Goal: Task Accomplishment & Management: Complete application form

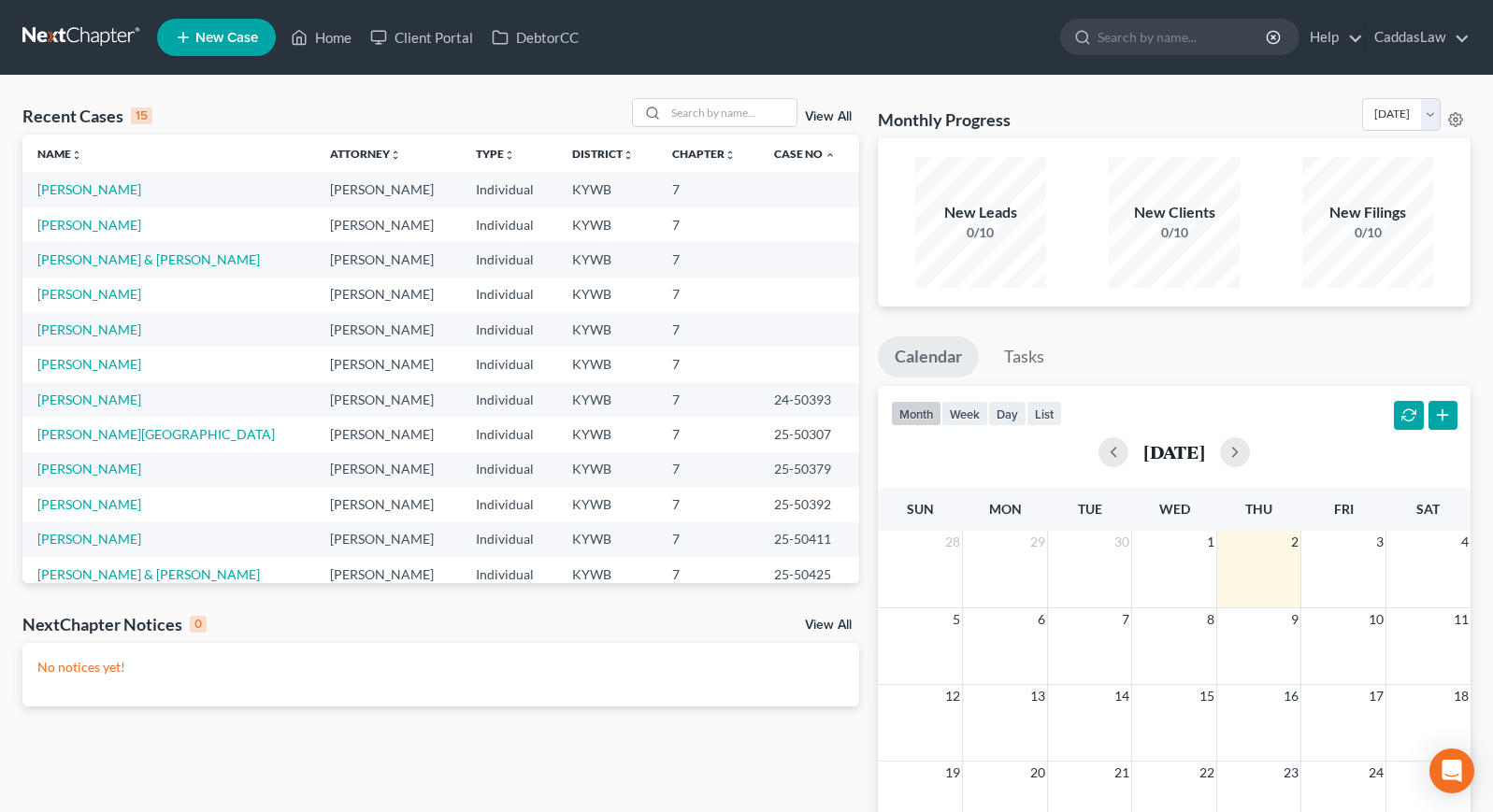
click at [701, 257] on td "7" at bounding box center [708, 259] width 102 height 35
click at [74, 300] on link "[PERSON_NAME]" at bounding box center [90, 294] width 104 height 16
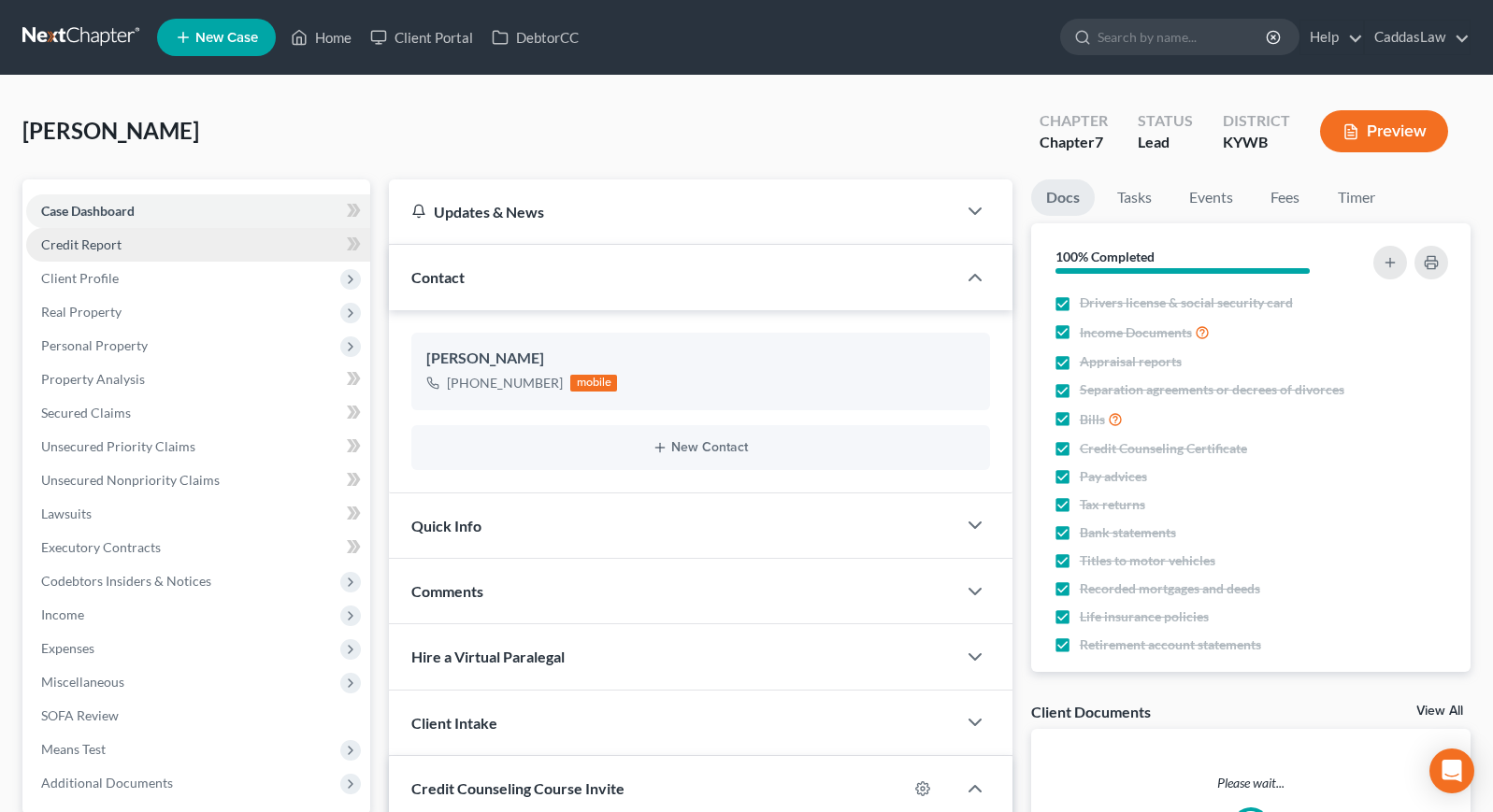
click at [165, 251] on link "Credit Report" at bounding box center [197, 245] width 344 height 34
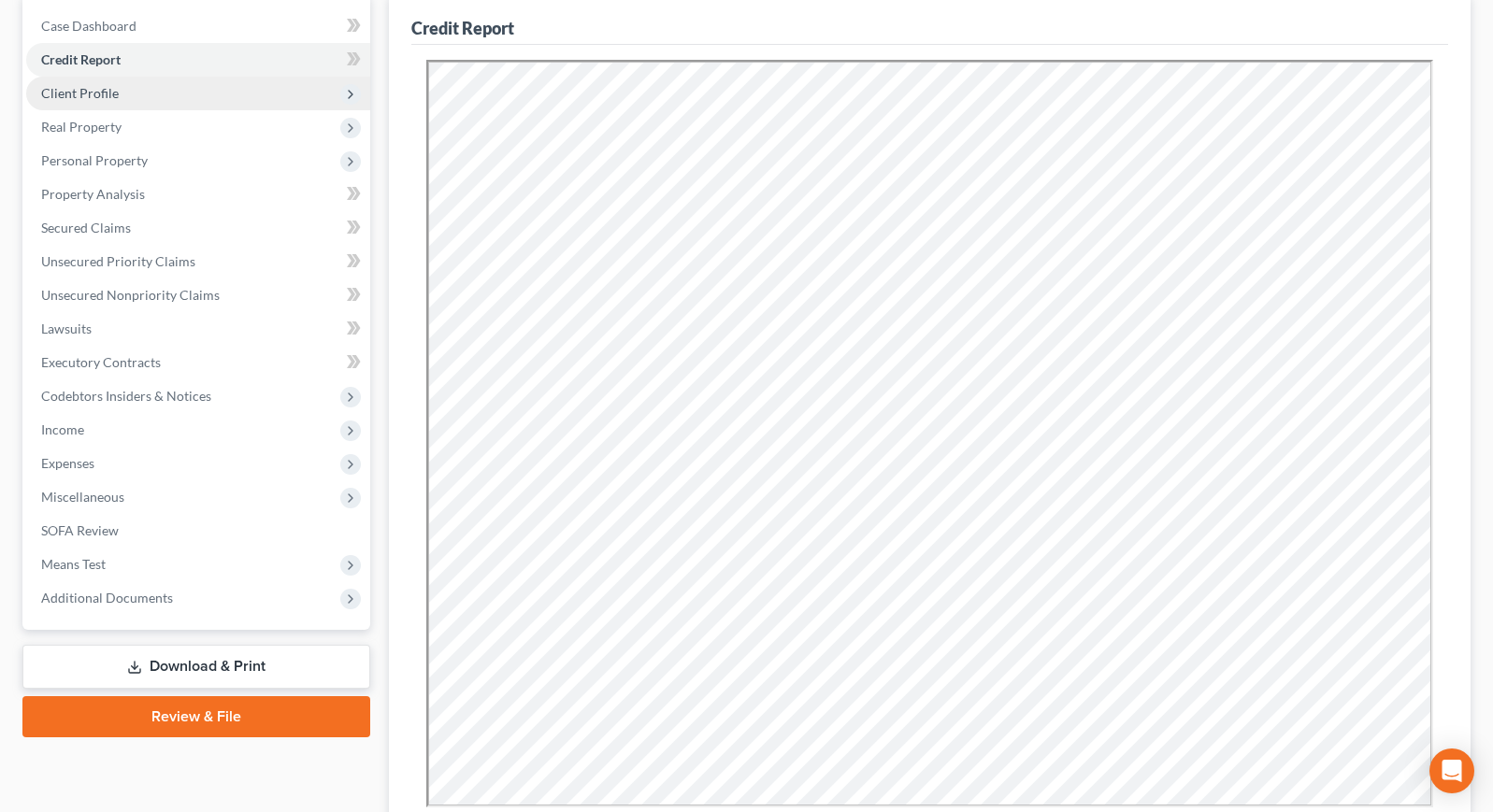
scroll to position [185, 0]
click at [88, 98] on span "Client Profile" at bounding box center [80, 93] width 78 height 16
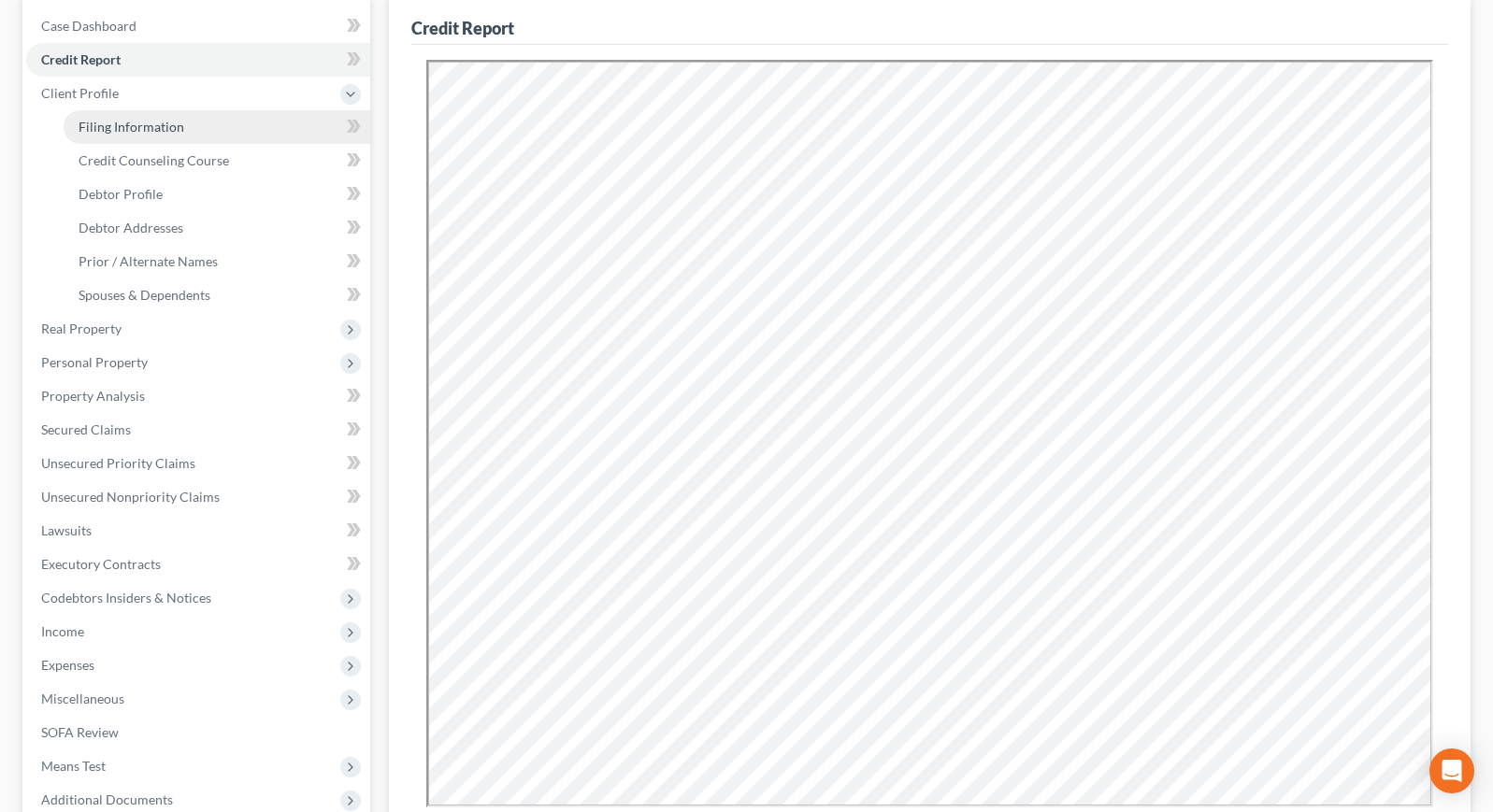
click at [209, 124] on link "Filing Information" at bounding box center [217, 128] width 307 height 34
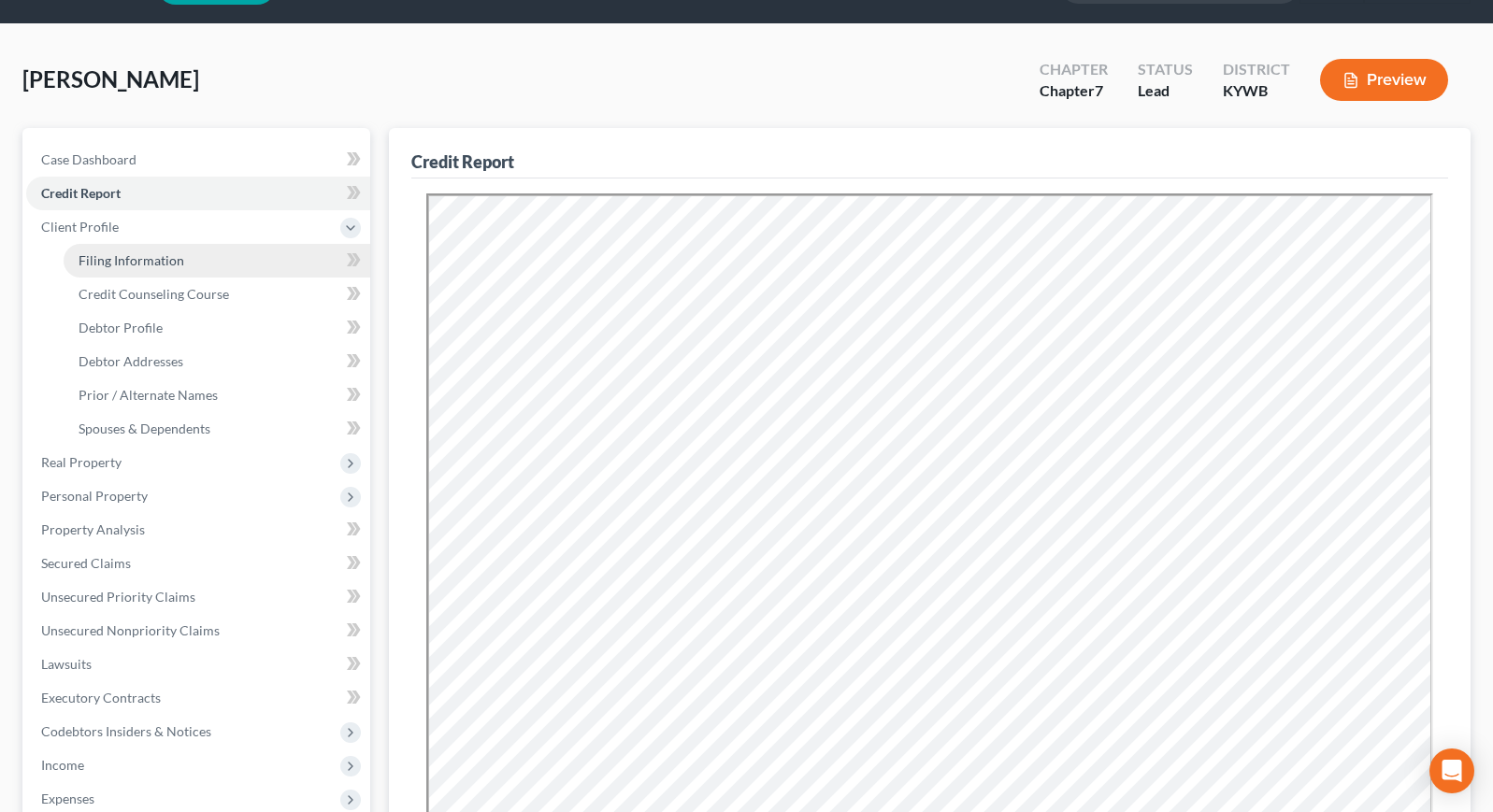
select select "1"
select select "0"
select select "33"
select select "0"
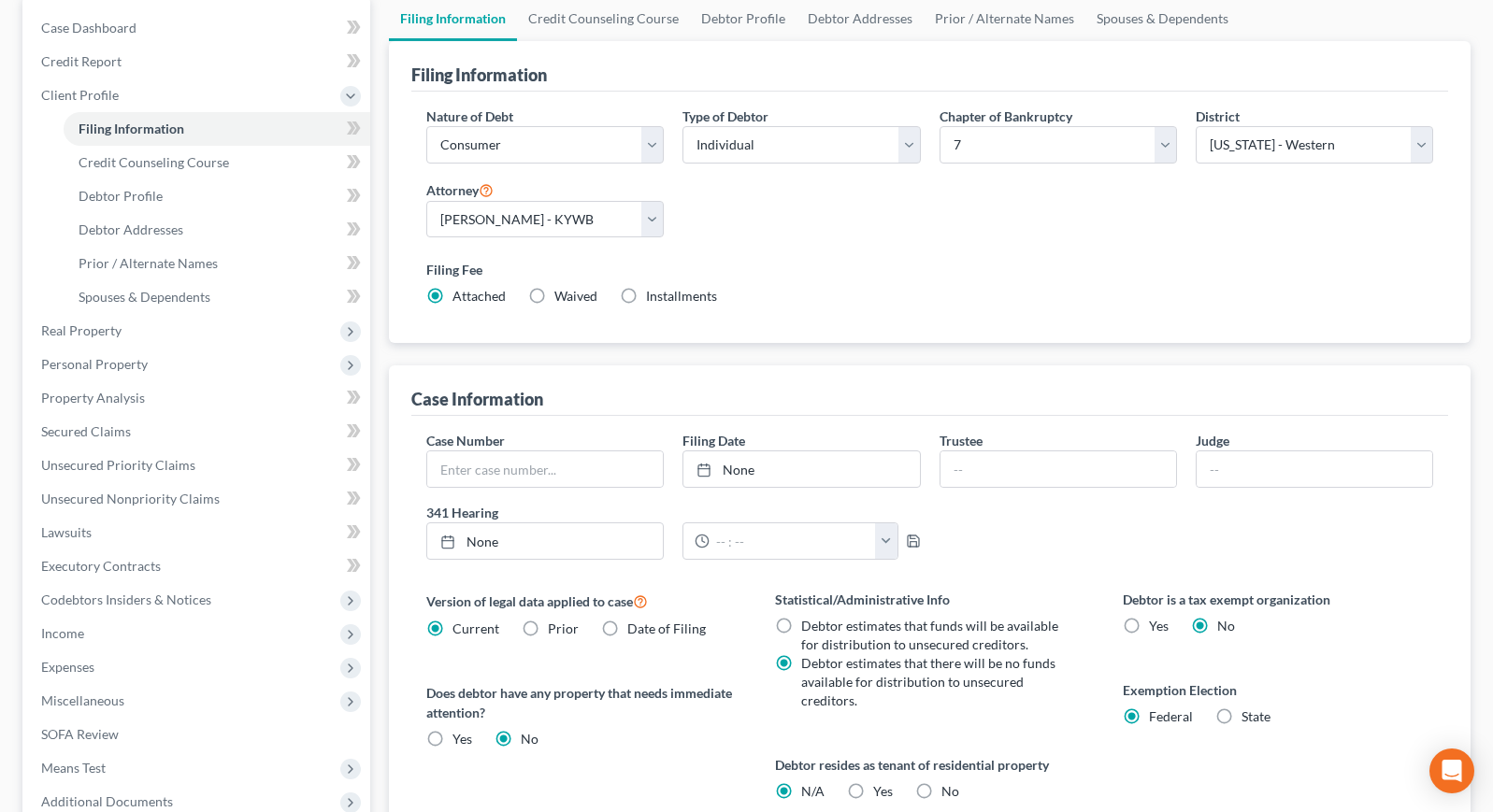
scroll to position [181, 0]
click at [193, 153] on link "Credit Counseling Course" at bounding box center [217, 164] width 307 height 34
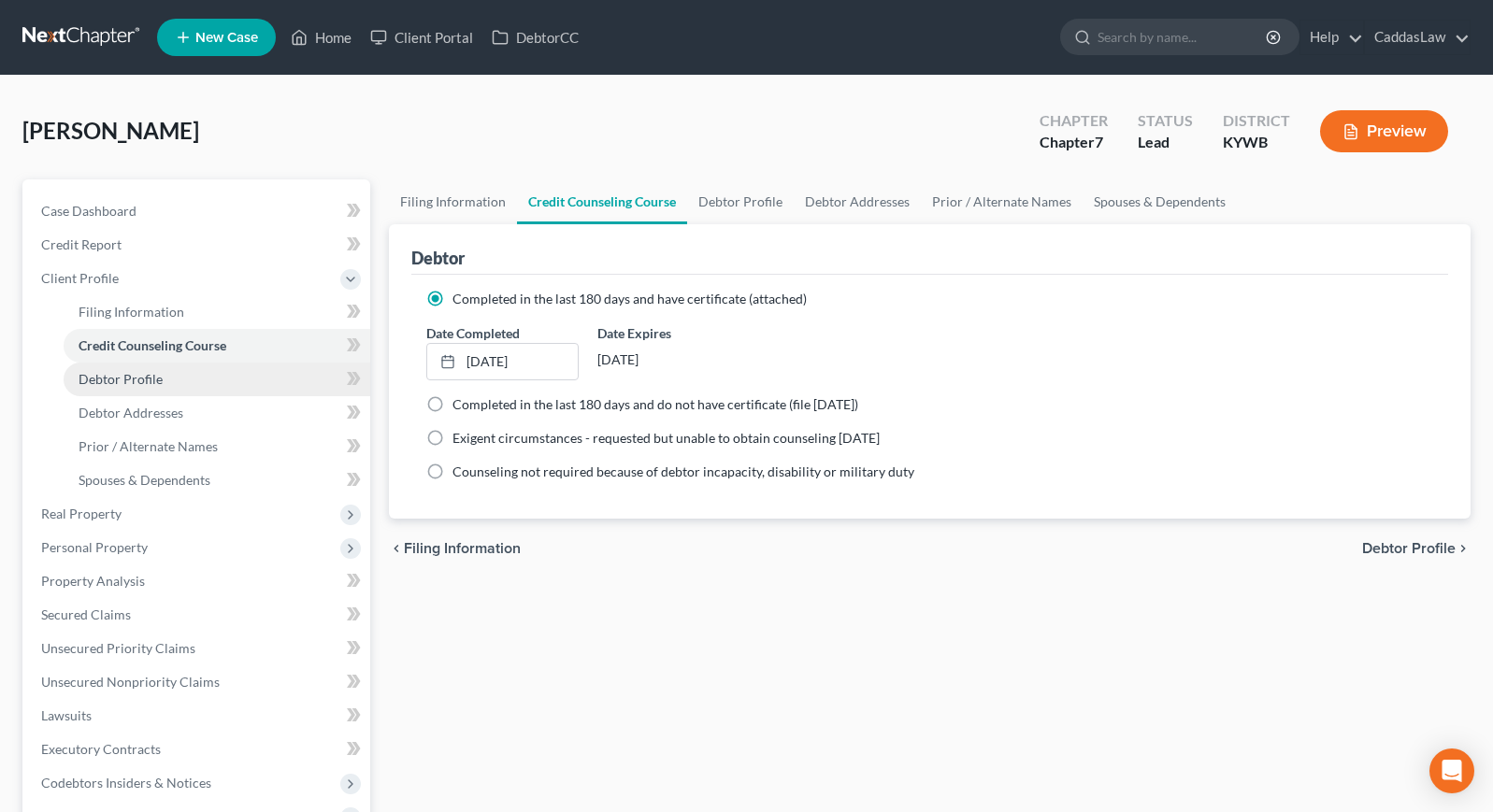
click at [135, 395] on ul "Filing Information Credit Counseling Course Debtor Profile Debtor Addresses" at bounding box center [197, 396] width 344 height 202
click at [136, 377] on span "Debtor Profile" at bounding box center [121, 379] width 84 height 16
select select "0"
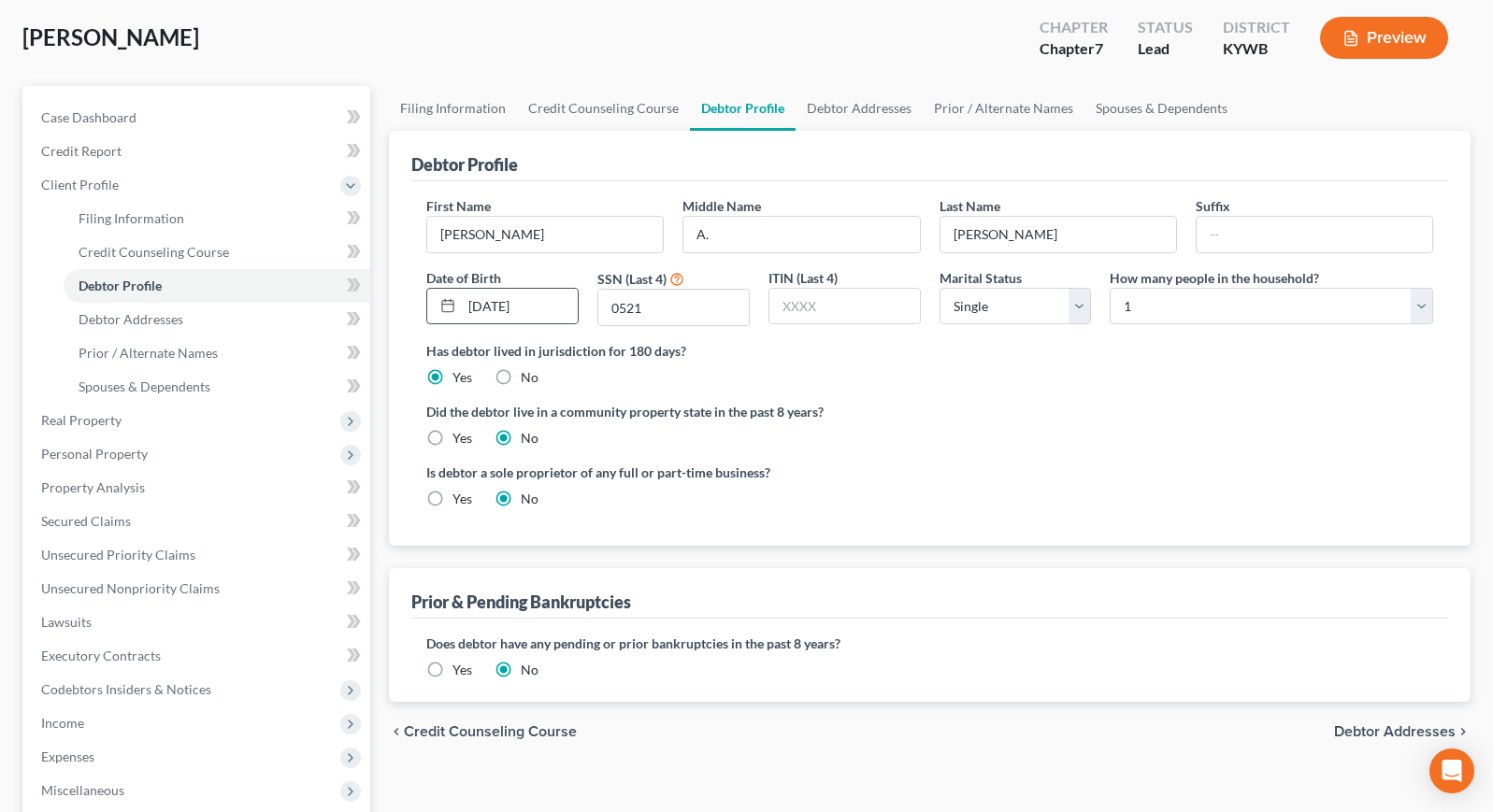
scroll to position [92, 0]
drag, startPoint x: 724, startPoint y: 240, endPoint x: 677, endPoint y: 239, distance: 47.0
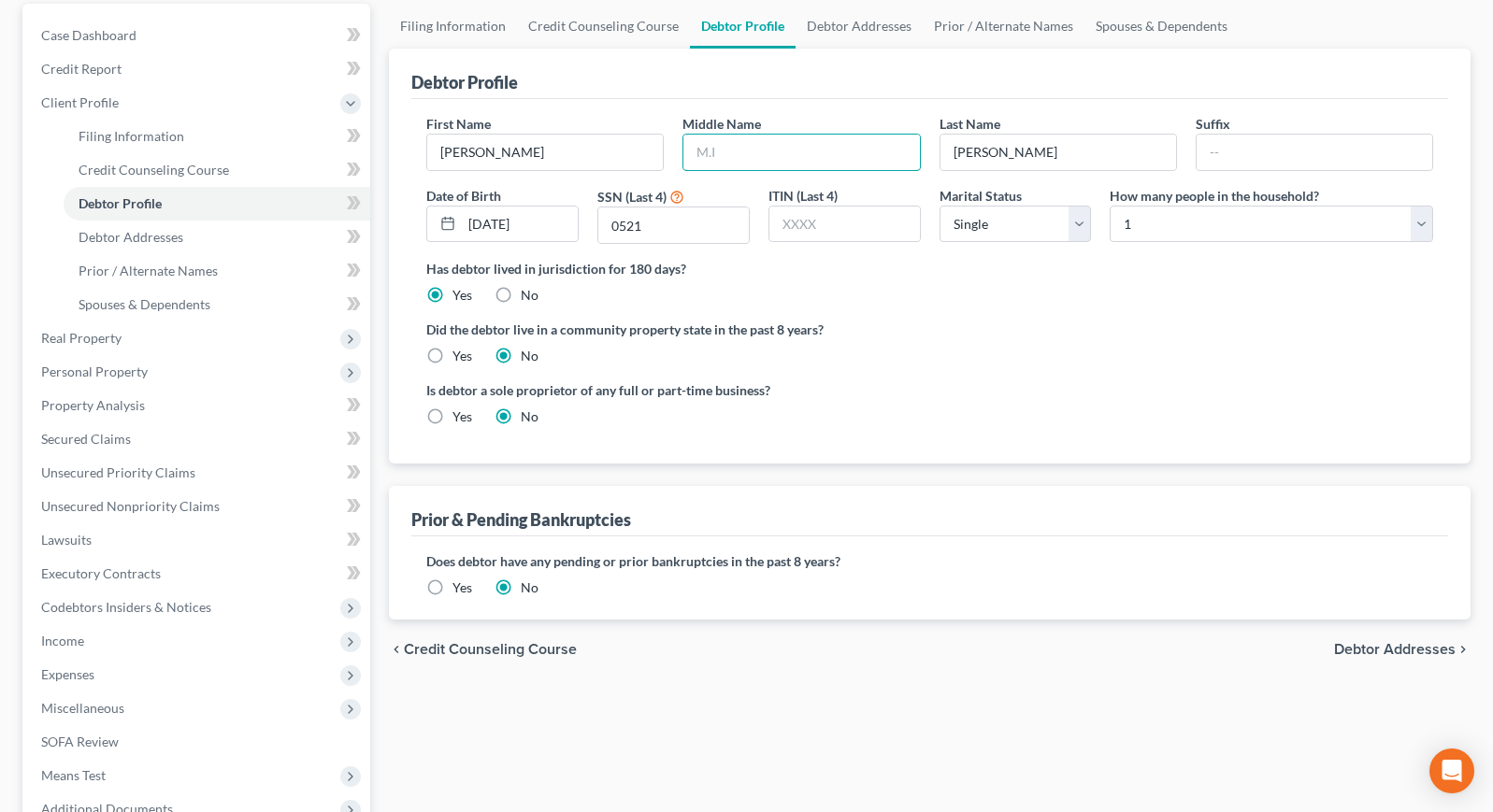
scroll to position [180, 0]
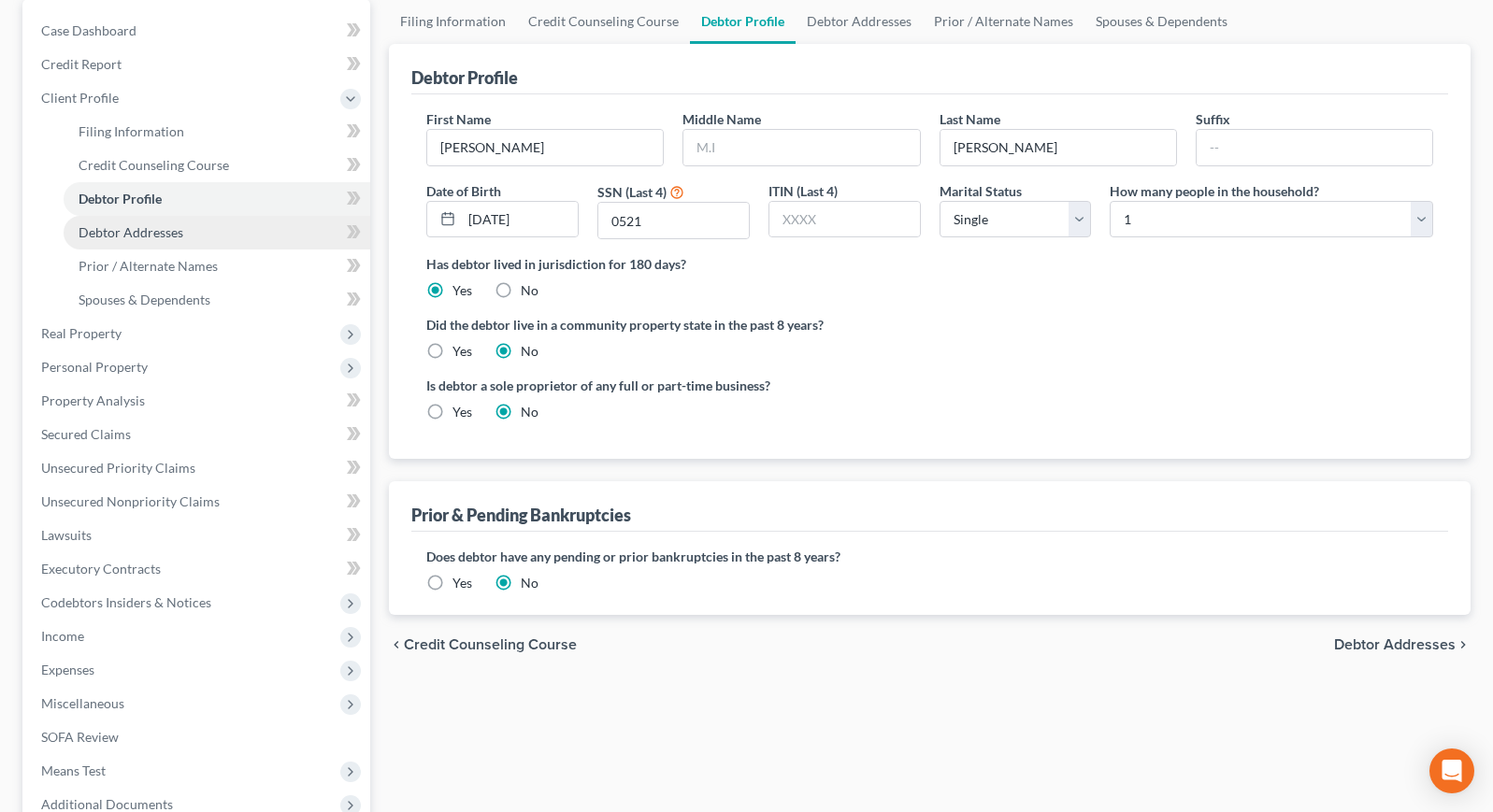
click at [110, 232] on span "Debtor Addresses" at bounding box center [131, 232] width 105 height 16
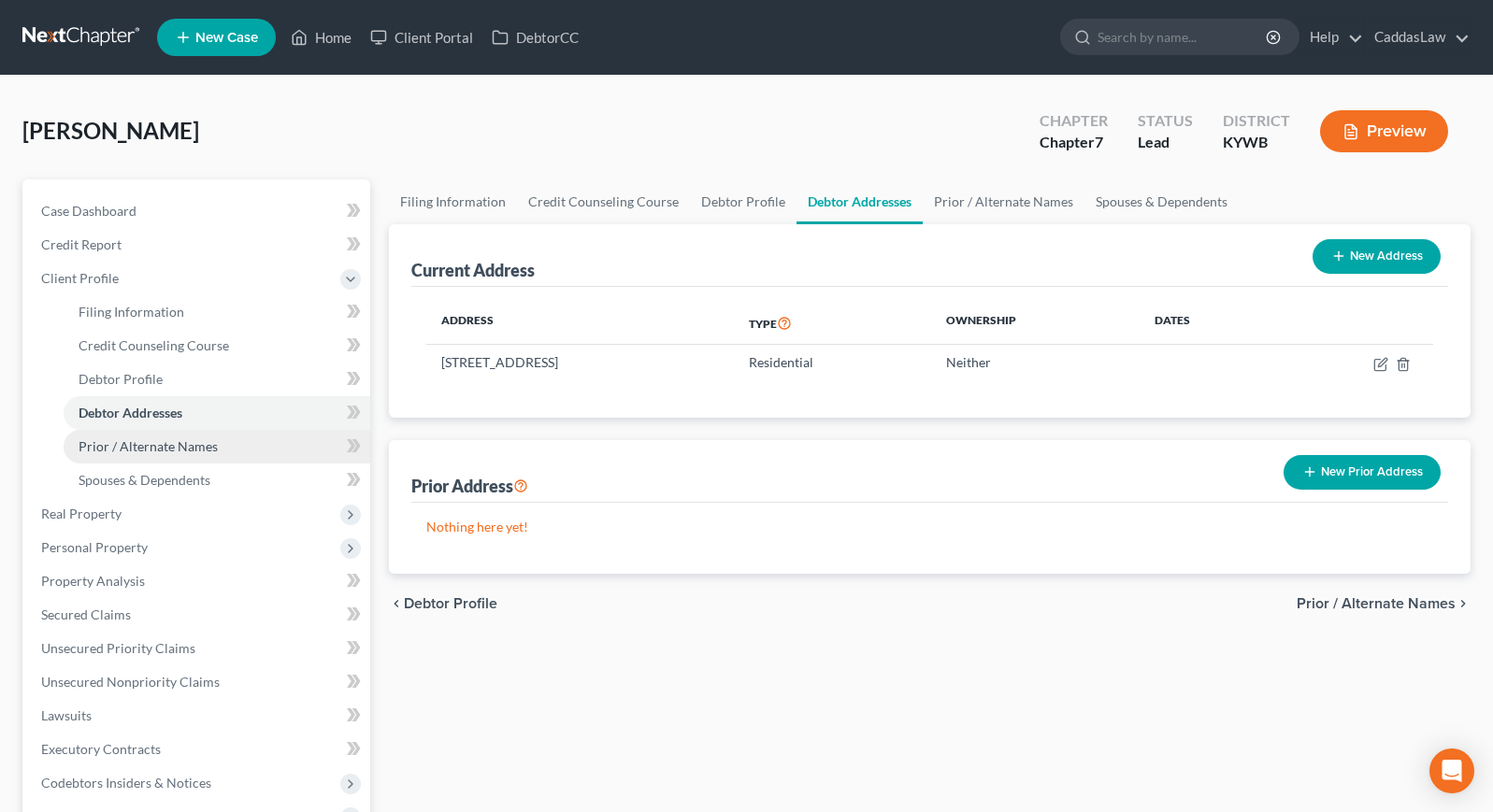
click at [173, 449] on span "Prior / Alternate Names" at bounding box center [149, 446] width 140 height 16
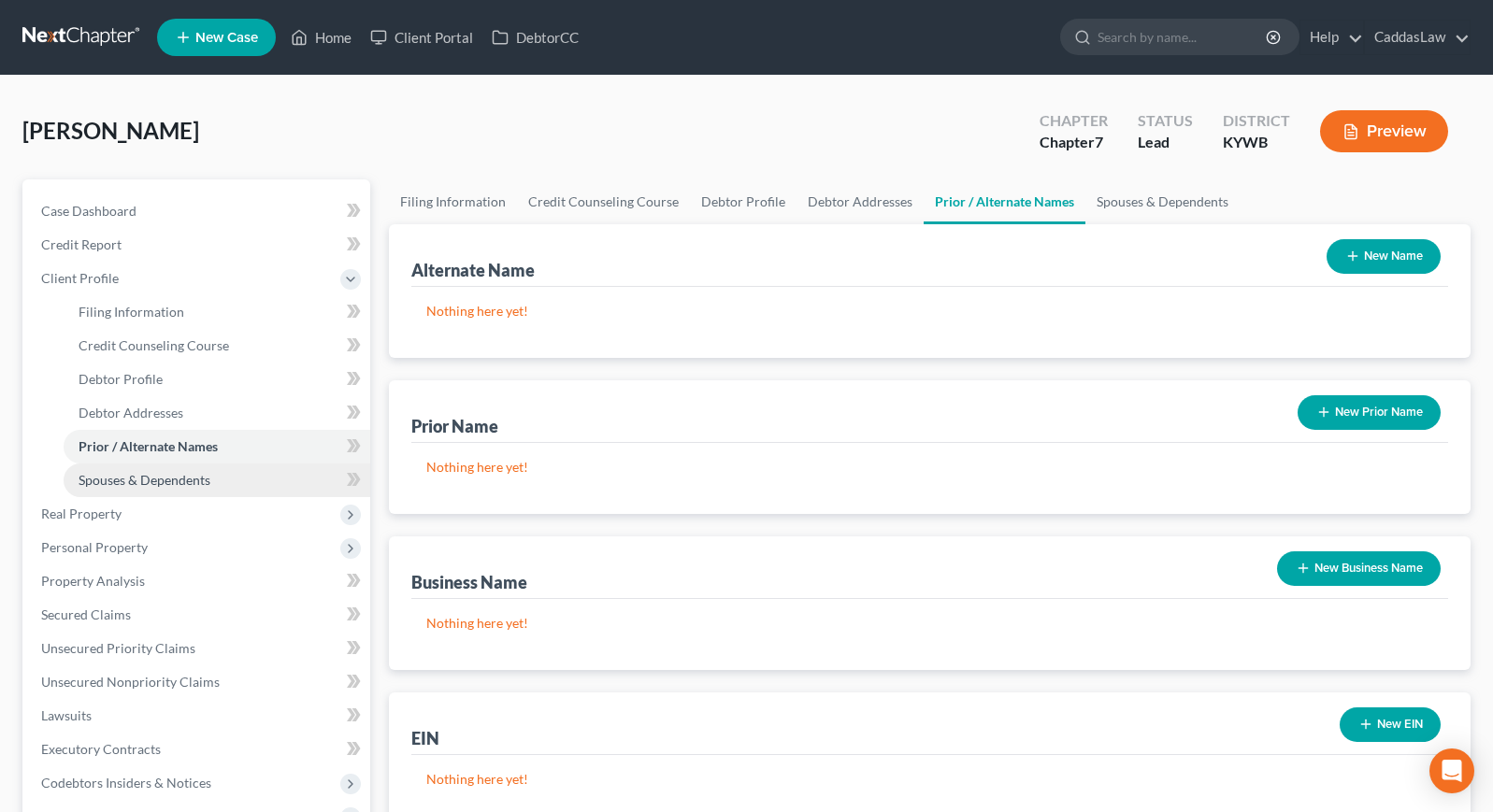
click at [161, 480] on span "Spouses & Dependents" at bounding box center [145, 480] width 132 height 16
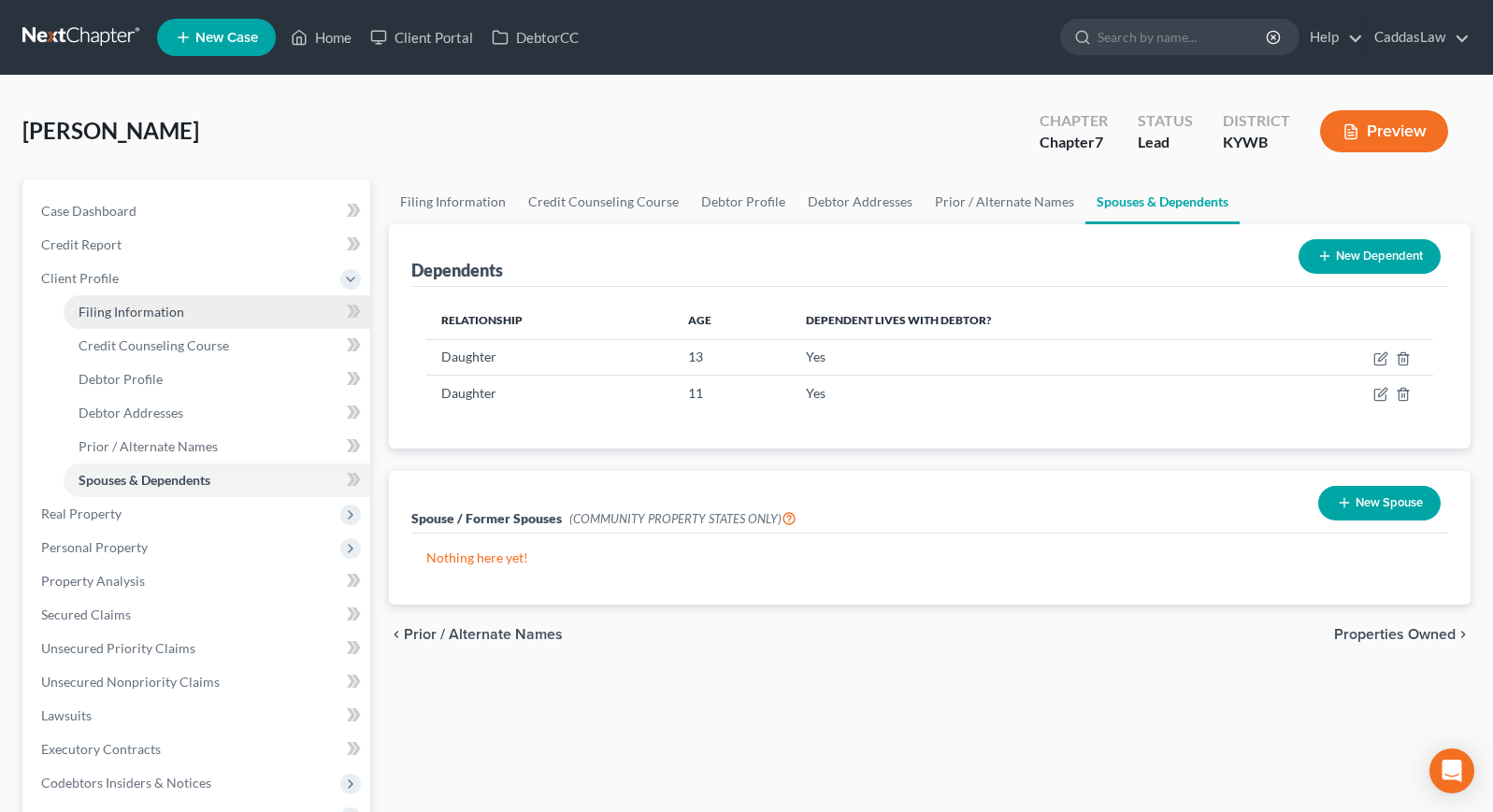
click at [161, 302] on link "Filing Information" at bounding box center [217, 312] width 307 height 34
select select "1"
select select "0"
select select "33"
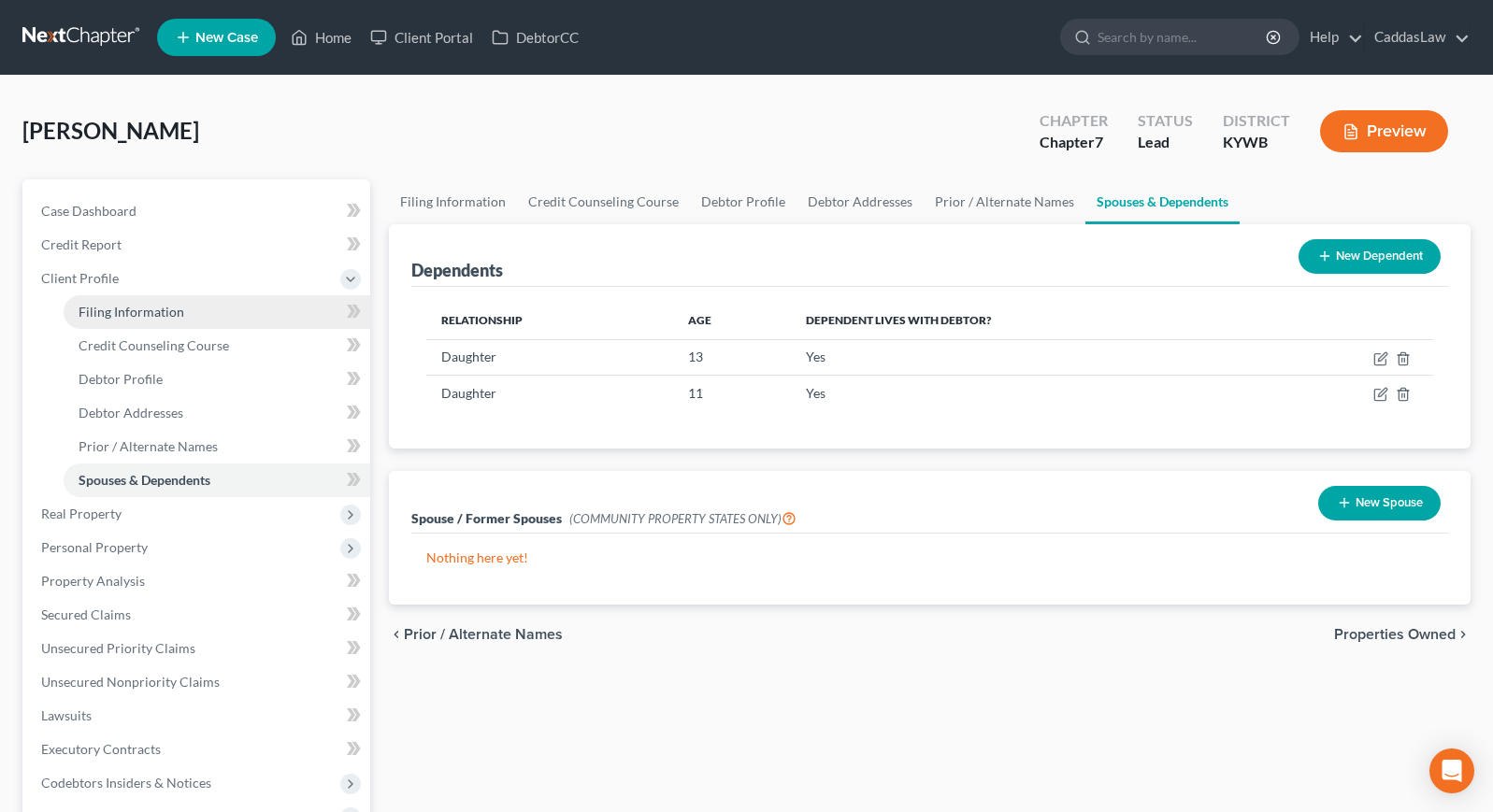
select select "0"
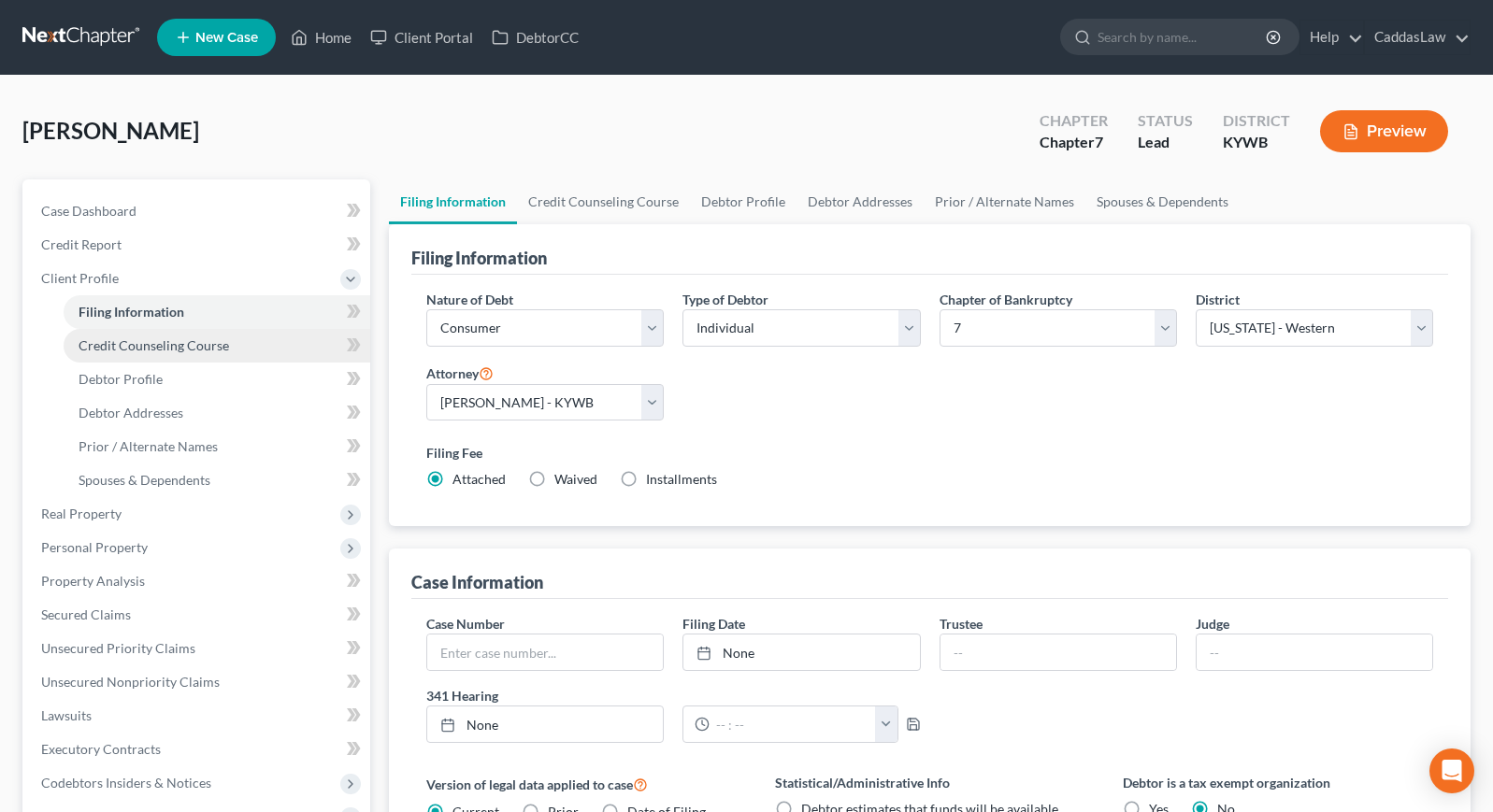
click at [183, 340] on span "Credit Counseling Course" at bounding box center [153, 346] width 150 height 16
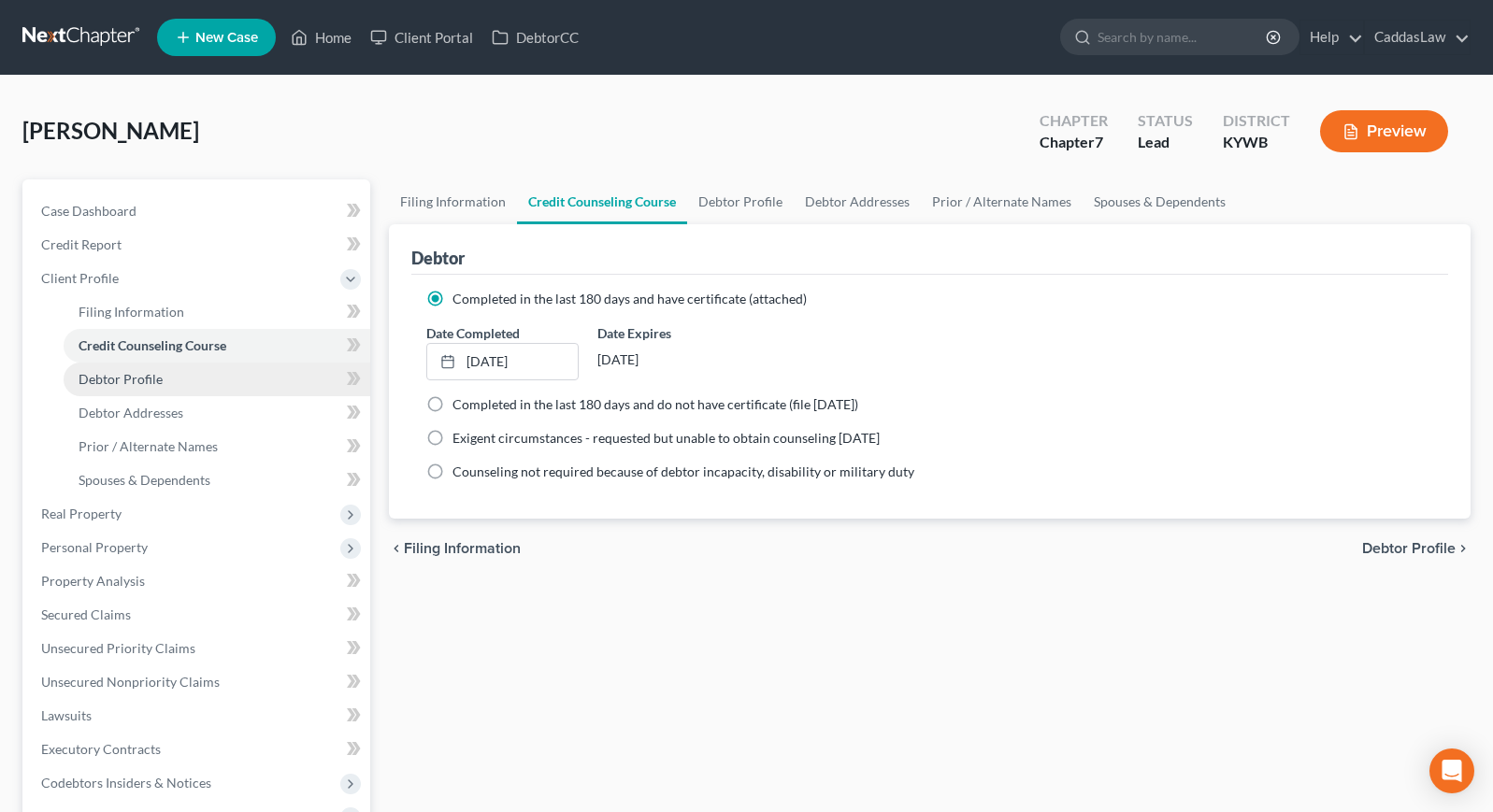
click at [146, 376] on span "Debtor Profile" at bounding box center [121, 379] width 84 height 16
select select "0"
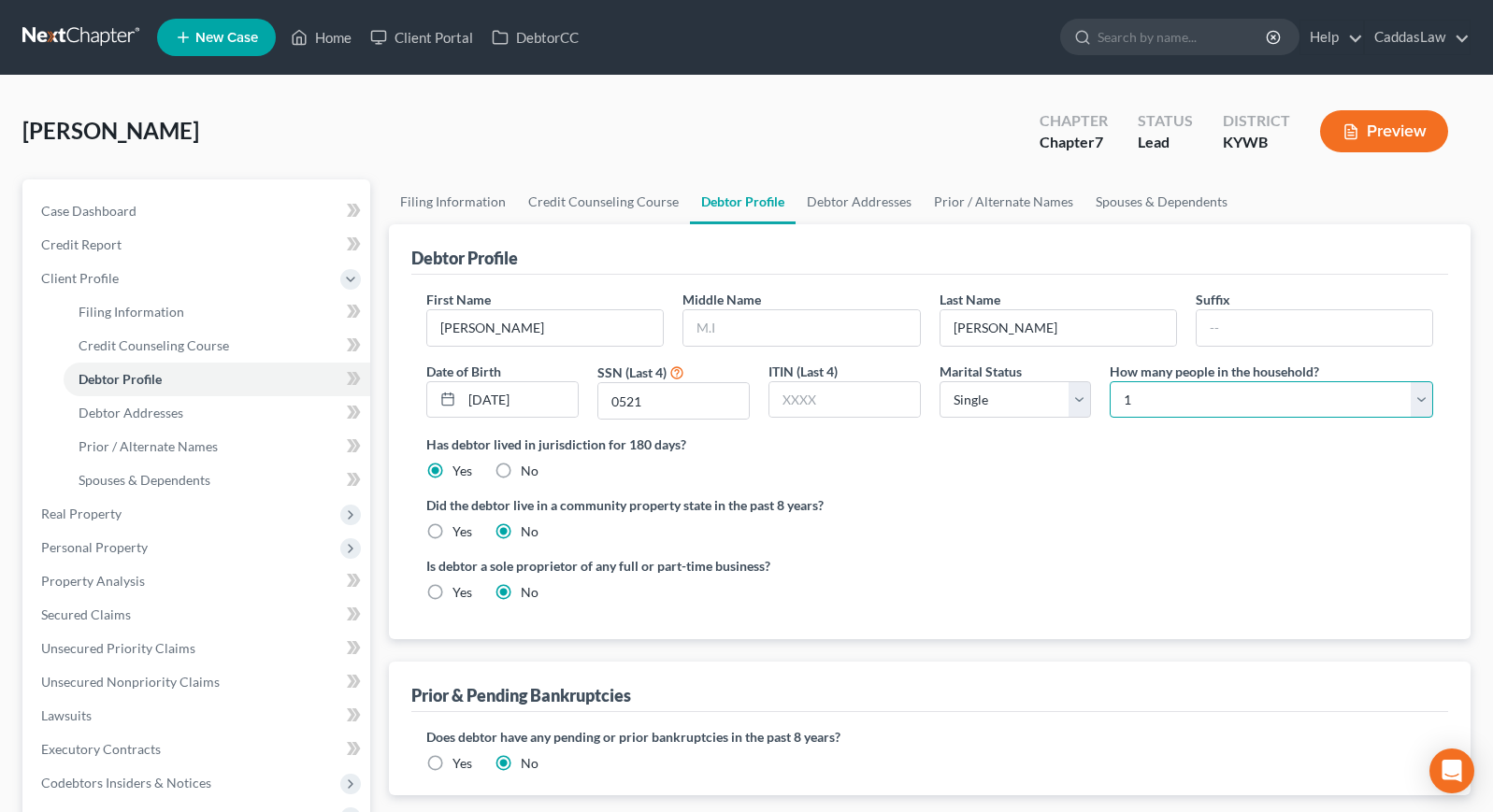
select select "2"
click at [914, 515] on div "Did the debtor live in a community property state in the past 8 years? Yes No" at bounding box center [930, 518] width 1007 height 46
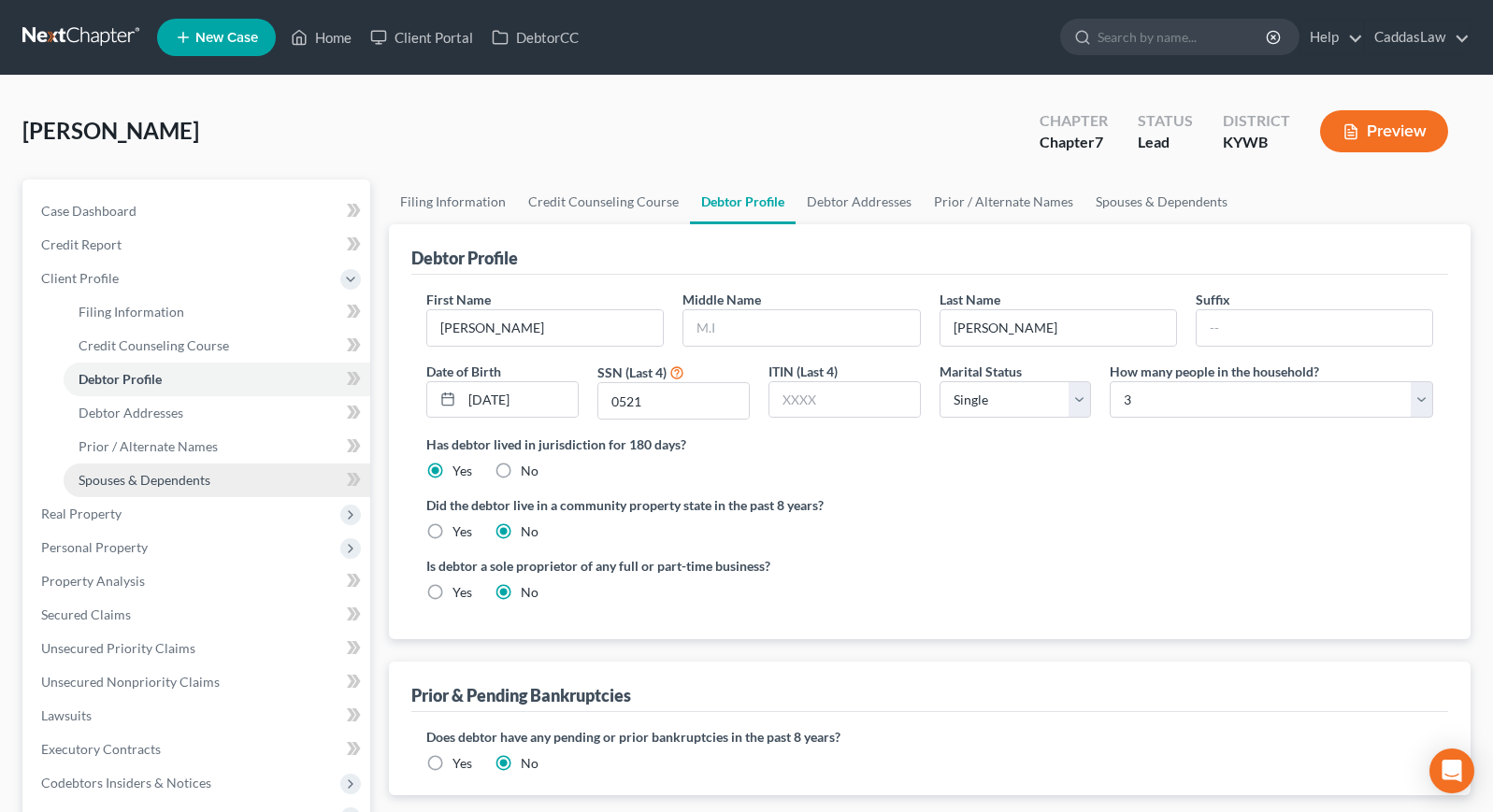
click at [194, 476] on span "Spouses & Dependents" at bounding box center [145, 480] width 132 height 16
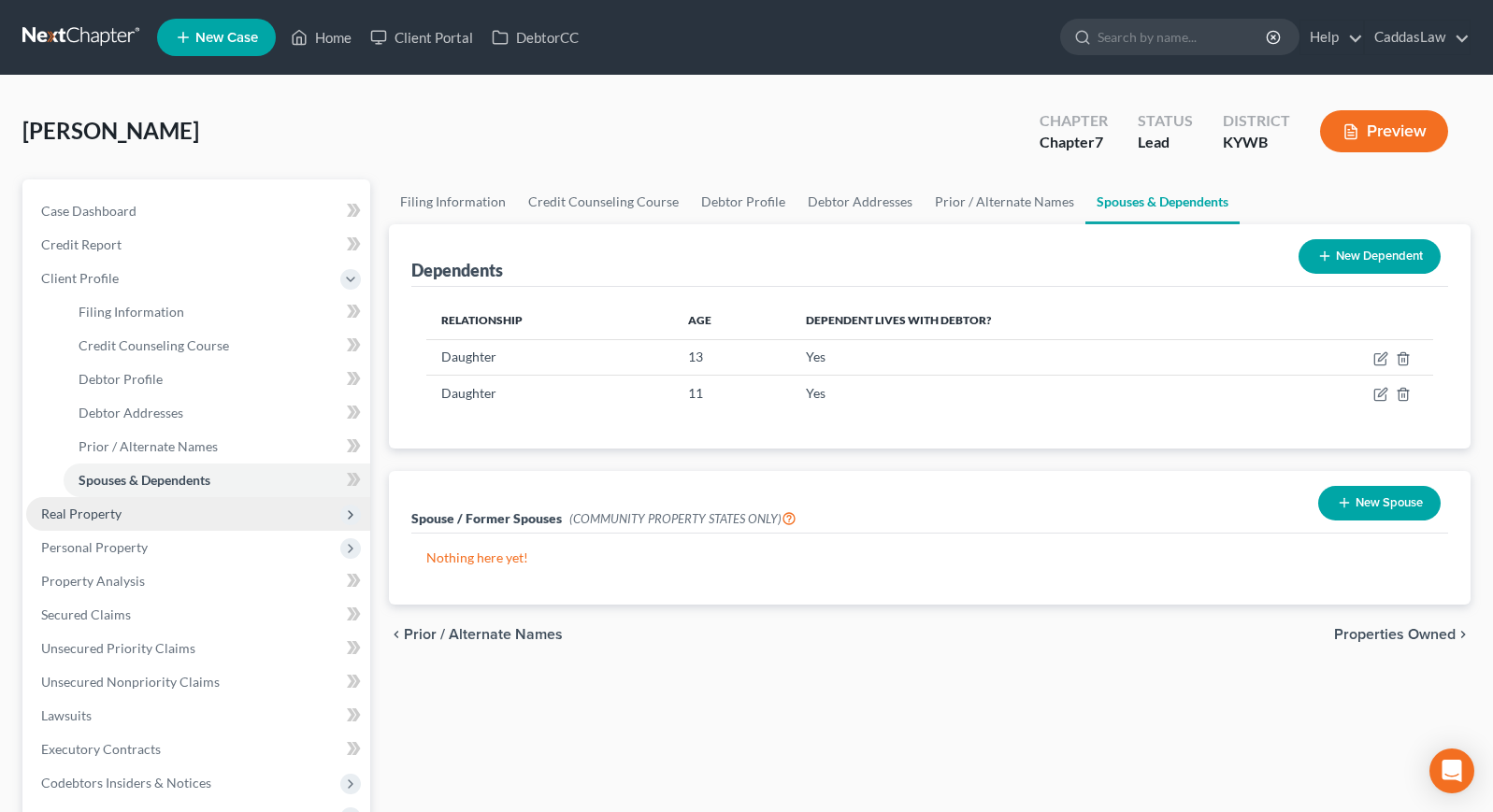
click at [170, 512] on span "Real Property" at bounding box center [197, 514] width 344 height 34
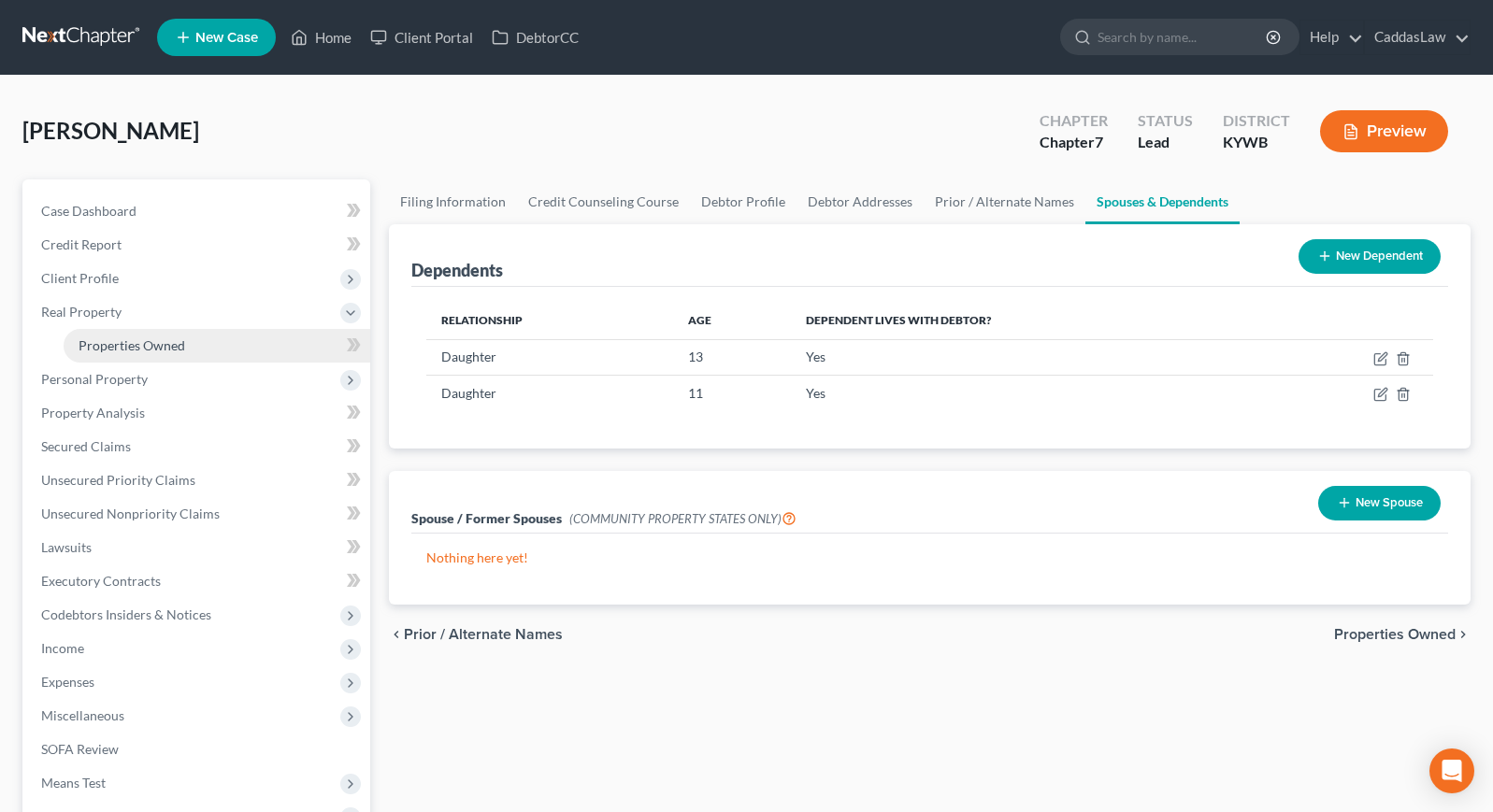
click at [124, 340] on span "Properties Owned" at bounding box center [132, 346] width 107 height 16
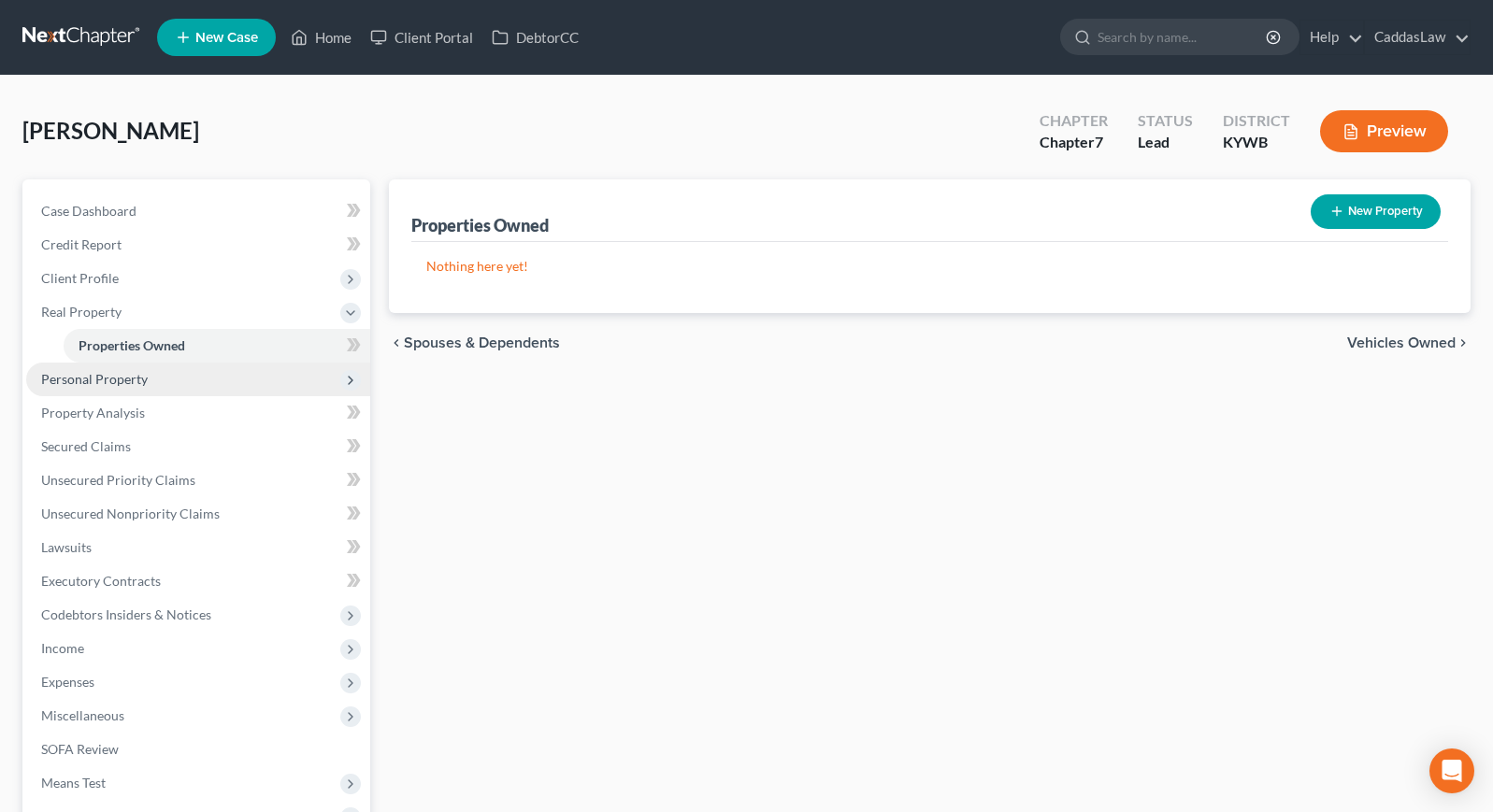
click at [124, 373] on span "Personal Property" at bounding box center [94, 379] width 107 height 16
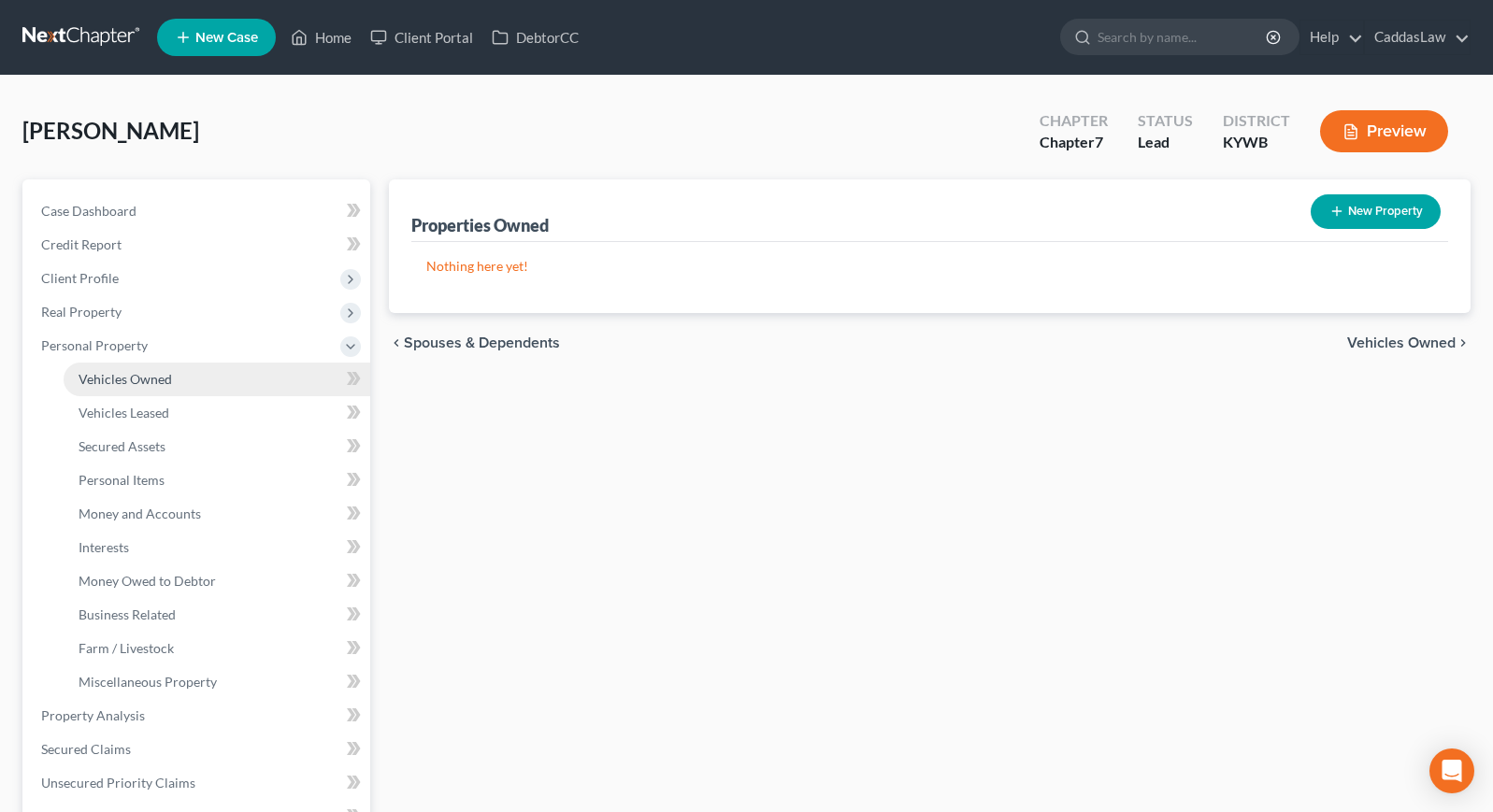
click at [141, 386] on span "Vehicles Owned" at bounding box center [126, 379] width 94 height 16
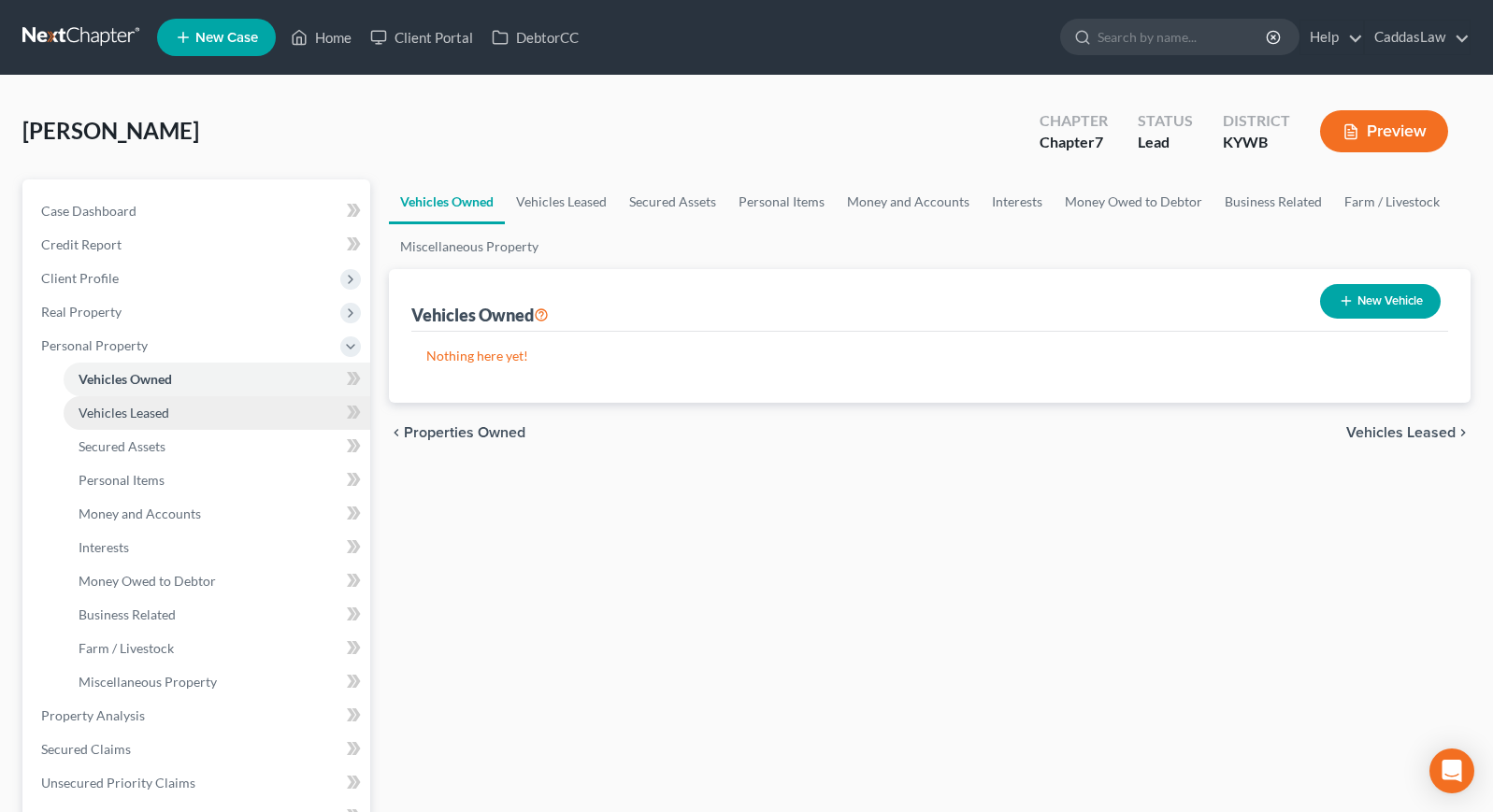
click at [152, 418] on span "Vehicles Leased" at bounding box center [124, 412] width 91 height 16
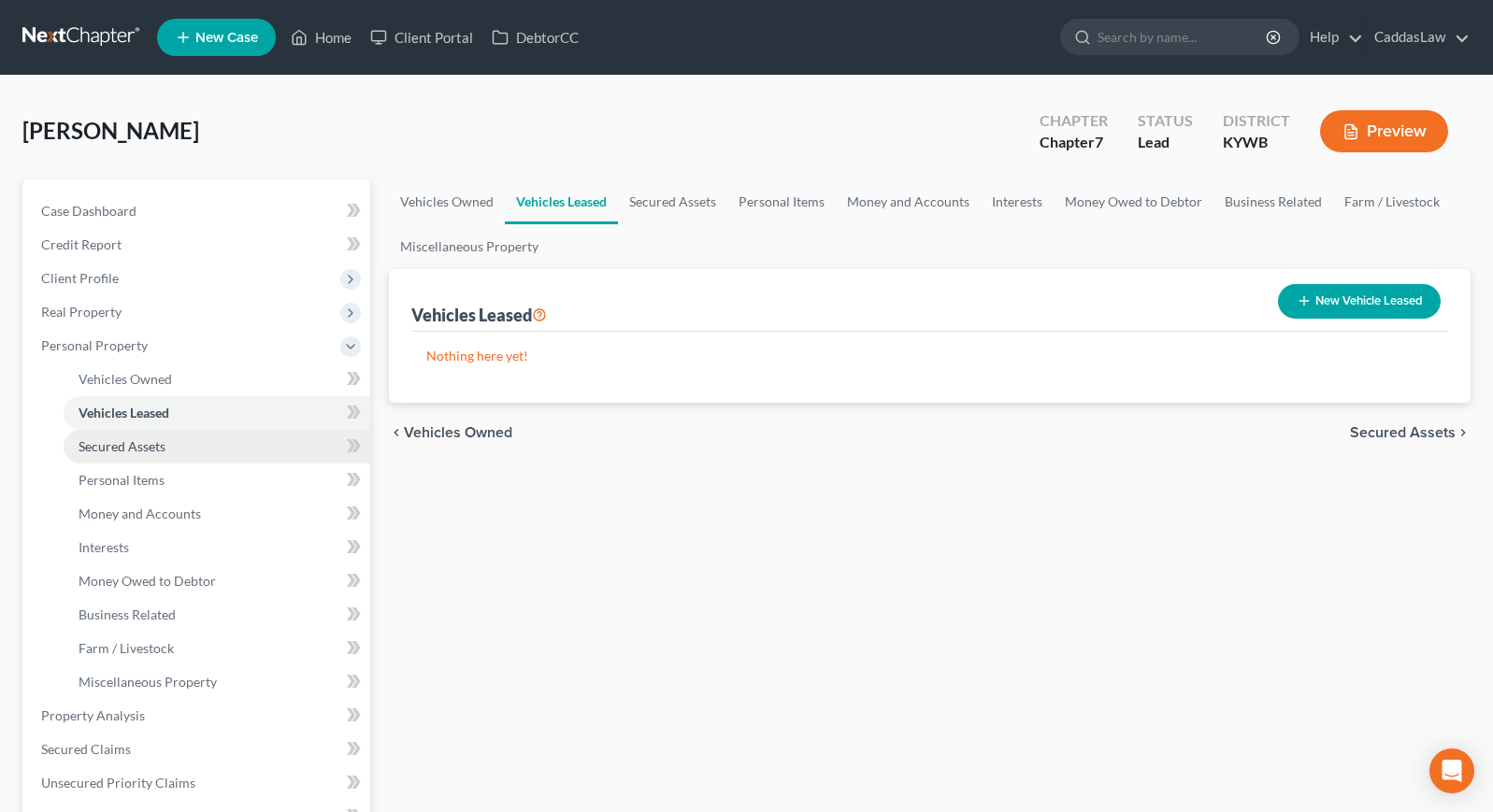
click at [147, 436] on link "Secured Assets" at bounding box center [217, 446] width 307 height 34
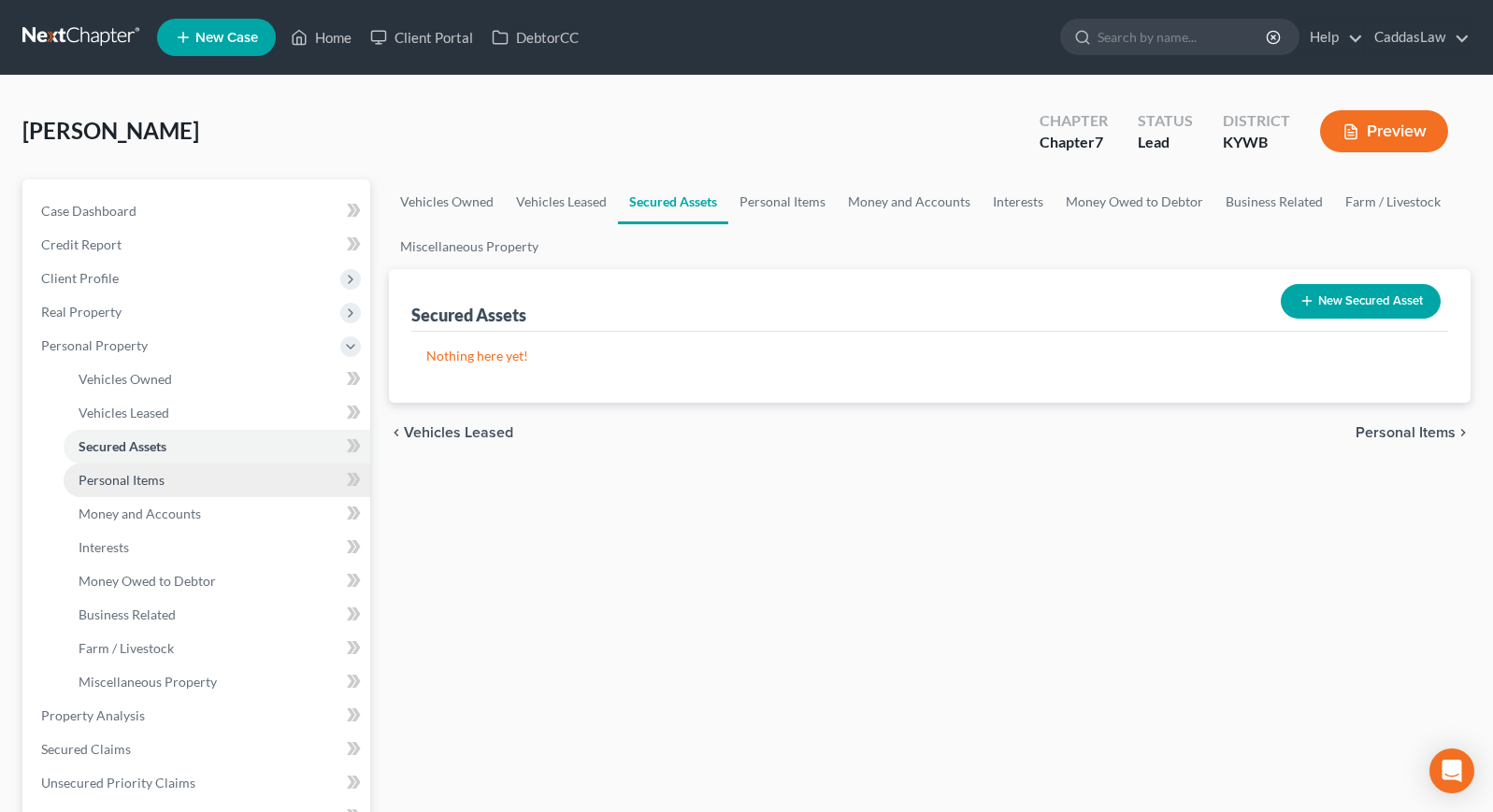
click at [140, 478] on span "Personal Items" at bounding box center [122, 480] width 86 height 16
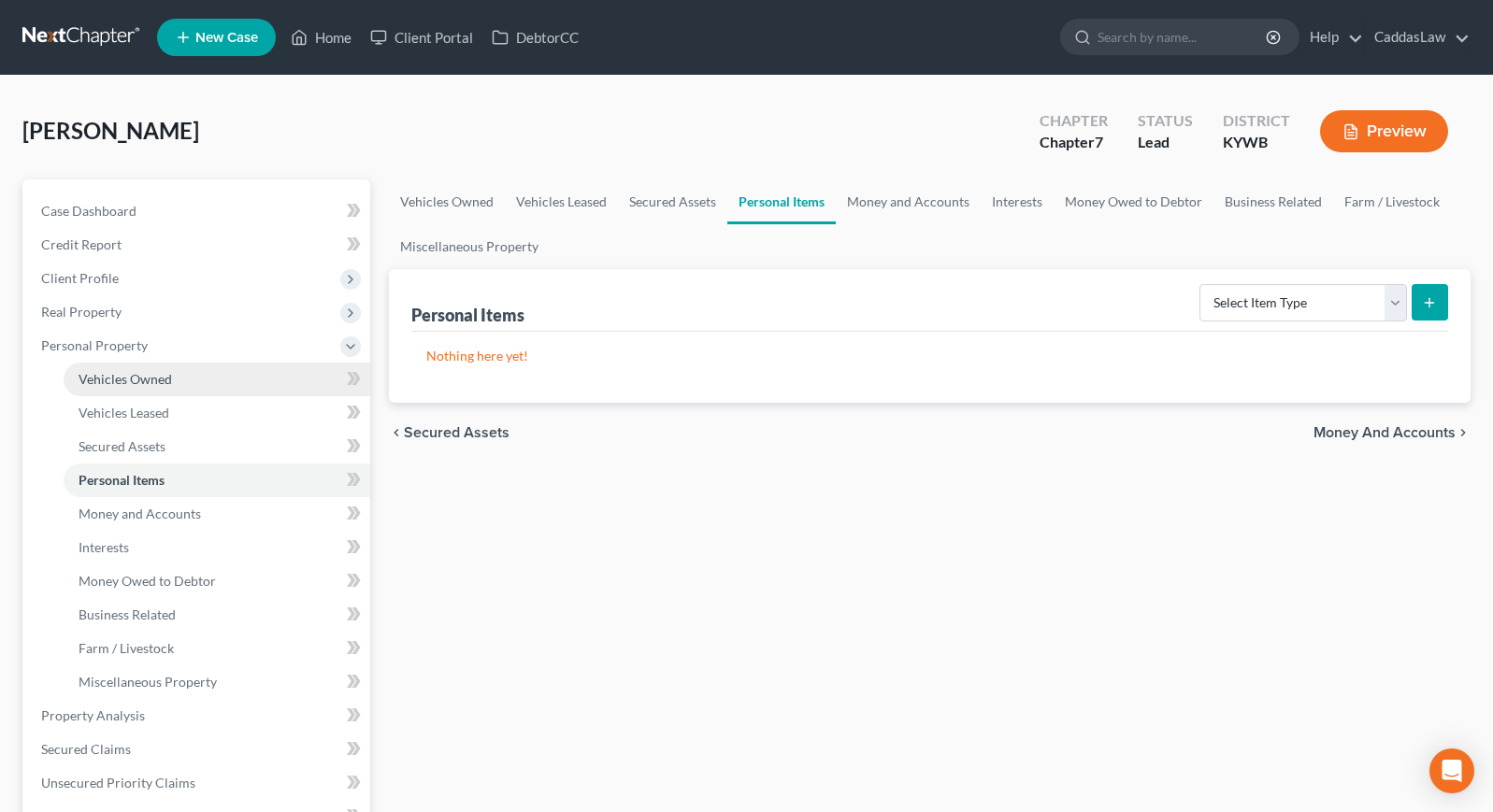
click at [132, 383] on span "Vehicles Owned" at bounding box center [126, 379] width 94 height 16
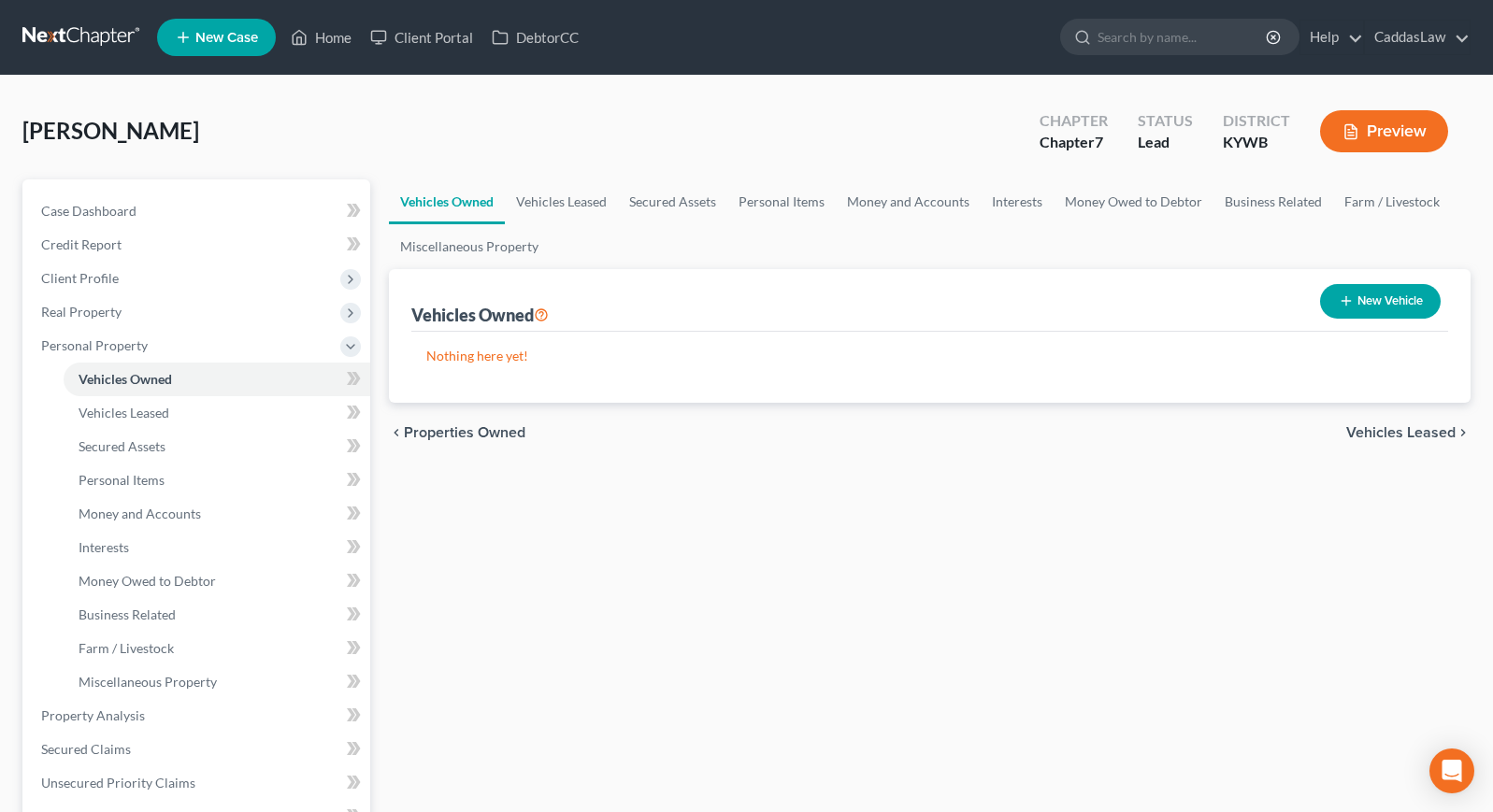
click at [1370, 300] on button "New Vehicle" at bounding box center [1379, 301] width 121 height 35
select select "0"
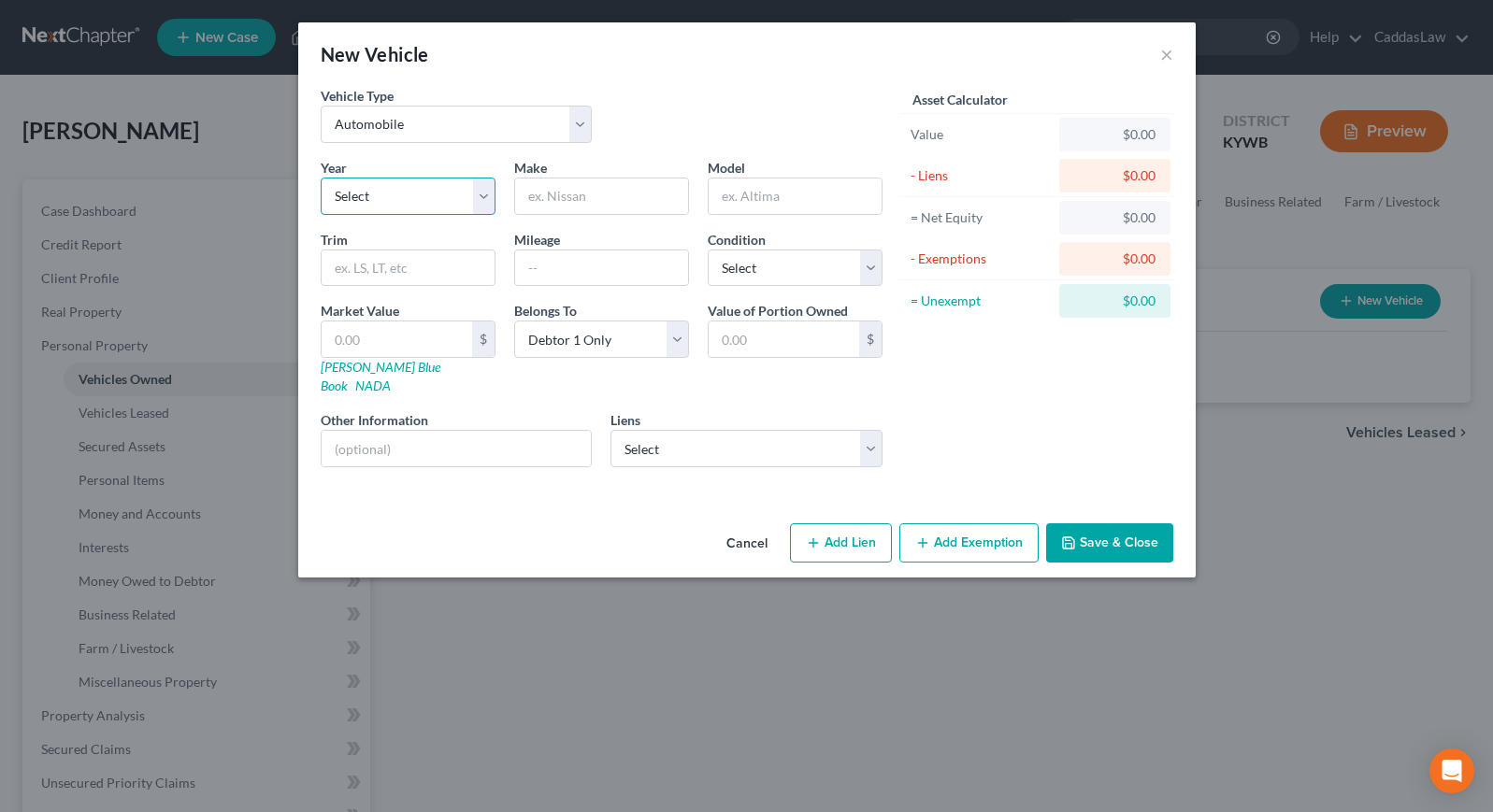
select select "22"
click at [621, 206] on input "text" at bounding box center [602, 196] width 173 height 36
type input "Ford"
type input "F150"
select select "4"
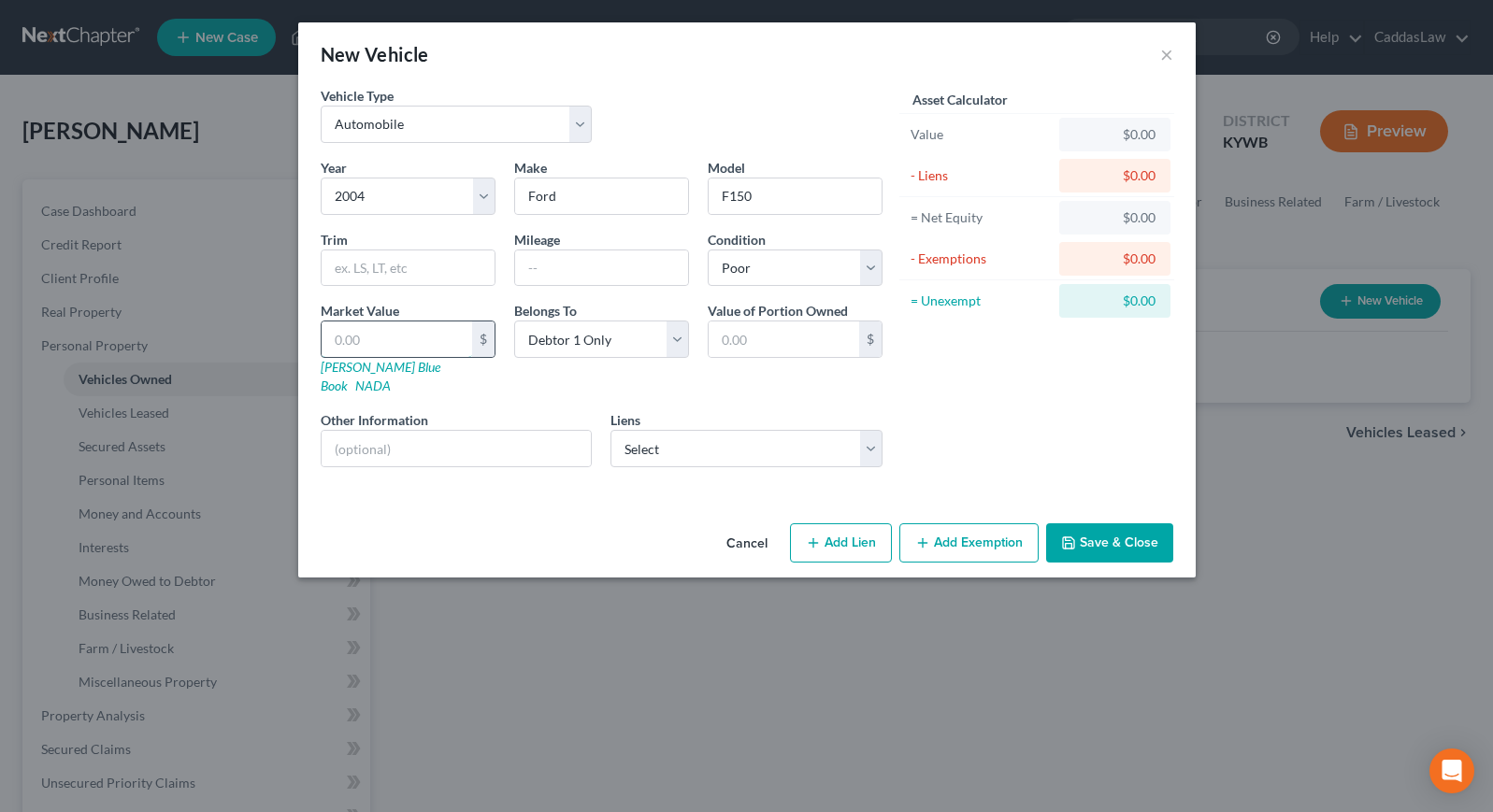
click at [402, 333] on input "text" at bounding box center [397, 340] width 150 height 36
type input "1"
type input "1.00"
type input "15"
type input "15.00"
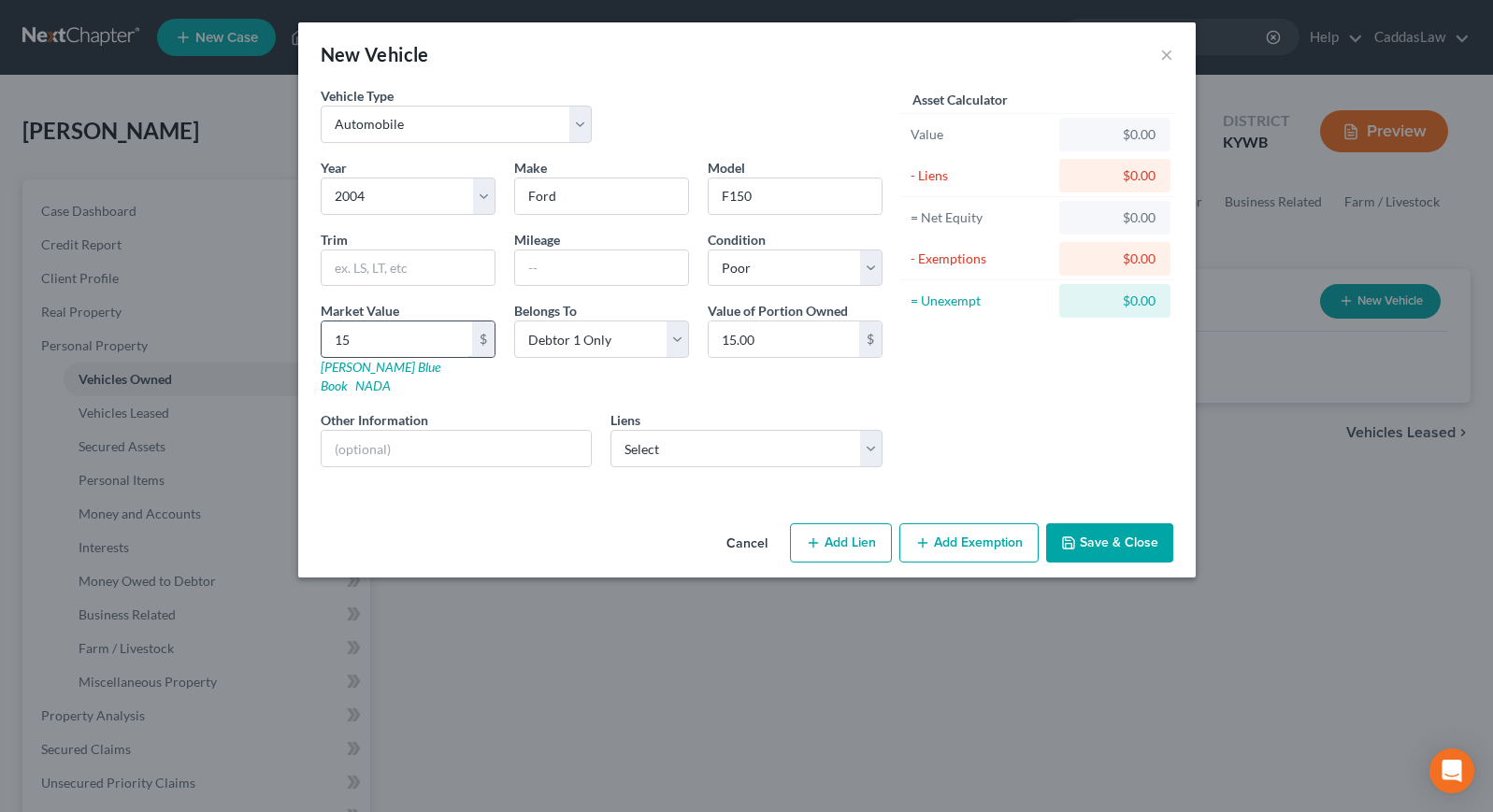
type input "150"
type input "150.00"
click at [382, 430] on input "text" at bounding box center [456, 448] width 270 height 36
type input "Blown up engine, old transmission"
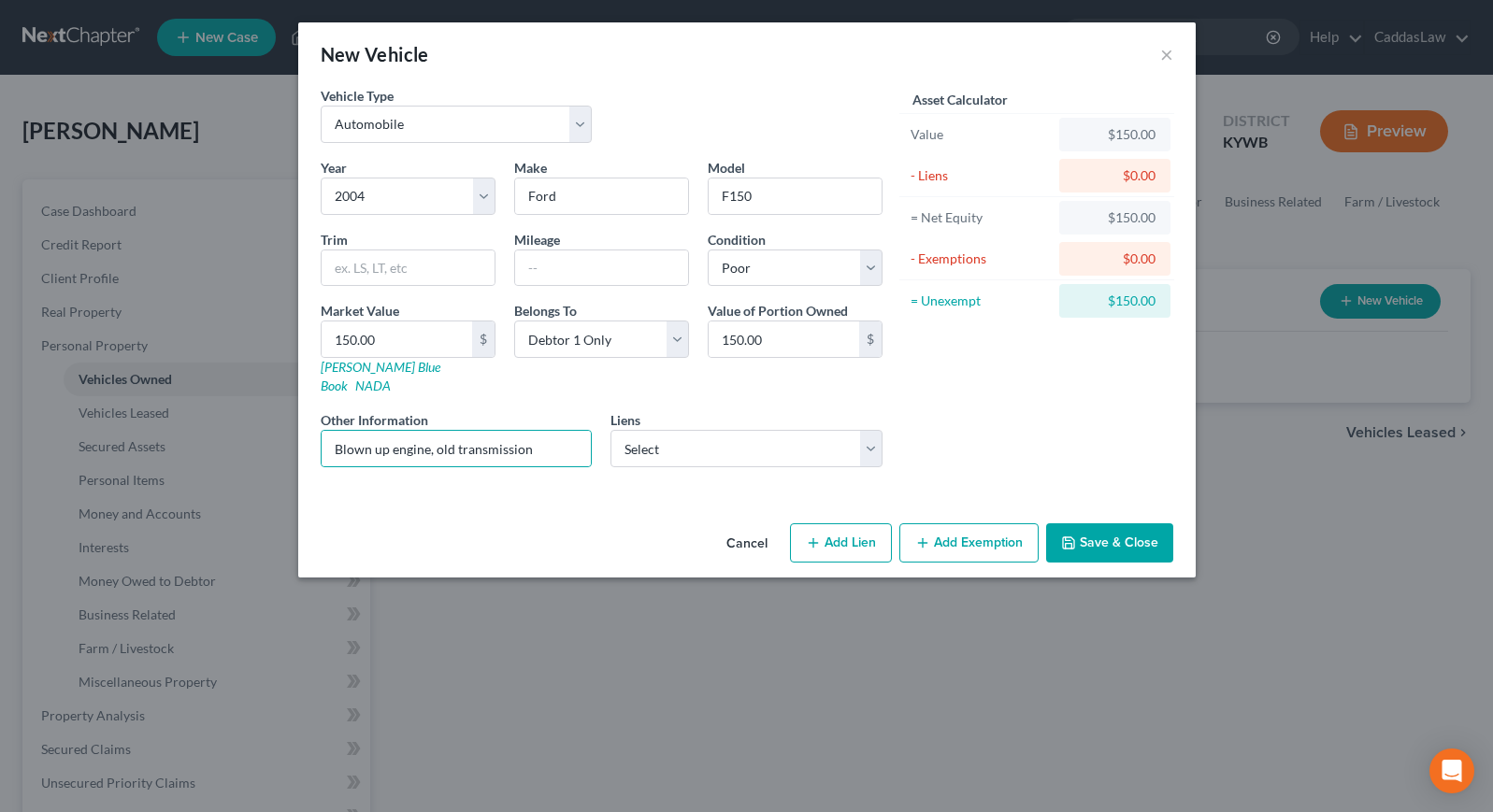
click at [1085, 523] on button "Save & Close" at bounding box center [1110, 542] width 128 height 39
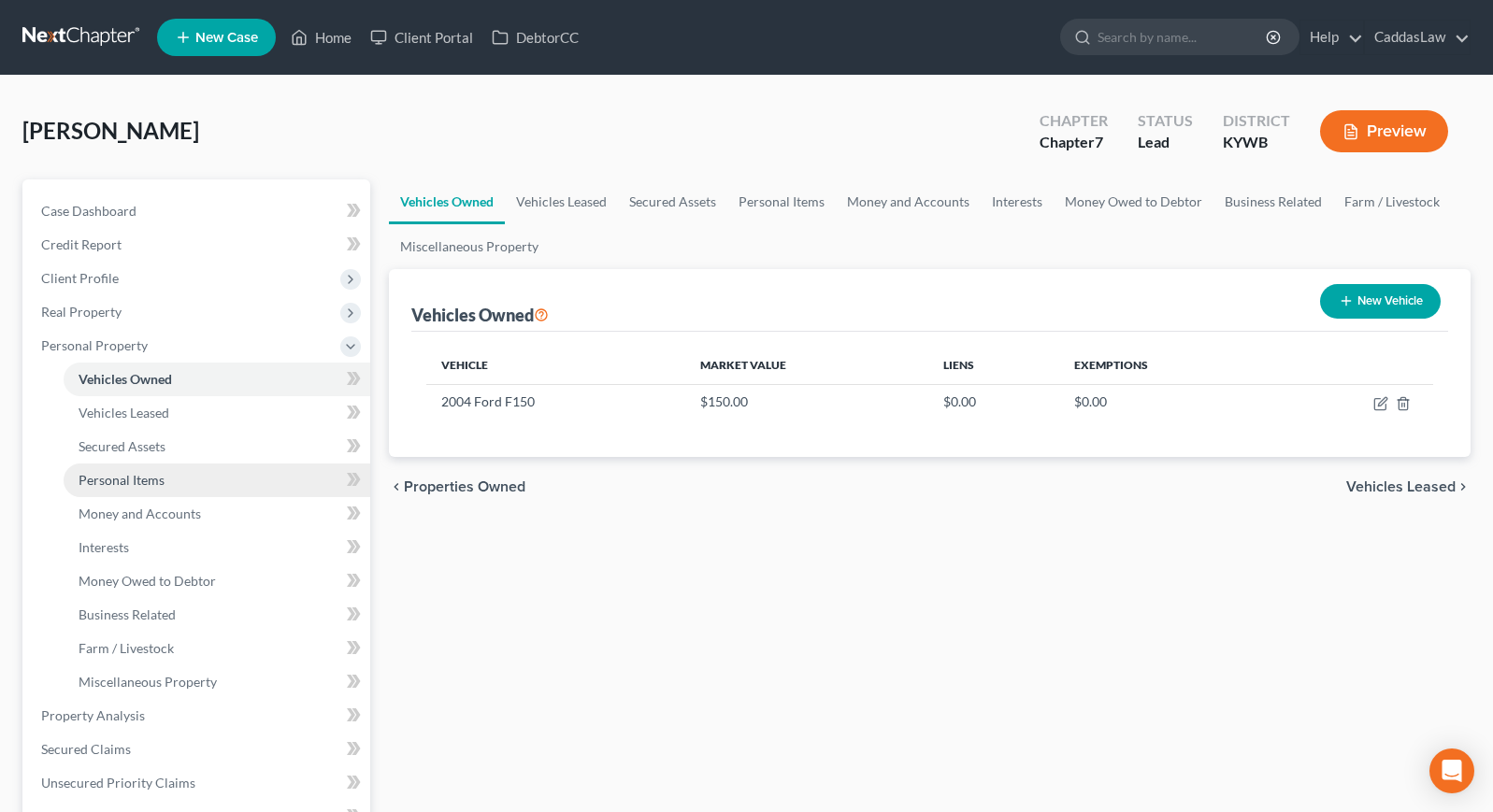
click at [151, 486] on span "Personal Items" at bounding box center [122, 480] width 86 height 16
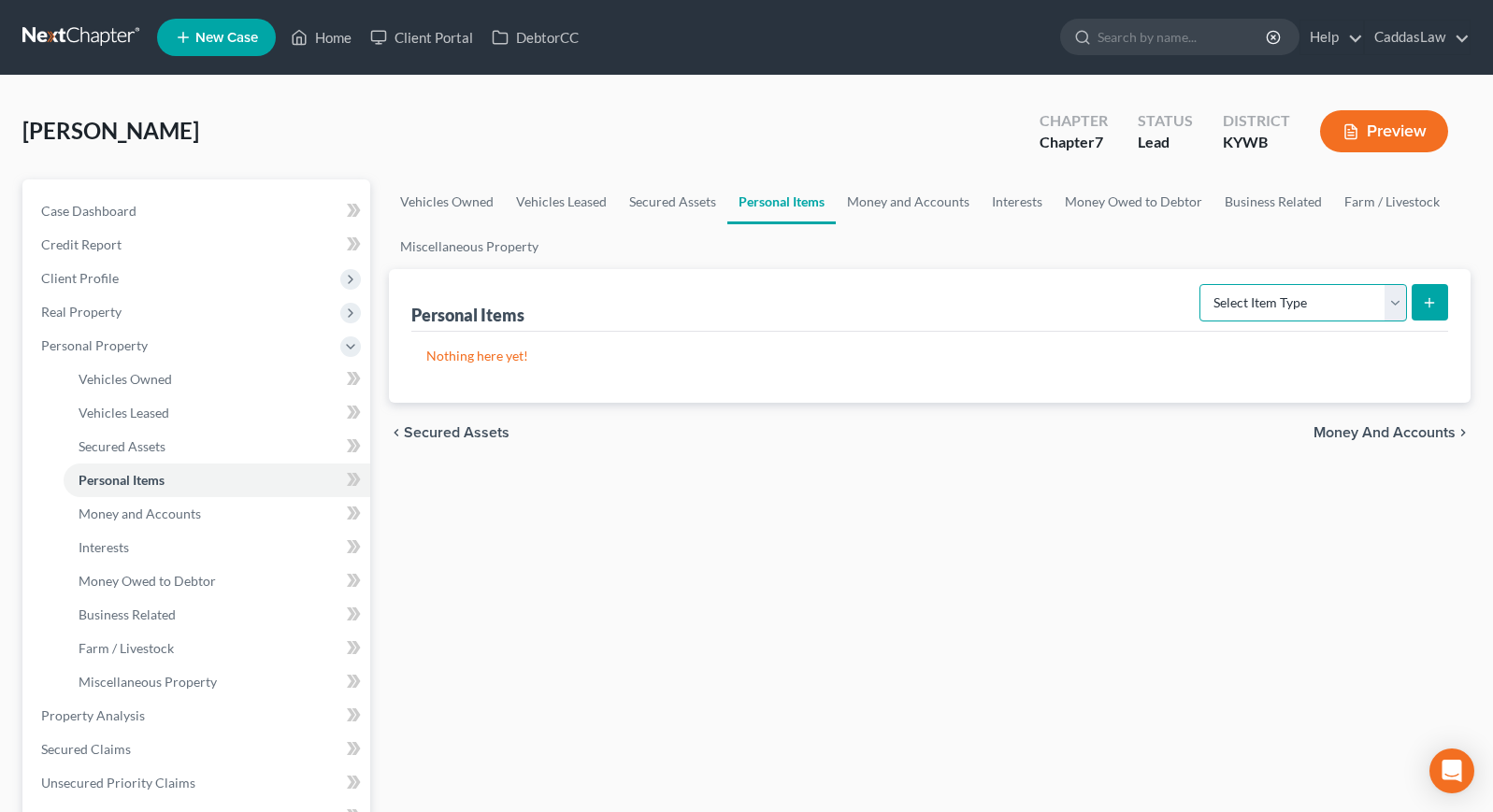
select select "clothing"
click at [1445, 304] on button "submit" at bounding box center [1429, 302] width 37 height 37
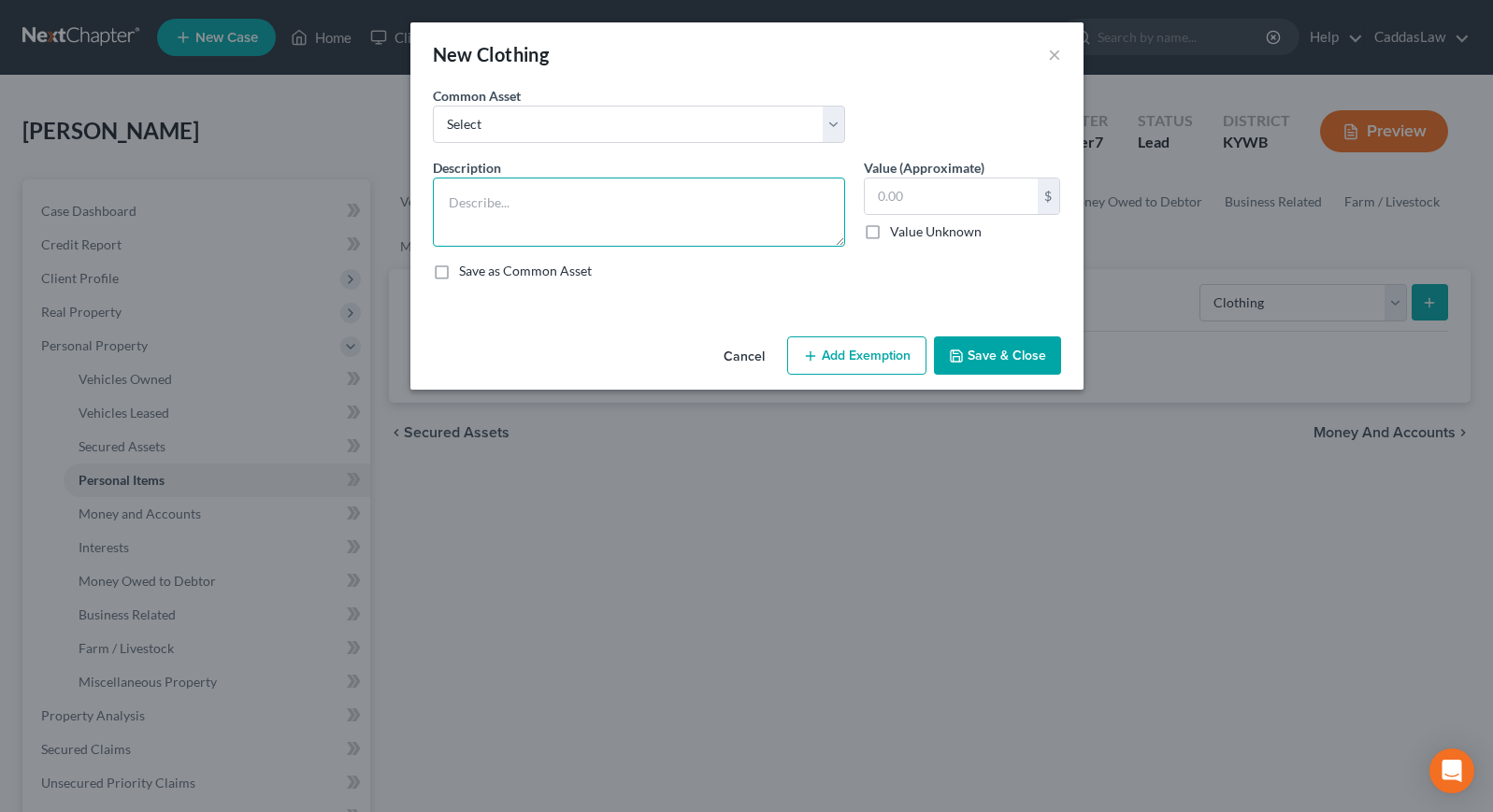
click at [511, 192] on textarea at bounding box center [639, 211] width 413 height 69
type textarea "Debtor's Clothing"
click at [929, 196] on input "text" at bounding box center [952, 196] width 173 height 36
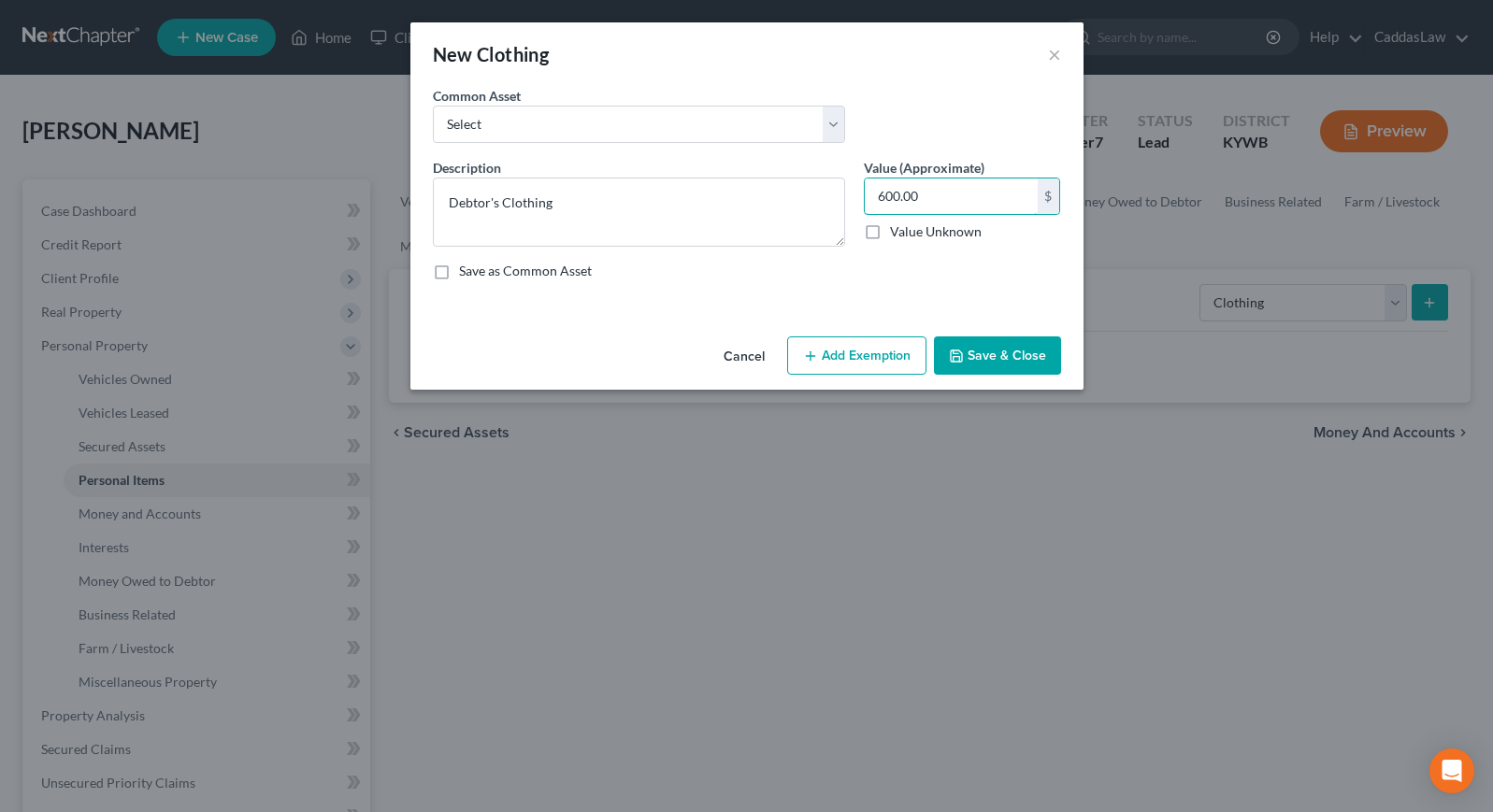
type input "600.00"
click at [888, 355] on button "Add Exemption" at bounding box center [857, 356] width 140 height 39
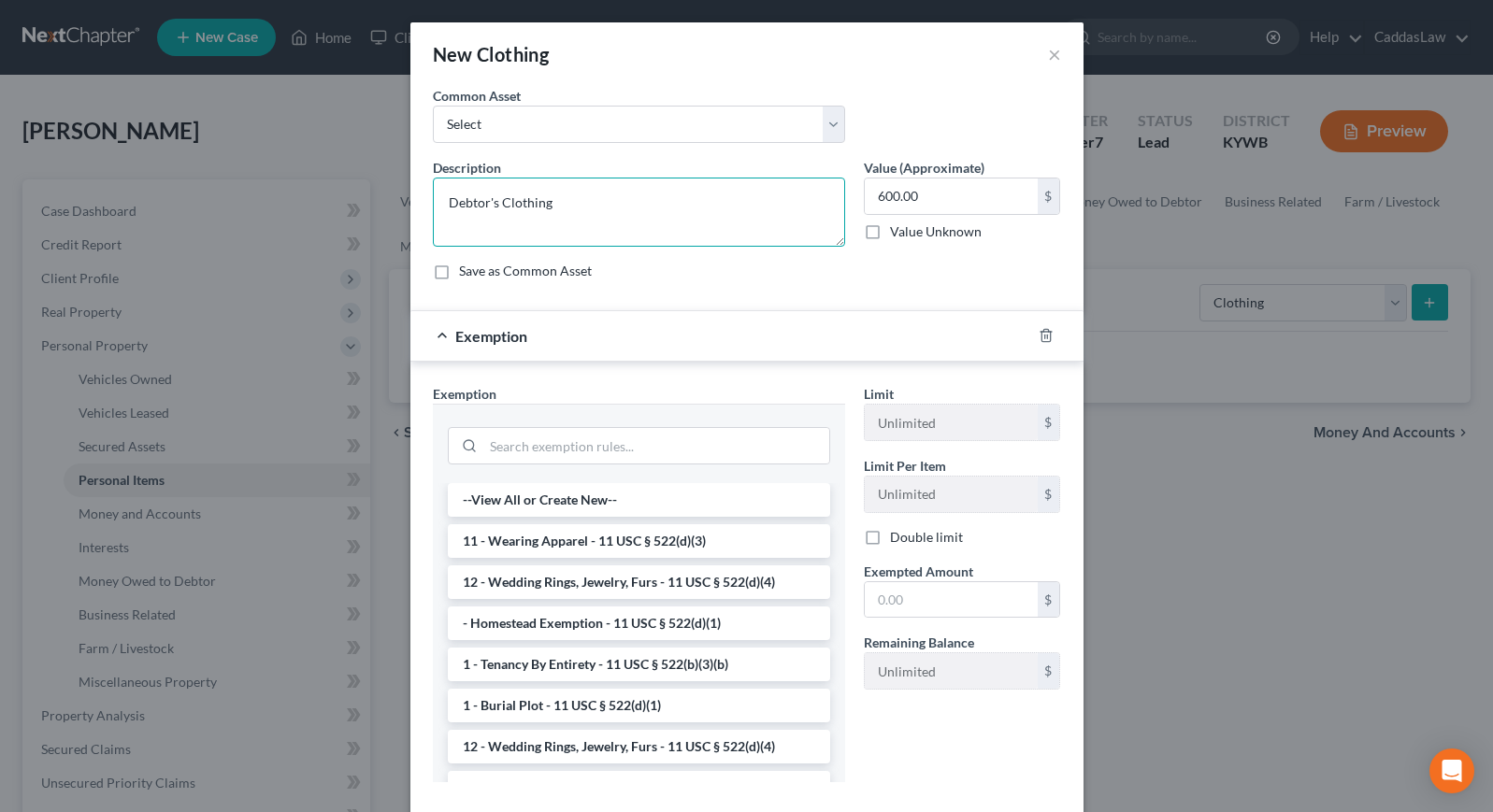
click at [576, 208] on textarea "Debtor's Clothing" at bounding box center [639, 211] width 413 height 69
type textarea "[PERSON_NAME]'s Clothing, Children's clothing"
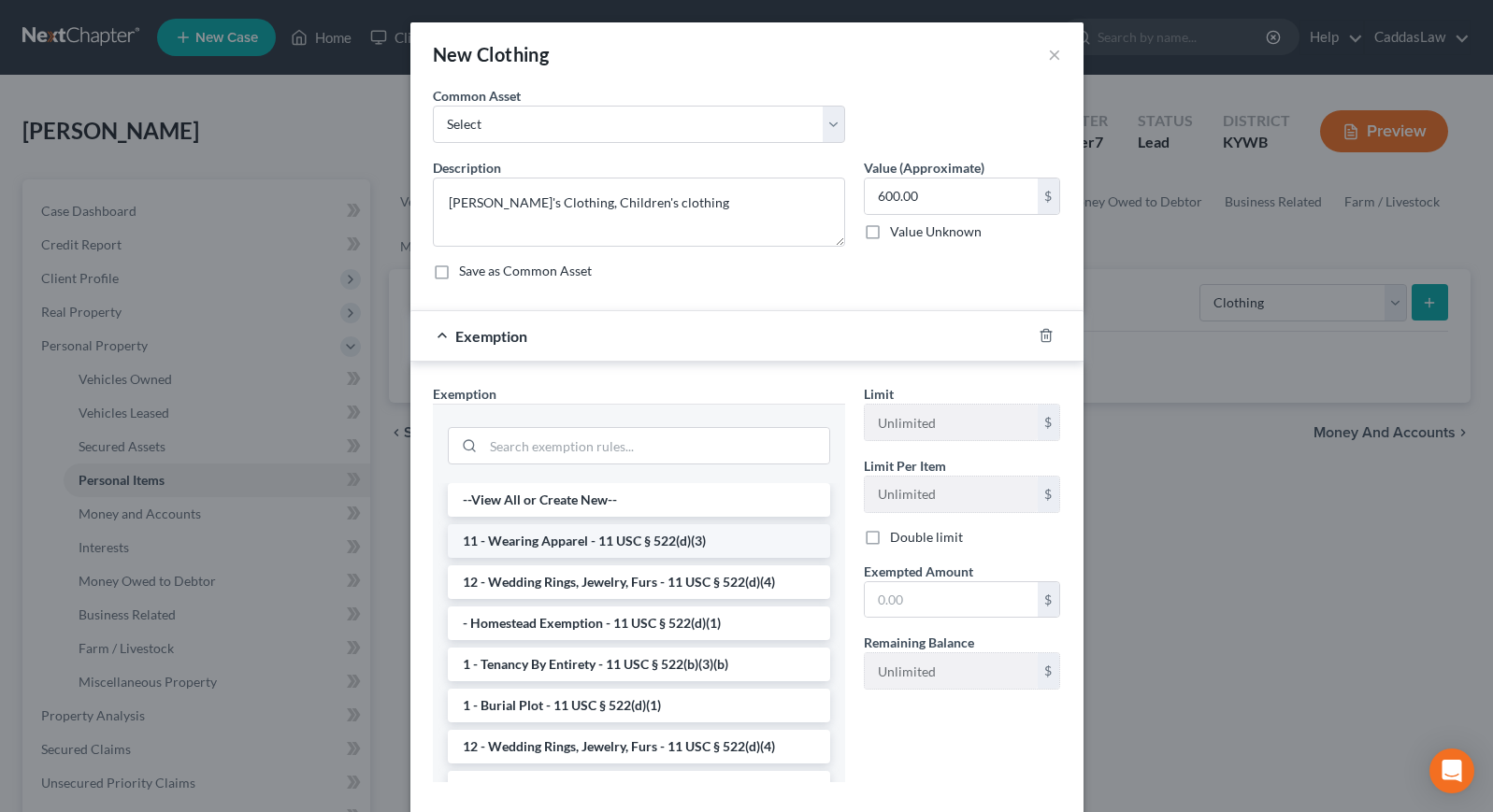
click at [559, 537] on li "11 - Wearing Apparel - 11 USC § 522(d)(3)" at bounding box center [639, 541] width 383 height 34
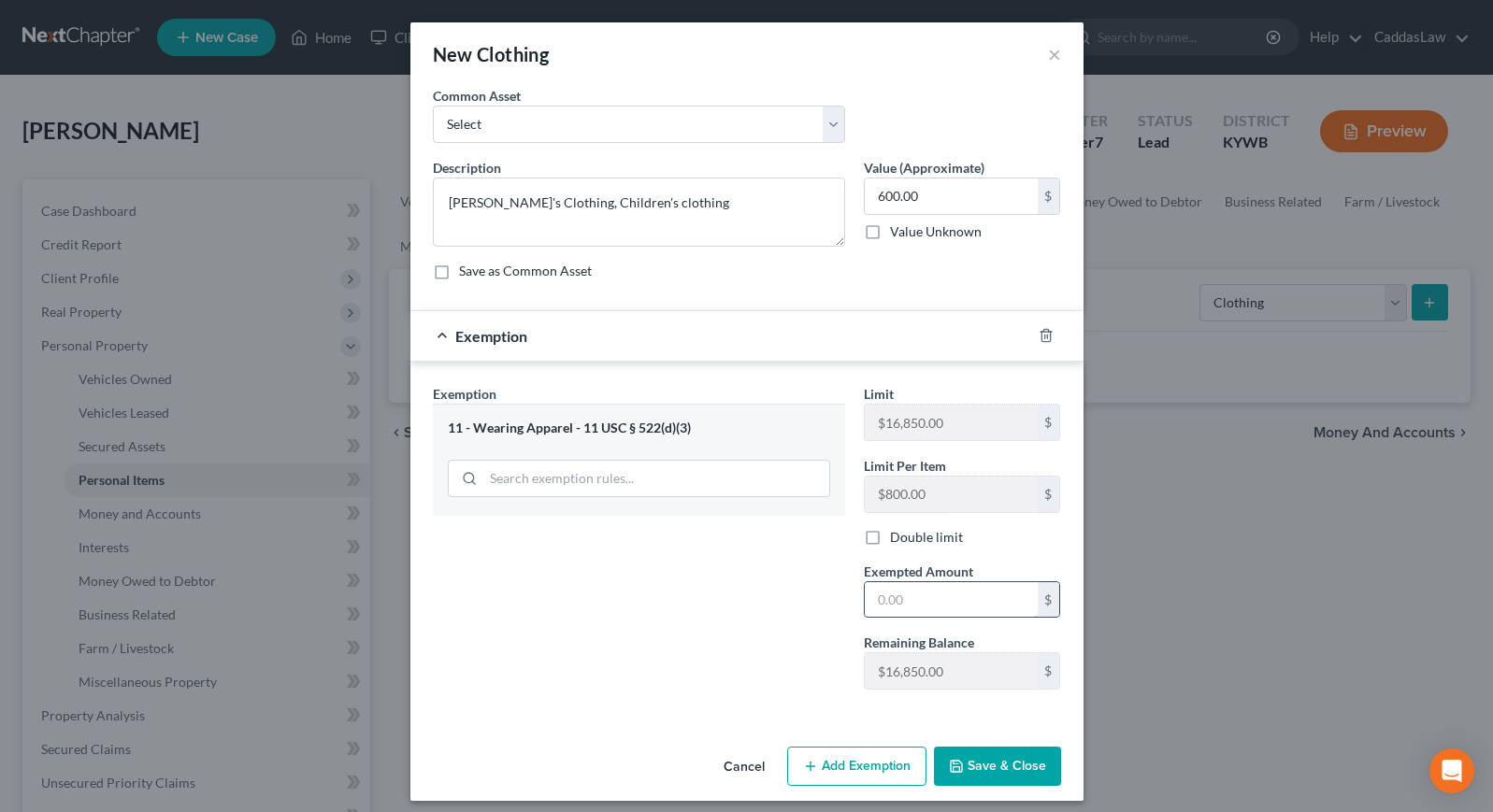
click at [933, 601] on input "text" at bounding box center [952, 600] width 173 height 36
type input "600"
click at [995, 762] on button "Save & Close" at bounding box center [998, 765] width 128 height 39
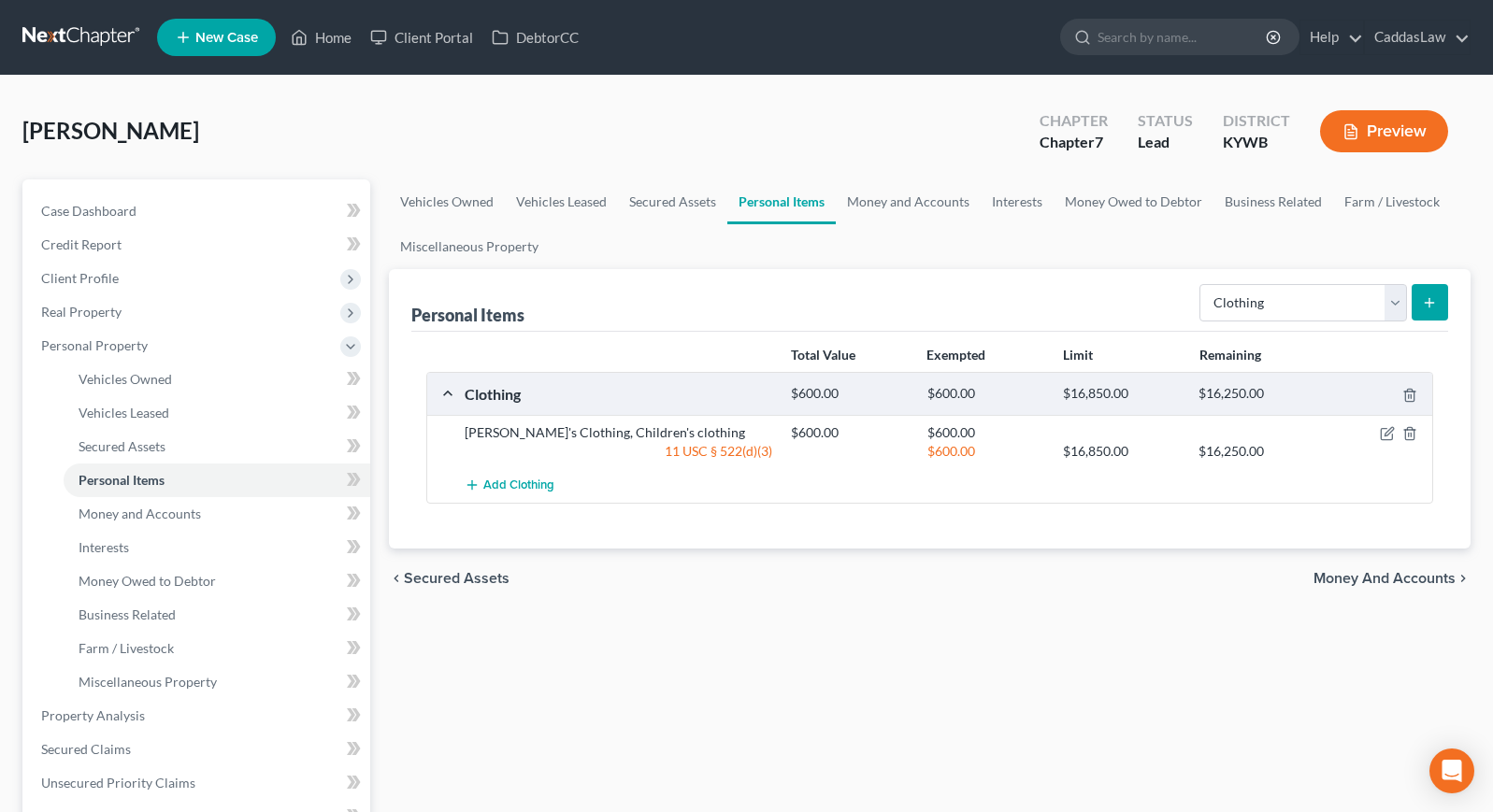
click at [1442, 306] on button "submit" at bounding box center [1429, 302] width 37 height 37
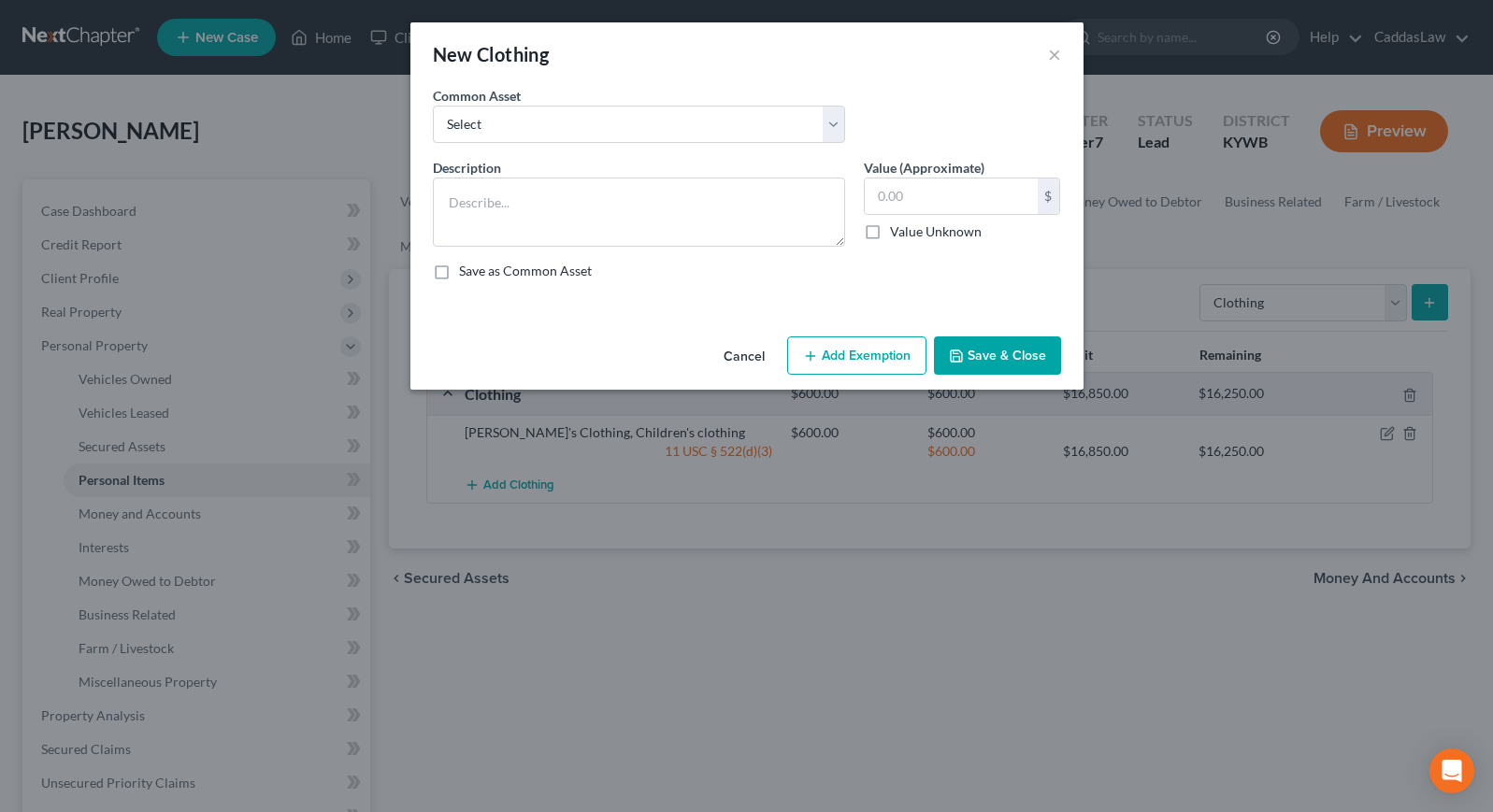
click at [1131, 348] on div "New Clothing × An exemption set must first be selected from the Filing Informat…" at bounding box center [746, 406] width 1493 height 812
click at [1332, 300] on div "New Clothing × An exemption set must first be selected from the Filing Informat…" at bounding box center [746, 406] width 1493 height 812
click at [974, 356] on button "Save & Close" at bounding box center [998, 356] width 128 height 39
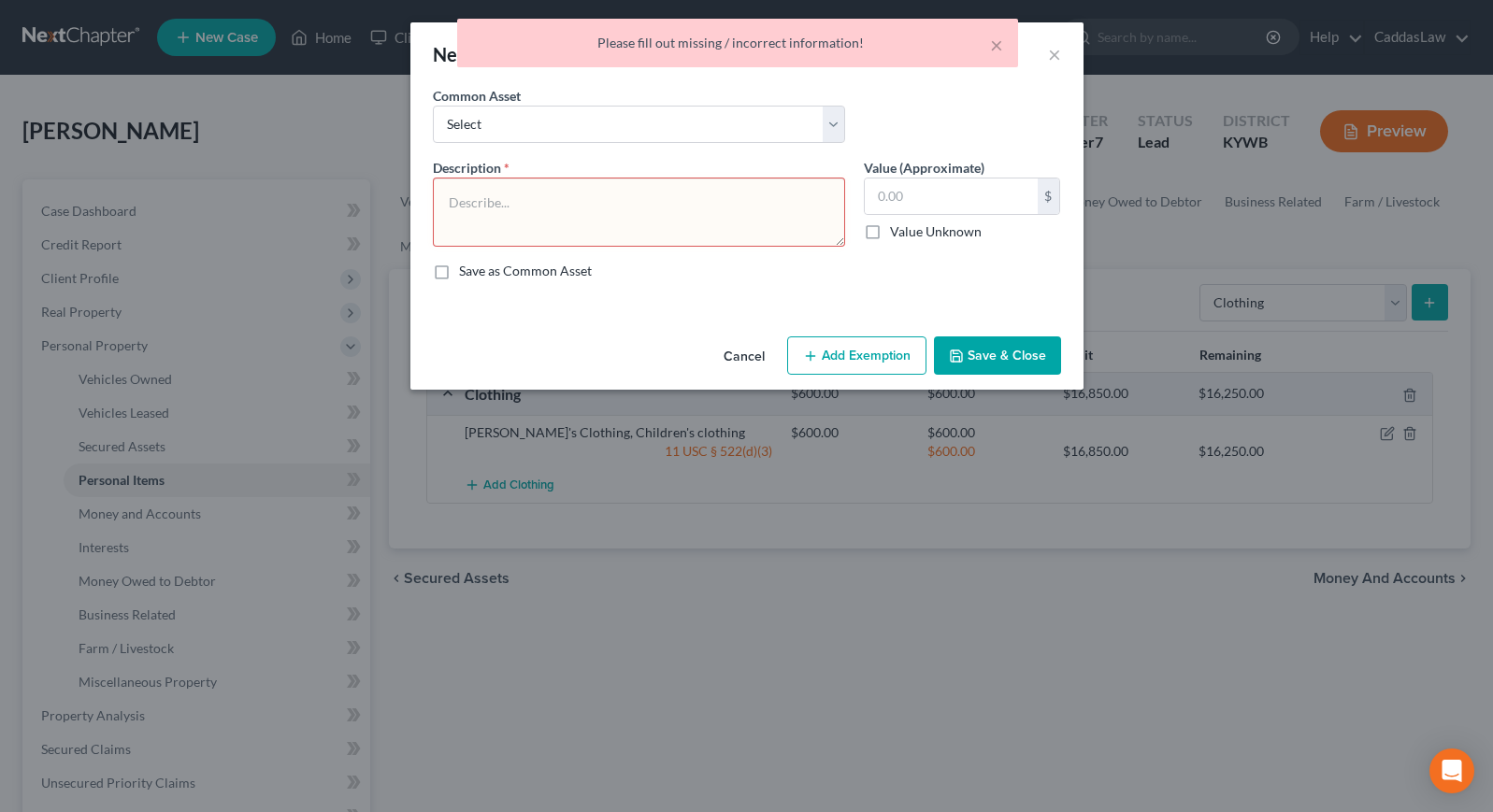
click at [753, 354] on button "Cancel" at bounding box center [744, 358] width 71 height 38
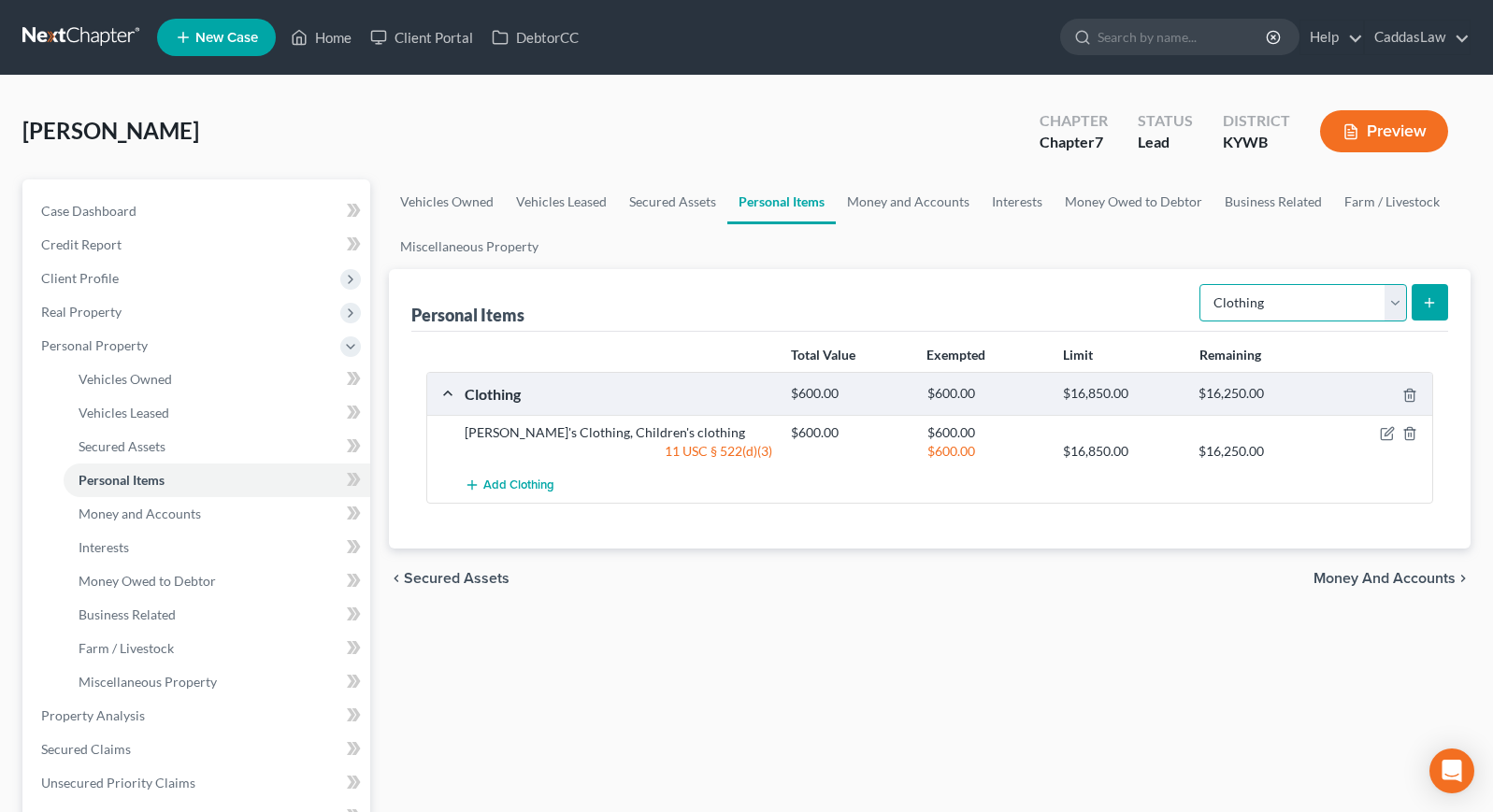
select select "household_goods"
click at [1425, 310] on button "submit" at bounding box center [1429, 302] width 37 height 37
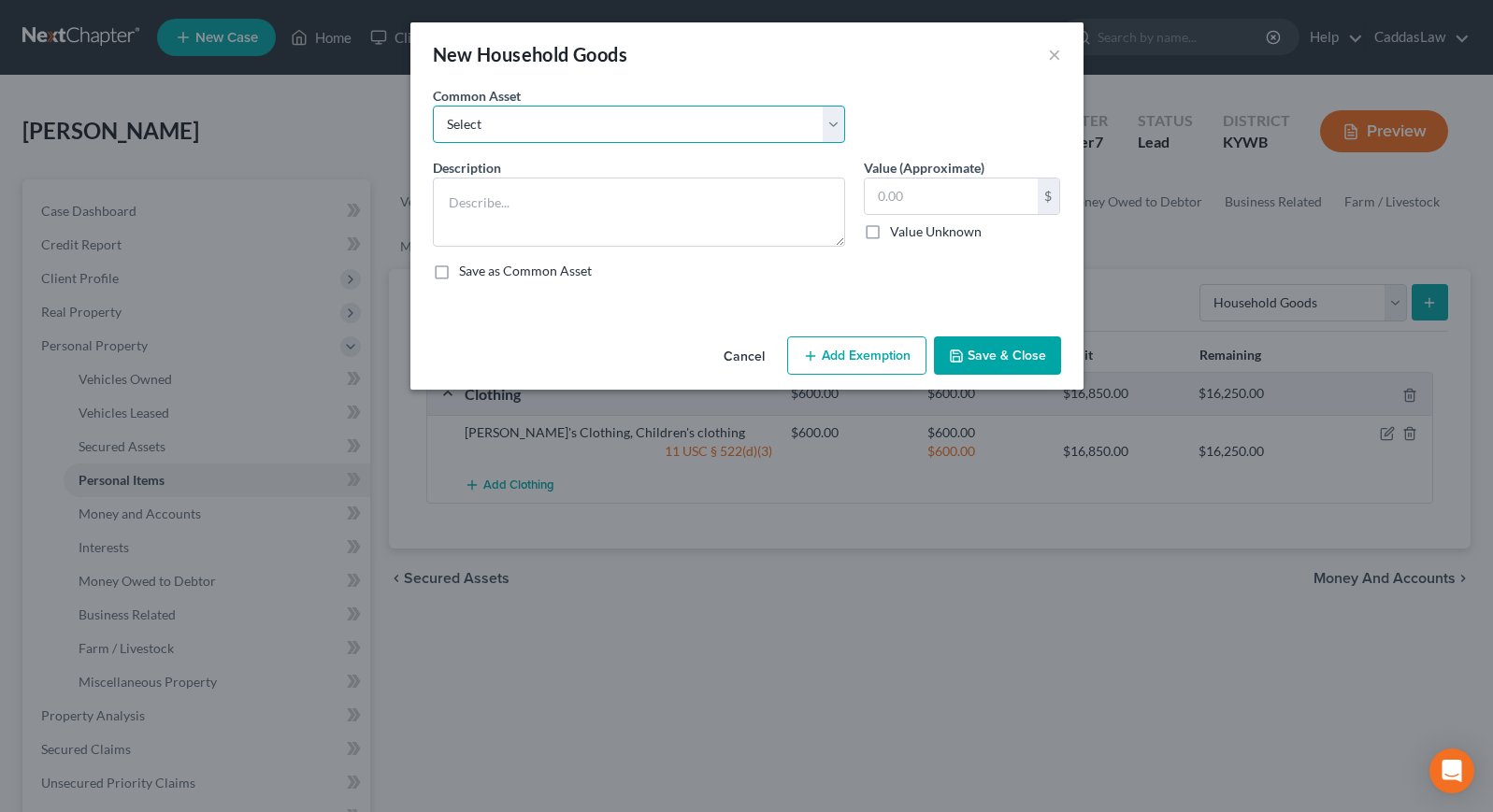
select select "1"
type textarea "Household goods,( living room, dining room, kitchen, bedrooms, bathrooms, garag…"
type input "1,500.00"
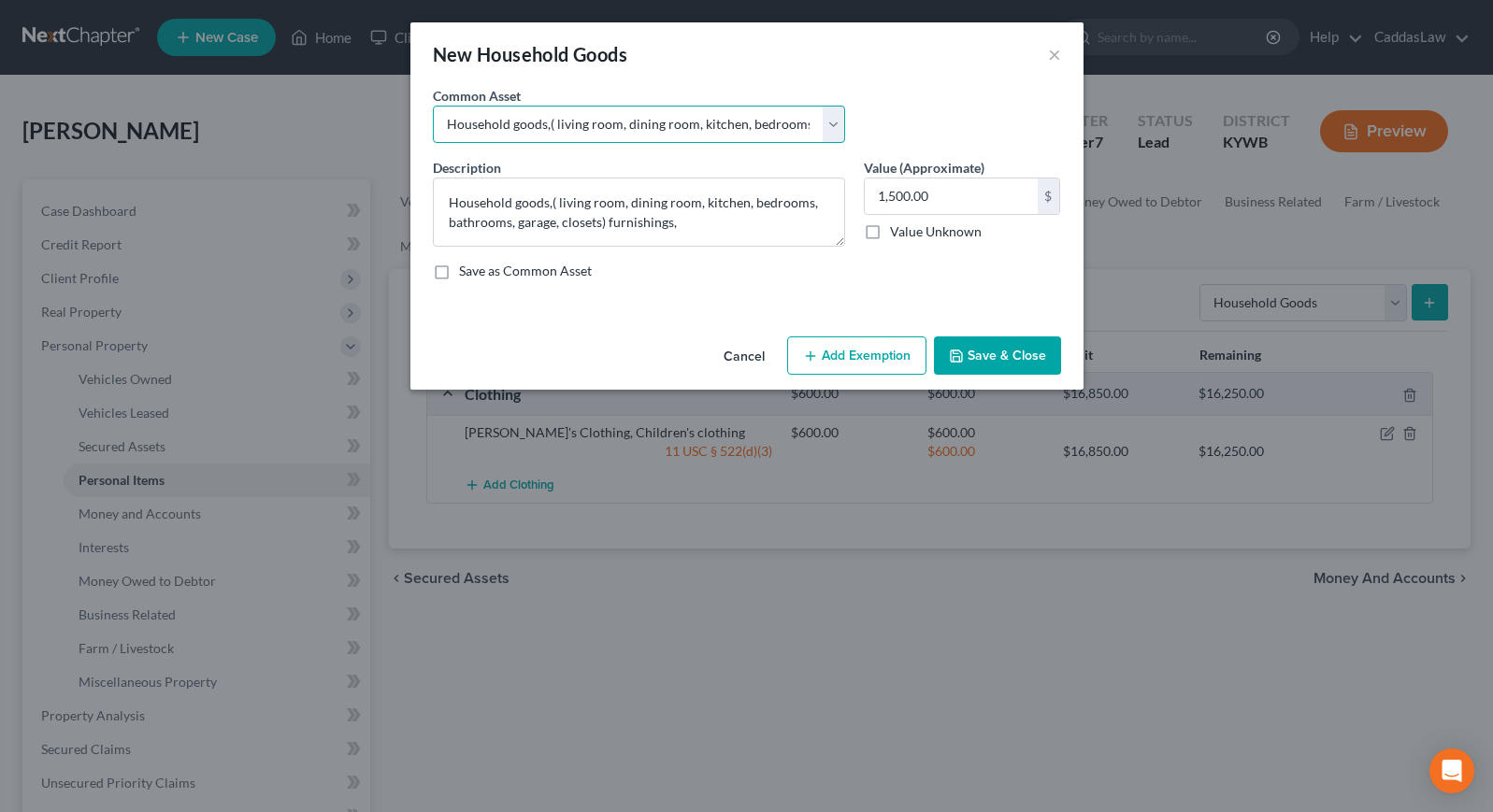
select select "2"
type textarea "Small Appliances/Countertop Appliances"
type input "300.00"
select select "3"
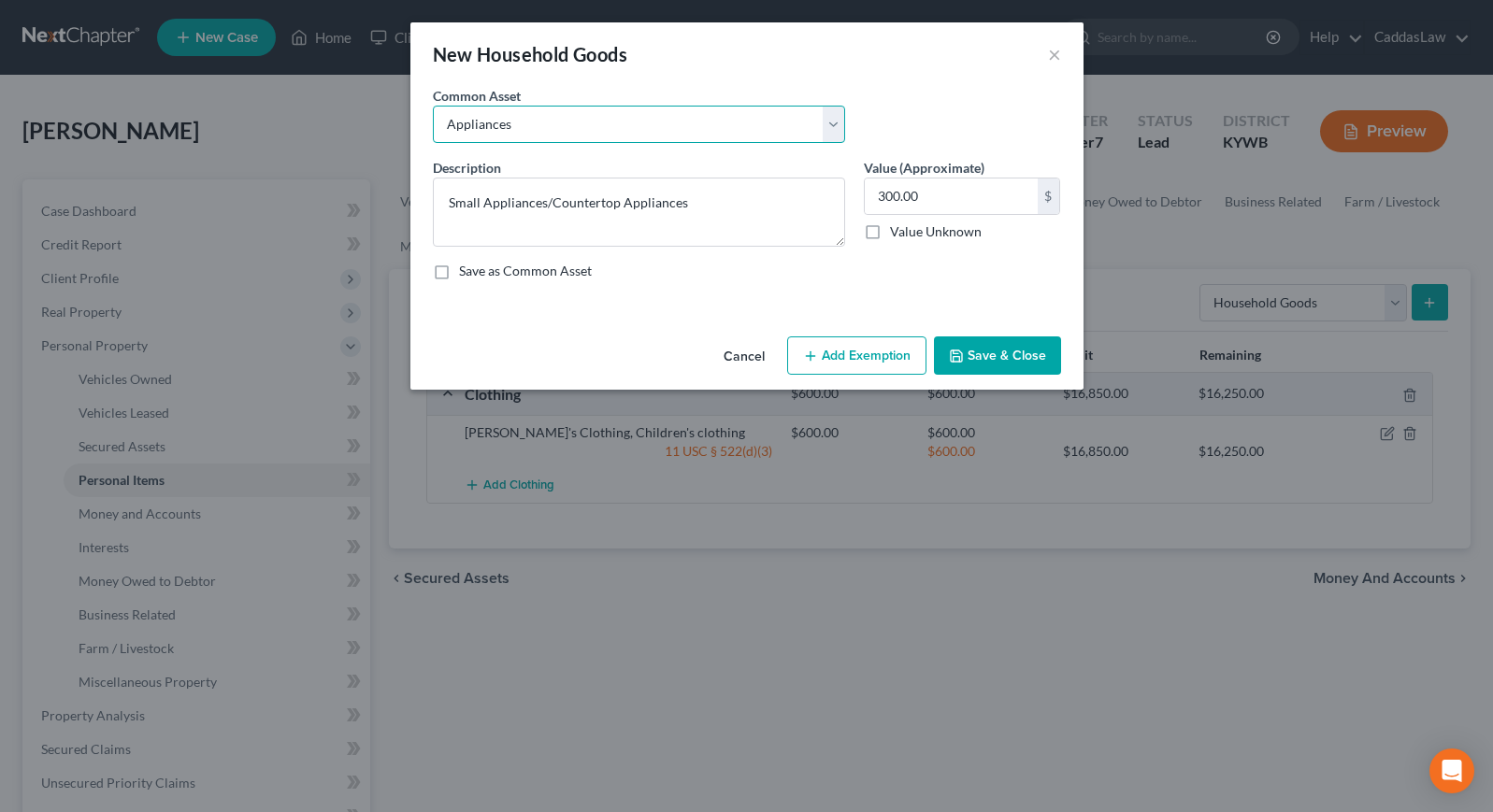
type textarea "Appliances"
type input "200.00"
select select "1"
type textarea "Household goods,( living room, dining room, kitchen, bedrooms, bathrooms, garag…"
type input "1,500.00"
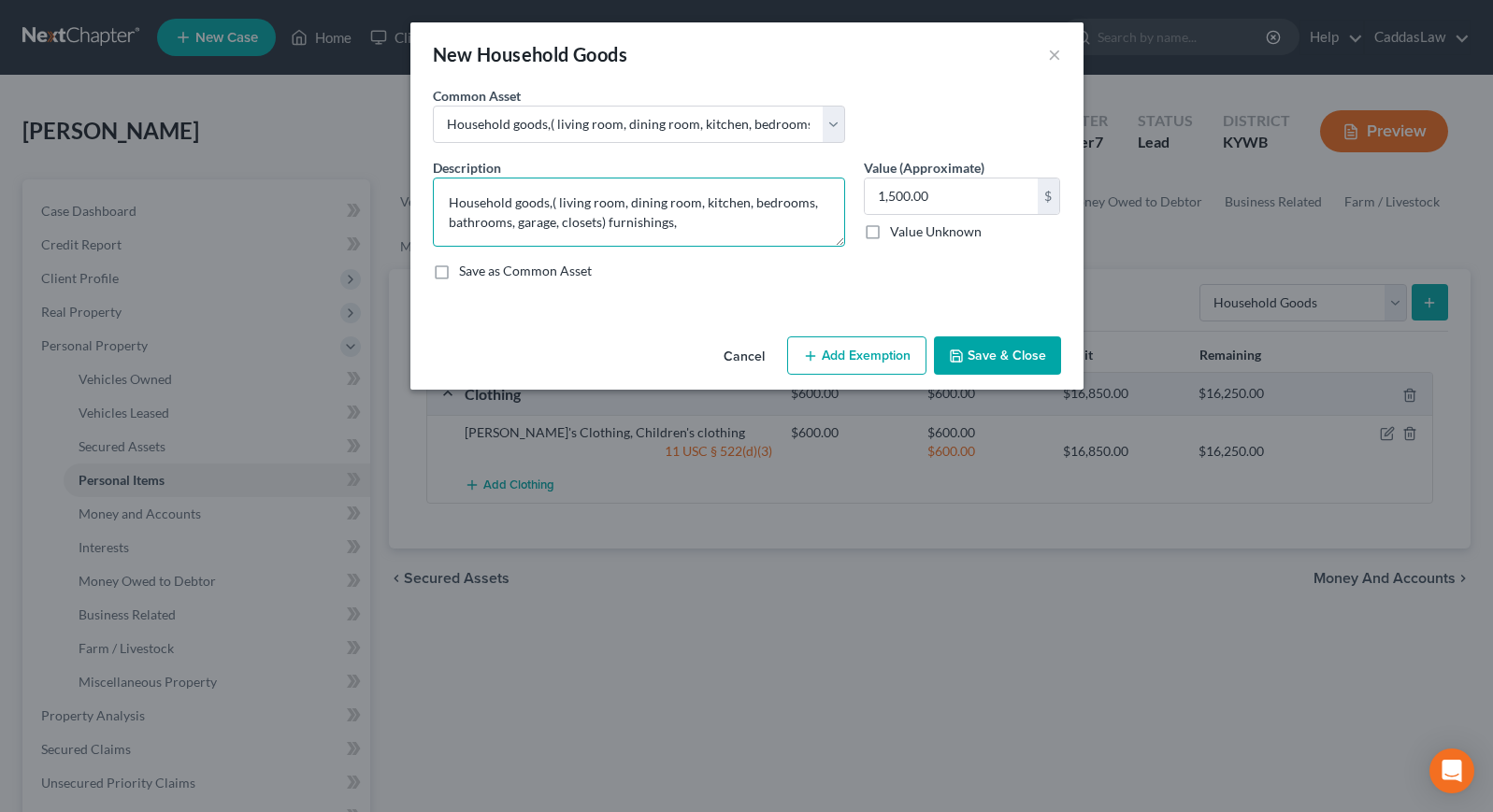
drag, startPoint x: 605, startPoint y: 221, endPoint x: 513, endPoint y: 203, distance: 93.7
click at [513, 203] on textarea "Household goods,( living room, dining room, kitchen, bedrooms, bathrooms, garag…" at bounding box center [639, 211] width 413 height 69
click at [591, 203] on textarea "Household furnishings," at bounding box center [639, 211] width 413 height 69
drag, startPoint x: 587, startPoint y: 205, endPoint x: 407, endPoint y: 209, distance: 180.0
click at [407, 209] on div "New Household Goods × An exemption set must first be selected from the Filing I…" at bounding box center [746, 406] width 1493 height 812
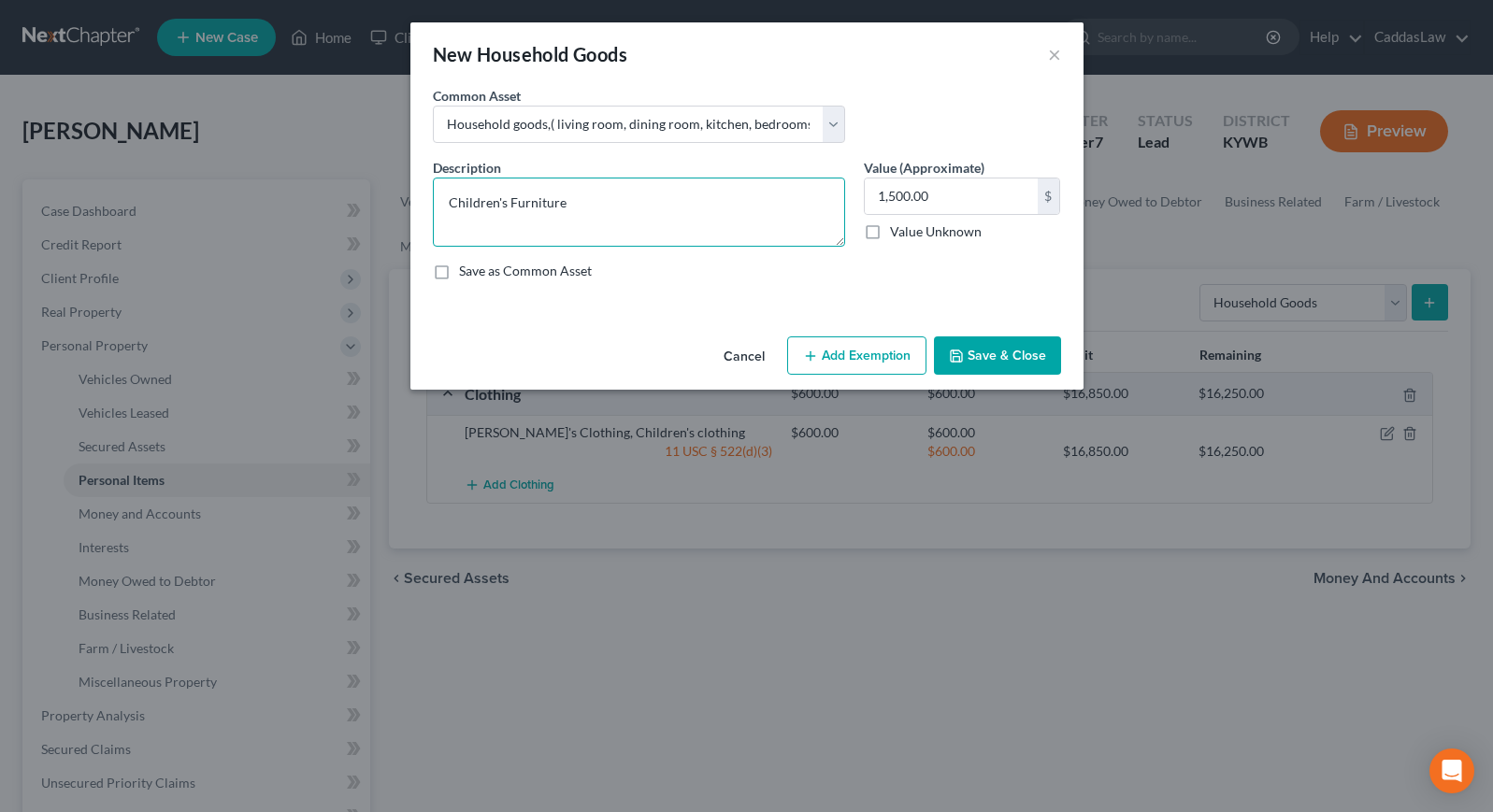
drag, startPoint x: 506, startPoint y: 205, endPoint x: 423, endPoint y: 203, distance: 83.0
click at [424, 203] on div "Description * Children's Furniture" at bounding box center [639, 202] width 431 height 89
type textarea "Household Furniture"
click at [841, 359] on button "Add Exemption" at bounding box center [857, 356] width 140 height 39
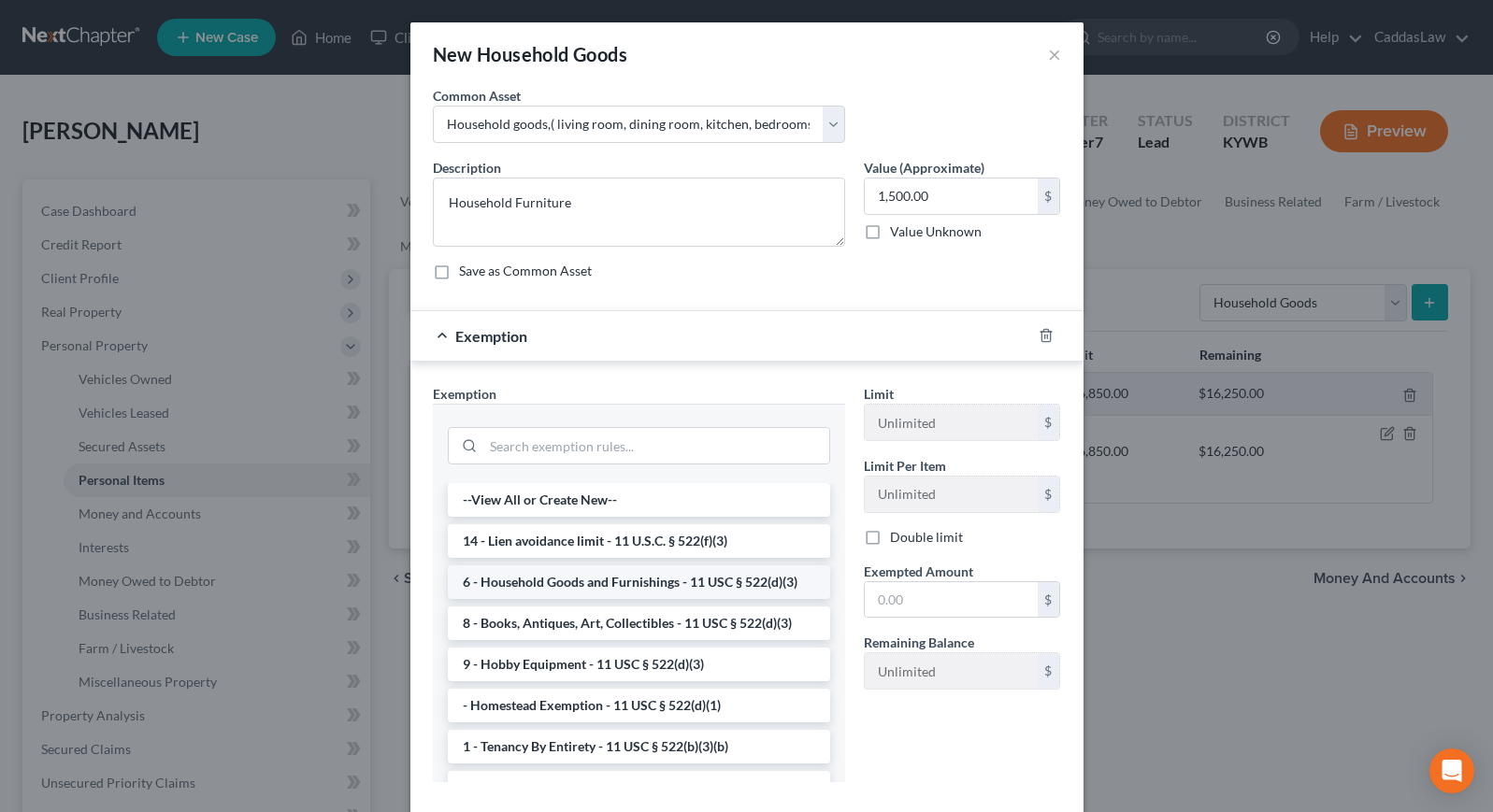
click at [593, 578] on li "6 - Household Goods and Furnishings - 11 USC § 522(d)(3)" at bounding box center [639, 582] width 383 height 34
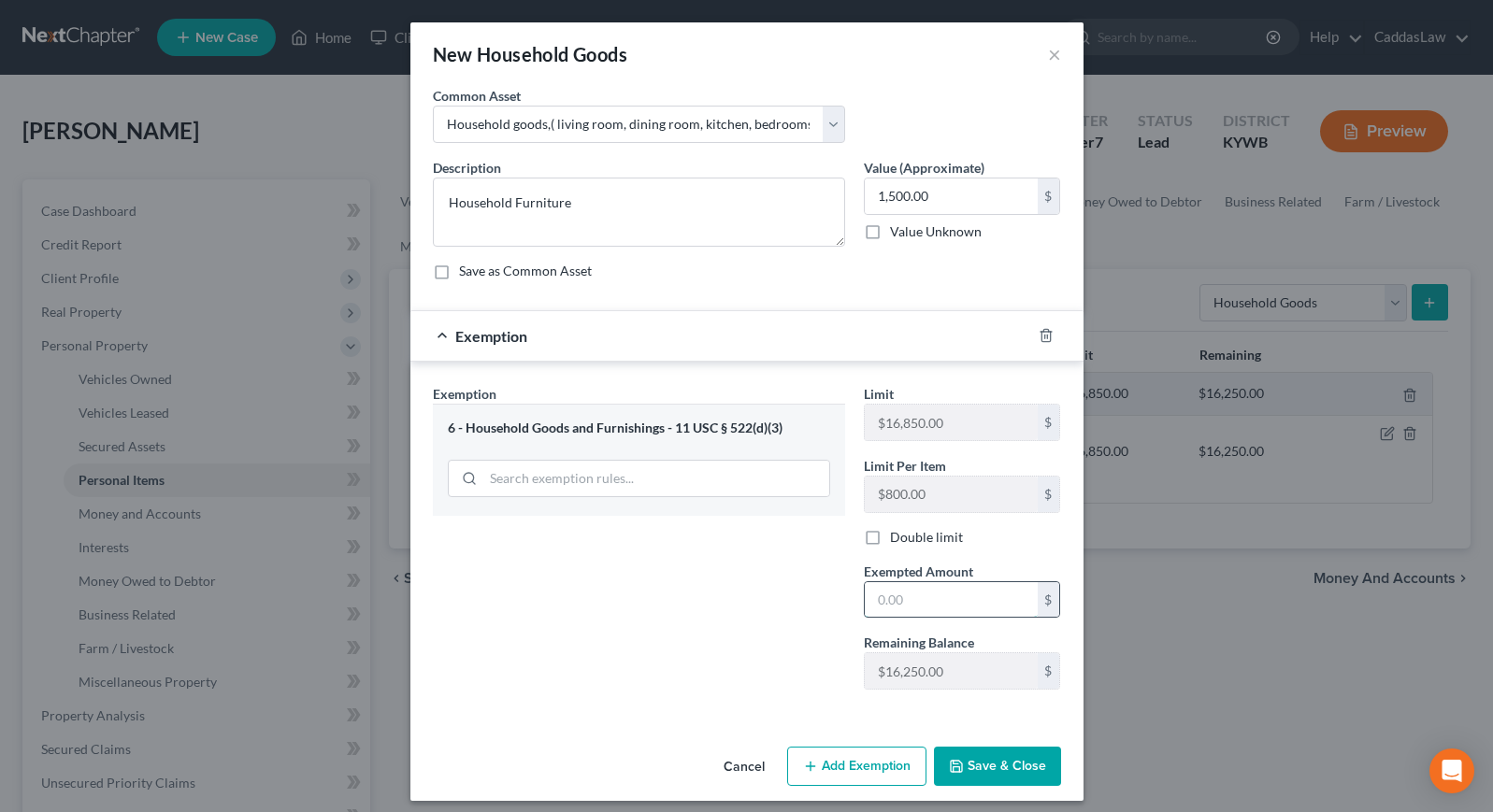
click at [937, 597] on input "text" at bounding box center [952, 600] width 173 height 36
type input "1,500.00"
click at [1030, 770] on button "Save & Close" at bounding box center [998, 765] width 128 height 39
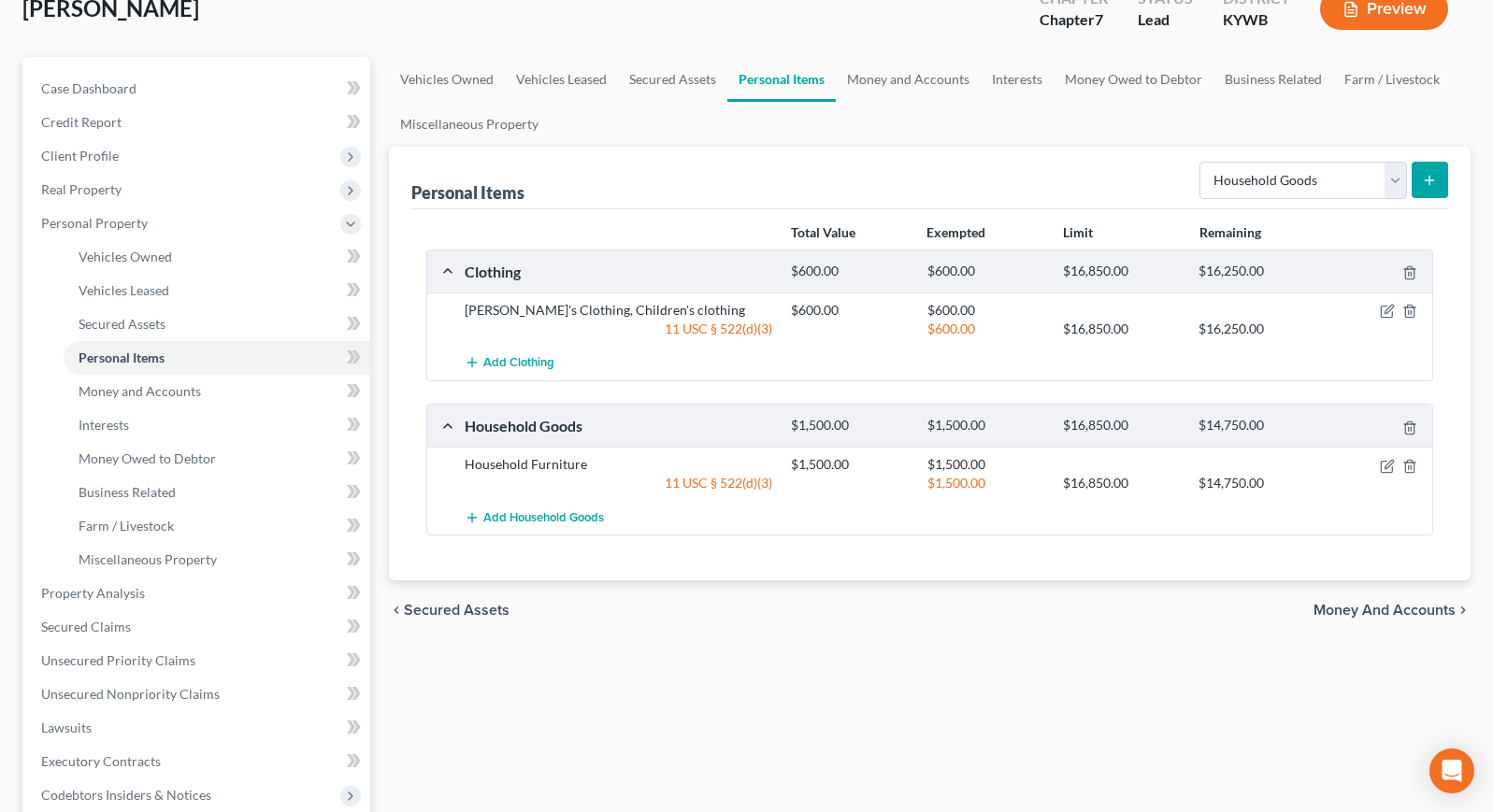
scroll to position [168, 0]
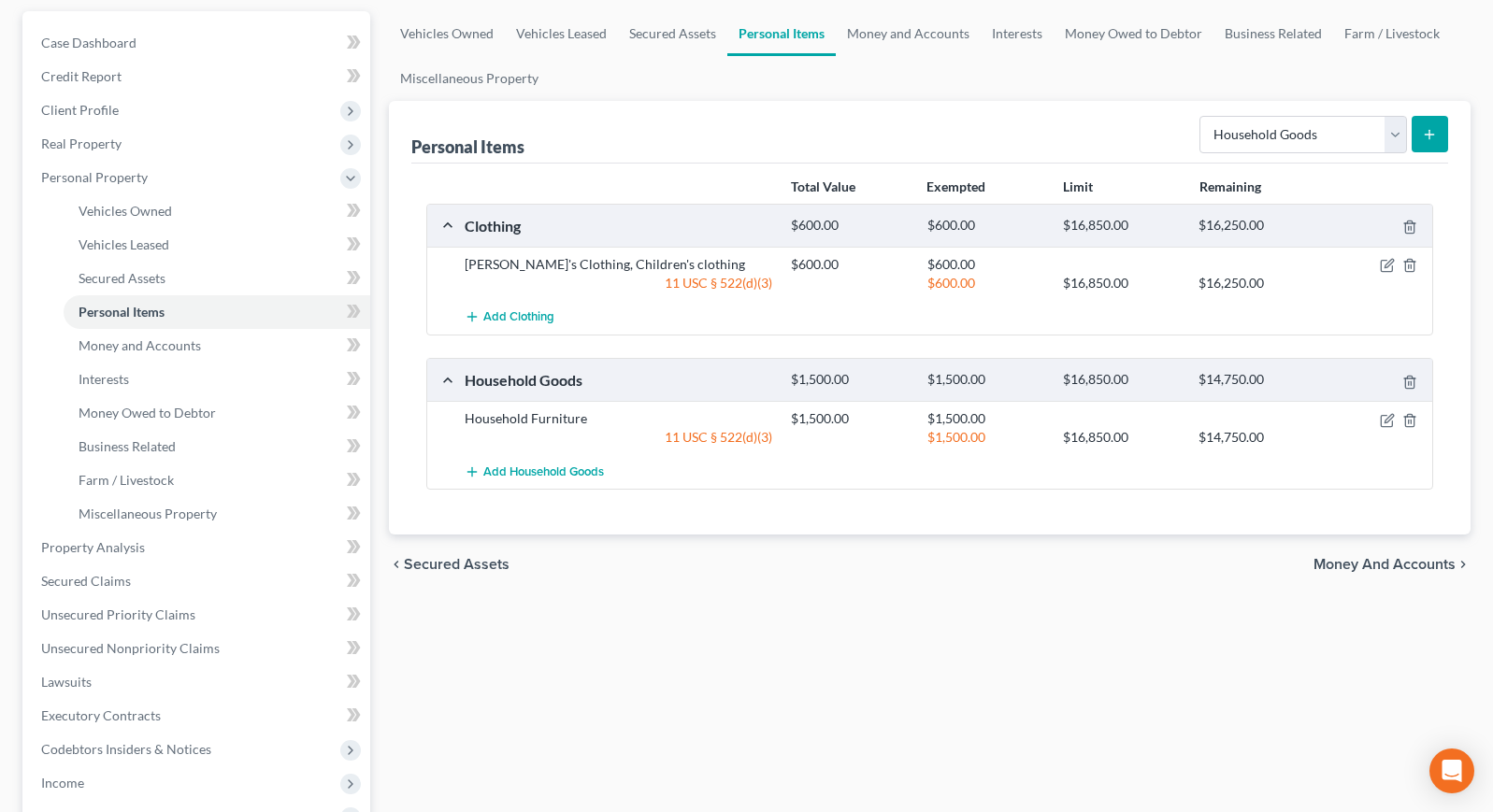
click at [1426, 158] on div "Personal Items Select Item Type Clothing Collectibles Of Value Electronics Fire…" at bounding box center [930, 132] width 1037 height 63
click at [1435, 140] on icon "submit" at bounding box center [1429, 135] width 15 height 15
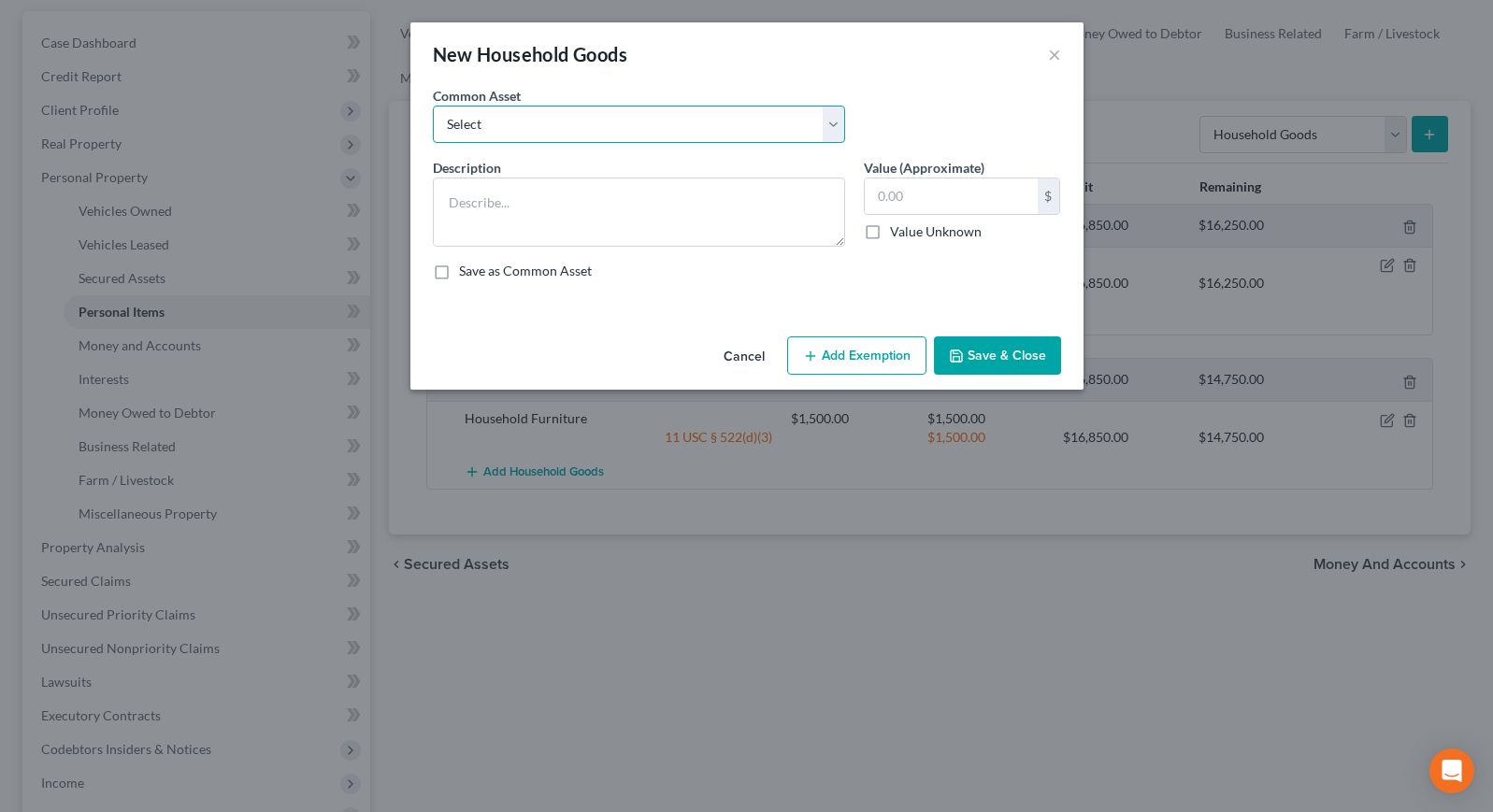
select select "0"
type textarea "Gardening tools, outdoor maintenance equipment"
type input "200.00"
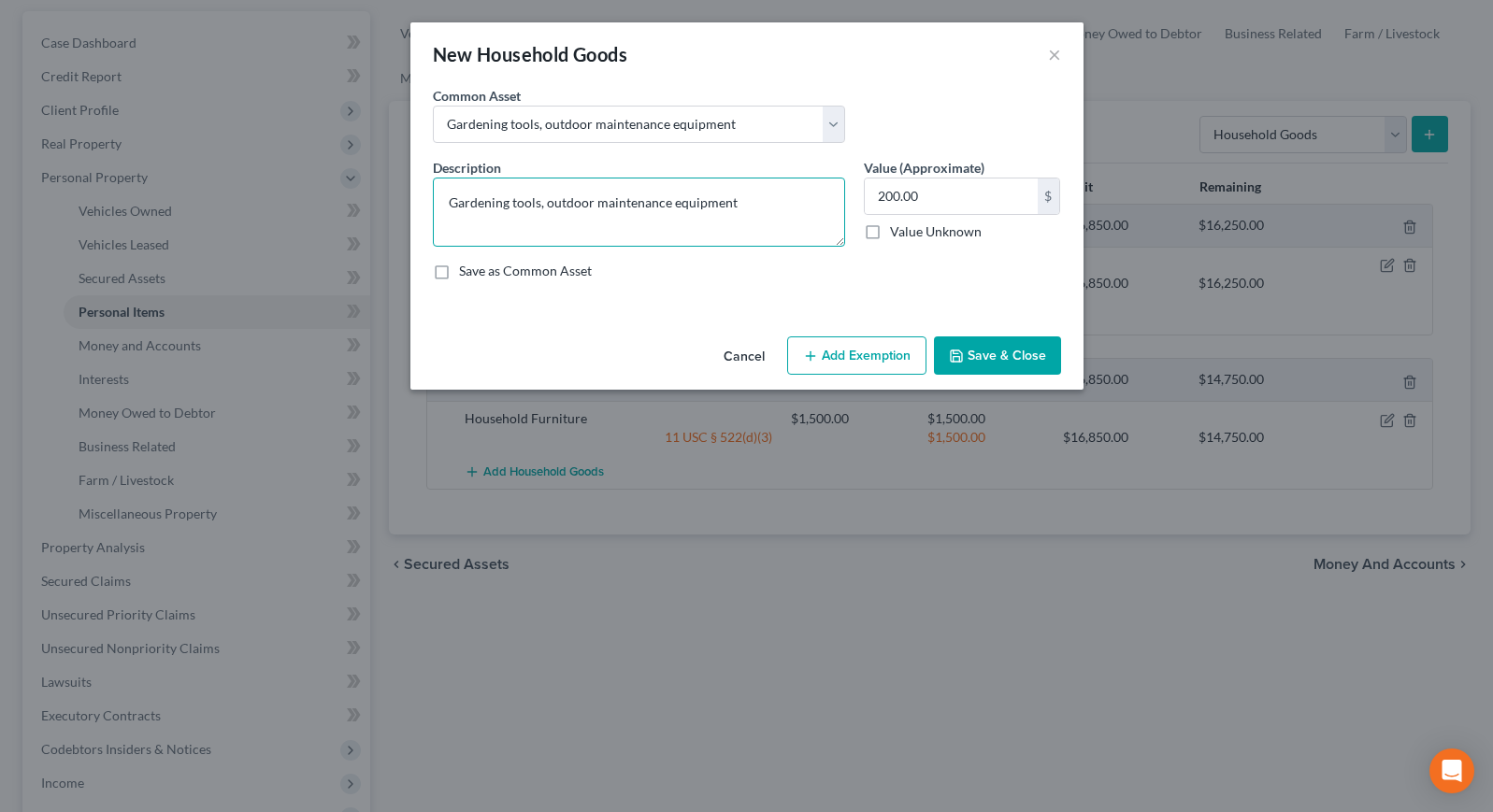
click at [744, 207] on textarea "Gardening tools, outdoor maintenance equipment" at bounding box center [639, 211] width 413 height 69
type textarea "Gardening tools, outdoor maintenance equipment, Hand tools"
click at [969, 190] on input "200.00" at bounding box center [952, 196] width 173 height 36
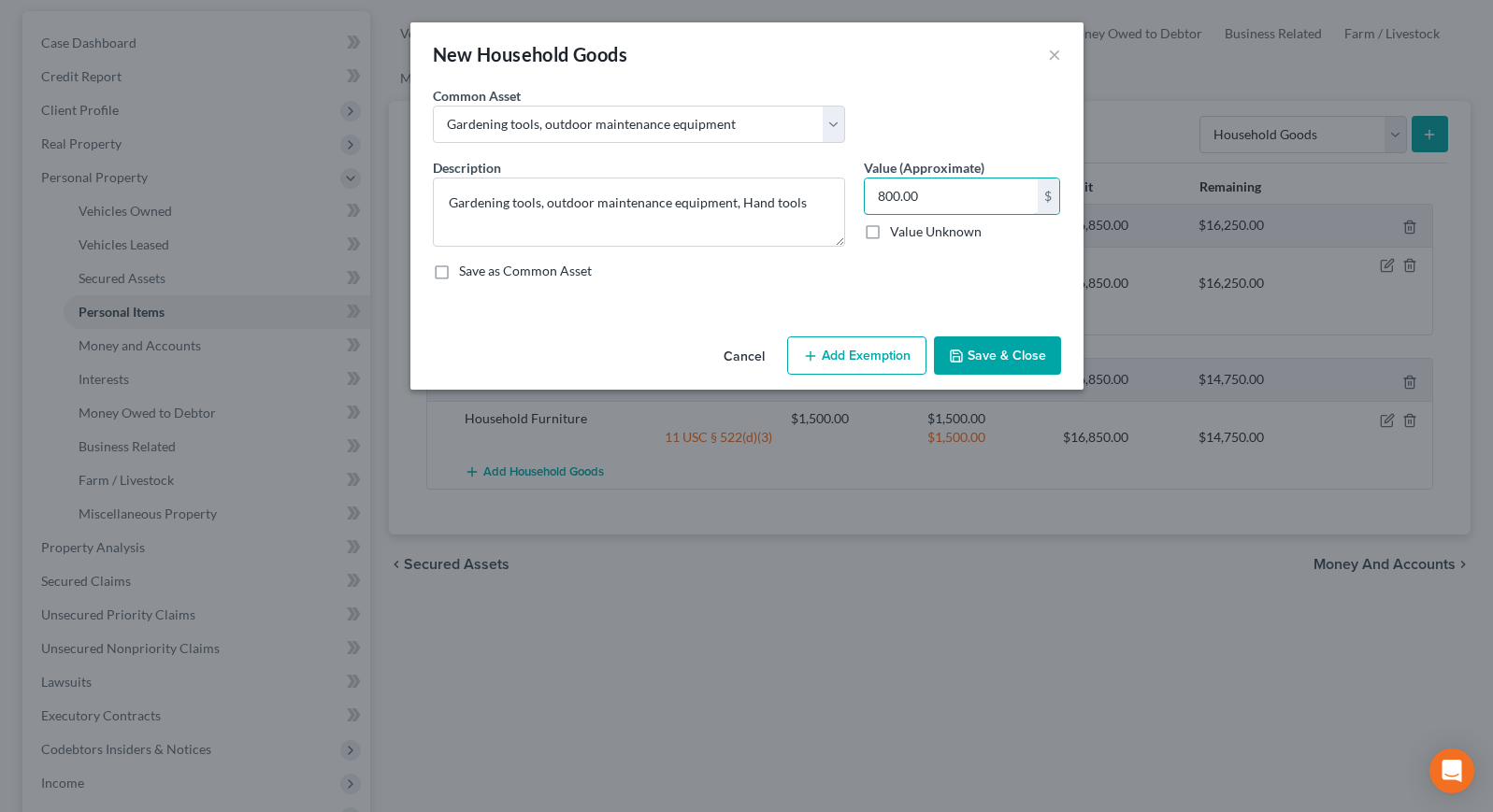
type input "800.00"
click at [879, 353] on button "Add Exemption" at bounding box center [857, 356] width 140 height 39
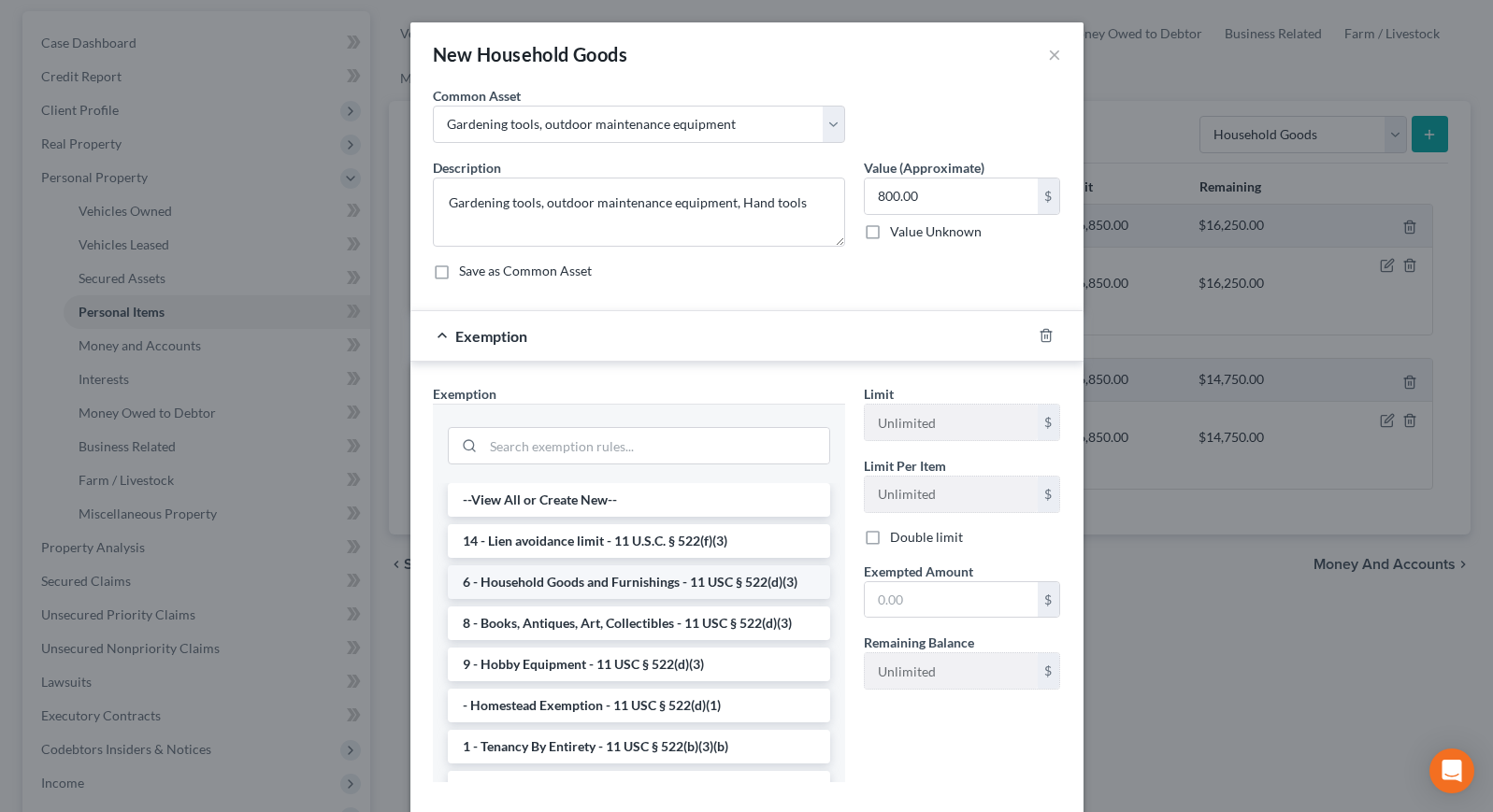
click at [613, 577] on li "6 - Household Goods and Furnishings - 11 USC § 522(d)(3)" at bounding box center [639, 582] width 383 height 34
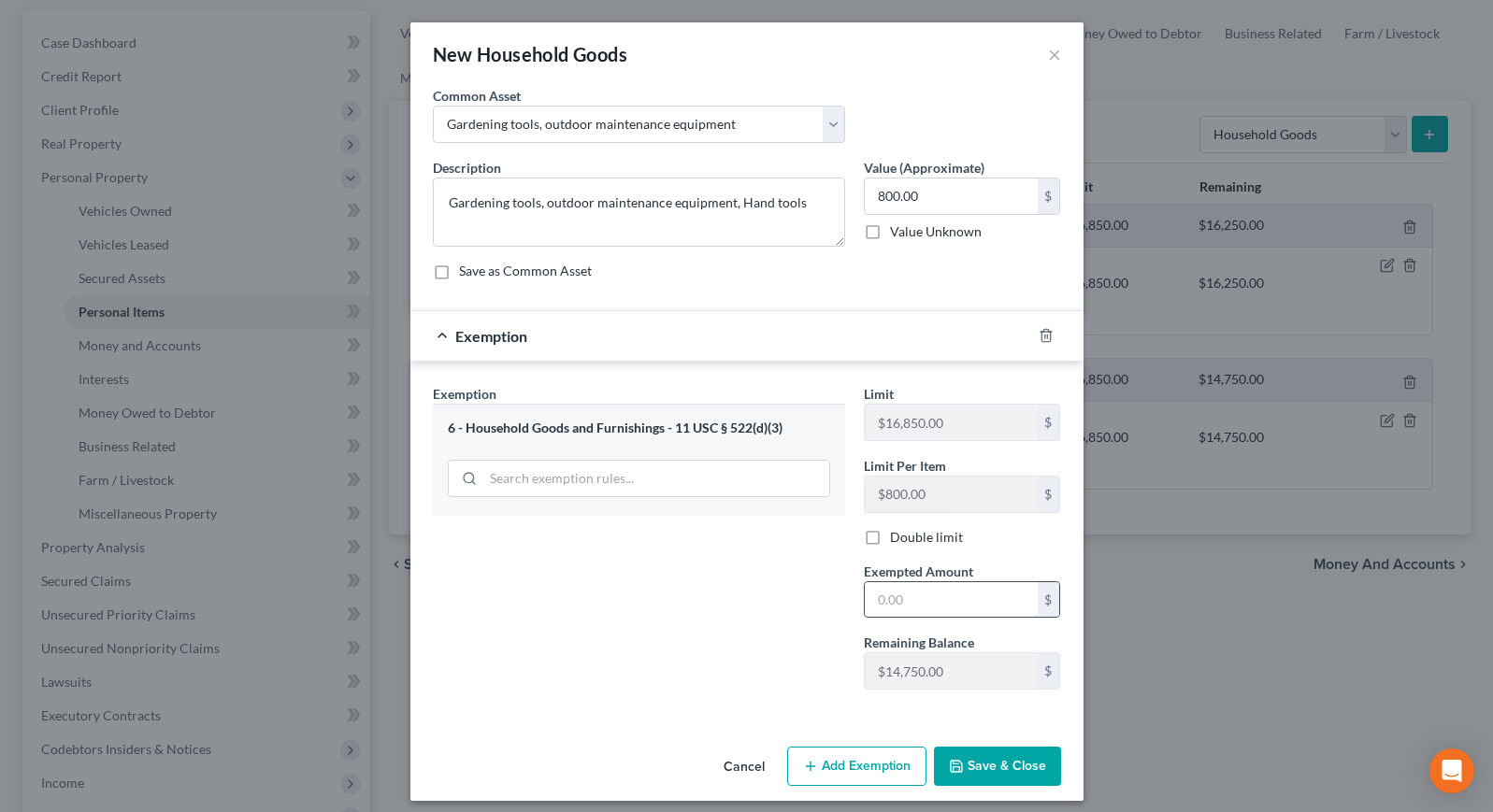
click at [931, 608] on input "text" at bounding box center [952, 600] width 173 height 36
type input "800.00"
click at [1024, 769] on button "Save & Close" at bounding box center [998, 765] width 128 height 39
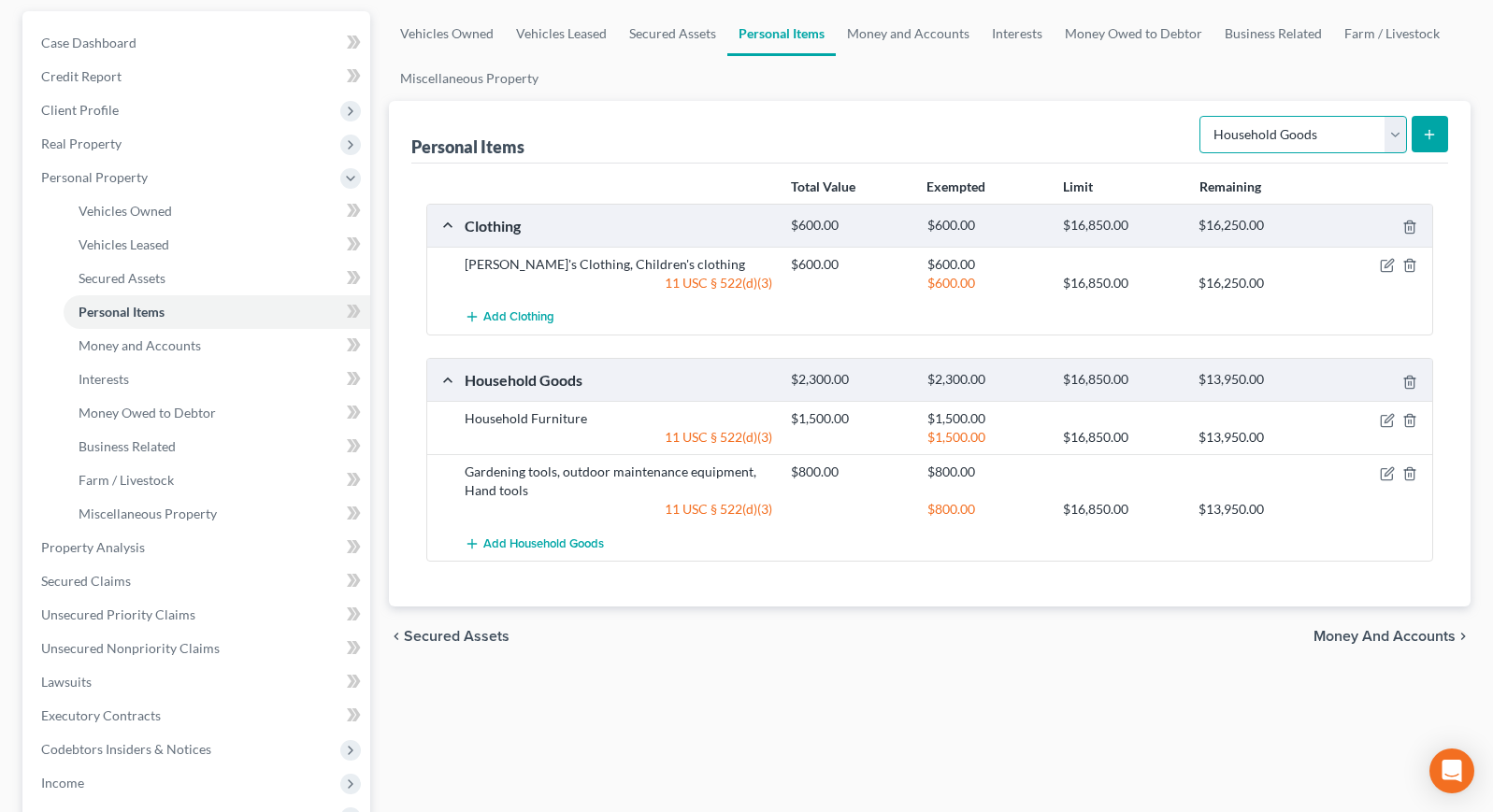
select select "firearms"
click at [1424, 129] on icon "submit" at bounding box center [1429, 135] width 15 height 15
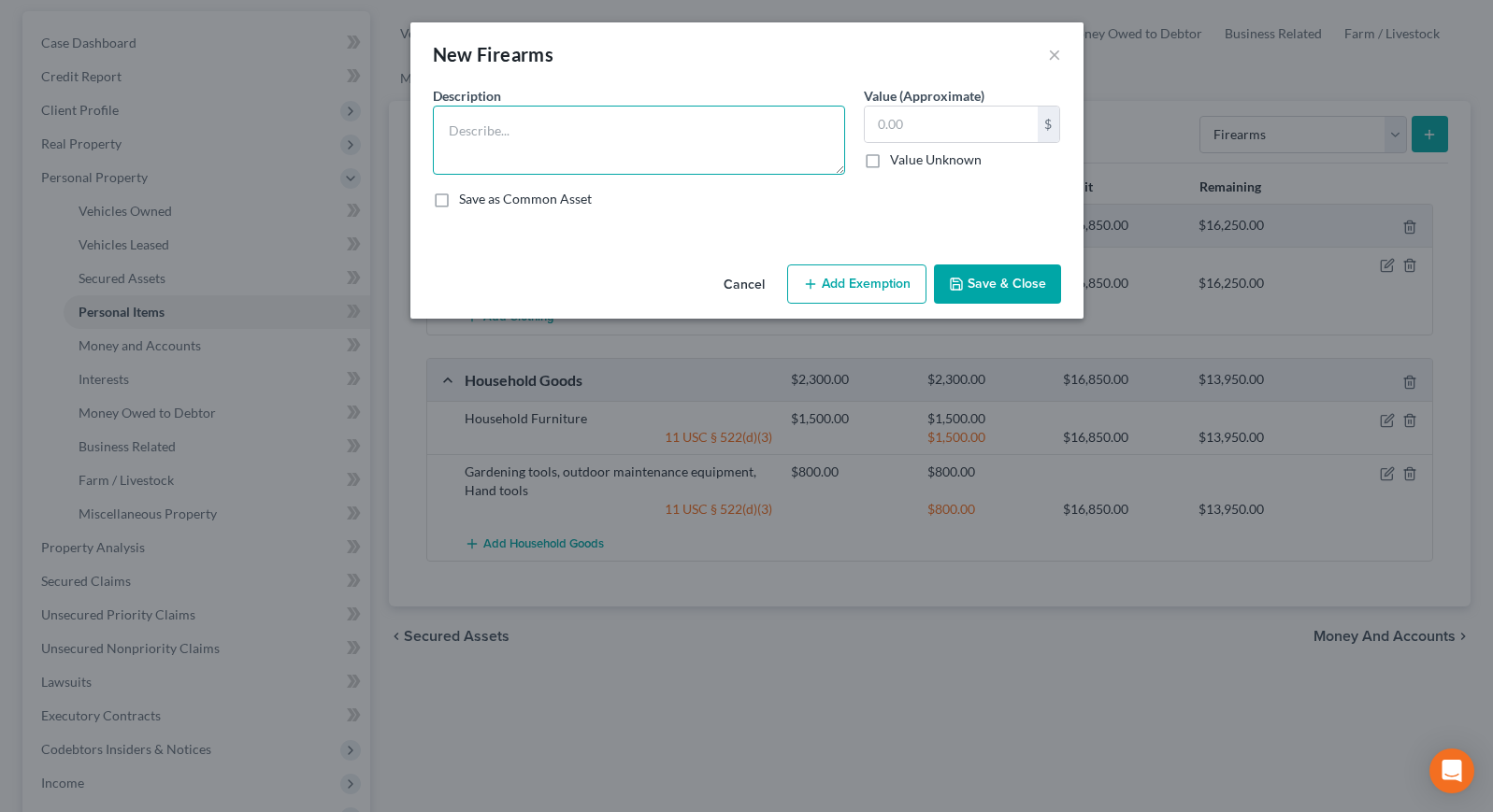
click at [565, 124] on textarea at bounding box center [639, 139] width 413 height 69
type textarea ".9mm Ruger"
click at [921, 113] on input "text" at bounding box center [952, 125] width 173 height 36
type input "300.00"
click at [857, 285] on button "Add Exemption" at bounding box center [857, 283] width 140 height 39
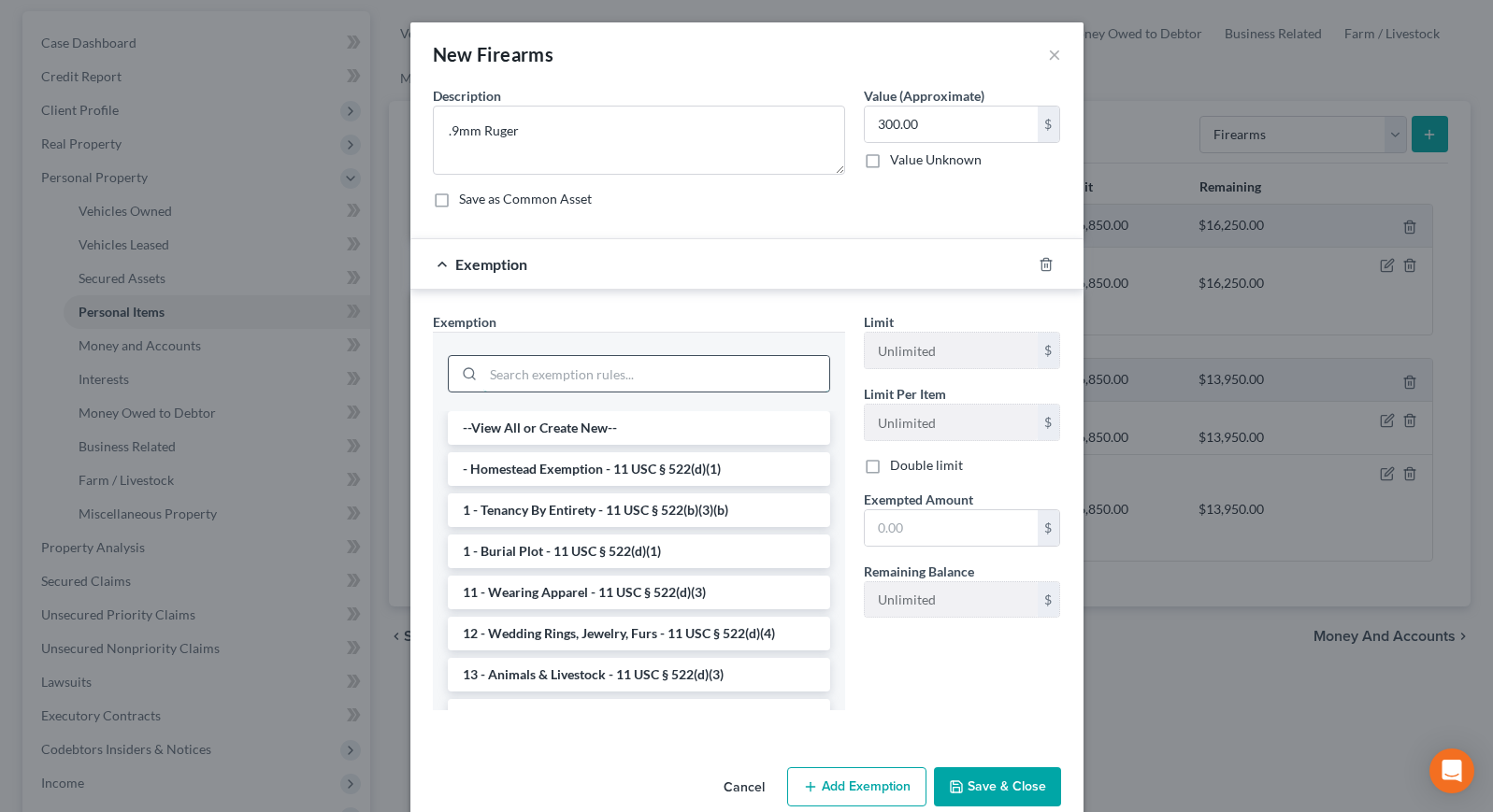
click at [567, 378] on input "search" at bounding box center [656, 374] width 346 height 36
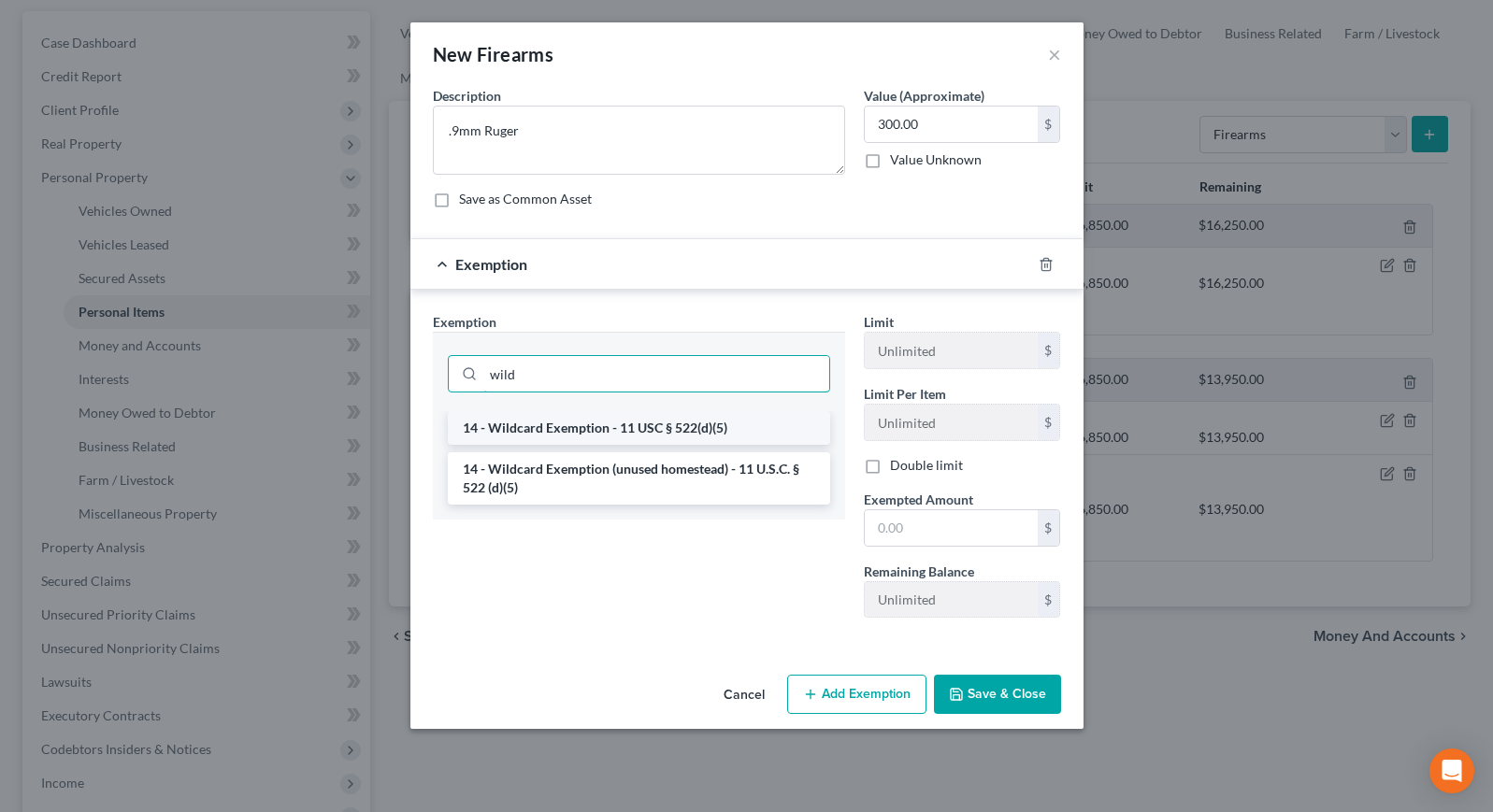
type input "wild"
click at [542, 436] on li "14 - Wildcard Exemption - 11 USC § 522(d)(5)" at bounding box center [639, 428] width 383 height 34
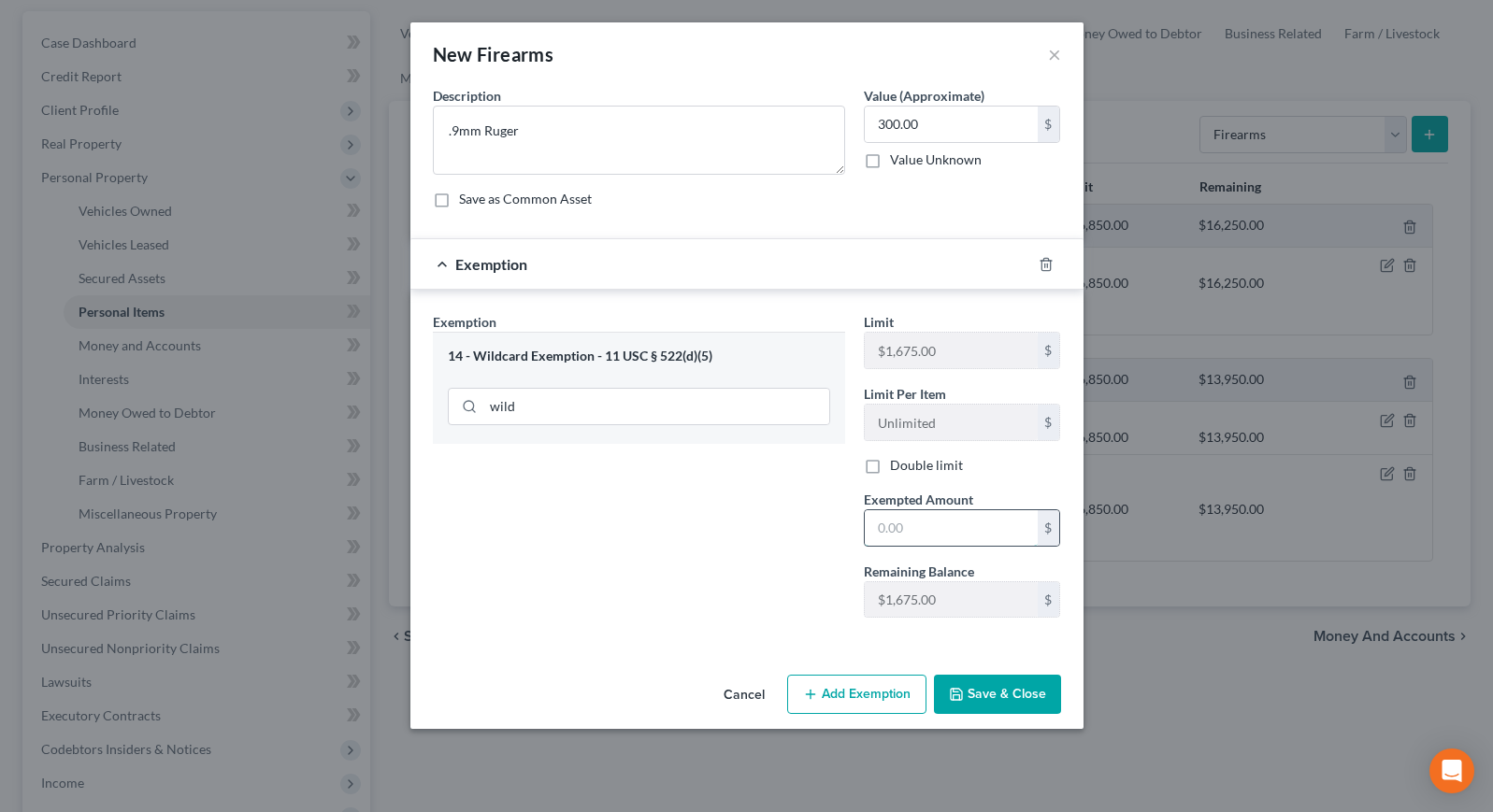
click at [910, 531] on input "text" at bounding box center [952, 528] width 173 height 36
type input "300.00"
click at [1004, 702] on button "Save & Close" at bounding box center [998, 693] width 128 height 39
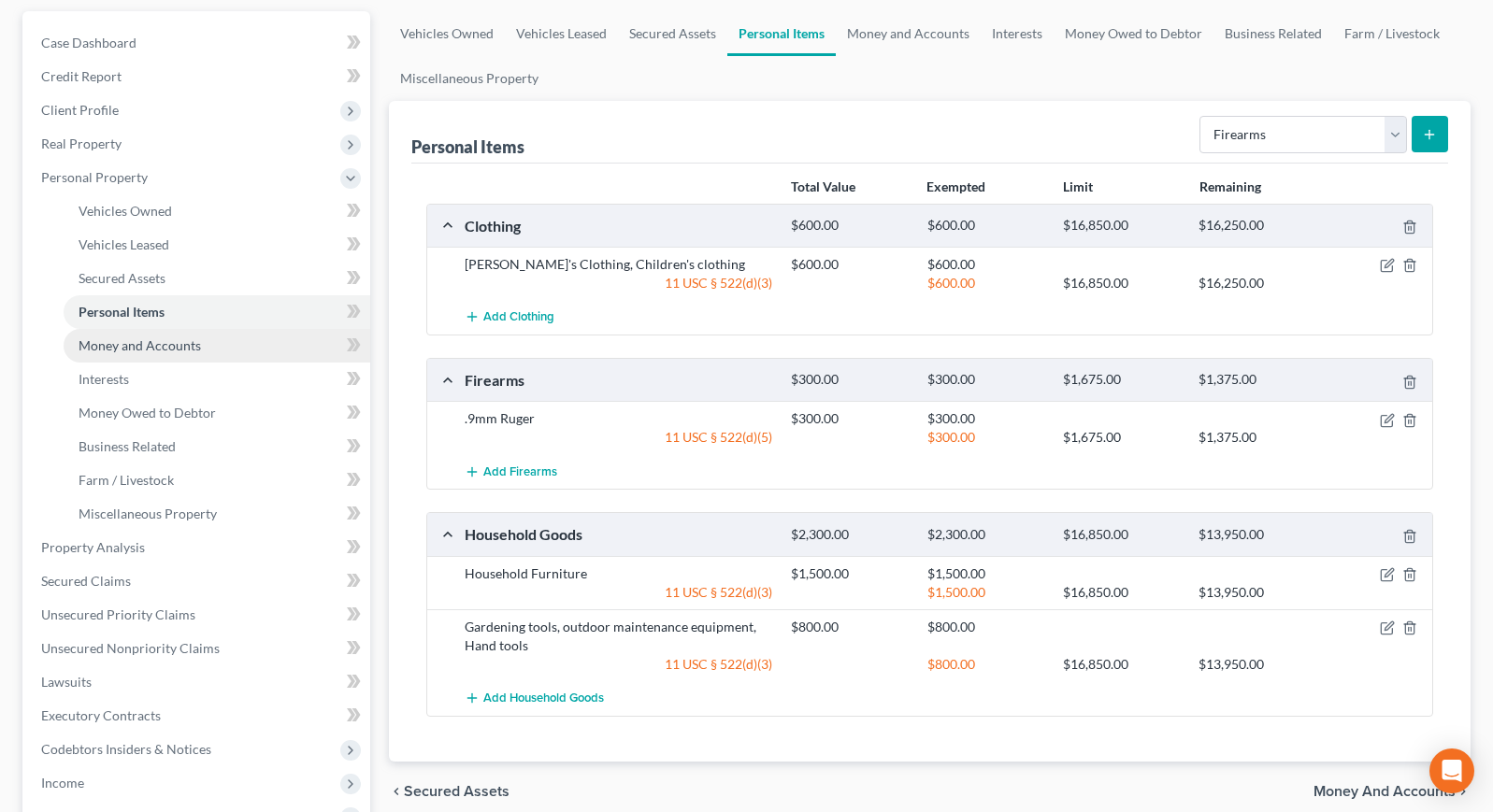
click at [179, 342] on span "Money and Accounts" at bounding box center [140, 346] width 123 height 16
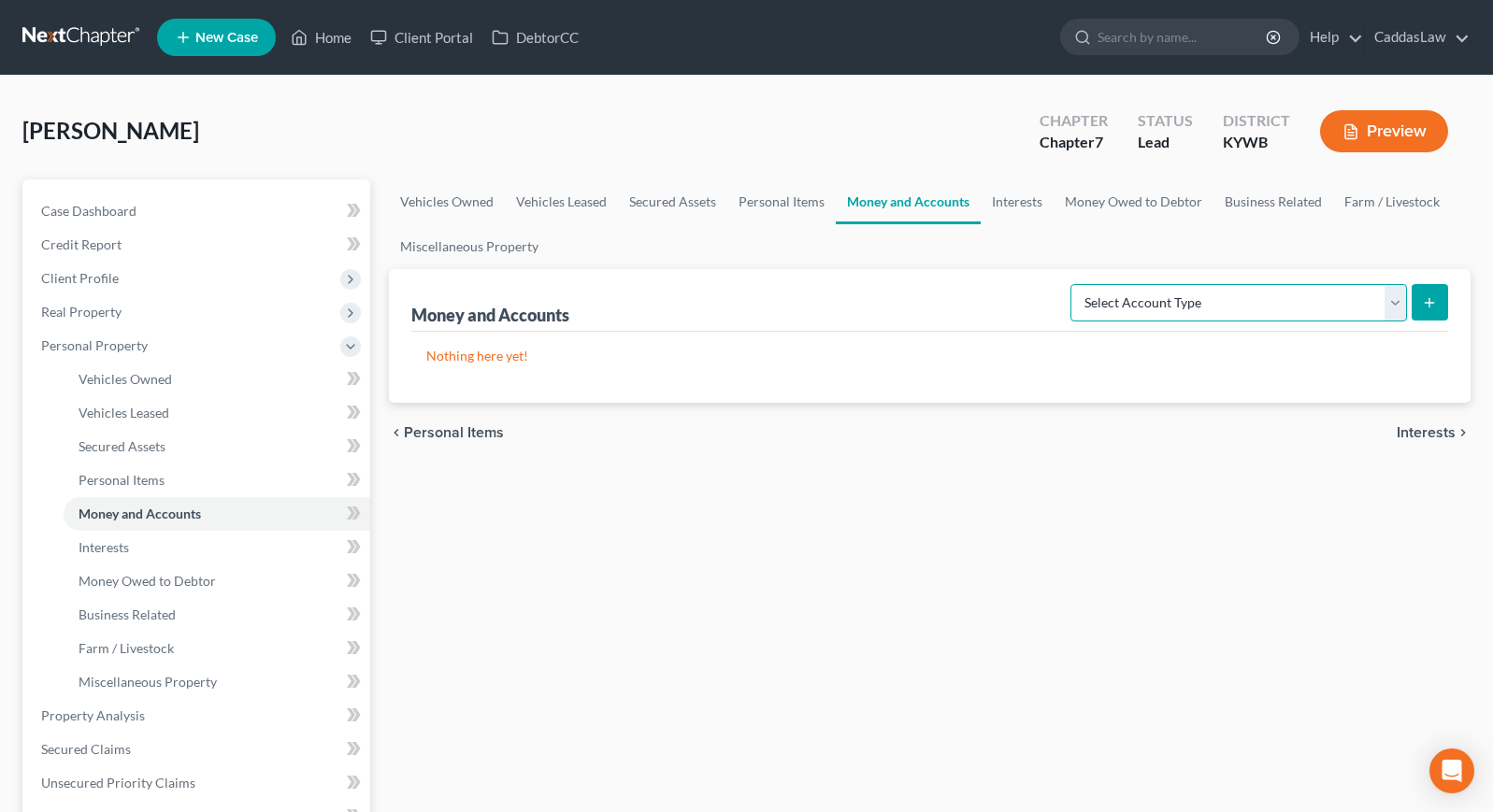
select select "checking"
click at [1433, 300] on icon "submit" at bounding box center [1429, 302] width 15 height 15
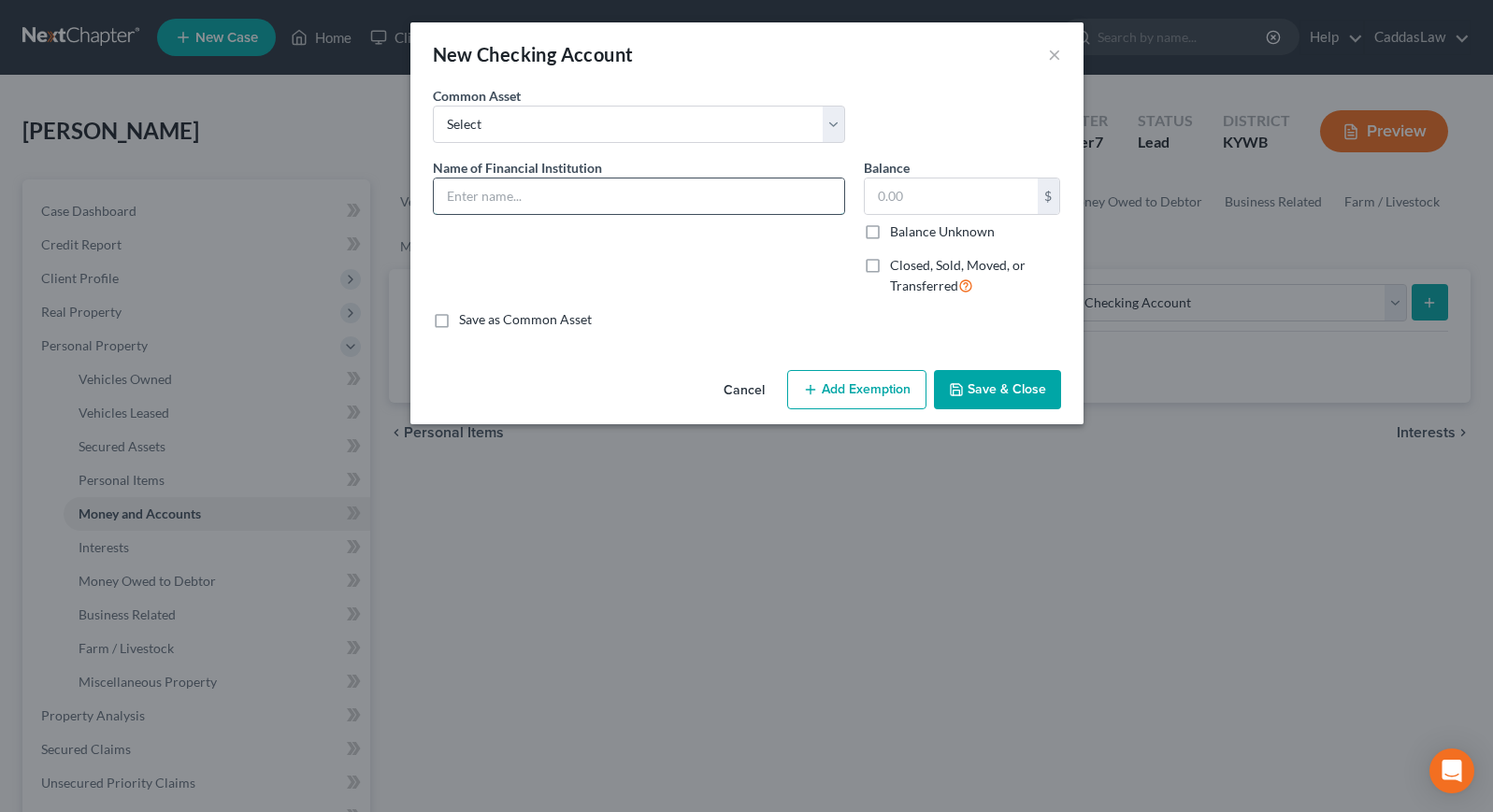
click at [573, 196] on input "text" at bounding box center [639, 196] width 411 height 36
type input "CFSB -"
click at [911, 204] on input "text" at bounding box center [952, 196] width 173 height 36
type input "10."
click at [596, 203] on input "CFSB -" at bounding box center [639, 196] width 411 height 36
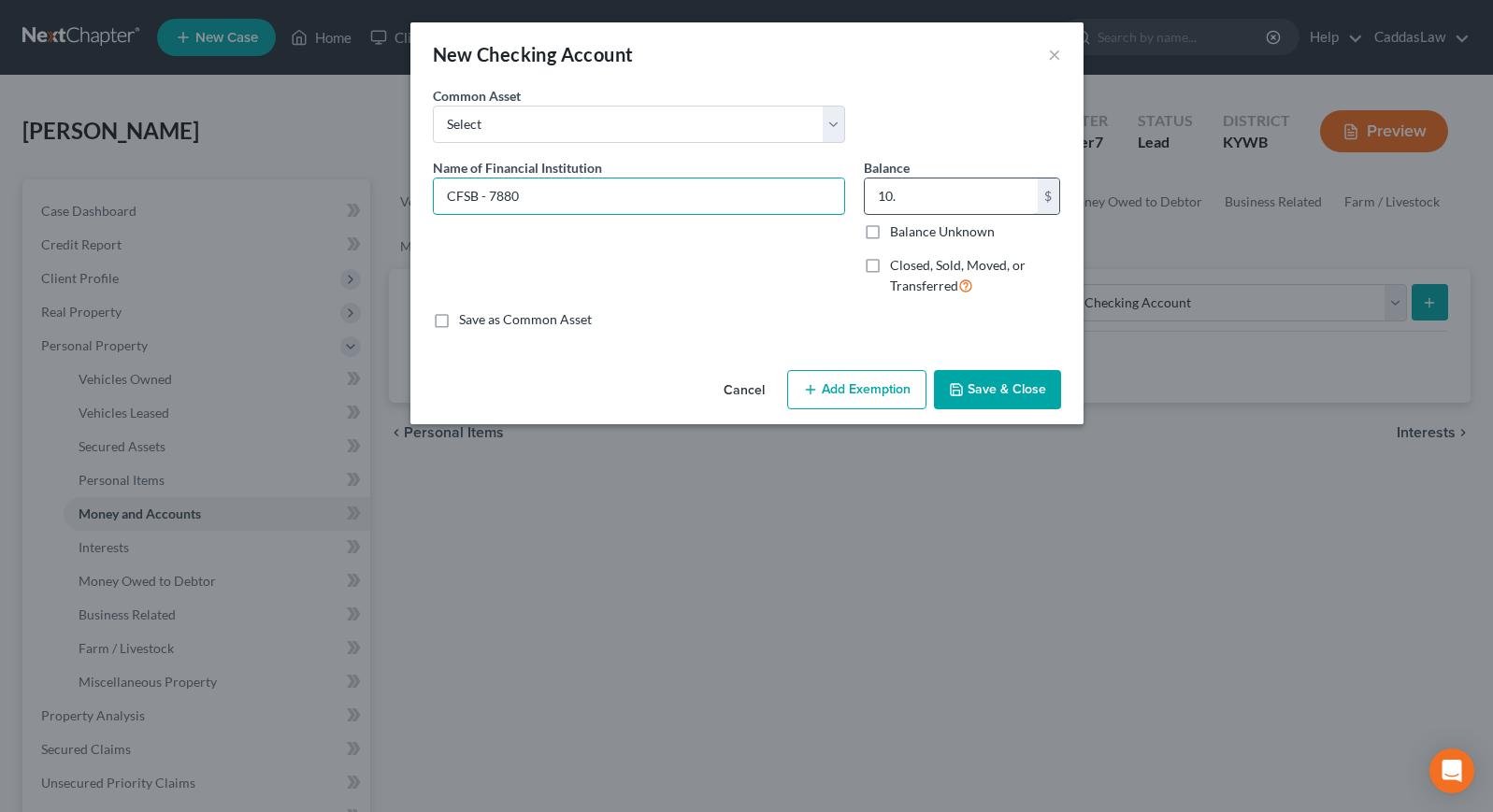
type input "CFSB - 7880"
click at [897, 204] on input "10." at bounding box center [952, 196] width 173 height 36
type input "10.36"
click at [840, 388] on button "Add Exemption" at bounding box center [857, 389] width 140 height 39
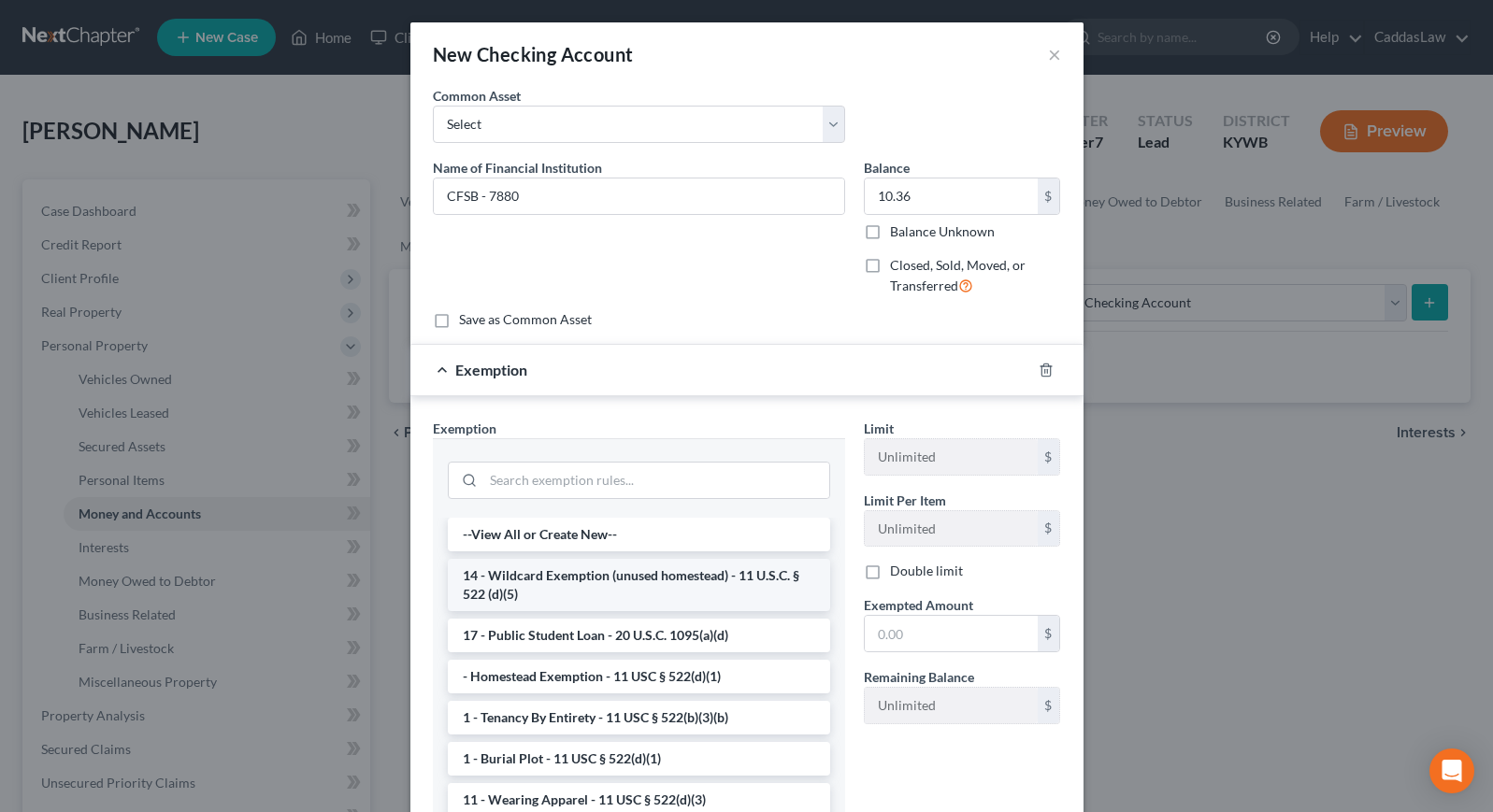
click at [608, 577] on li "14 - Wildcard Exemption (unused homestead) - 11 U.S.C. § 522 (d)(5)" at bounding box center [639, 585] width 383 height 53
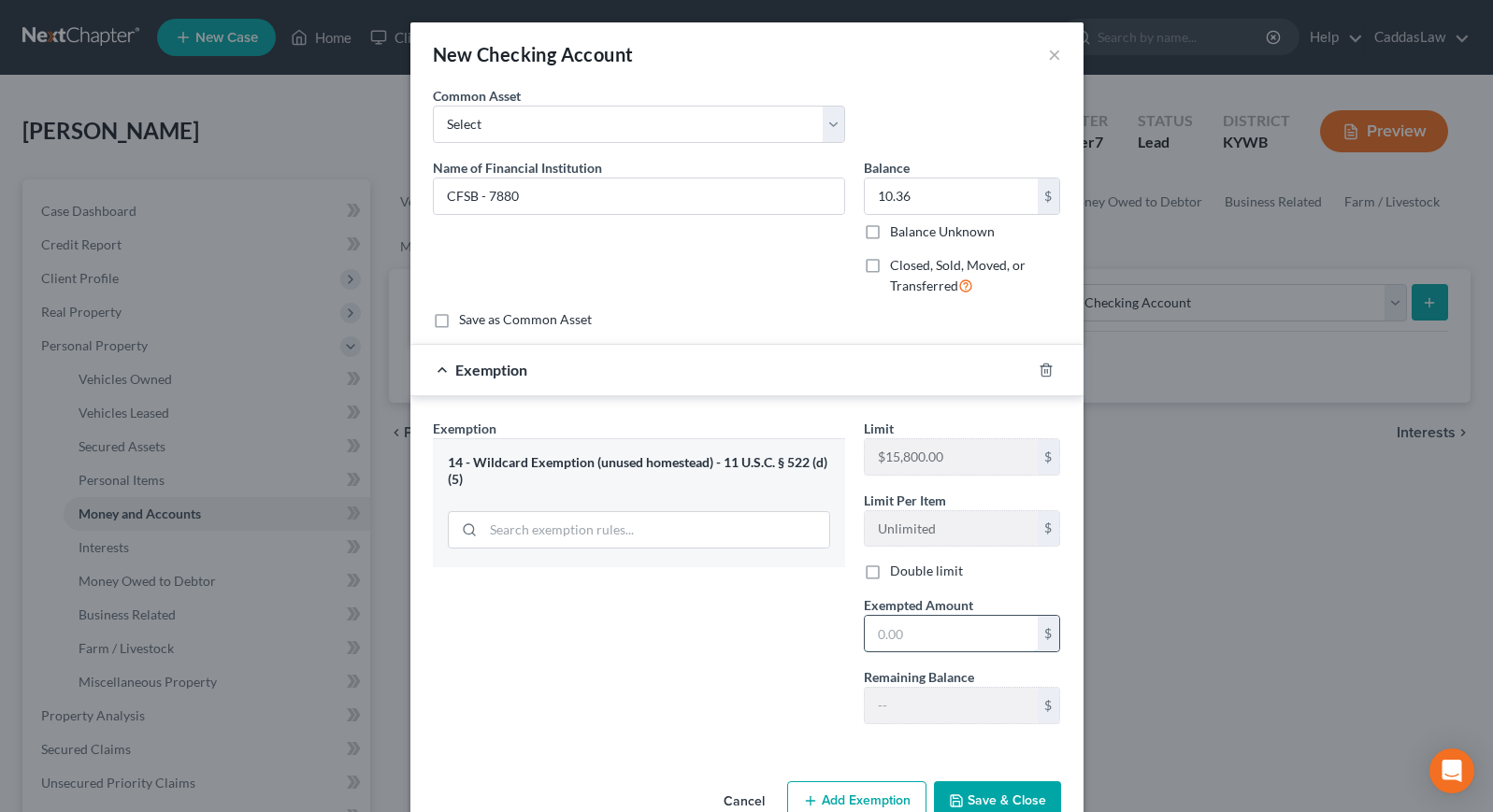
click at [938, 629] on input "text" at bounding box center [952, 634] width 173 height 36
type input "10.36"
click at [1011, 790] on button "Save & Close" at bounding box center [998, 800] width 128 height 39
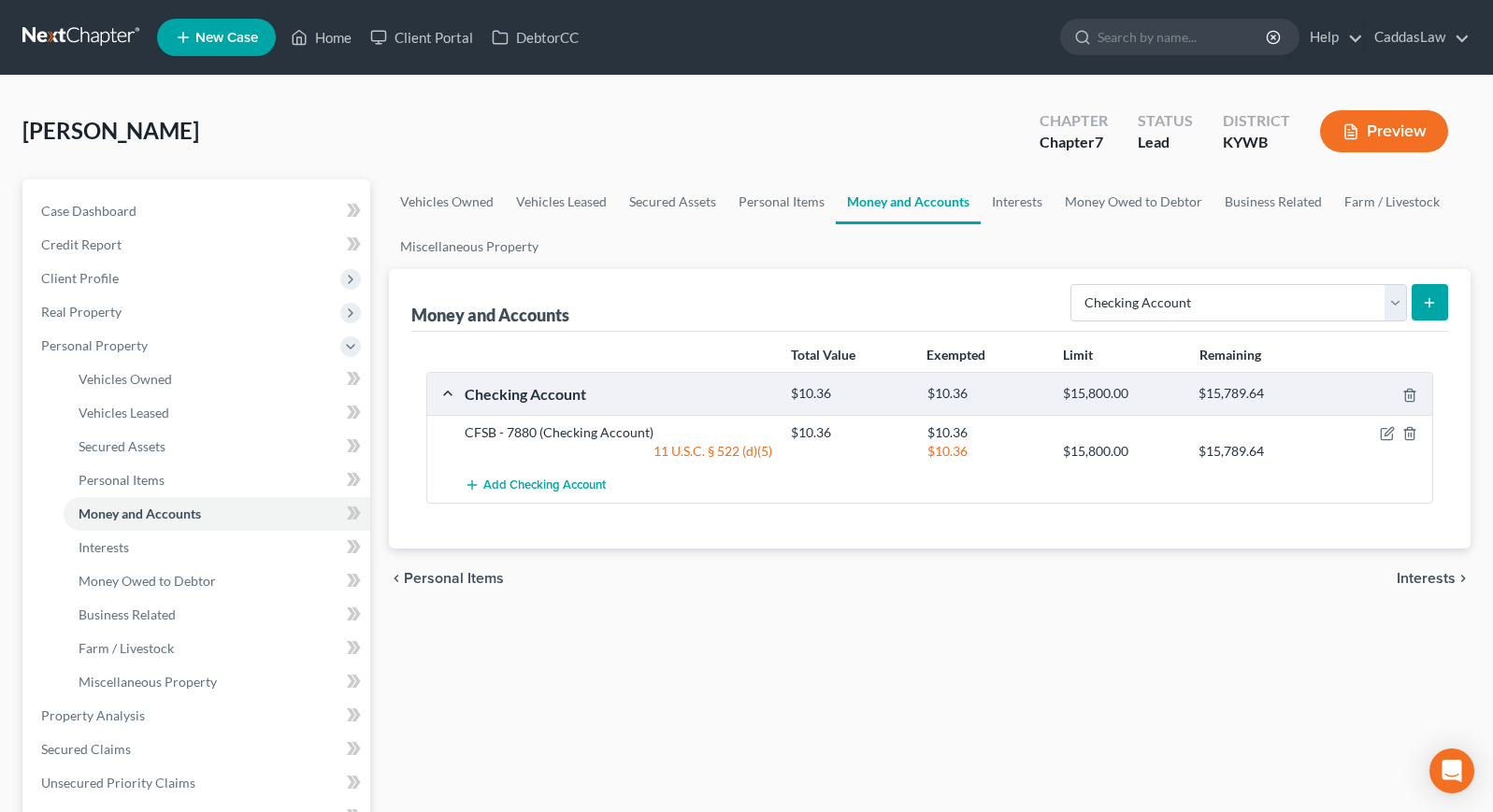
click at [1426, 305] on icon "submit" at bounding box center [1429, 302] width 15 height 15
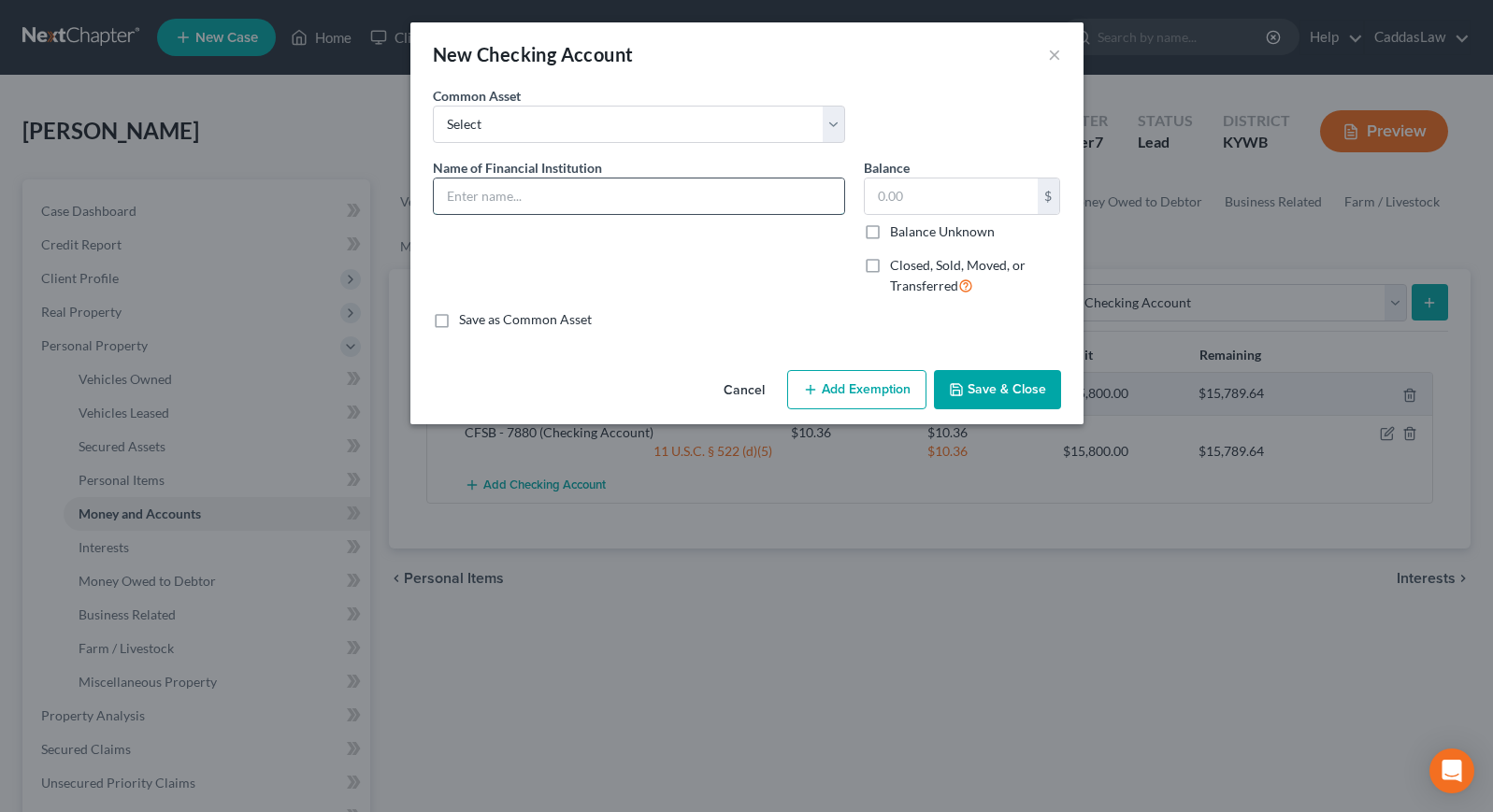
click at [559, 194] on input "text" at bounding box center [639, 196] width 411 height 36
type input "CFSB - 7102 Closed for Fraud 08/2025"
click at [908, 197] on input "text" at bounding box center [952, 196] width 173 height 36
click at [890, 265] on label "Closed, Sold, Moved, or Transferred" at bounding box center [976, 276] width 171 height 40
click at [897, 265] on input "Closed, Sold, Moved, or Transferred" at bounding box center [903, 262] width 12 height 12
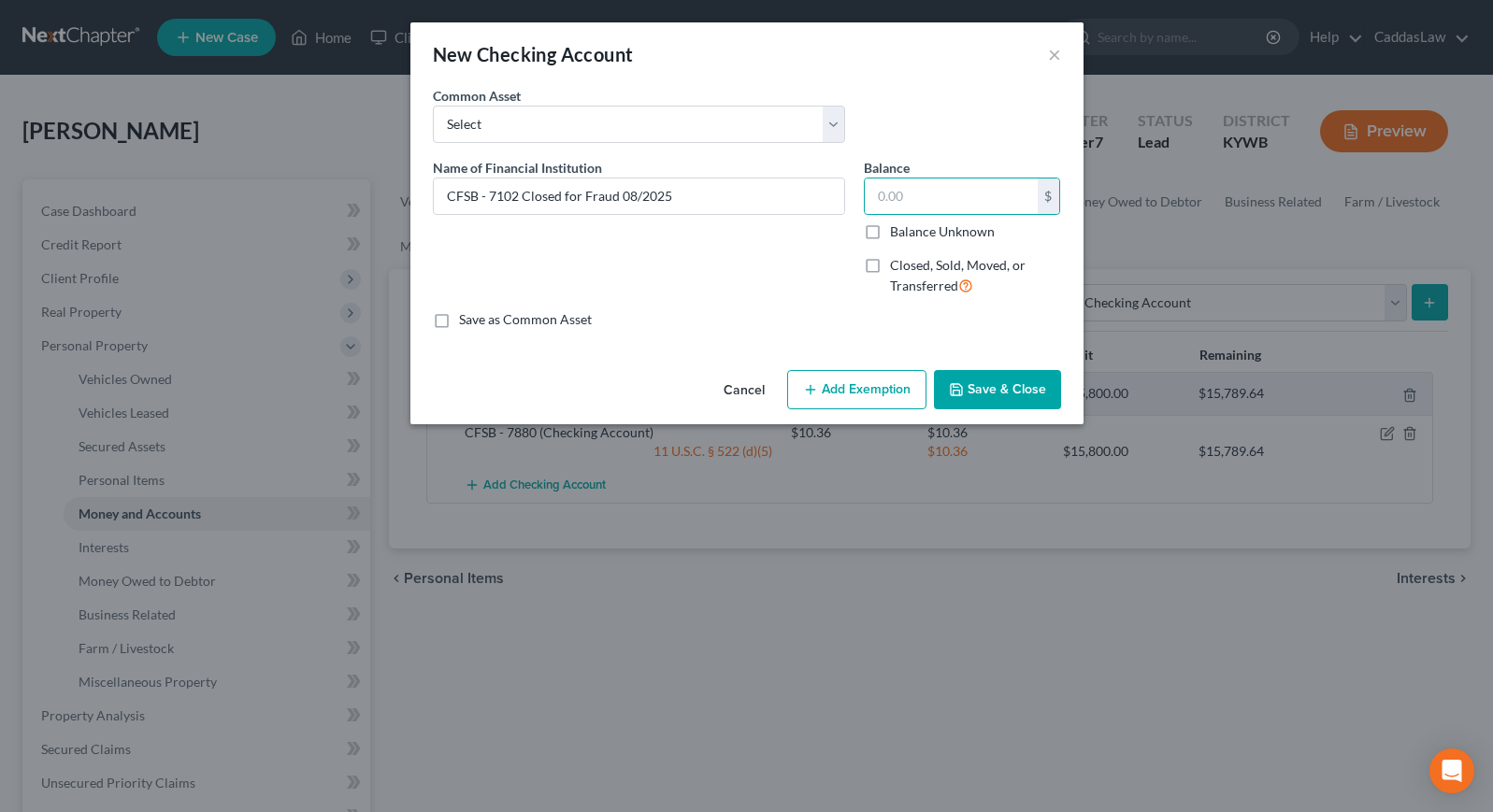
checkbox input "true"
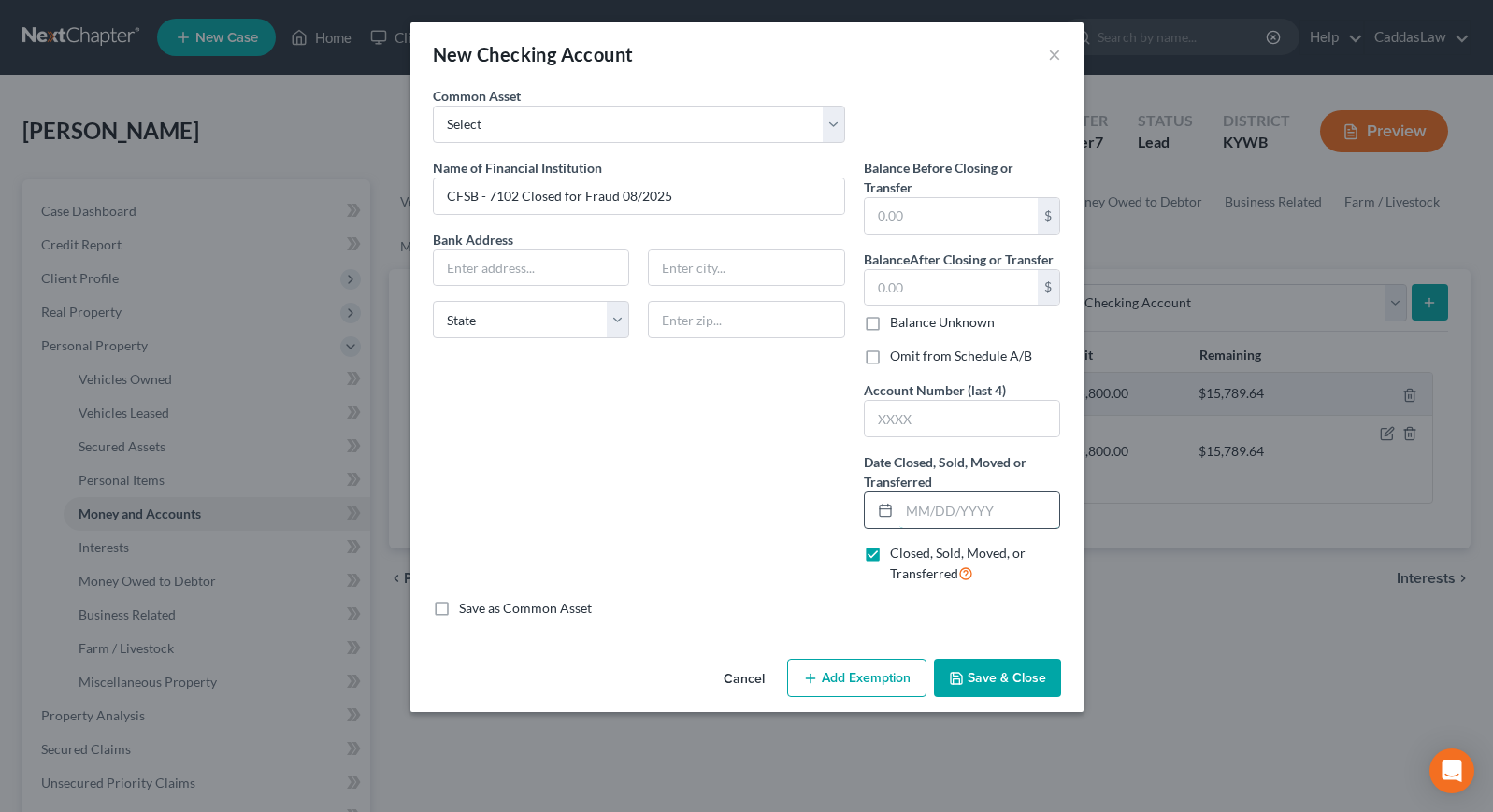
click at [906, 524] on input "text" at bounding box center [979, 510] width 160 height 36
type input "[DATE]"
click at [988, 672] on button "Save & Close" at bounding box center [998, 677] width 128 height 39
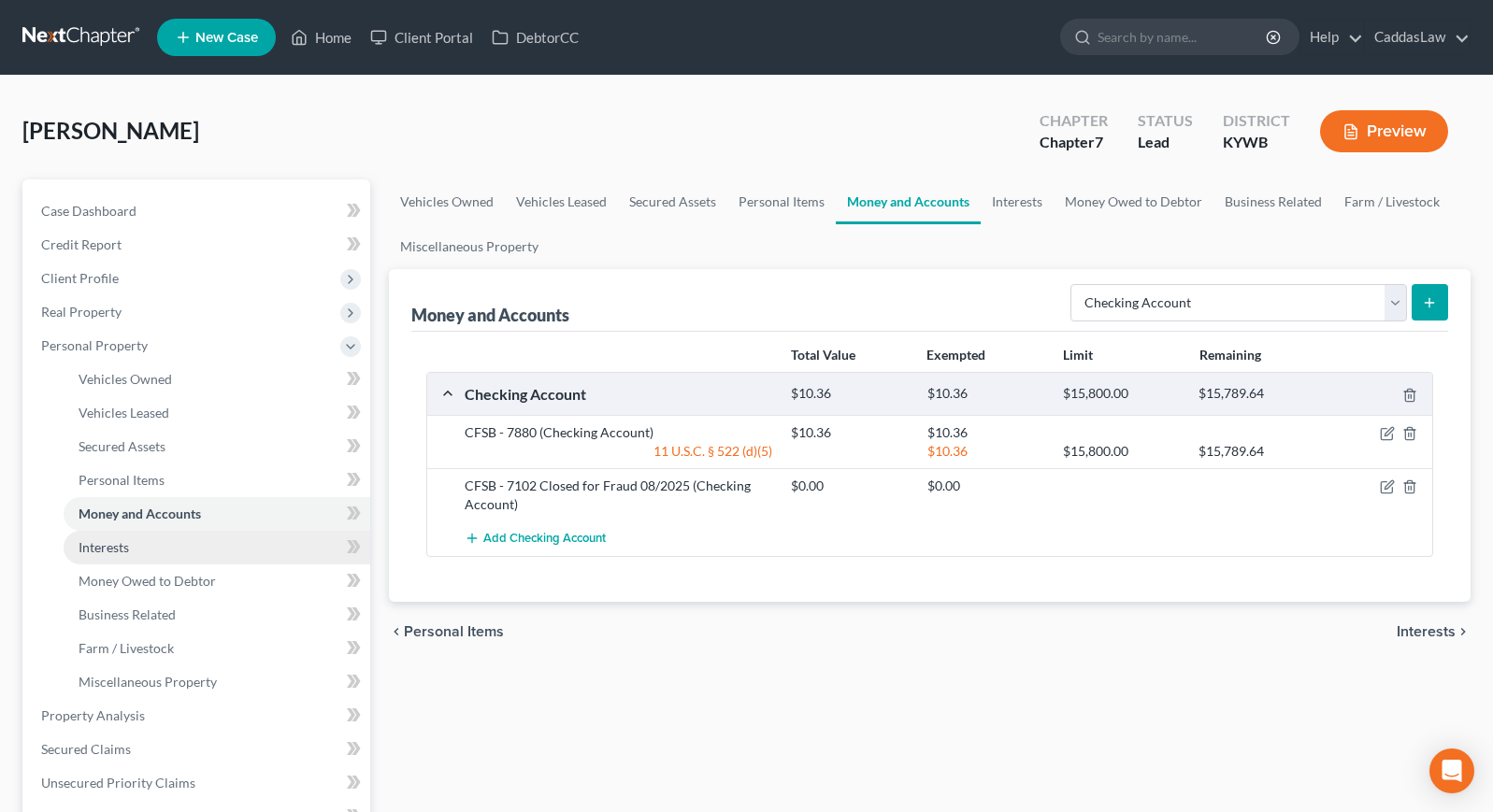
click at [197, 550] on link "Interests" at bounding box center [217, 548] width 307 height 34
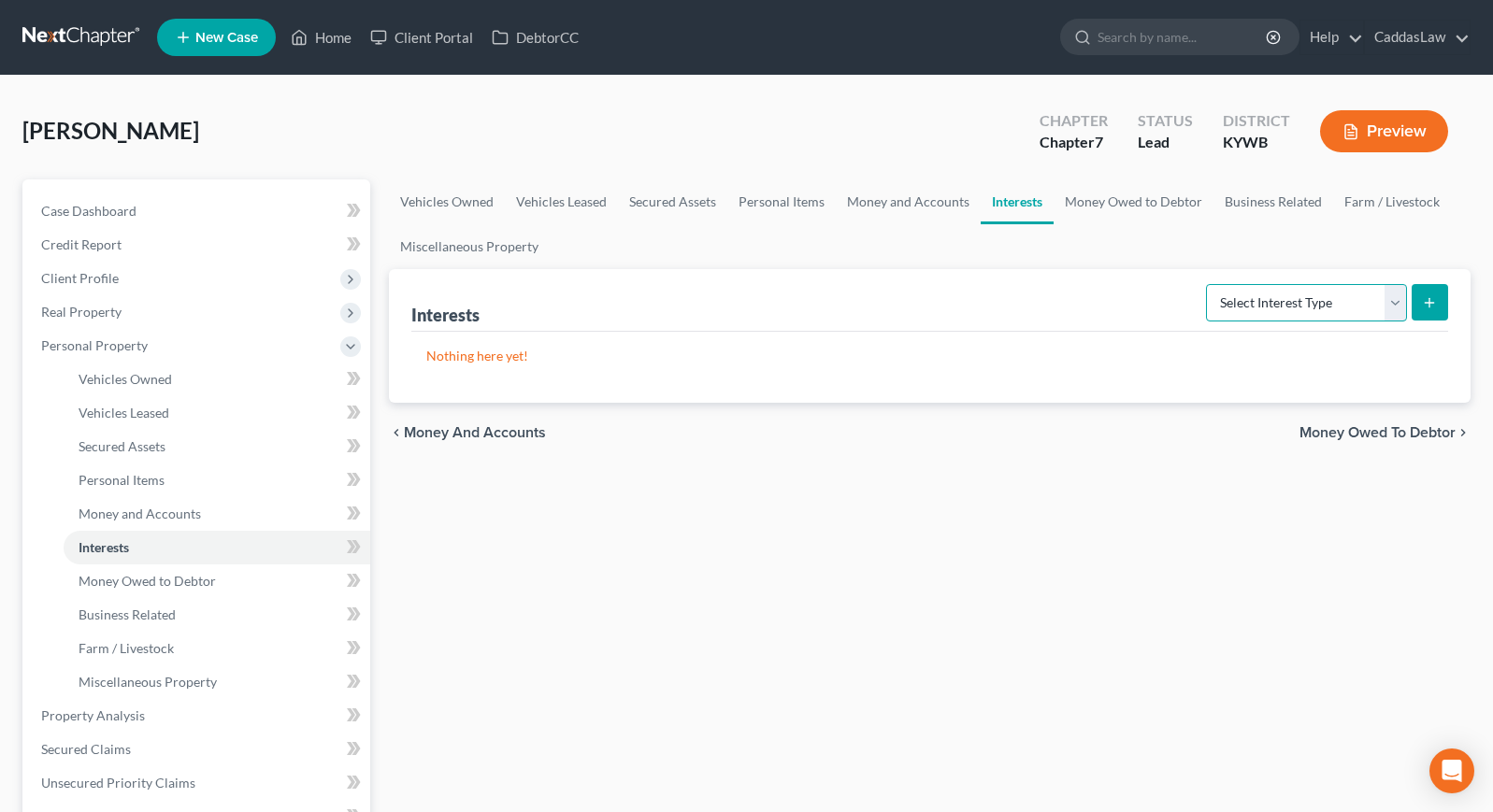
select select "401k"
click at [1433, 309] on icon "submit" at bounding box center [1429, 302] width 15 height 15
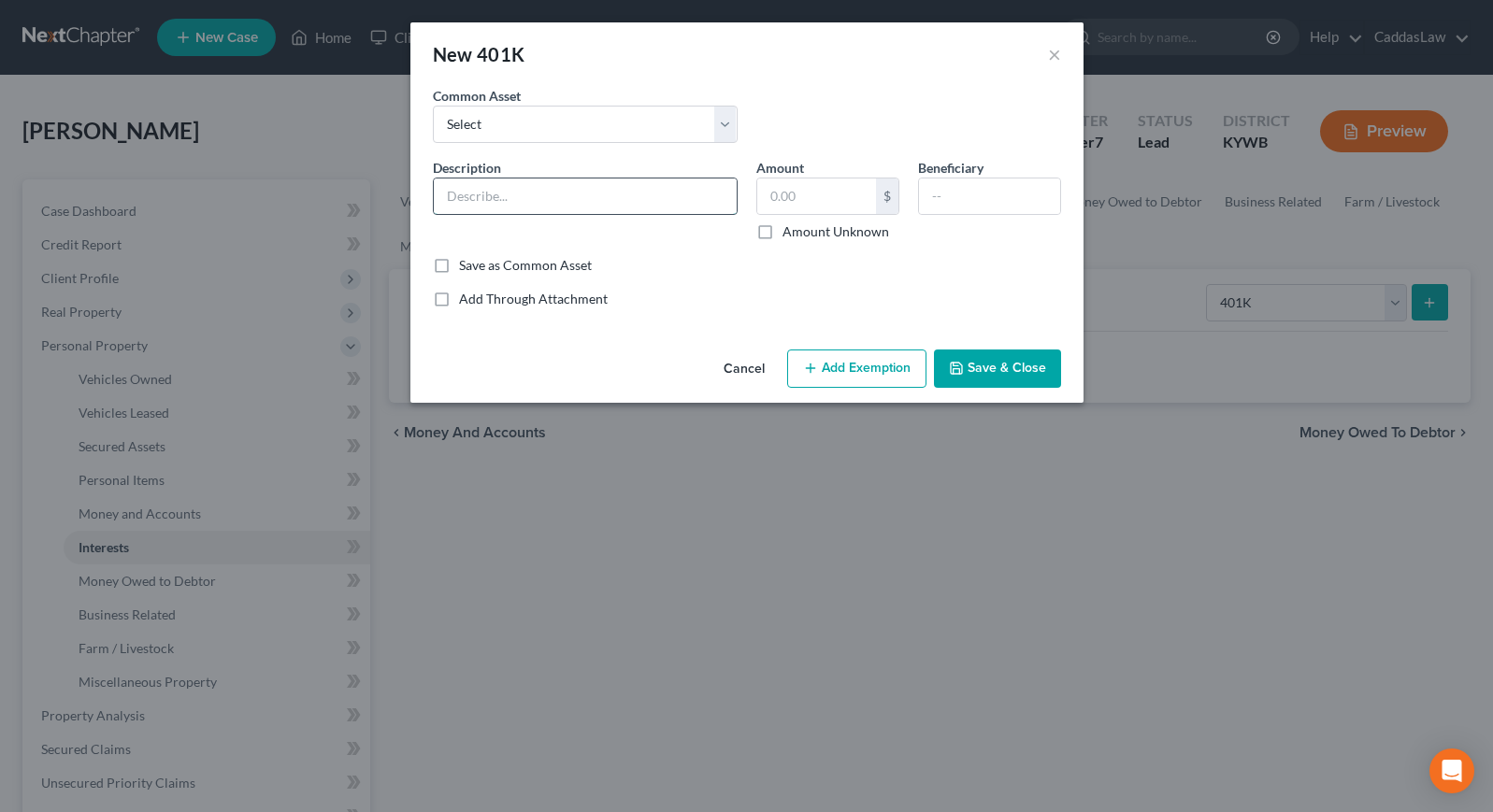
click at [527, 187] on input "text" at bounding box center [585, 196] width 303 height 36
type input "$"
type input "401K - County Retirement"
click at [1019, 363] on button "Save & Close" at bounding box center [998, 369] width 128 height 39
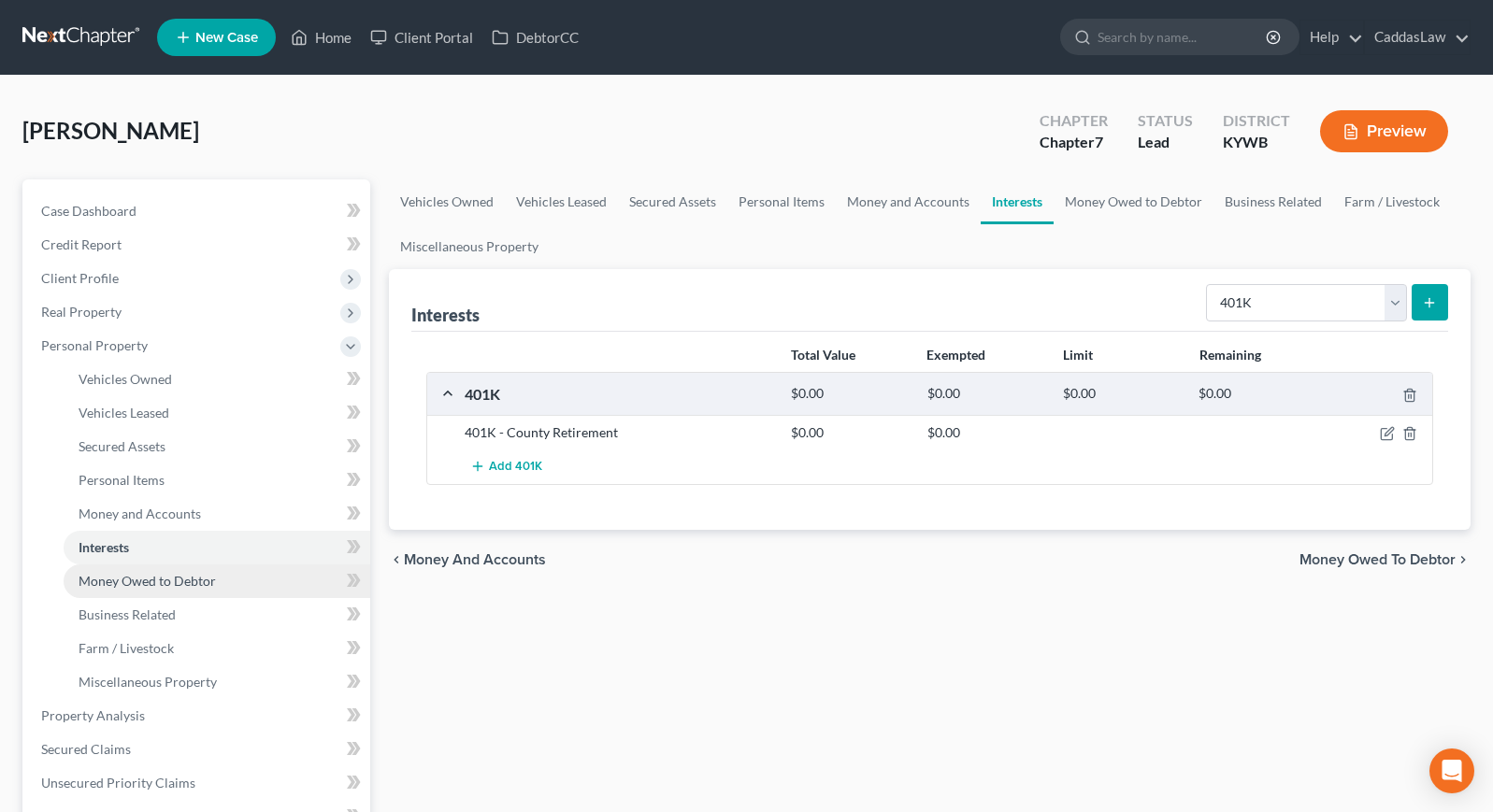
click at [250, 579] on link "Money Owed to Debtor" at bounding box center [217, 582] width 307 height 34
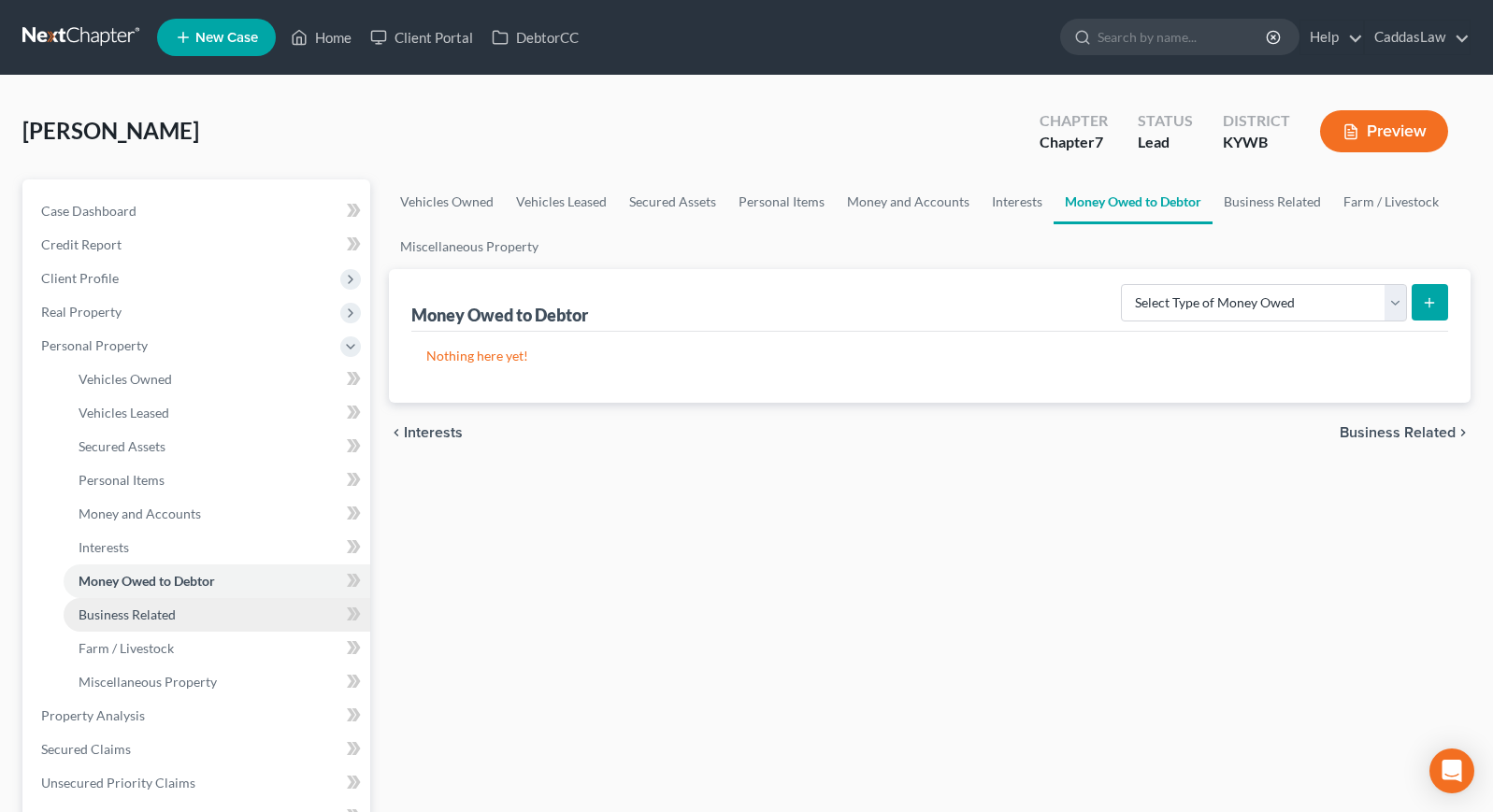
click at [204, 616] on link "Business Related" at bounding box center [217, 615] width 307 height 34
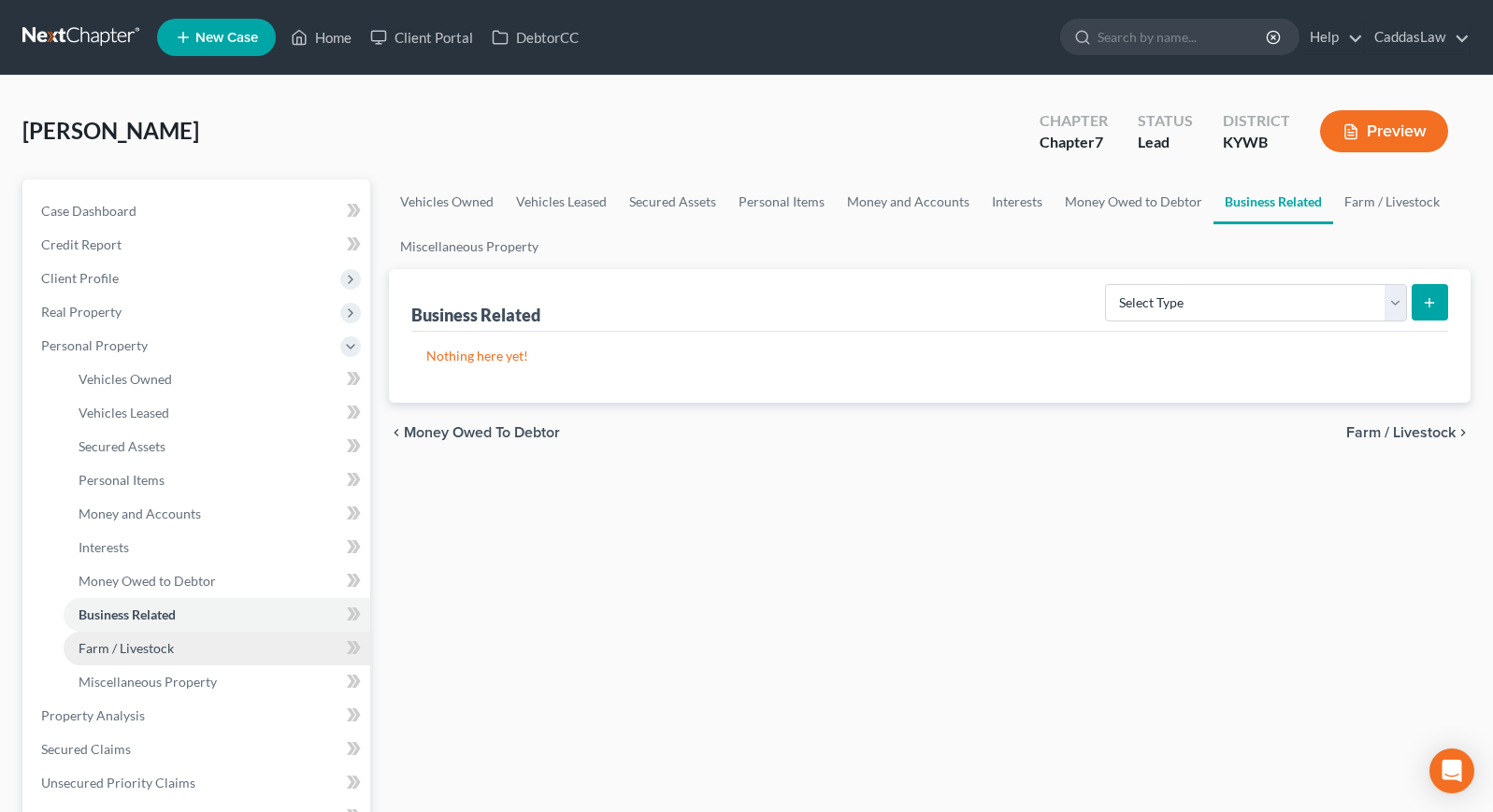
click at [195, 641] on link "Farm / Livestock" at bounding box center [217, 649] width 307 height 34
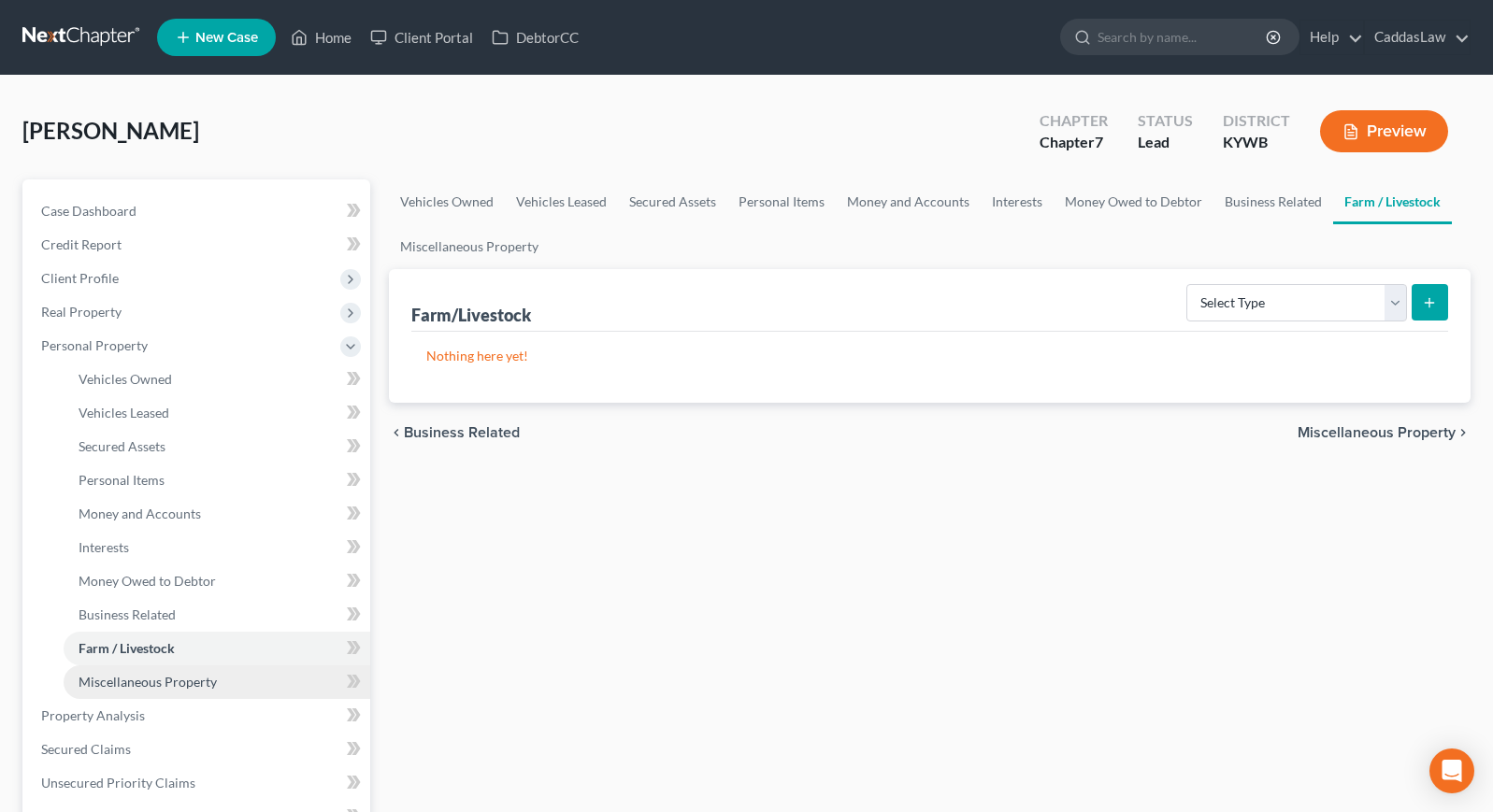
click at [246, 683] on link "Miscellaneous Property" at bounding box center [217, 682] width 307 height 34
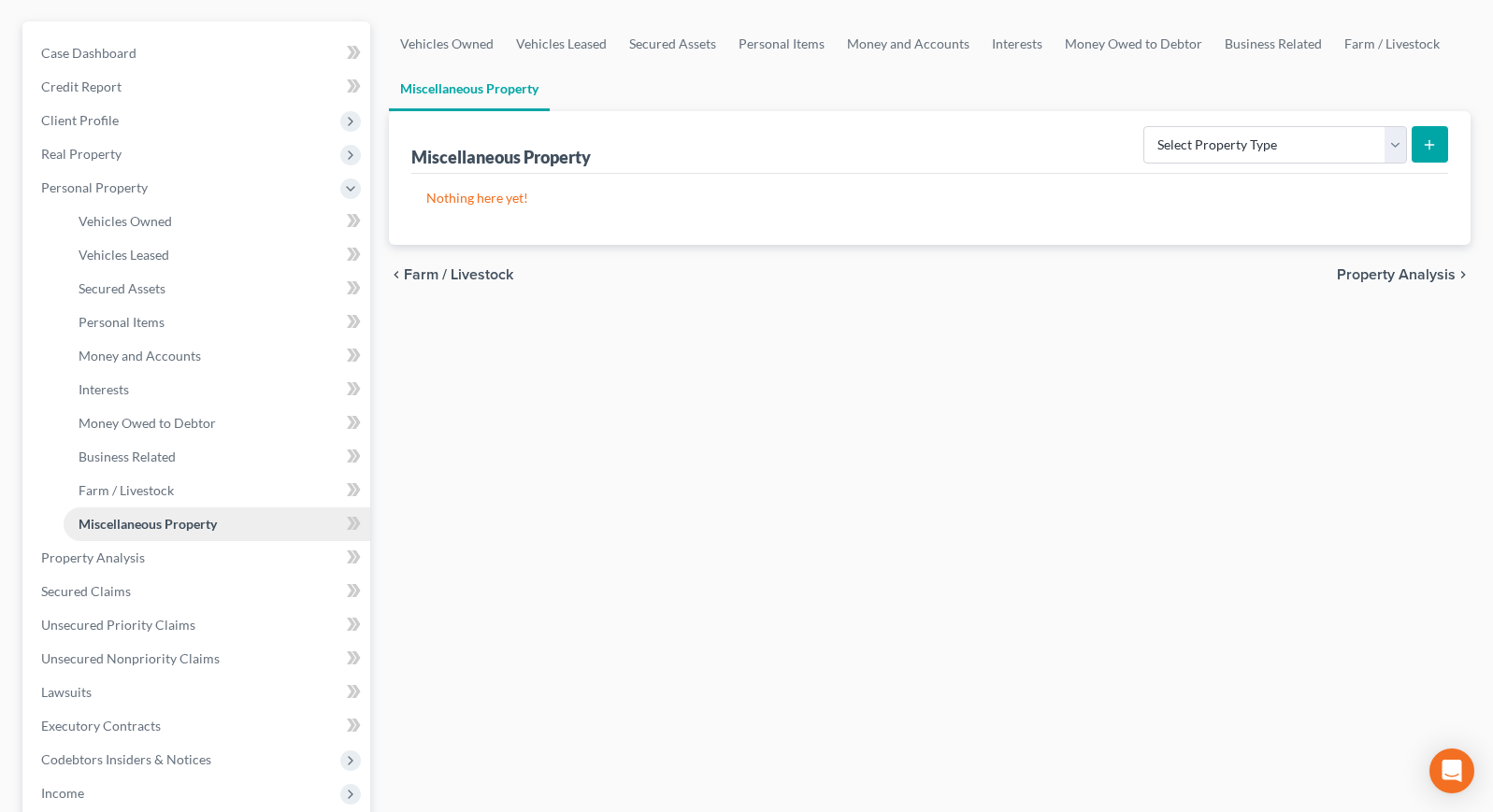
scroll to position [186, 0]
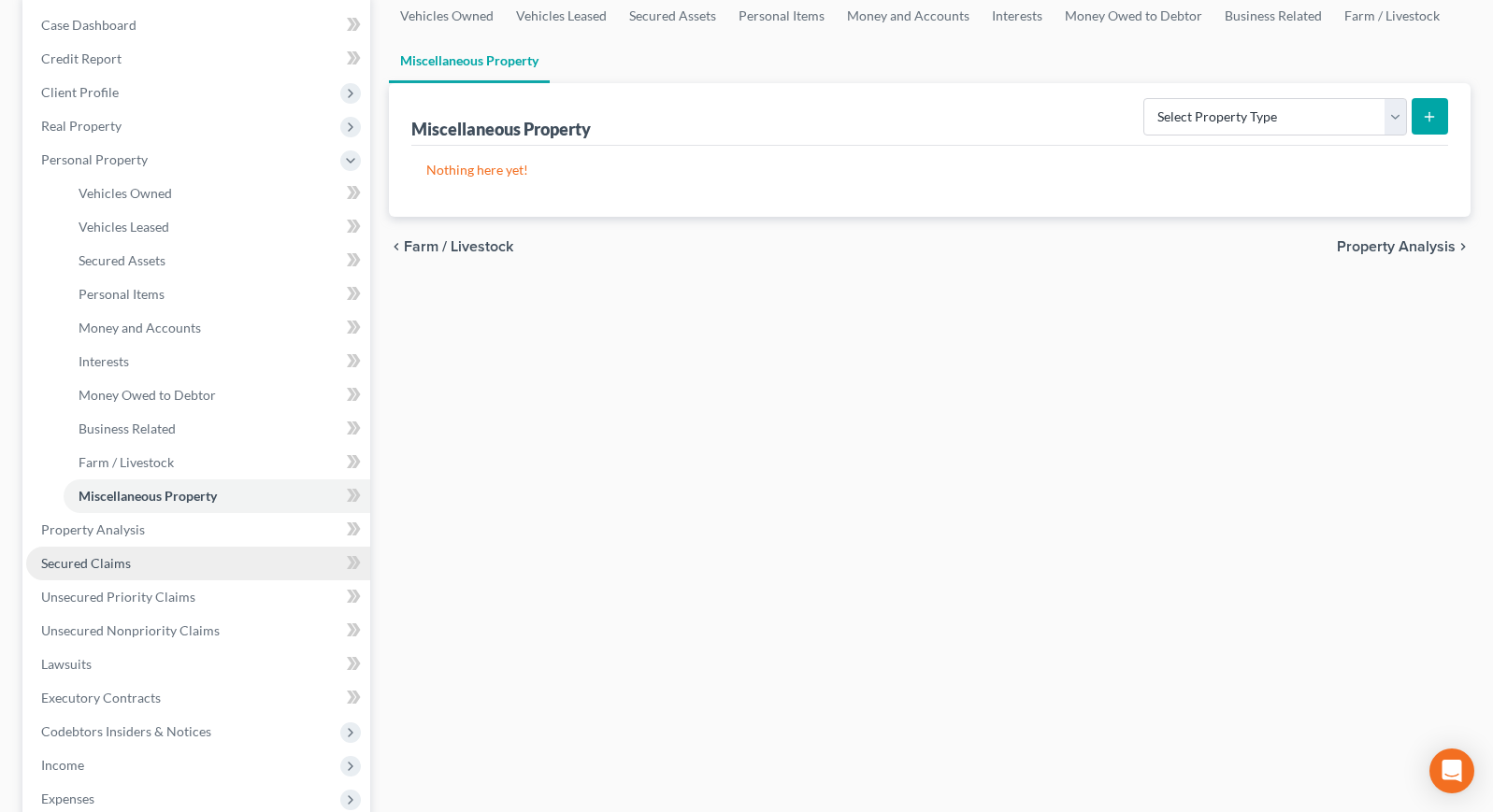
click at [208, 550] on link "Secured Claims" at bounding box center [197, 564] width 344 height 34
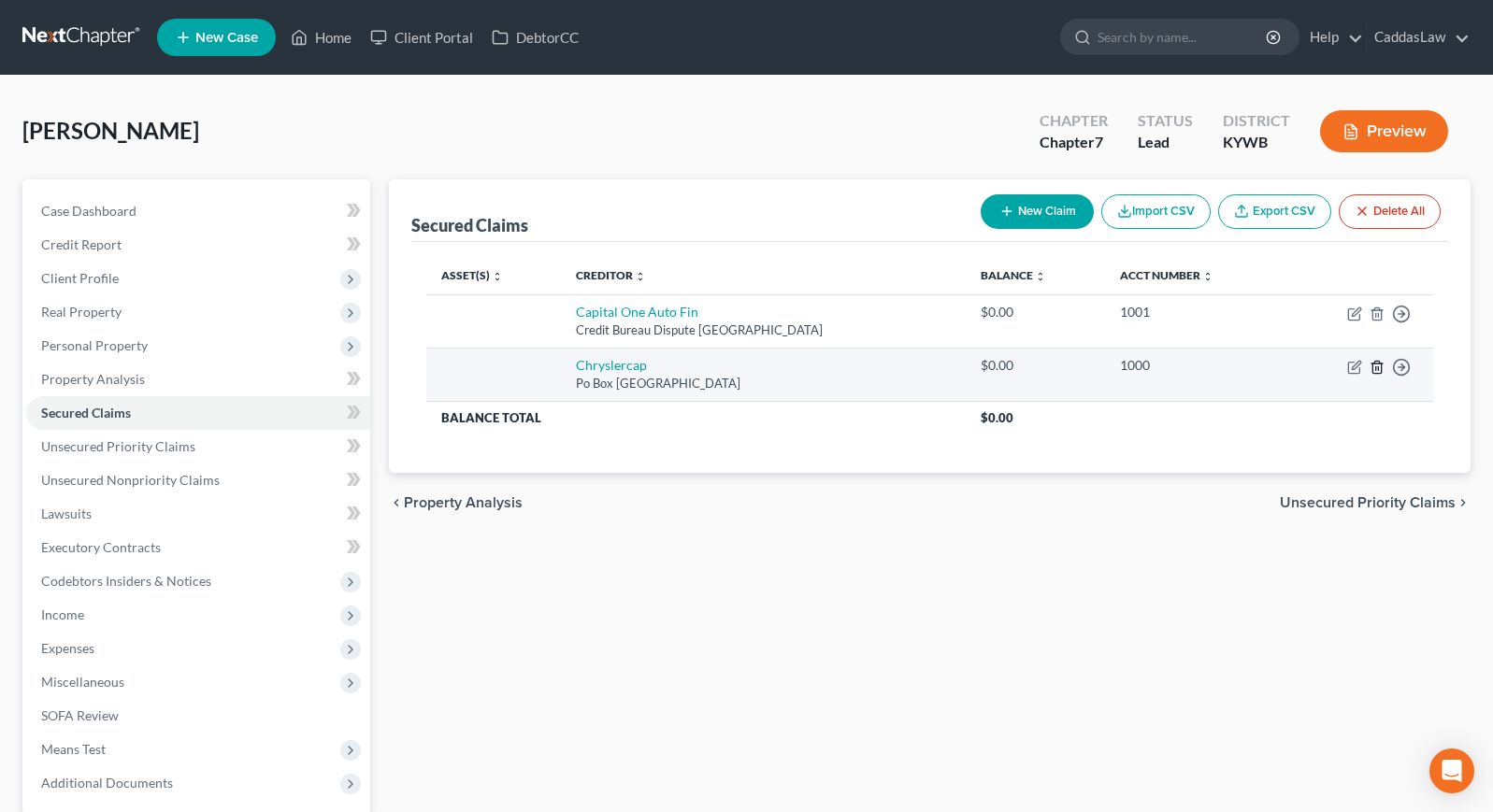
click at [1374, 368] on icon "button" at bounding box center [1376, 367] width 15 height 15
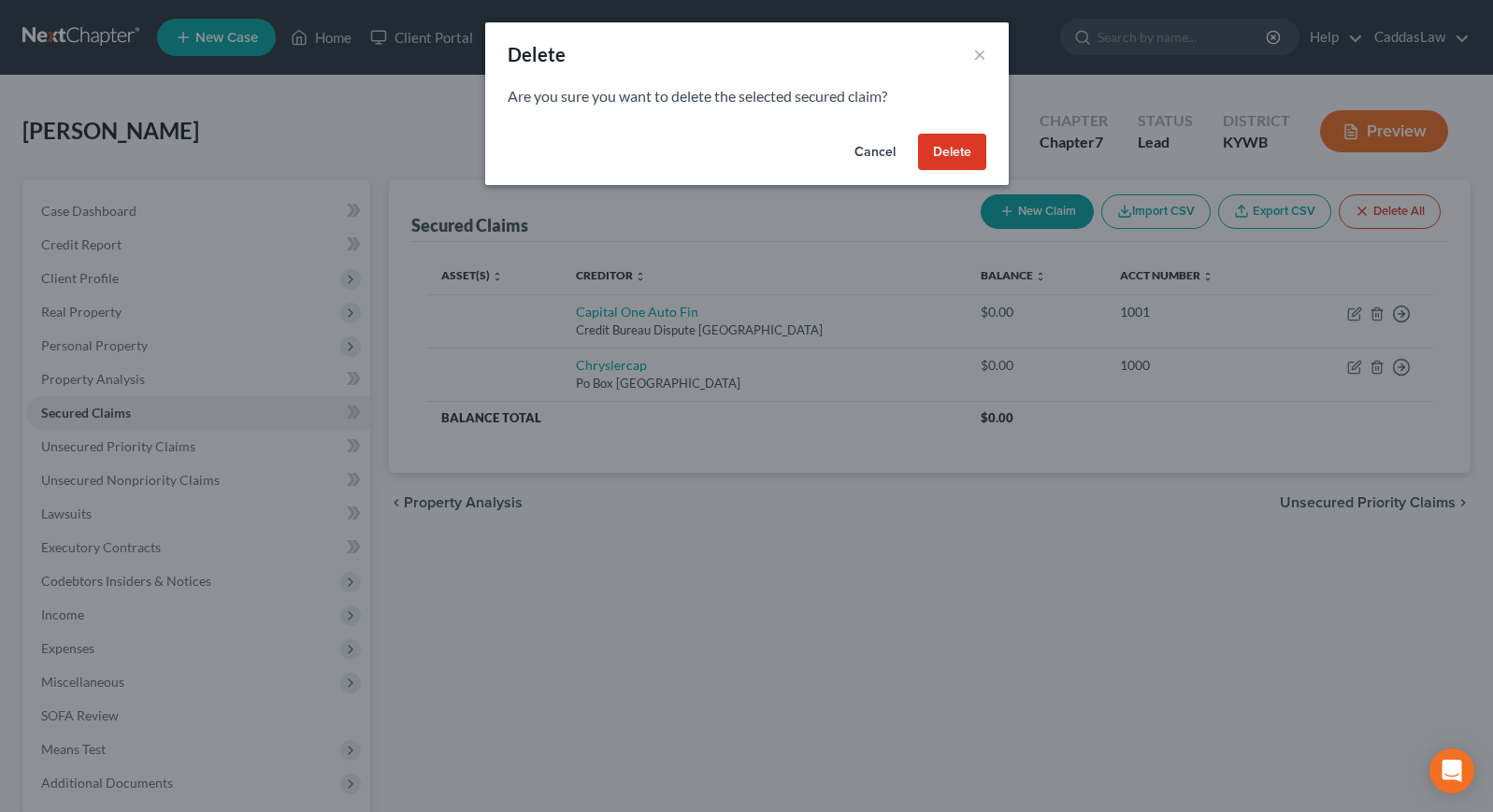
click at [961, 151] on button "Delete" at bounding box center [952, 152] width 68 height 38
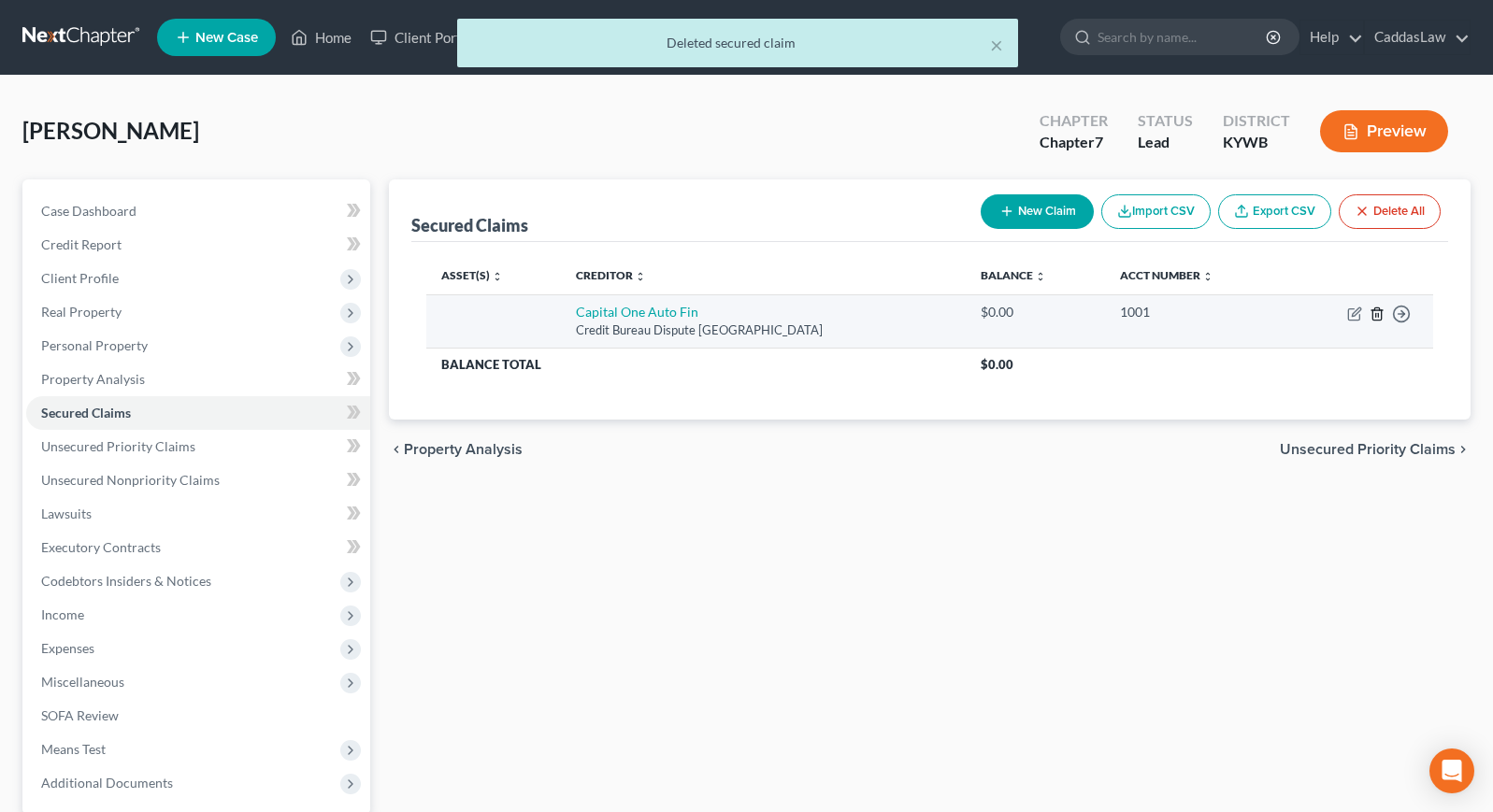
click at [1382, 313] on icon "button" at bounding box center [1376, 314] width 15 height 15
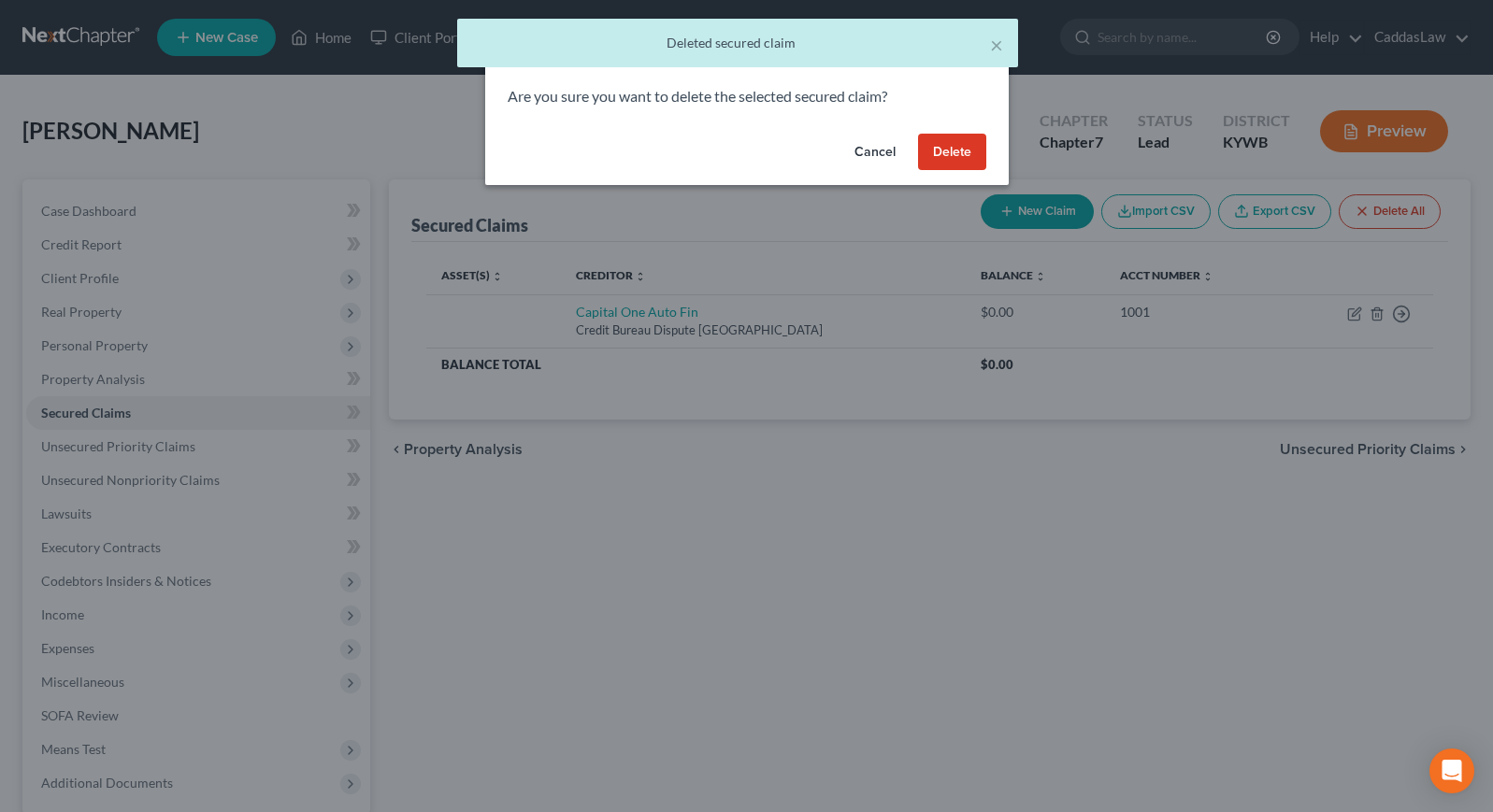
click at [963, 143] on button "Delete" at bounding box center [952, 152] width 68 height 38
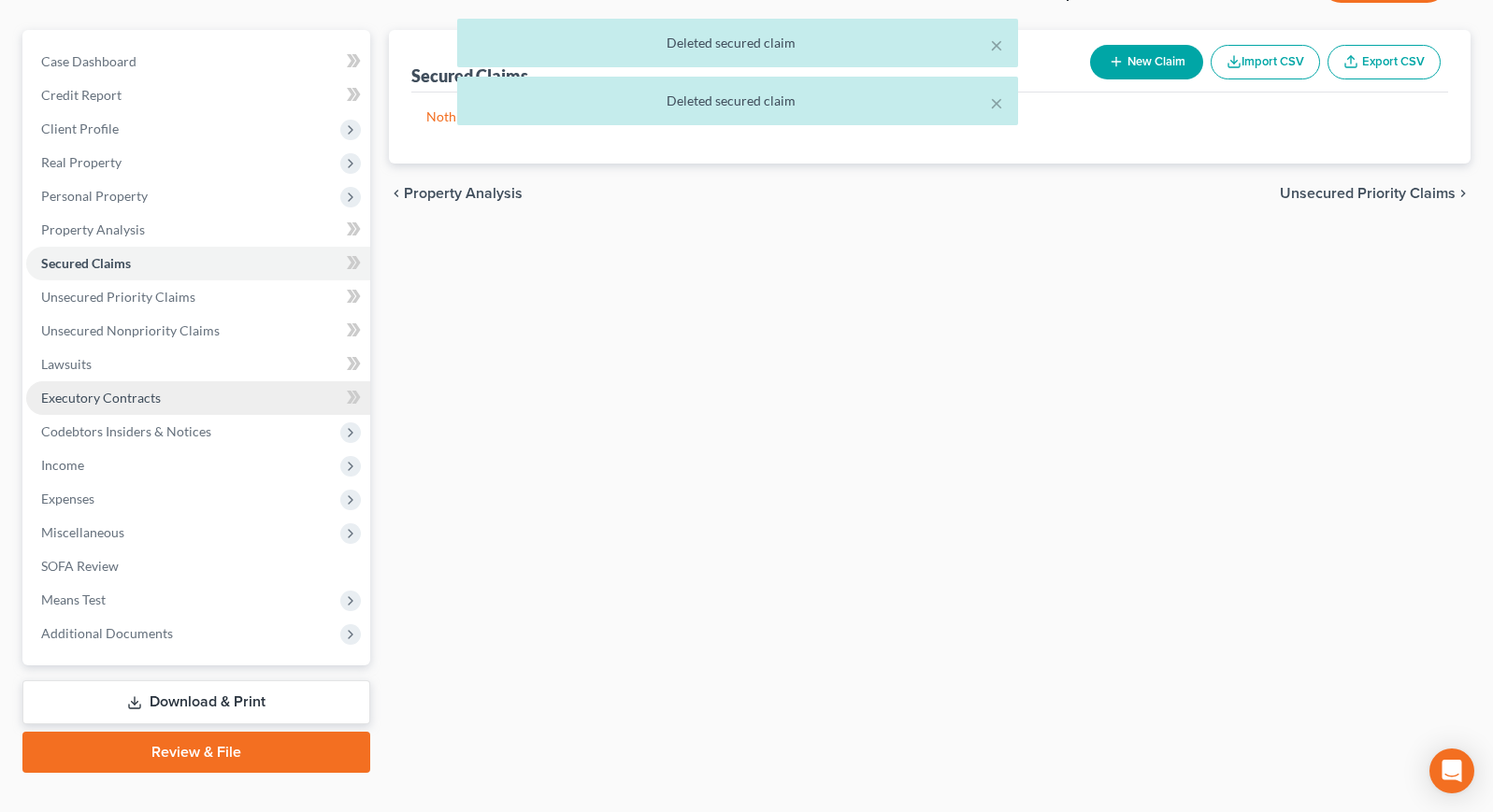
scroll to position [151, 0]
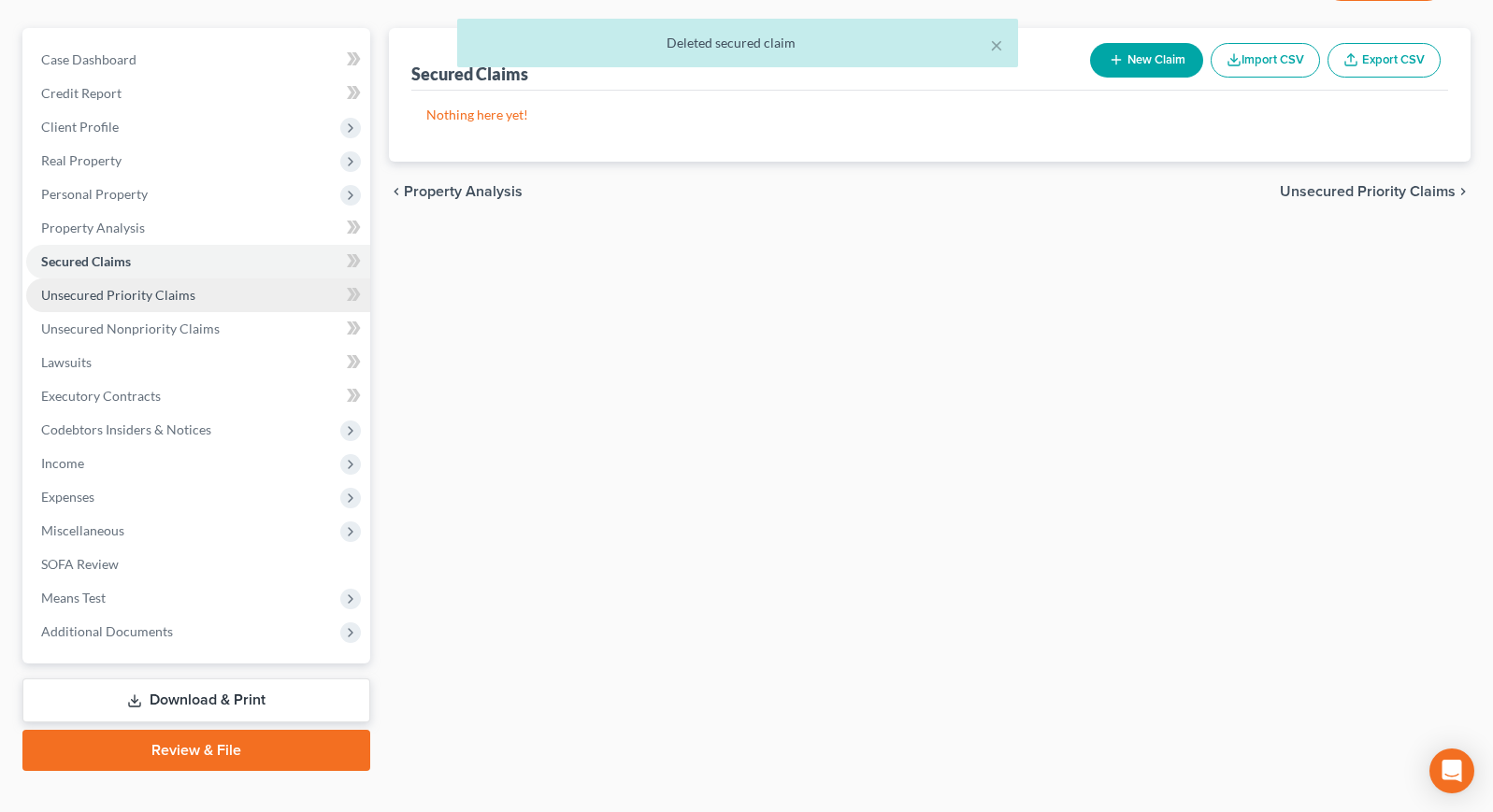
click at [284, 294] on link "Unsecured Priority Claims" at bounding box center [197, 296] width 344 height 34
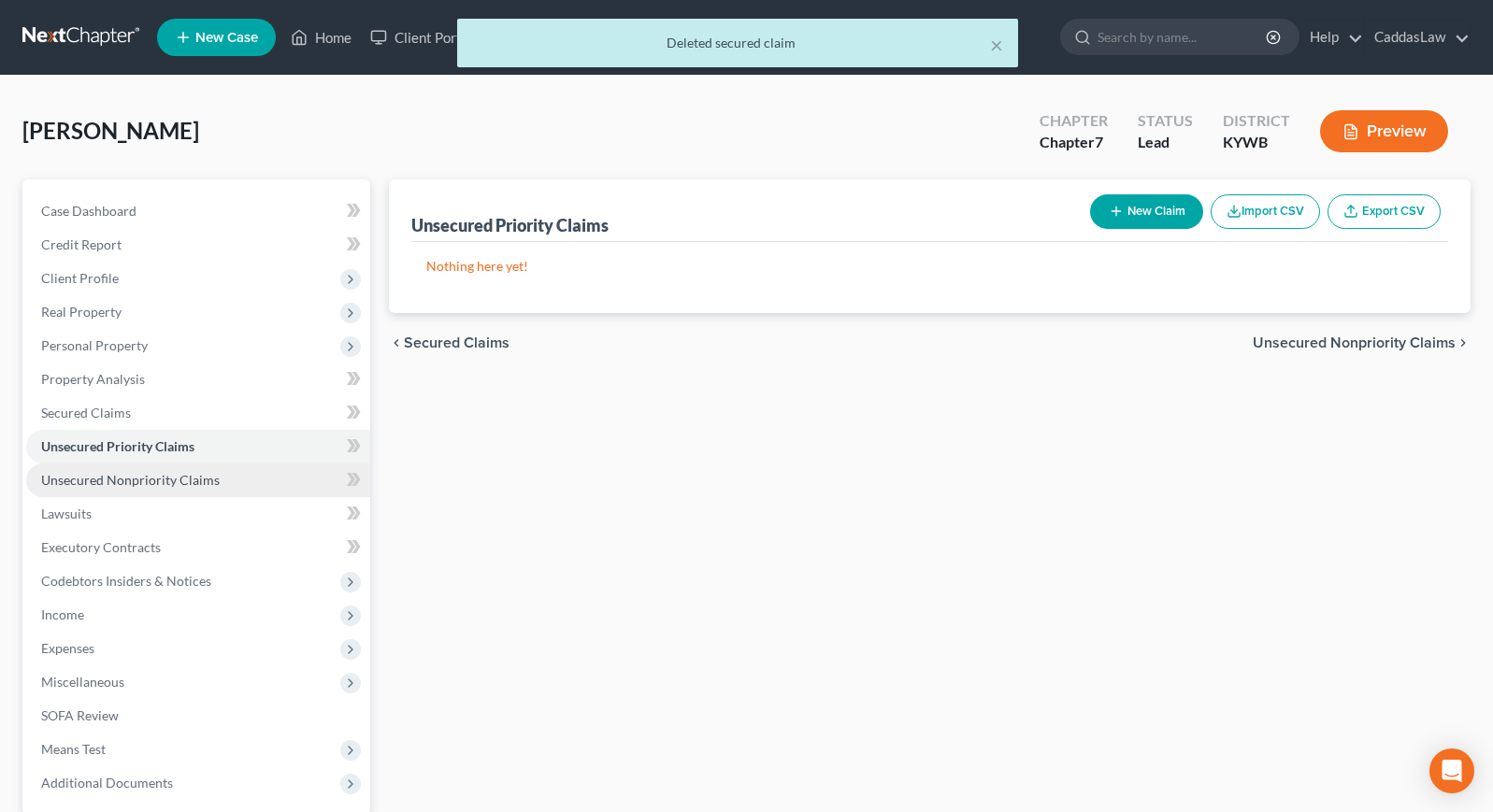
click at [220, 478] on link "Unsecured Nonpriority Claims" at bounding box center [197, 480] width 344 height 34
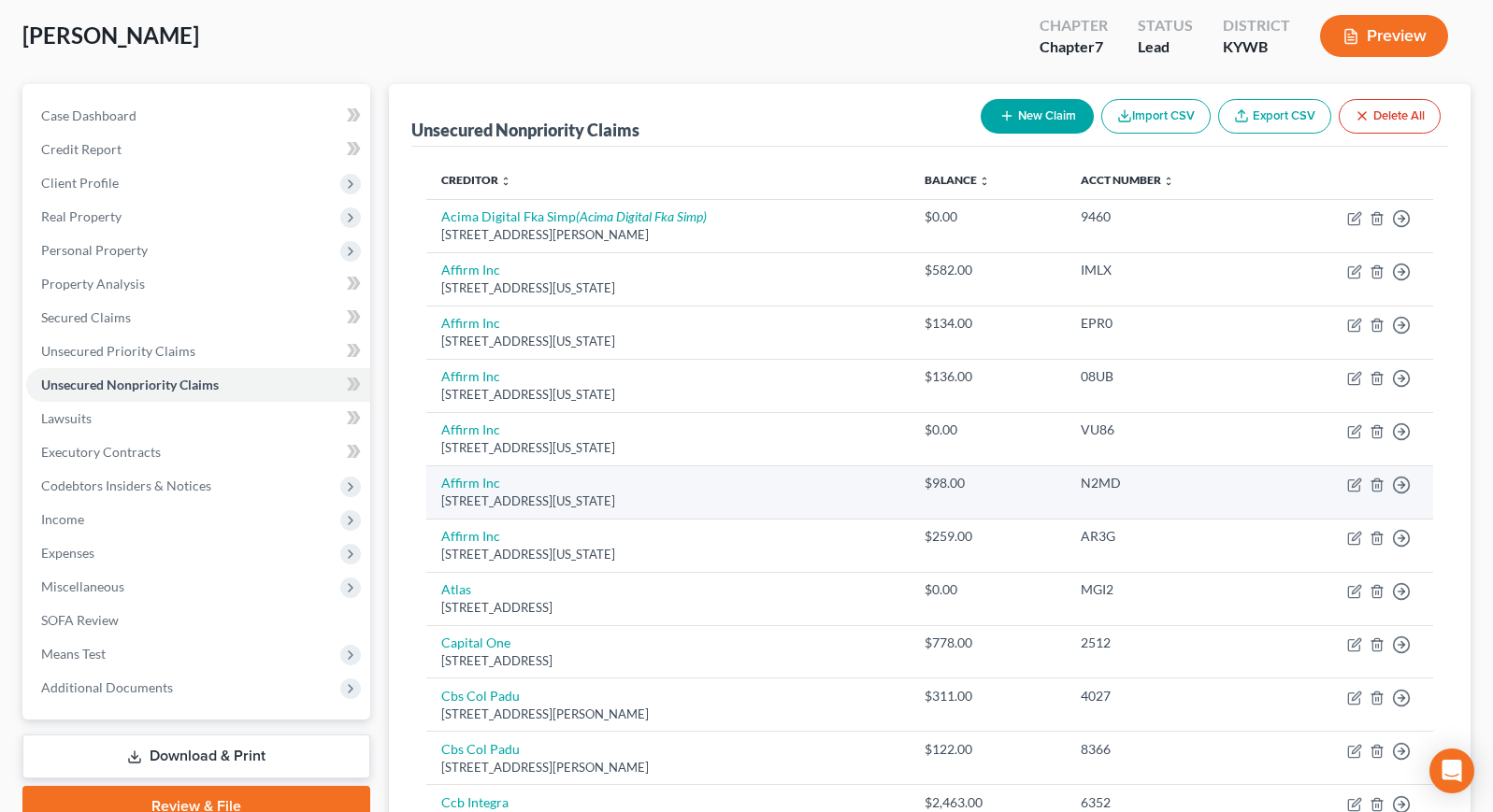
scroll to position [100, 0]
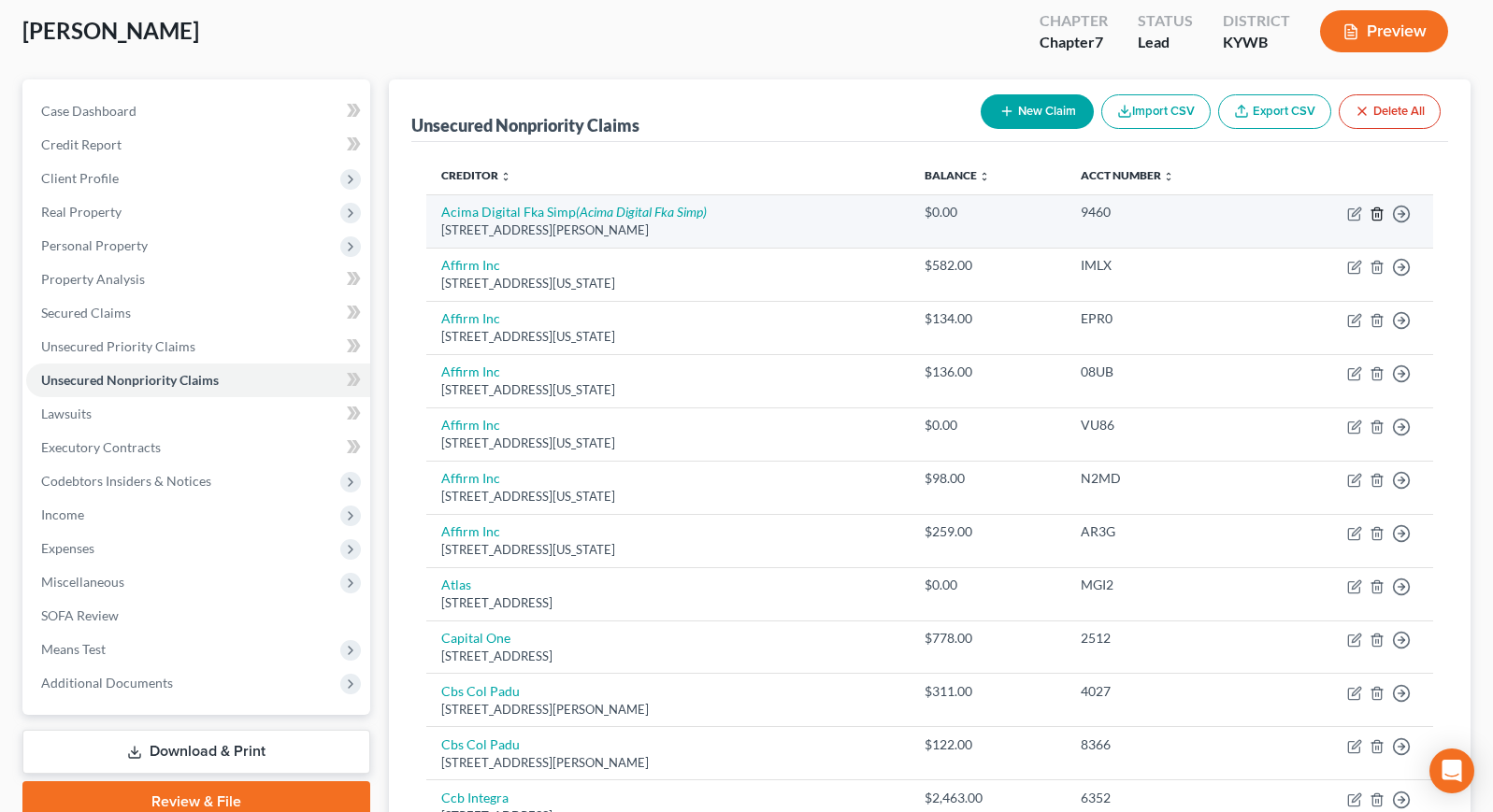
click at [1376, 216] on line "button" at bounding box center [1376, 215] width 0 height 4
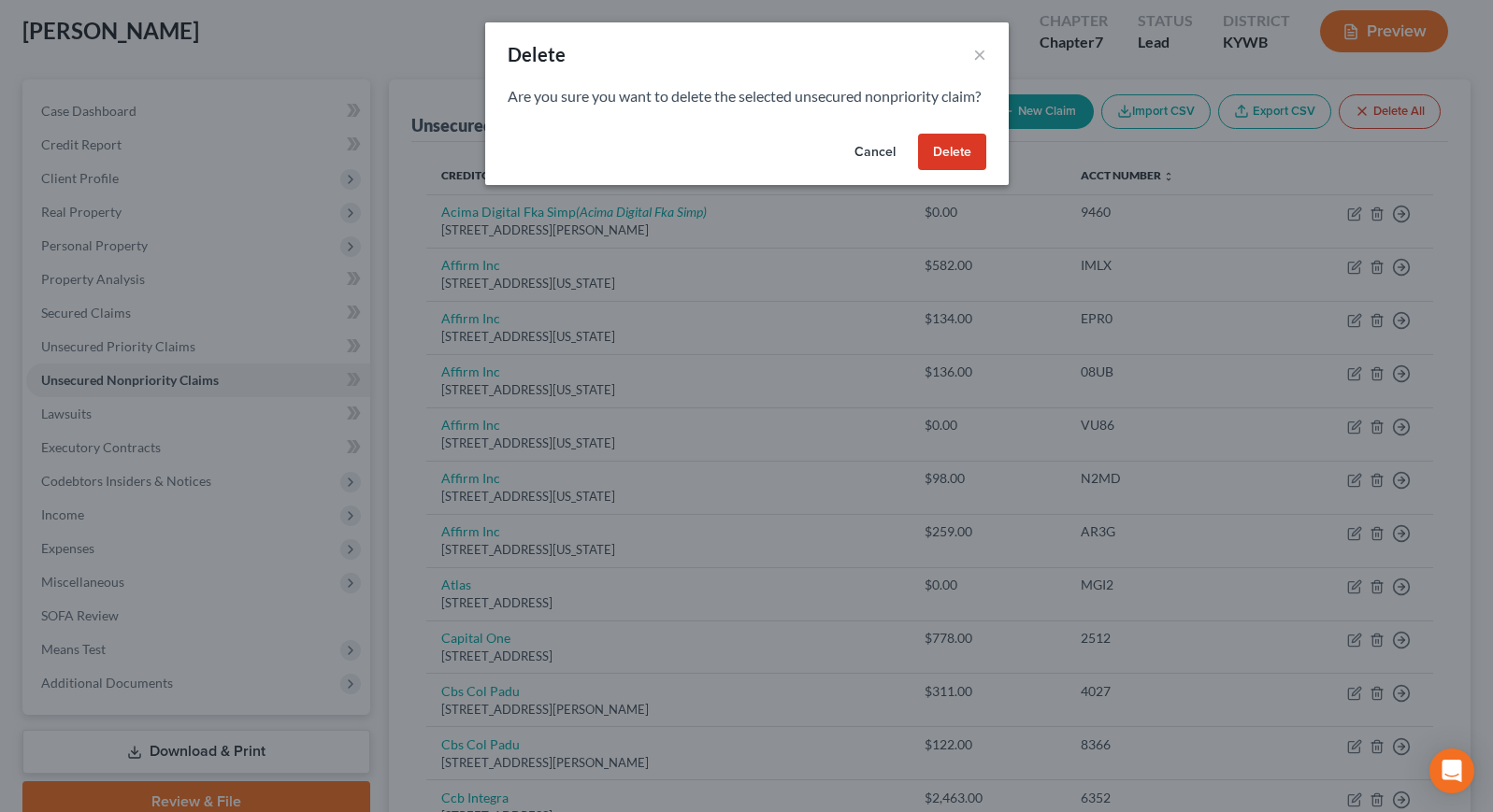
click at [936, 163] on button "Delete" at bounding box center [952, 152] width 68 height 38
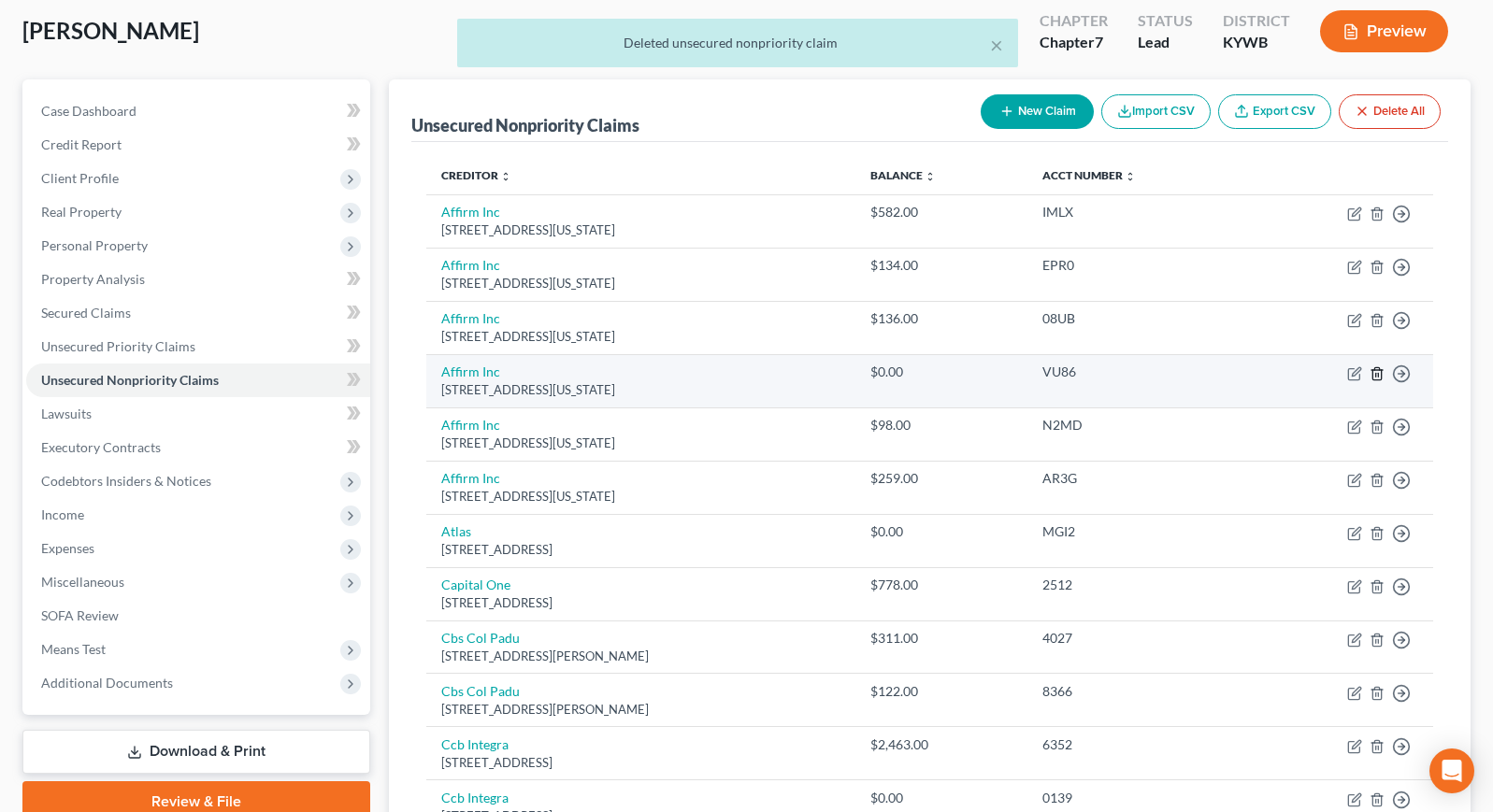
click at [1380, 370] on icon "button" at bounding box center [1376, 374] width 8 height 12
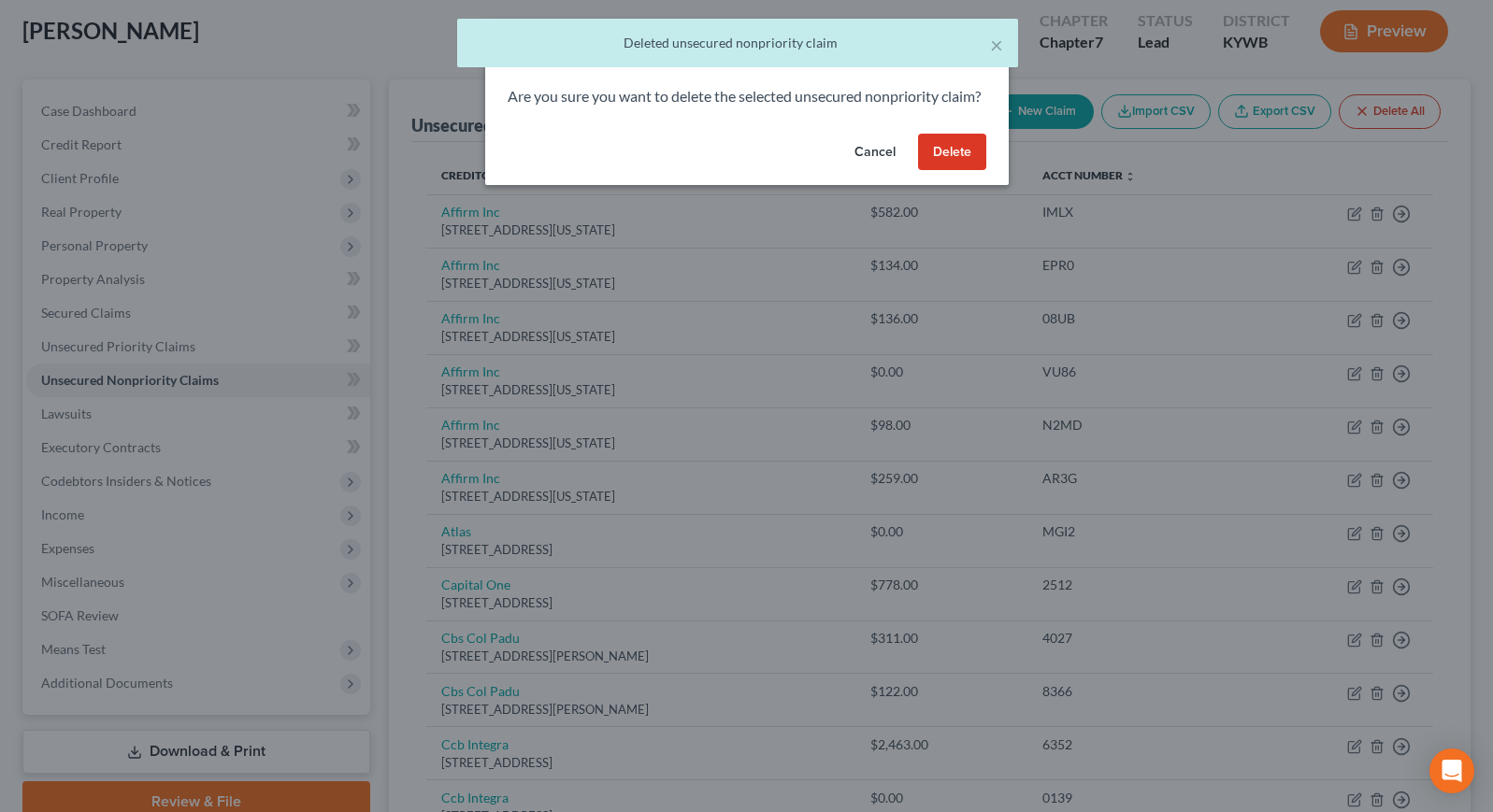
click at [962, 171] on button "Delete" at bounding box center [952, 152] width 68 height 38
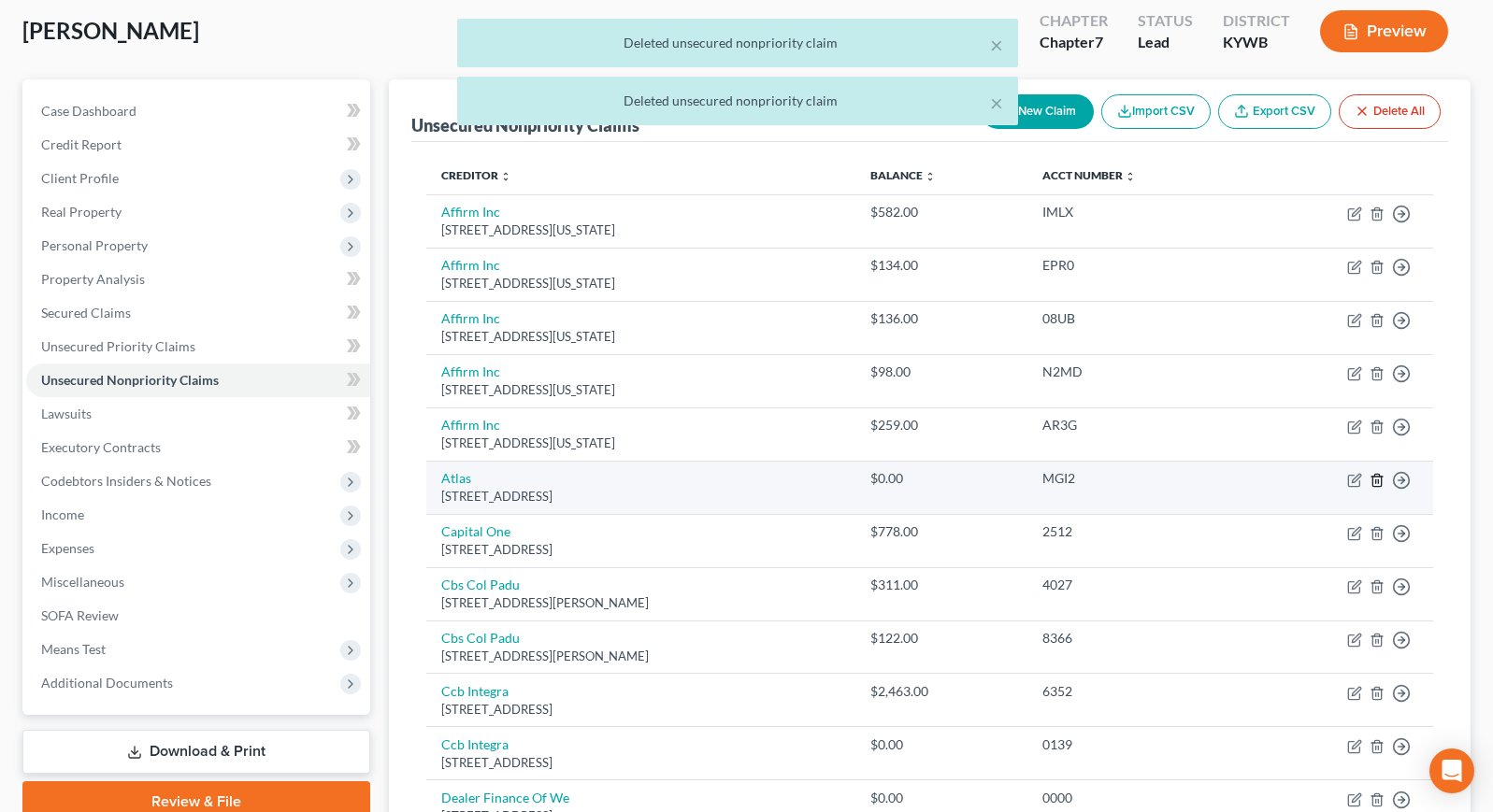
click at [1378, 479] on line "button" at bounding box center [1378, 481] width 0 height 4
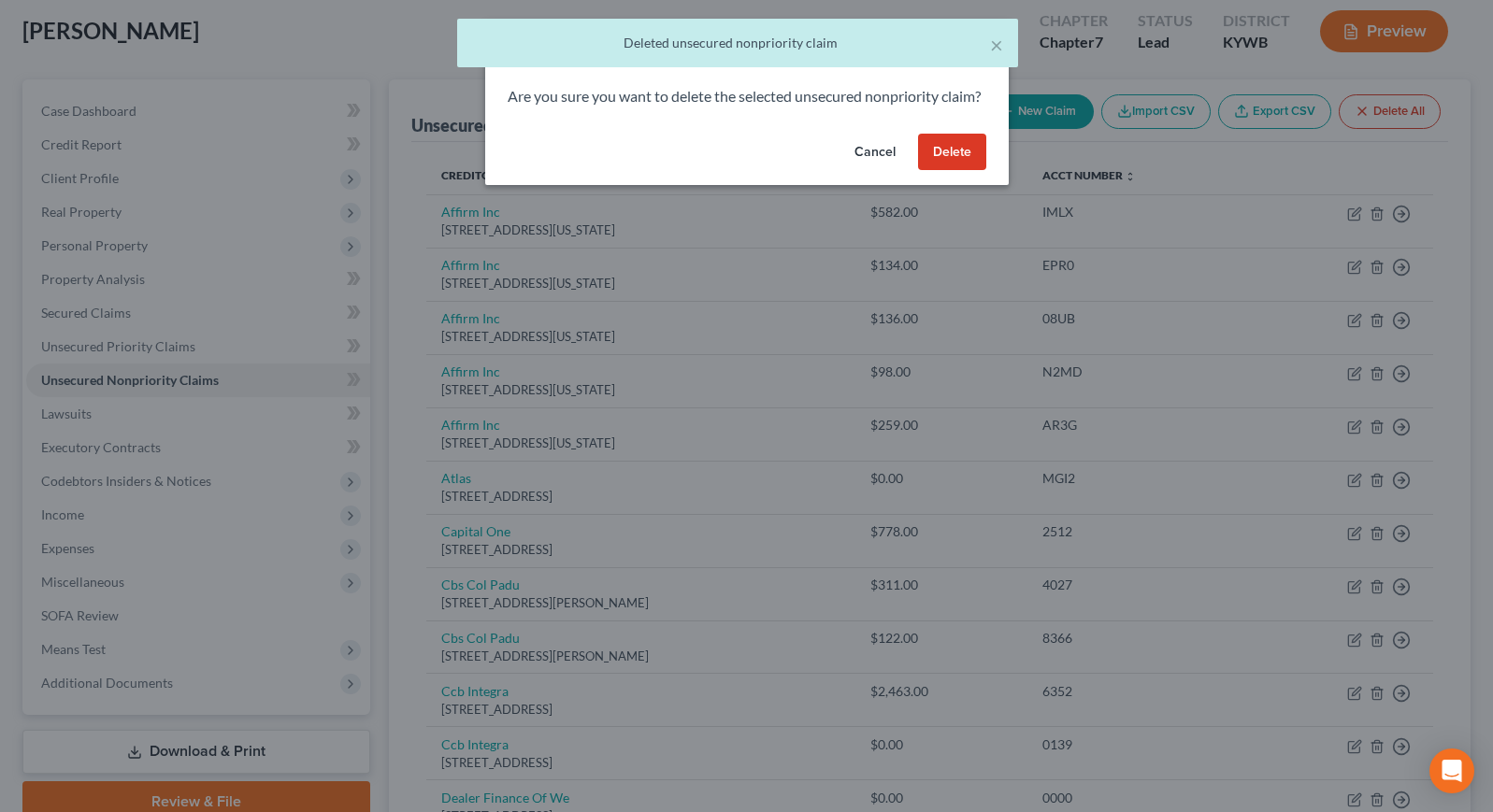
click at [953, 171] on button "Delete" at bounding box center [952, 152] width 68 height 38
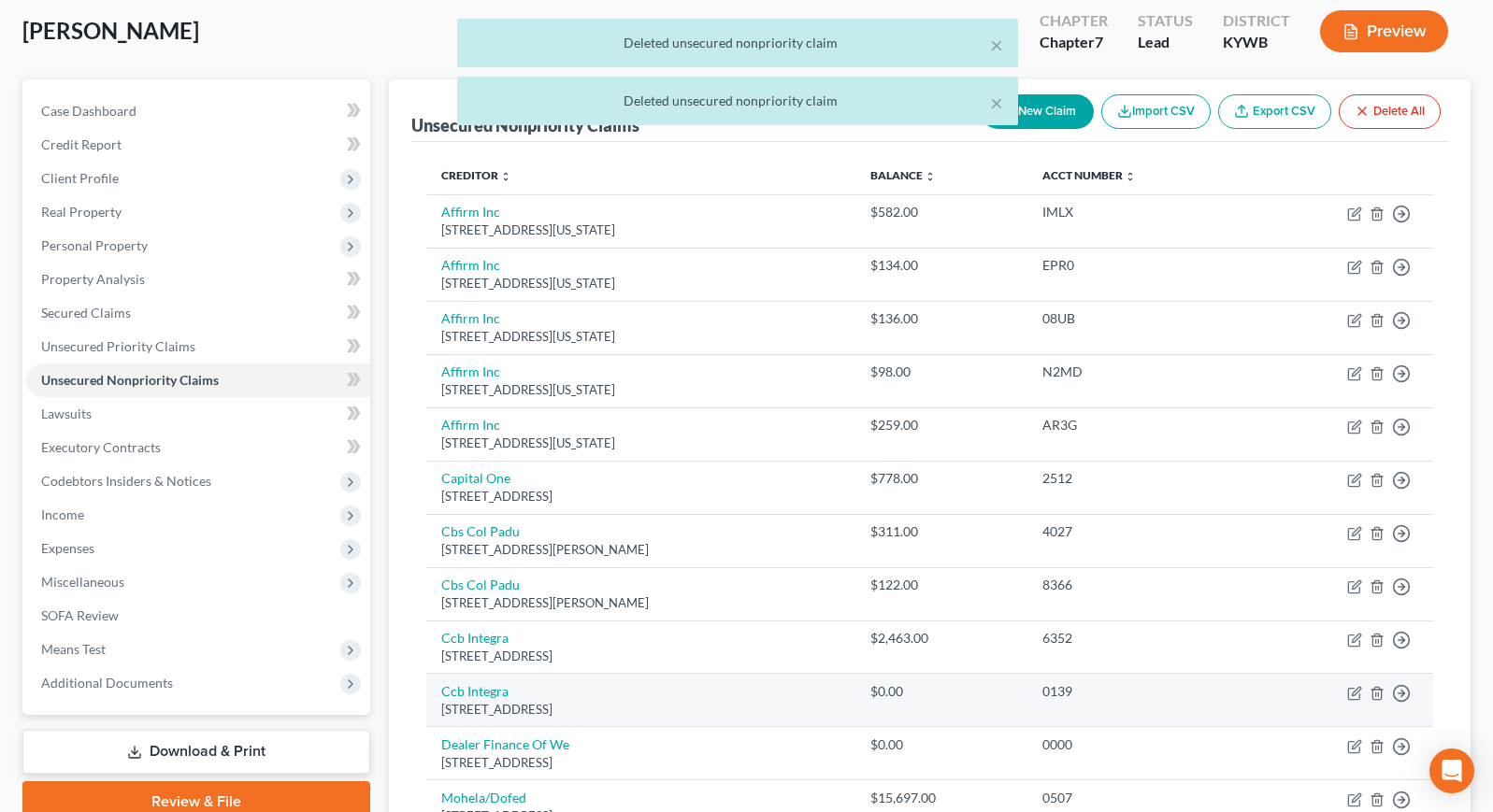
click at [1378, 696] on td "Move to D Move to E Move to G Move to Notice Only" at bounding box center [1342, 699] width 182 height 53
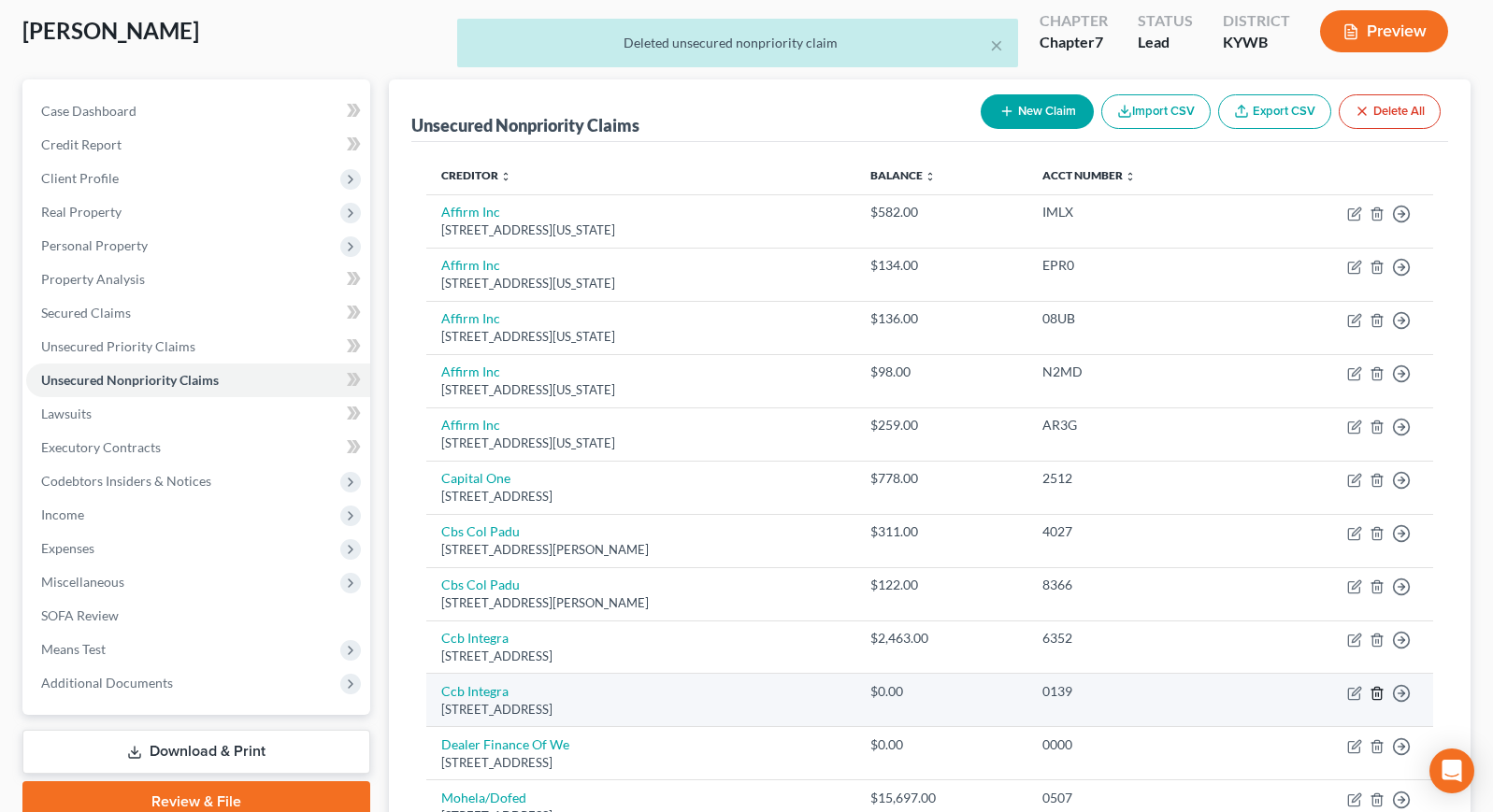
click at [1378, 692] on line "button" at bounding box center [1378, 694] width 0 height 4
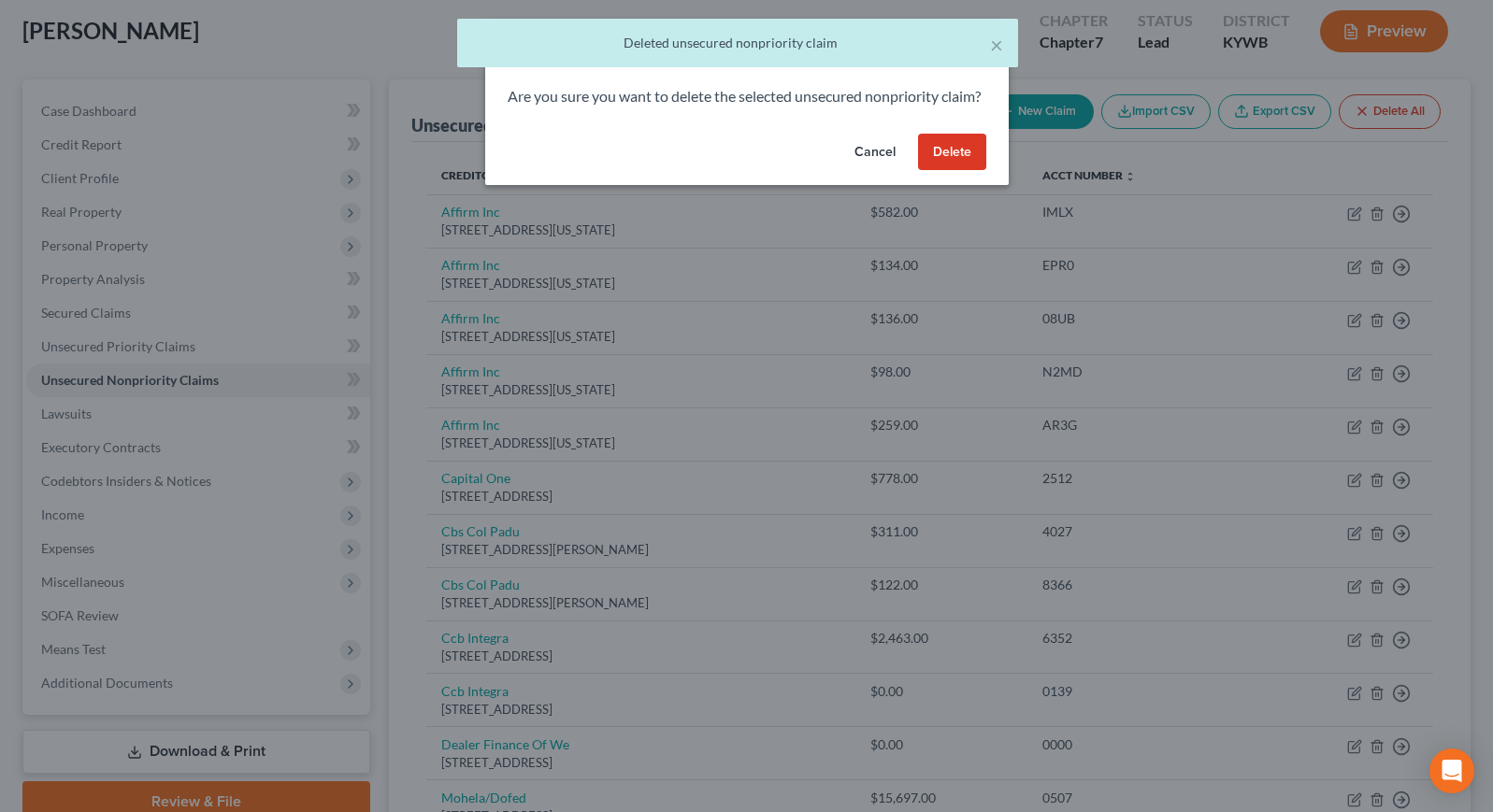
click at [952, 162] on button "Delete" at bounding box center [952, 152] width 68 height 38
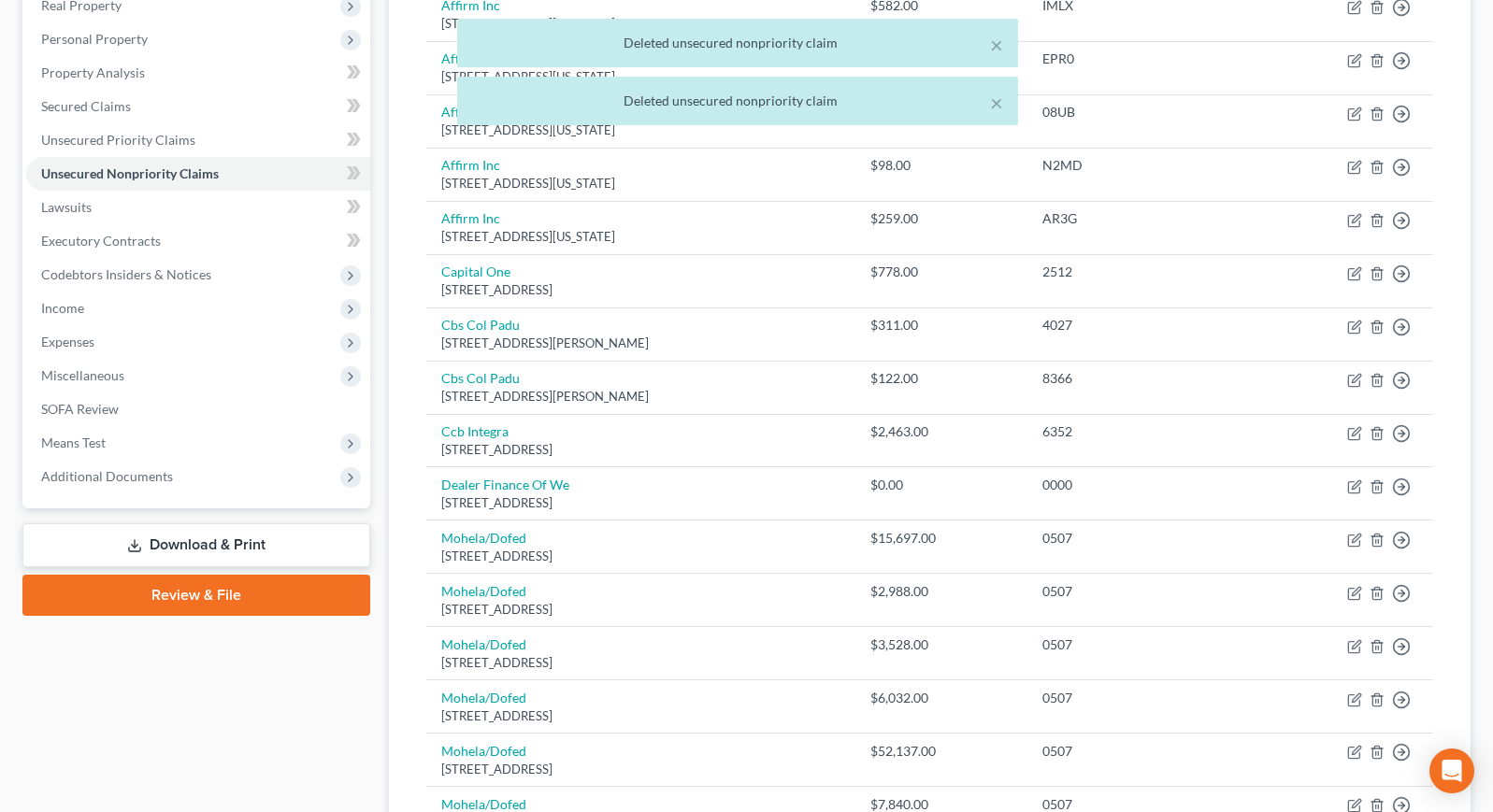
scroll to position [365, 0]
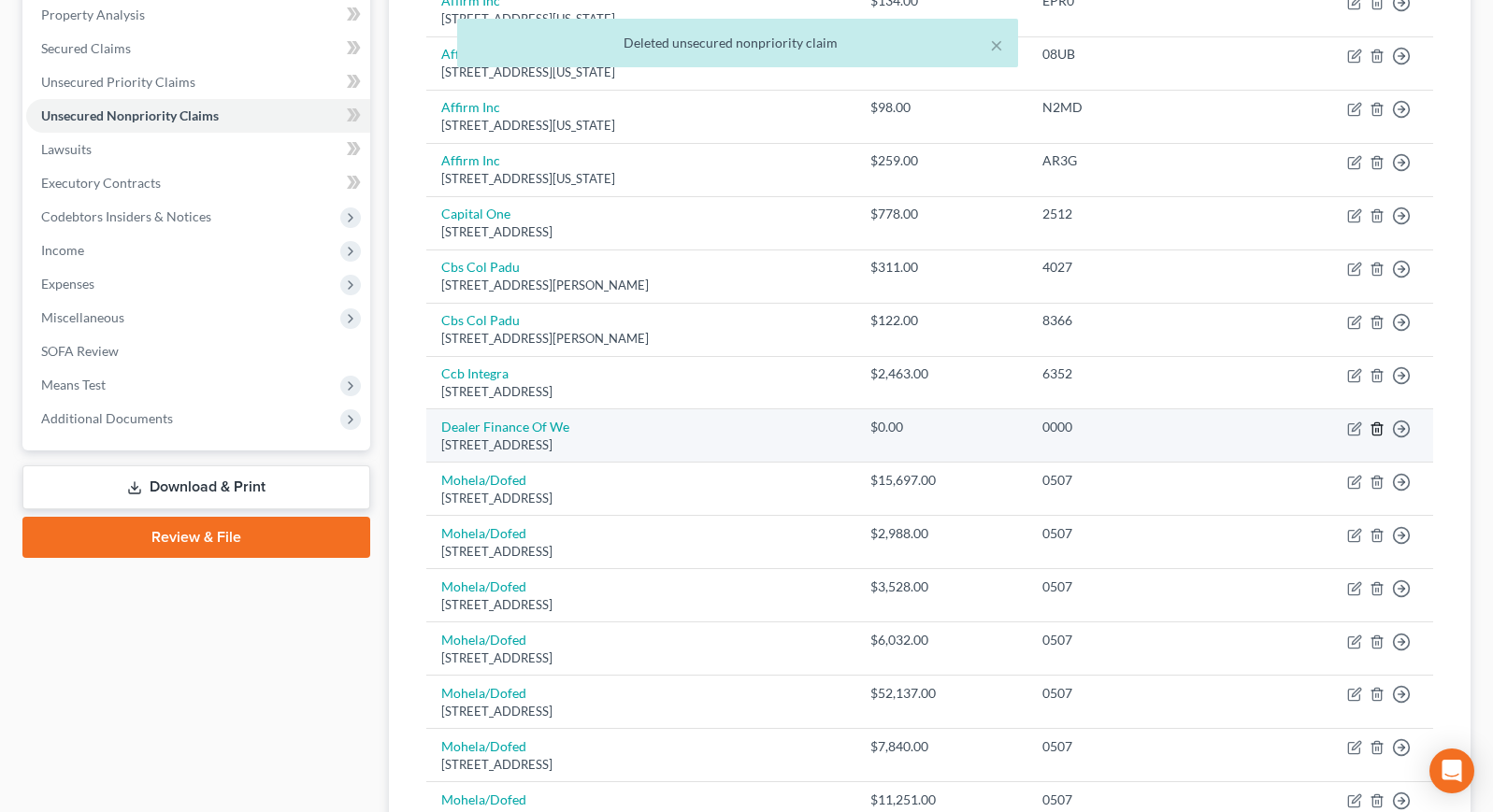
click at [1375, 426] on icon "button" at bounding box center [1376, 428] width 15 height 15
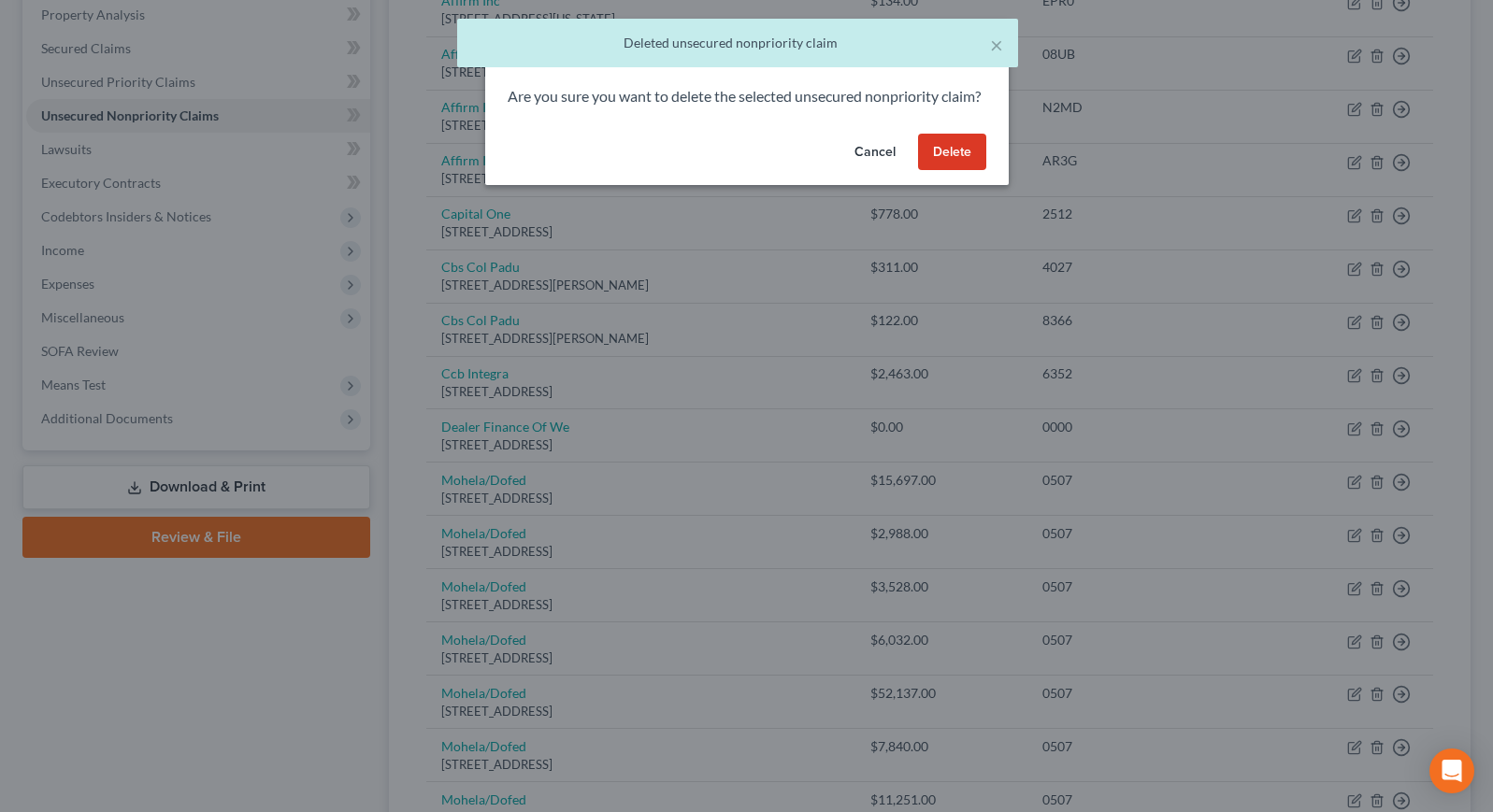
click at [967, 160] on button "Delete" at bounding box center [952, 152] width 68 height 38
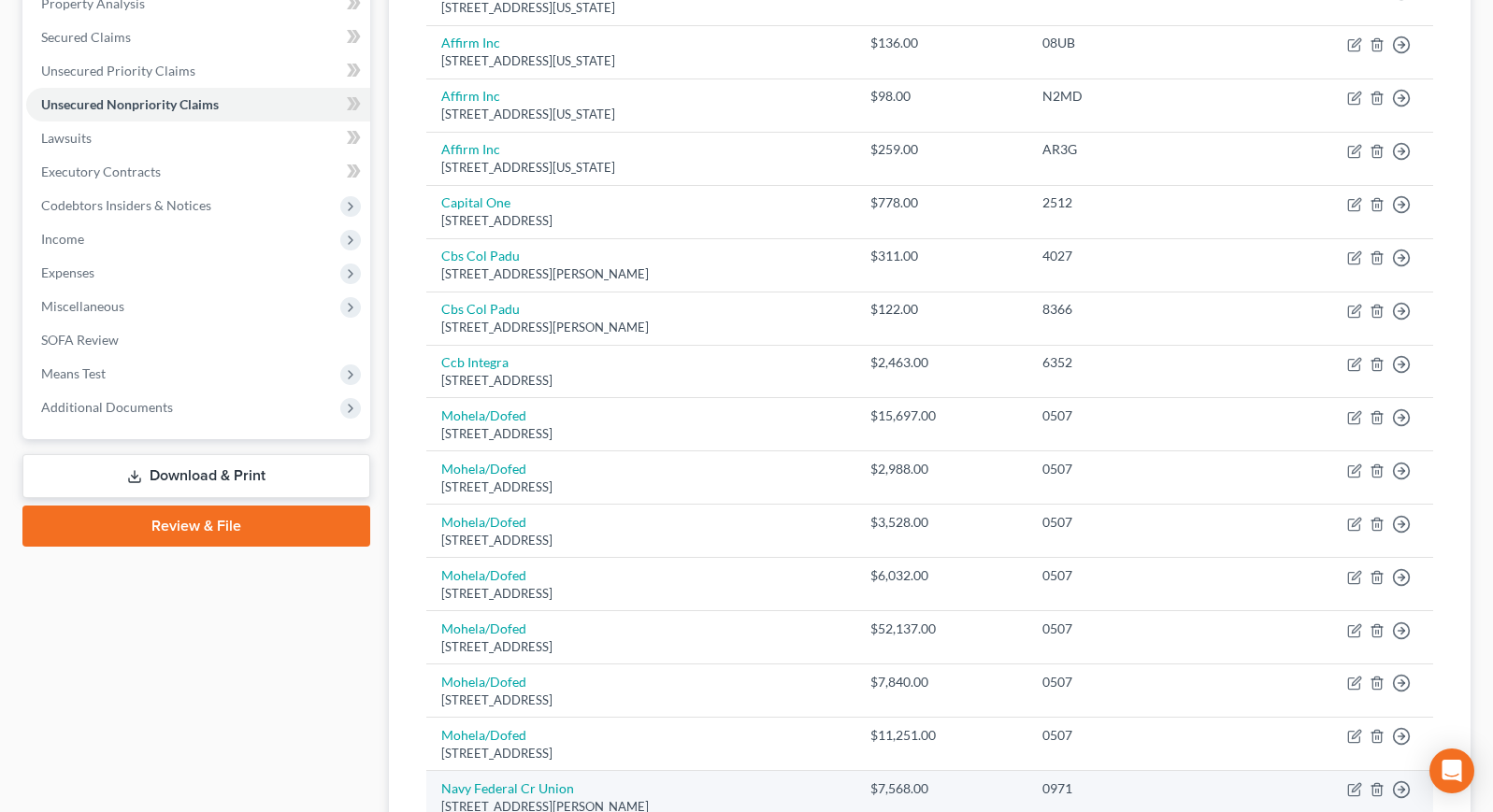
scroll to position [97, 0]
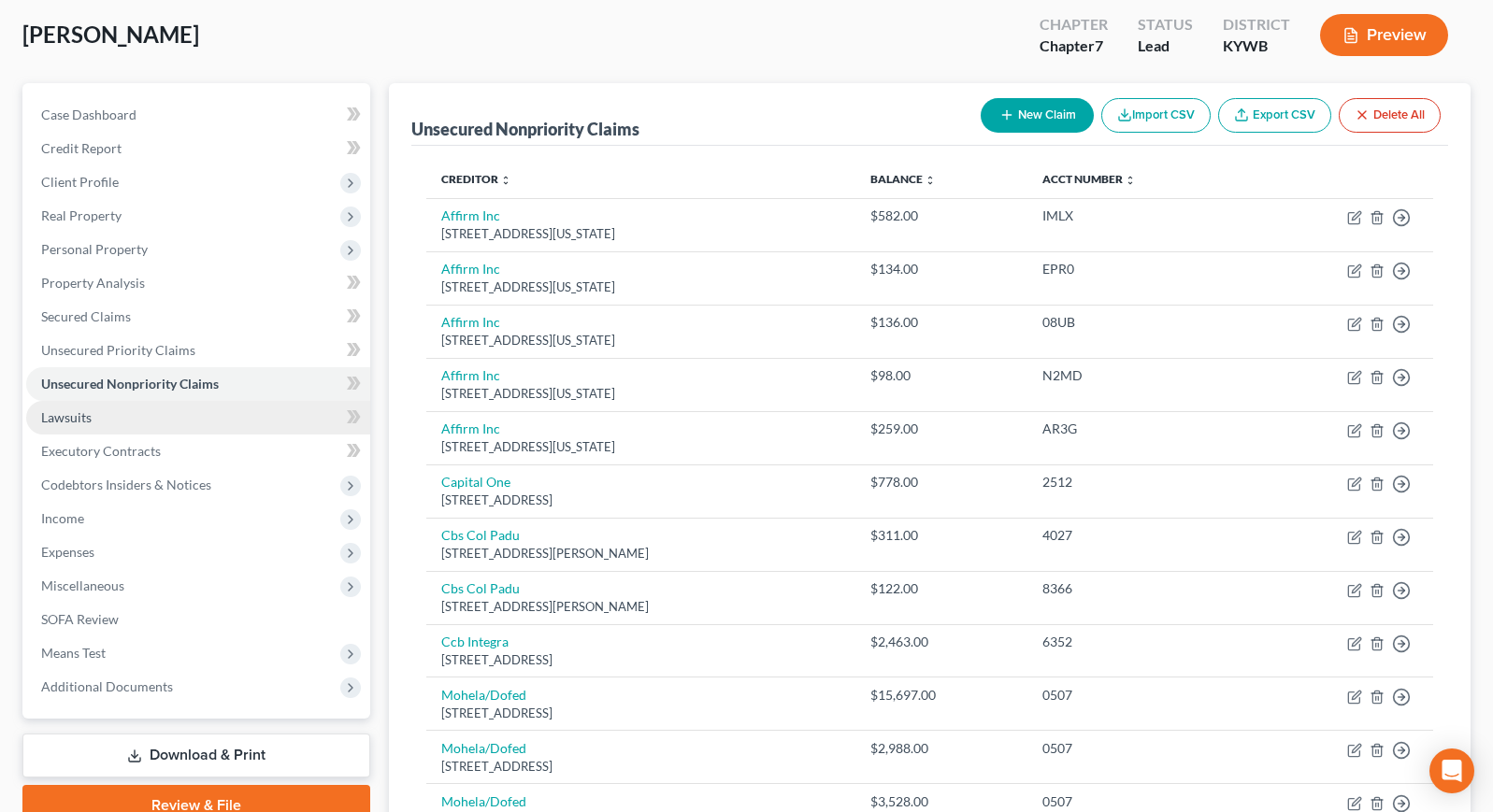
click at [143, 420] on link "Lawsuits" at bounding box center [197, 417] width 344 height 34
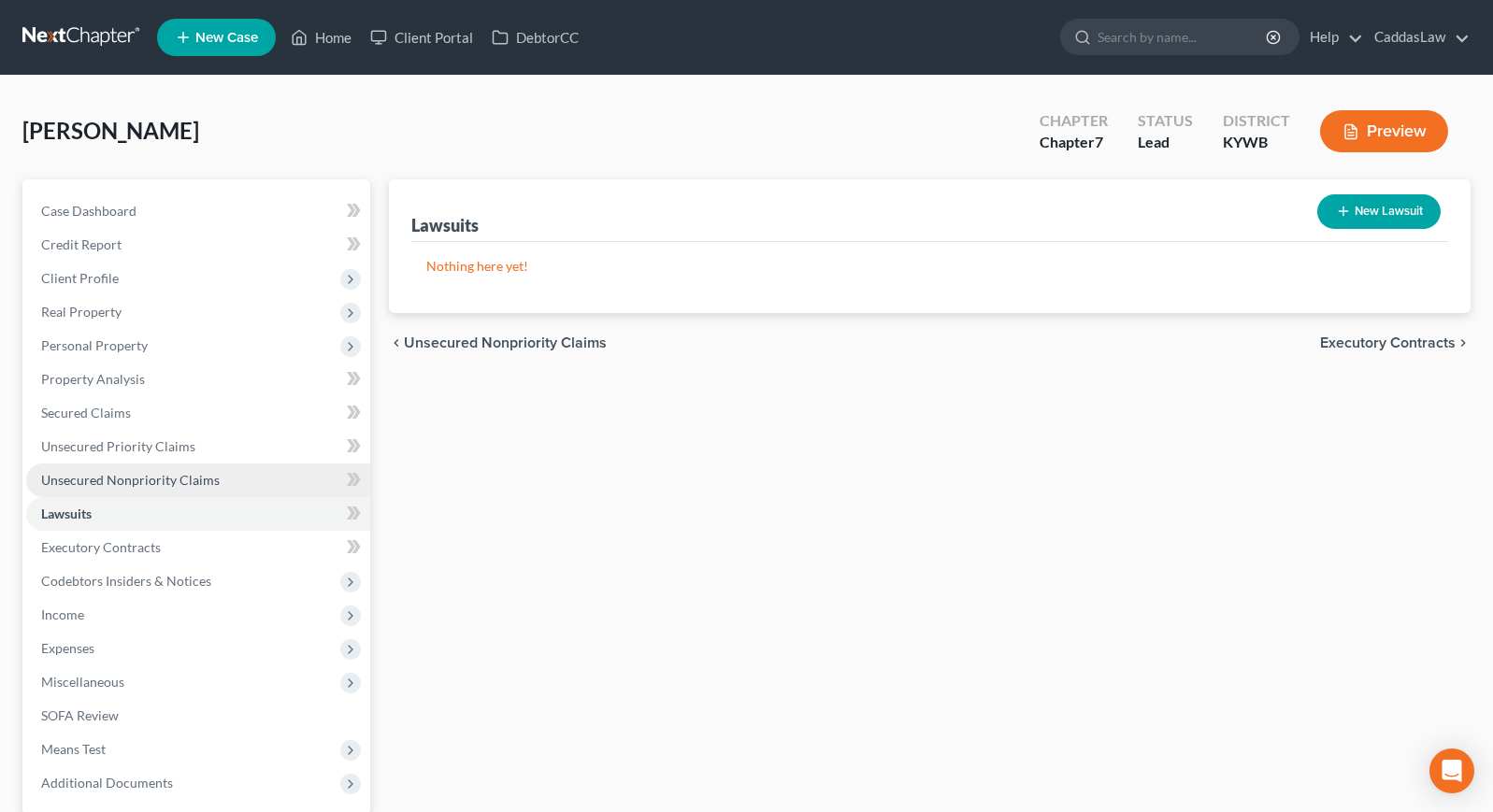
click at [138, 490] on link "Unsecured Nonpriority Claims" at bounding box center [197, 480] width 344 height 34
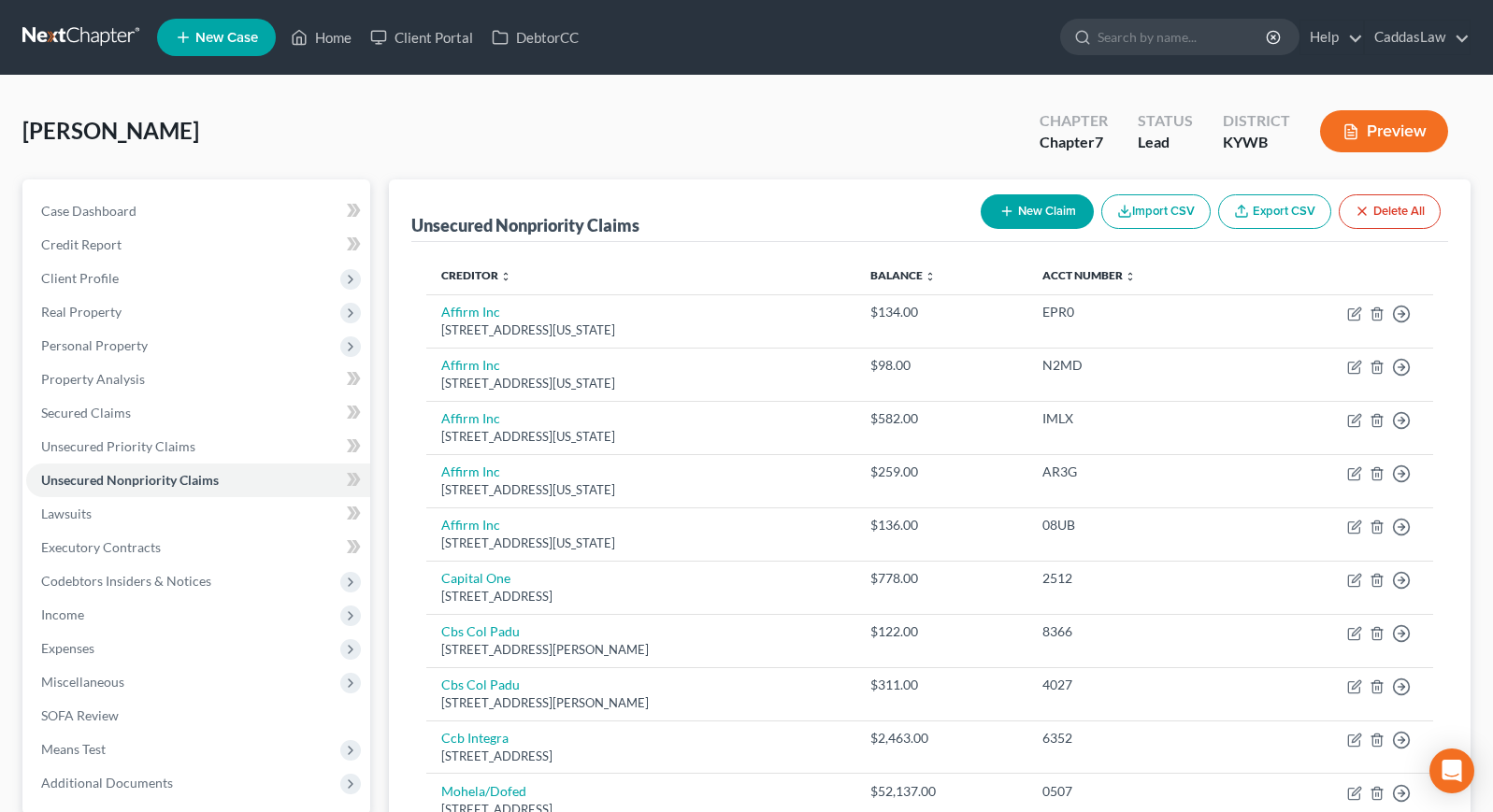
click at [1045, 209] on button "New Claim" at bounding box center [1037, 211] width 113 height 35
select select "0"
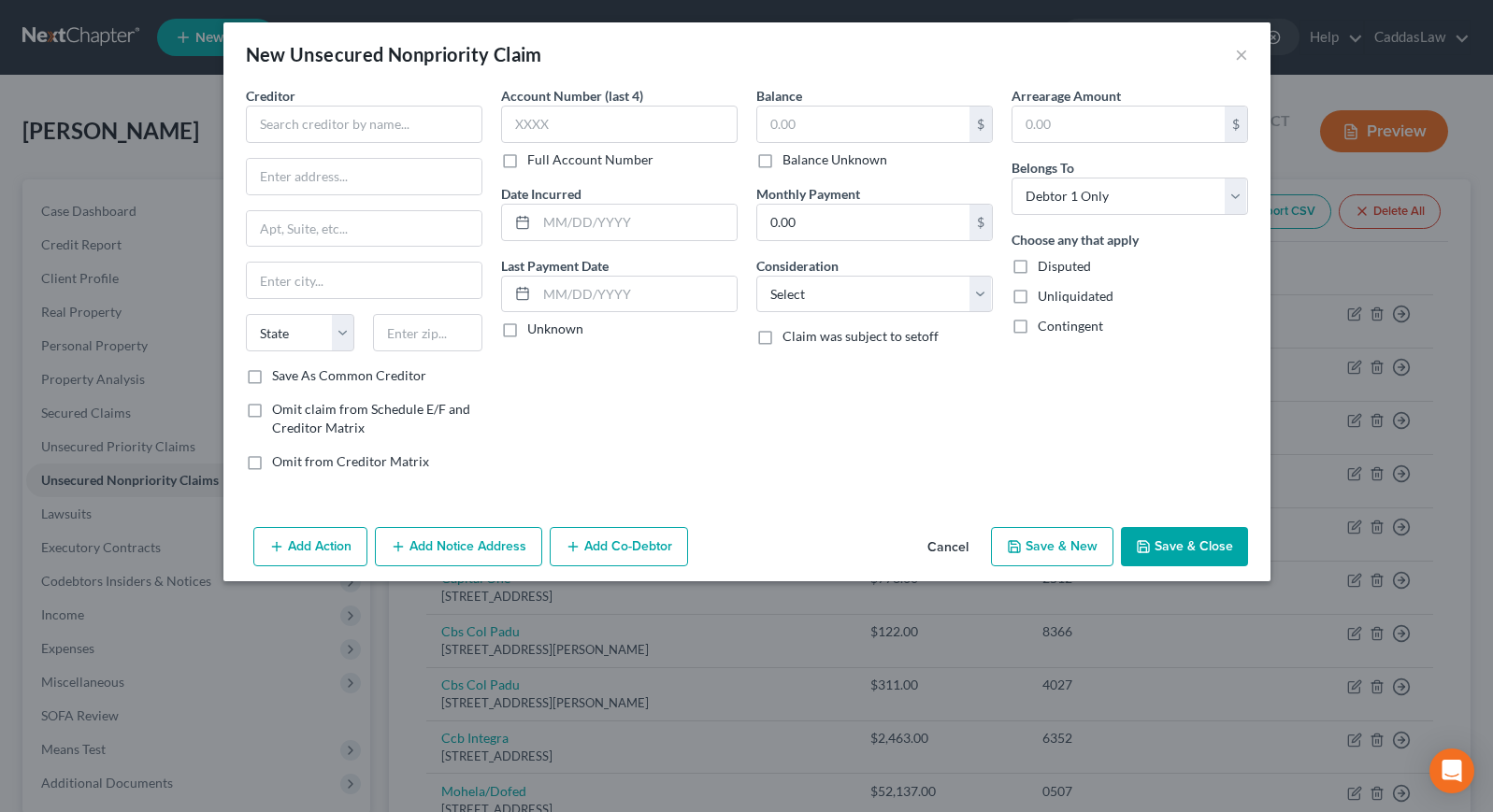
click at [311, 143] on div "Creditor * State [US_STATE] AK AR AZ CA CO [GEOGRAPHIC_DATA] DE DC [GEOGRAPHIC_…" at bounding box center [364, 225] width 236 height 280
click at [314, 134] on input "text" at bounding box center [364, 125] width 236 height 38
type input "[PERSON_NAME] Hospital, Physician Specialist"
type input "[STREET_ADDRESS]"
type input "[PERSON_NAME]"
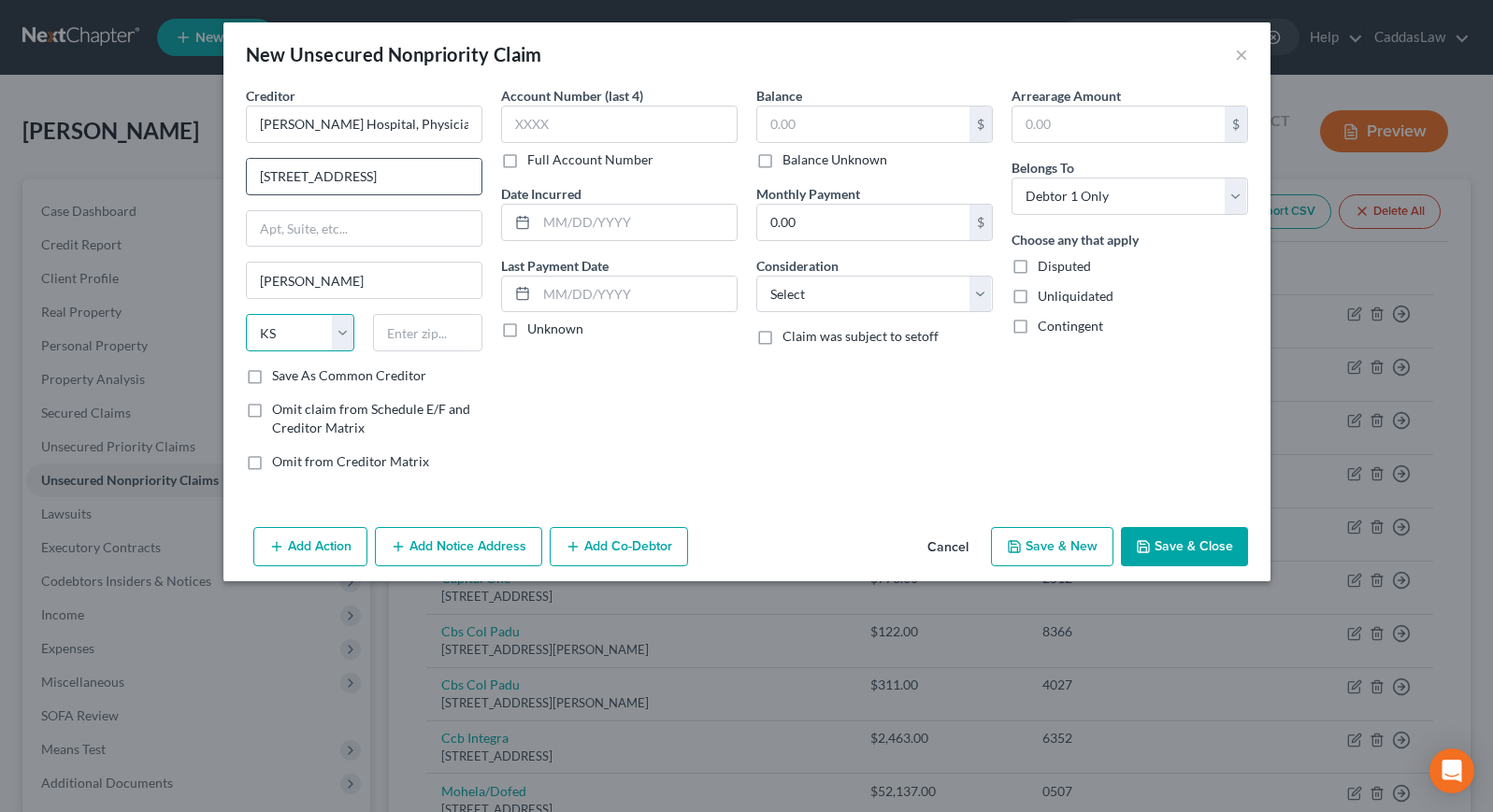
select select "18"
type input "42071"
click at [1196, 539] on button "Save & Close" at bounding box center [1185, 546] width 128 height 39
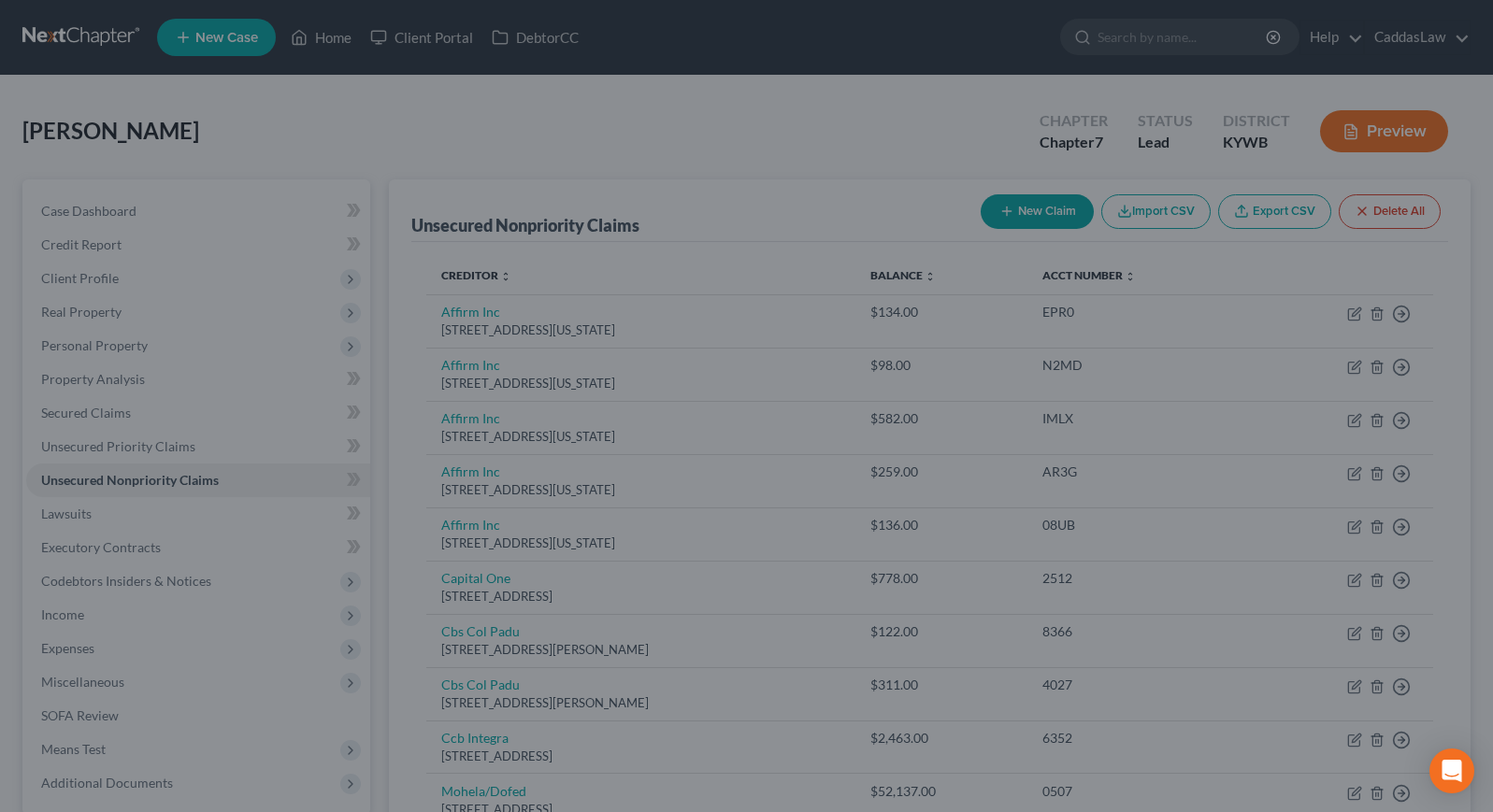
type input "0.00"
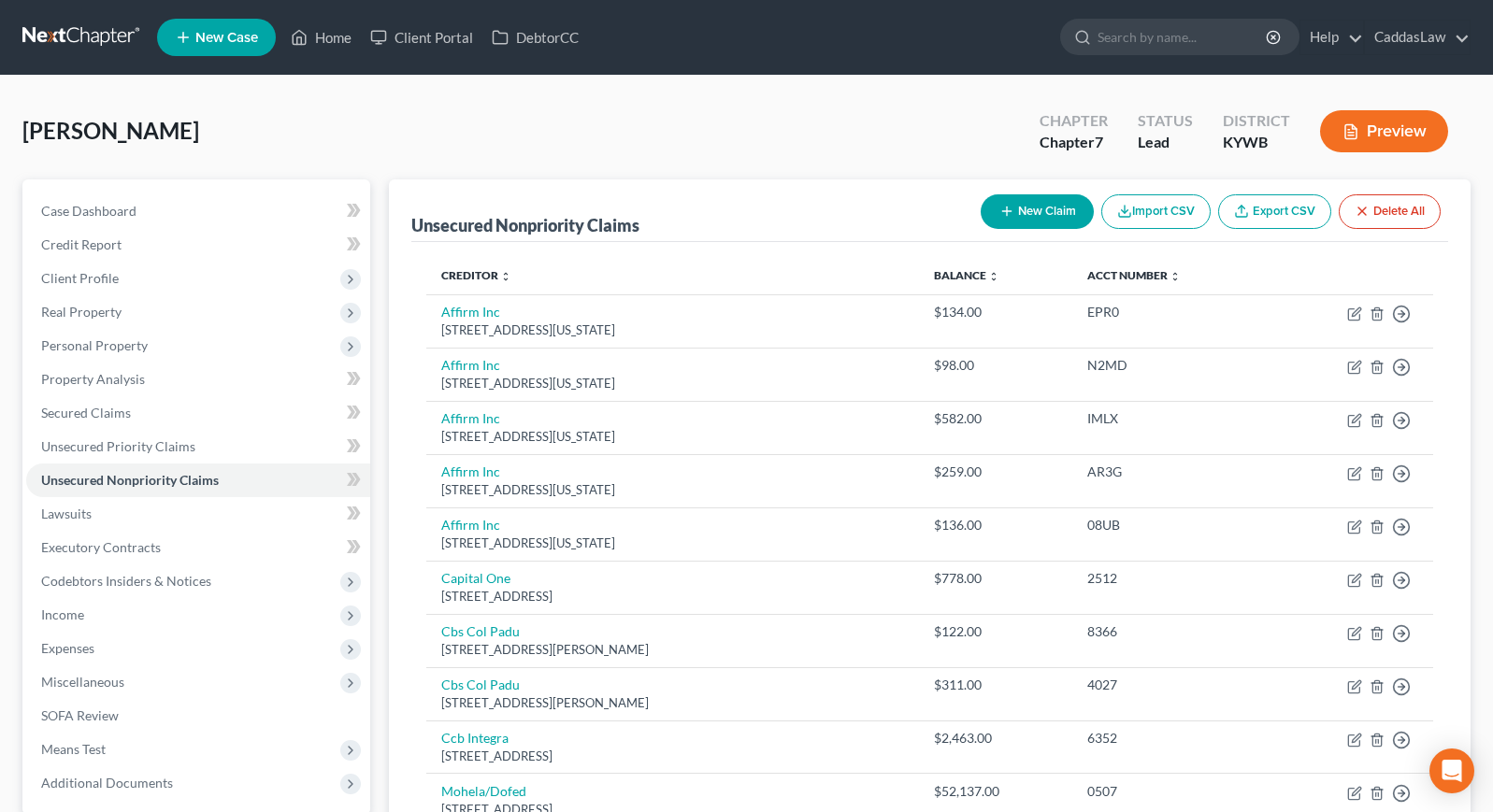
click at [1068, 217] on button "New Claim" at bounding box center [1037, 211] width 113 height 35
select select "0"
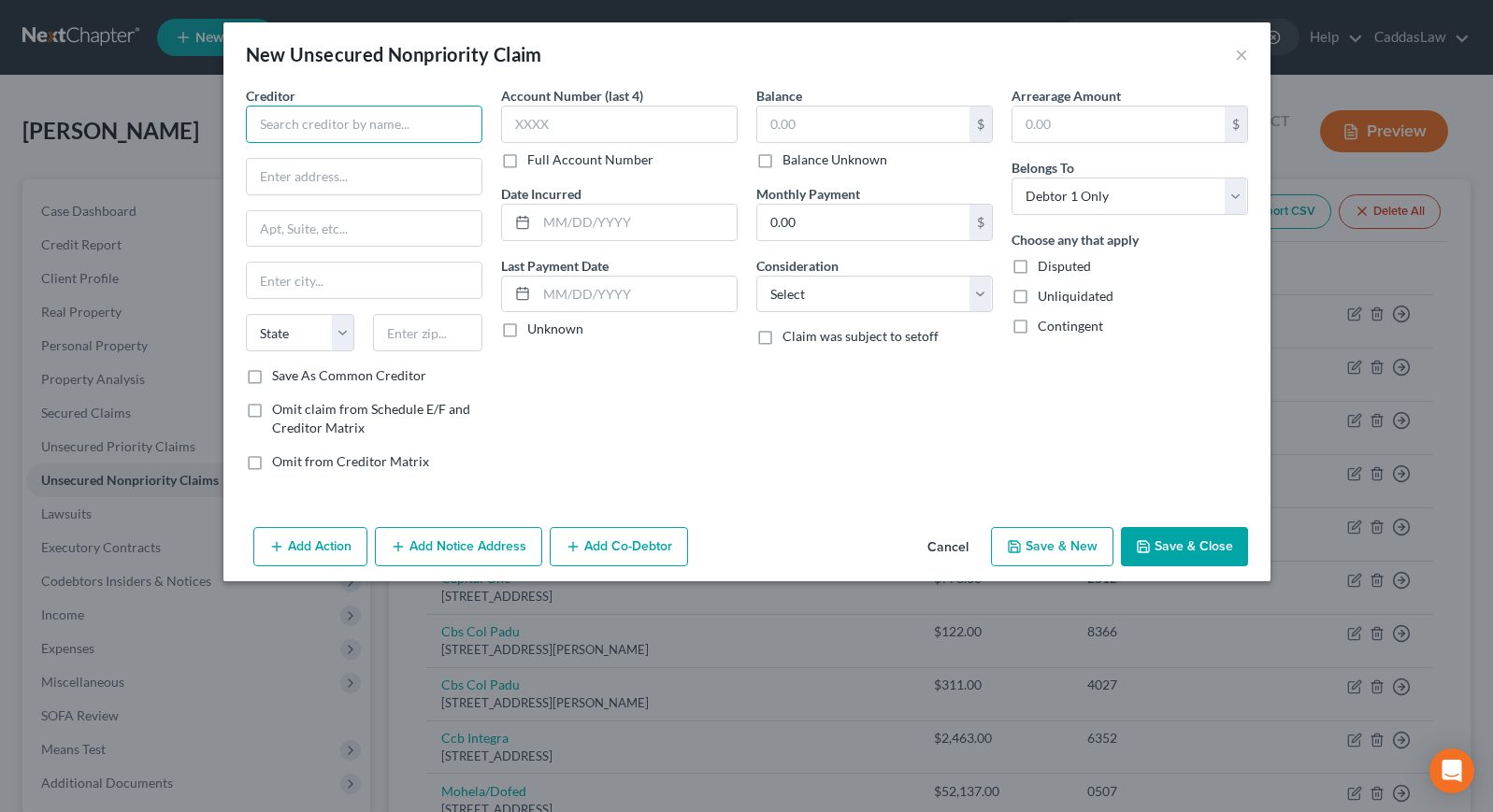
click at [339, 128] on input "text" at bounding box center [364, 125] width 236 height 38
type input "[PERSON_NAME]"
type input "PO Box 198958"
type input "[GEOGRAPHIC_DATA]"
select select "44"
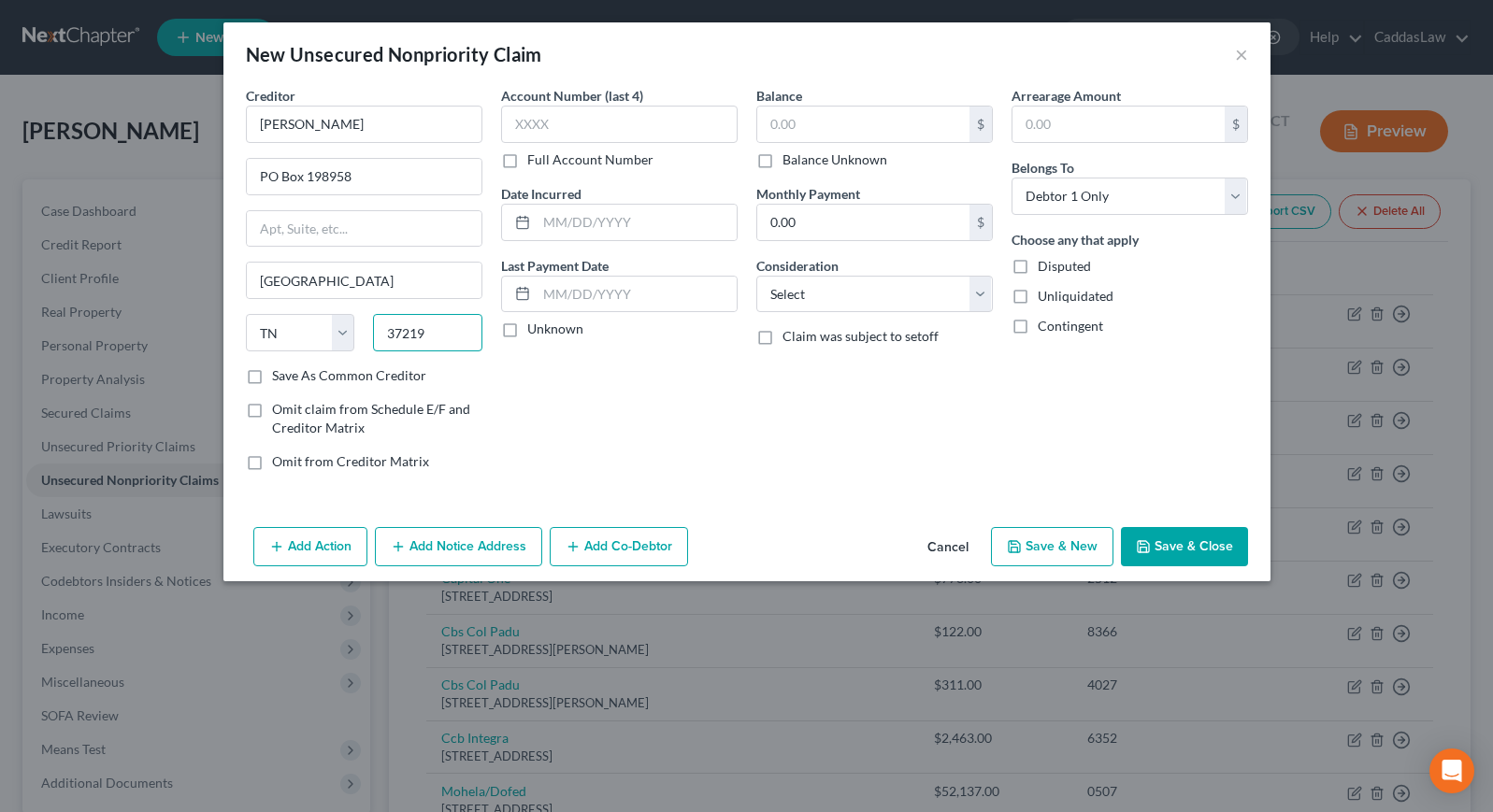
type input "37219"
click at [1205, 555] on button "Save & Close" at bounding box center [1185, 546] width 128 height 39
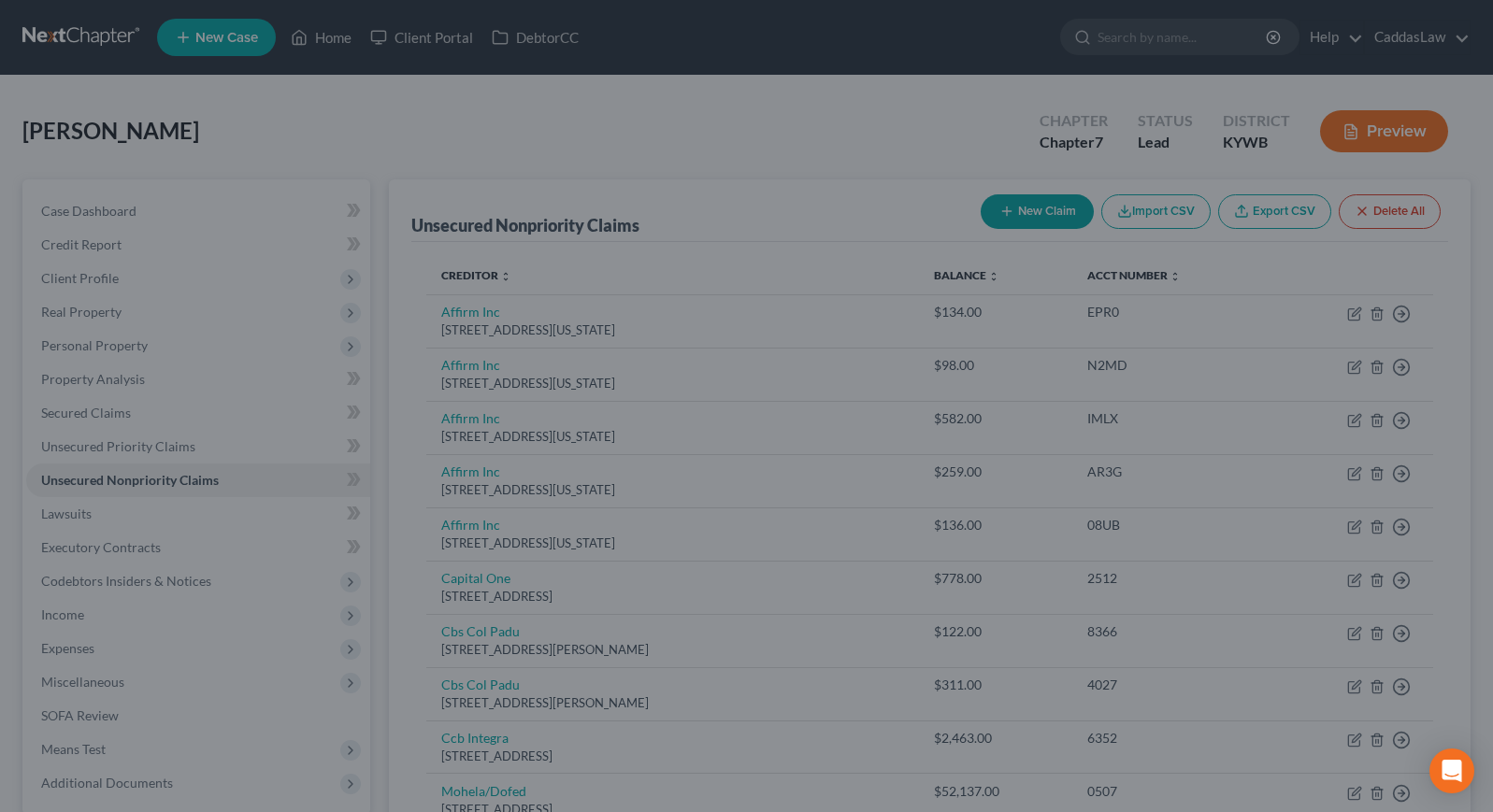
type input "0.00"
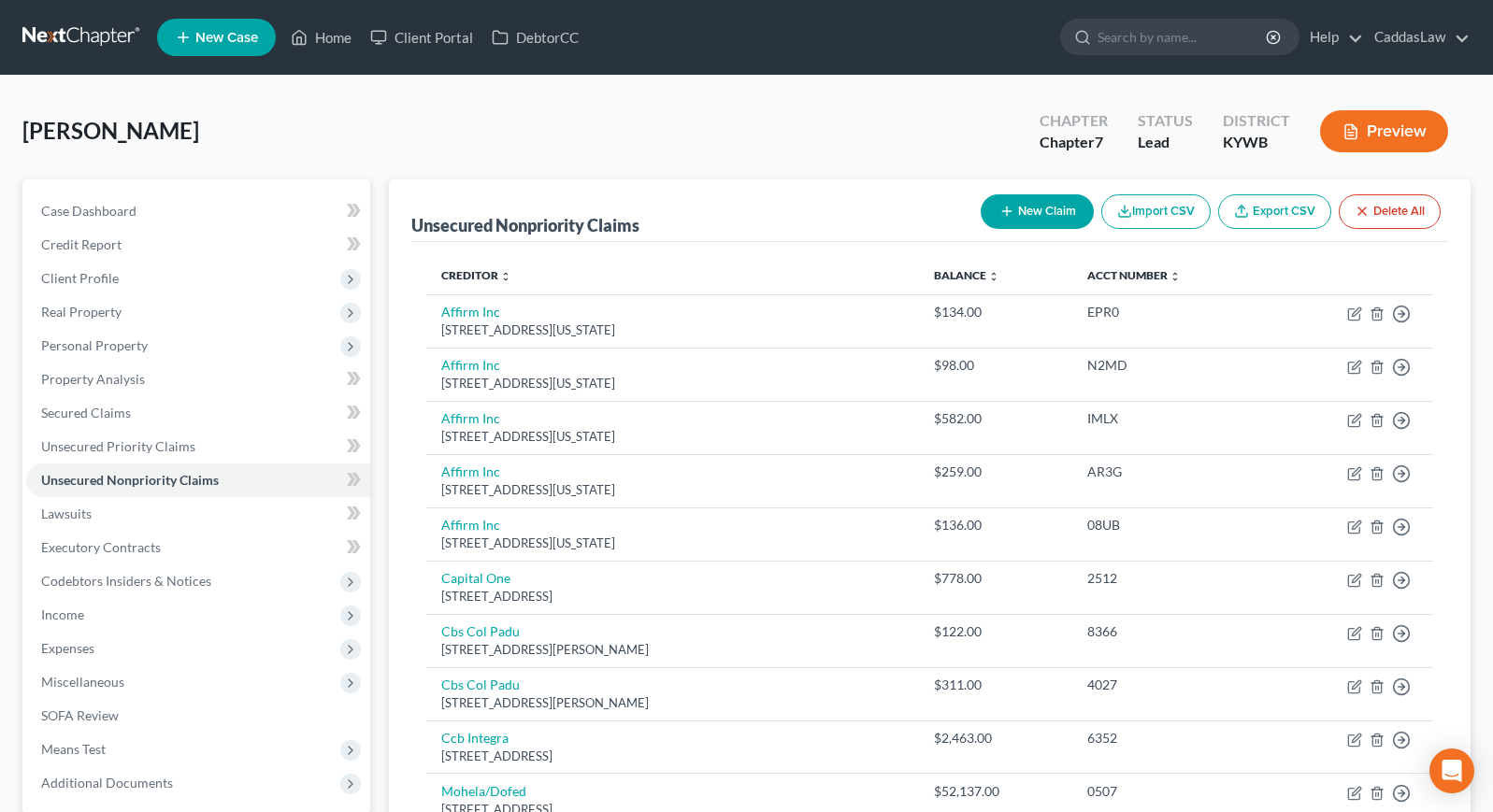
click at [1039, 209] on button "New Claim" at bounding box center [1037, 211] width 113 height 35
select select "0"
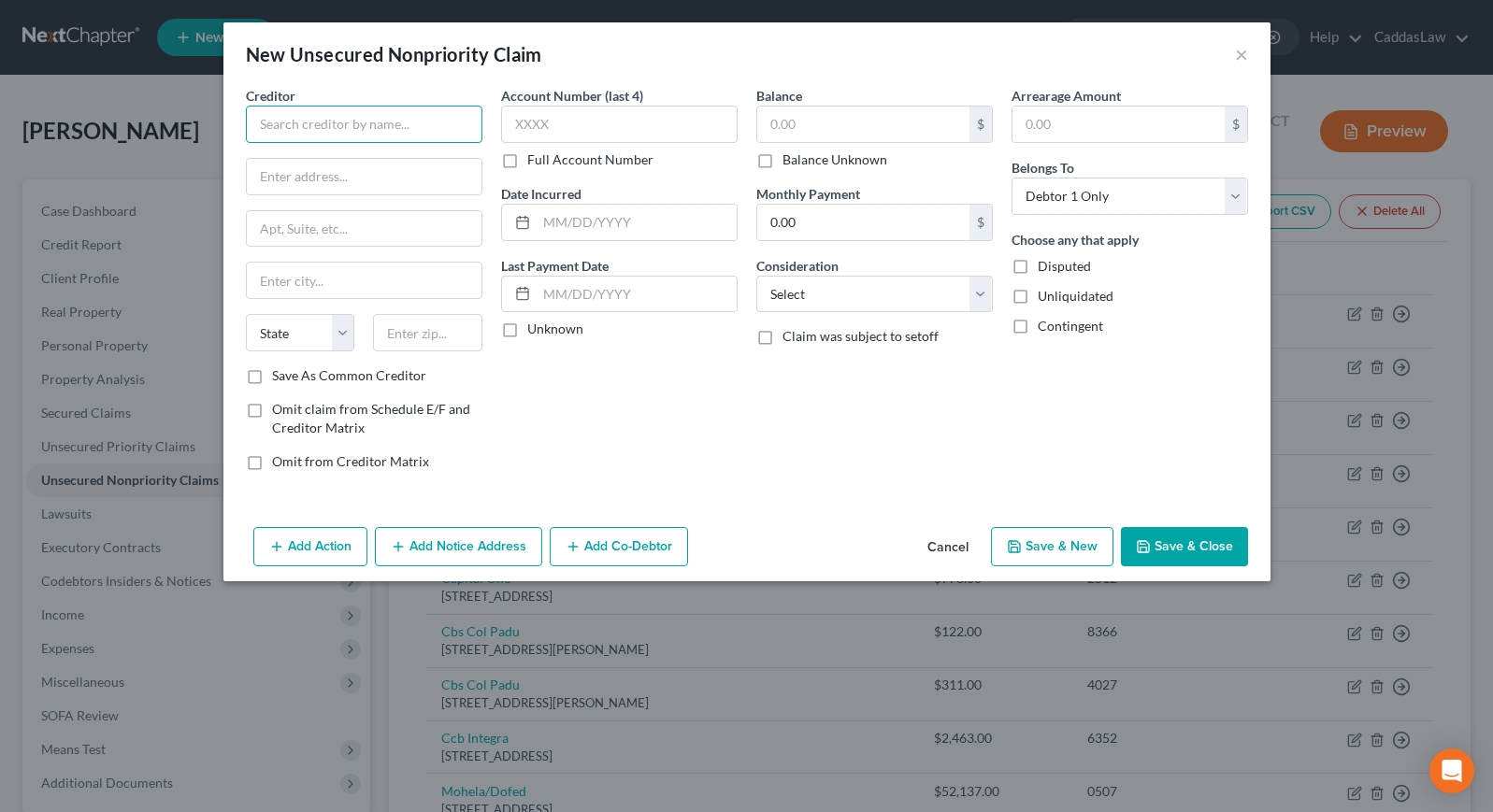
click at [369, 131] on input "text" at bounding box center [364, 125] width 236 height 38
type input "Crane Finance"
type input "1023"
click at [842, 129] on input "text" at bounding box center [863, 125] width 212 height 36
type input "679.97"
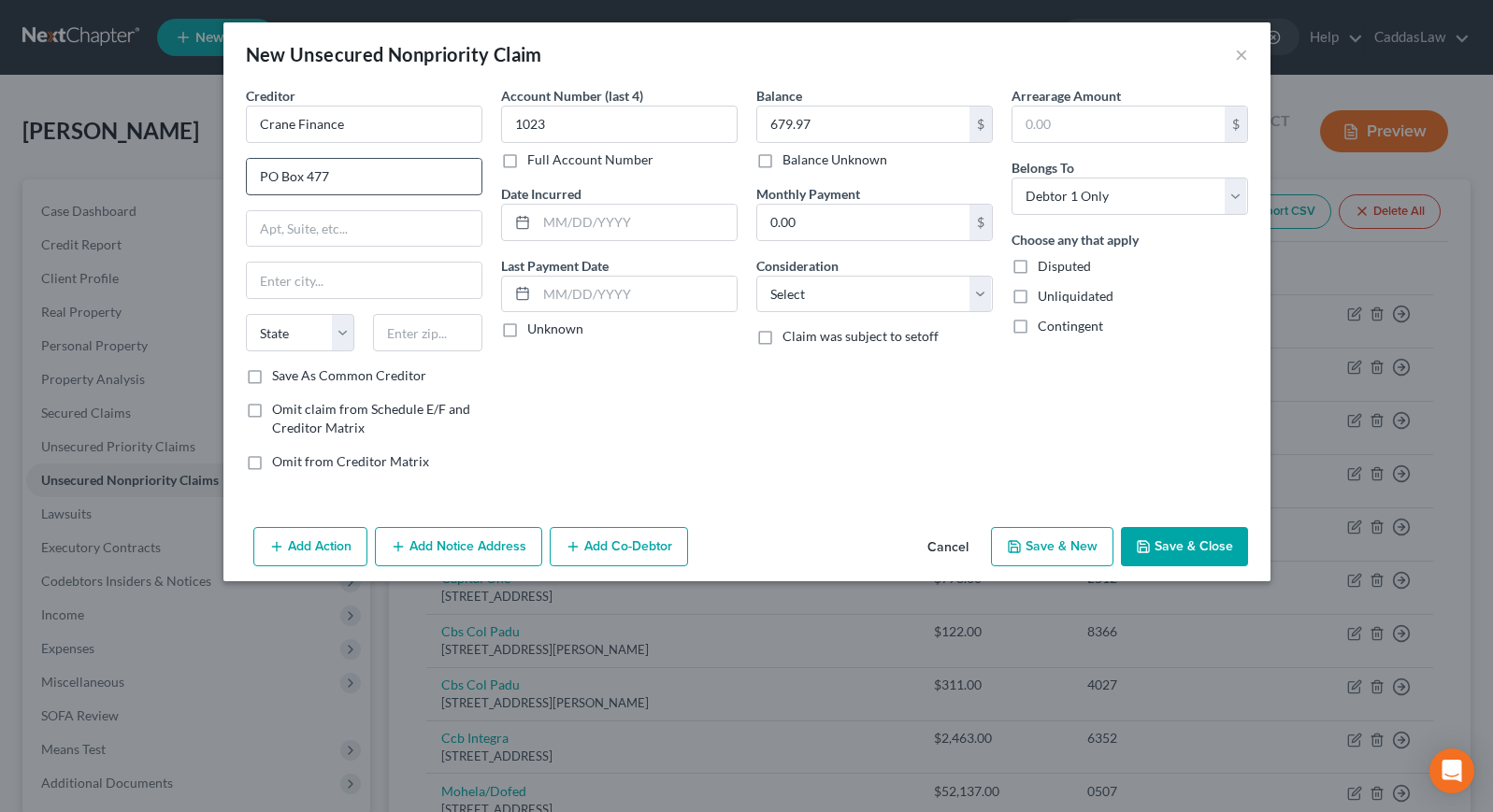
type input "PO Box 477"
type input "Keshena"
select select "52"
type input "54135"
click at [1196, 529] on button "Save & Close" at bounding box center [1185, 546] width 128 height 39
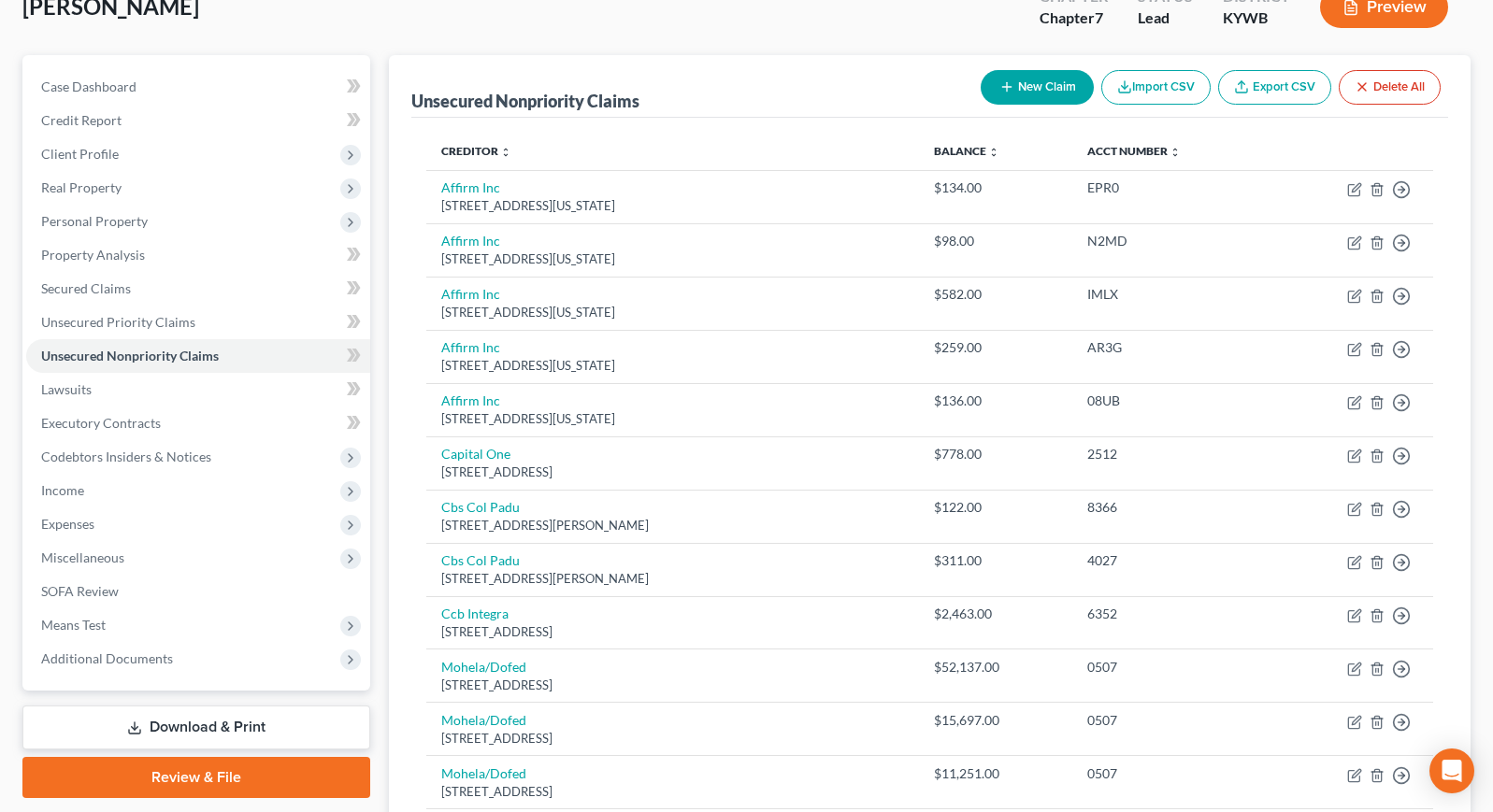
scroll to position [123, 0]
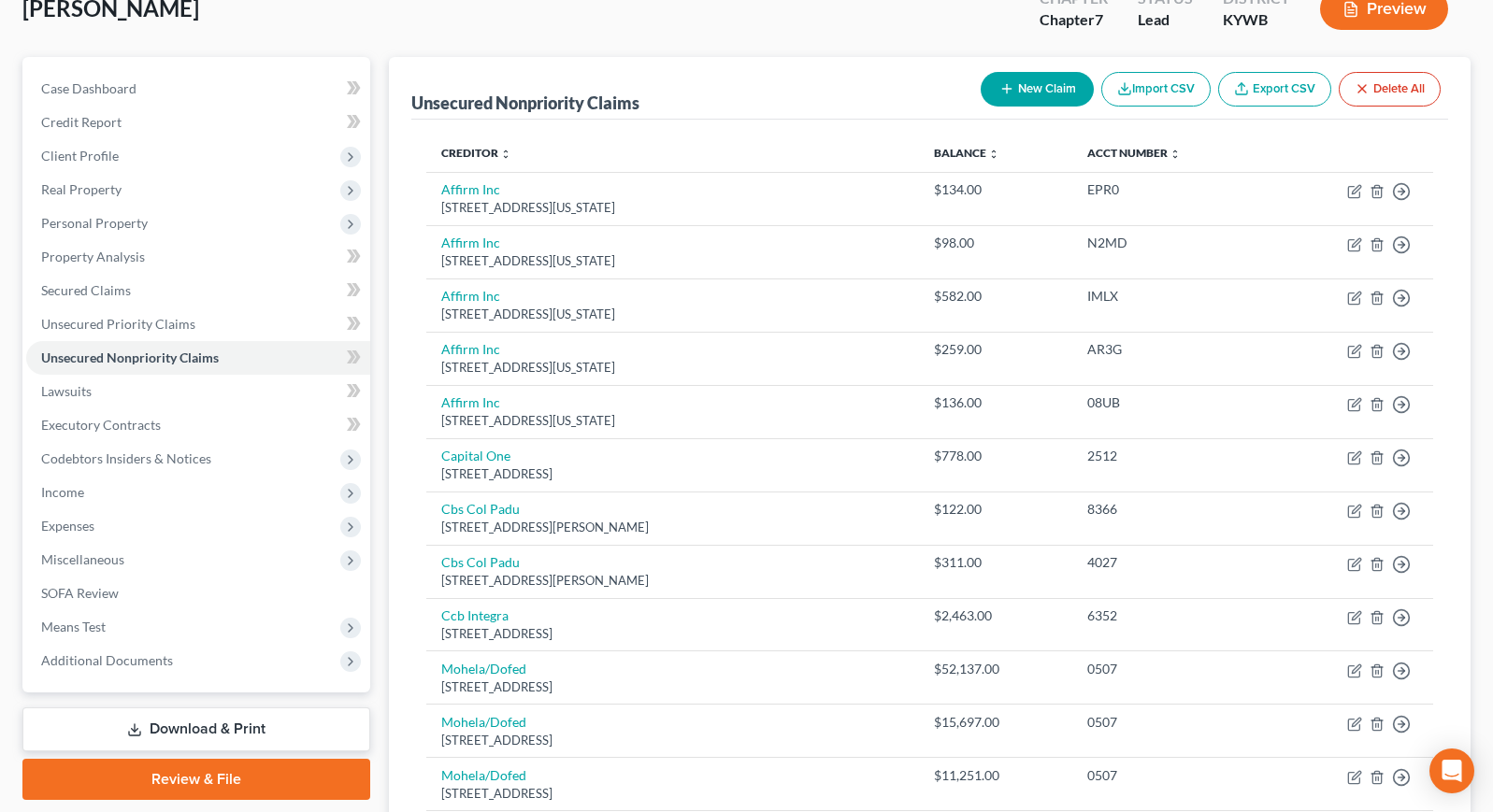
click at [1042, 100] on button "New Claim" at bounding box center [1037, 89] width 113 height 35
select select "0"
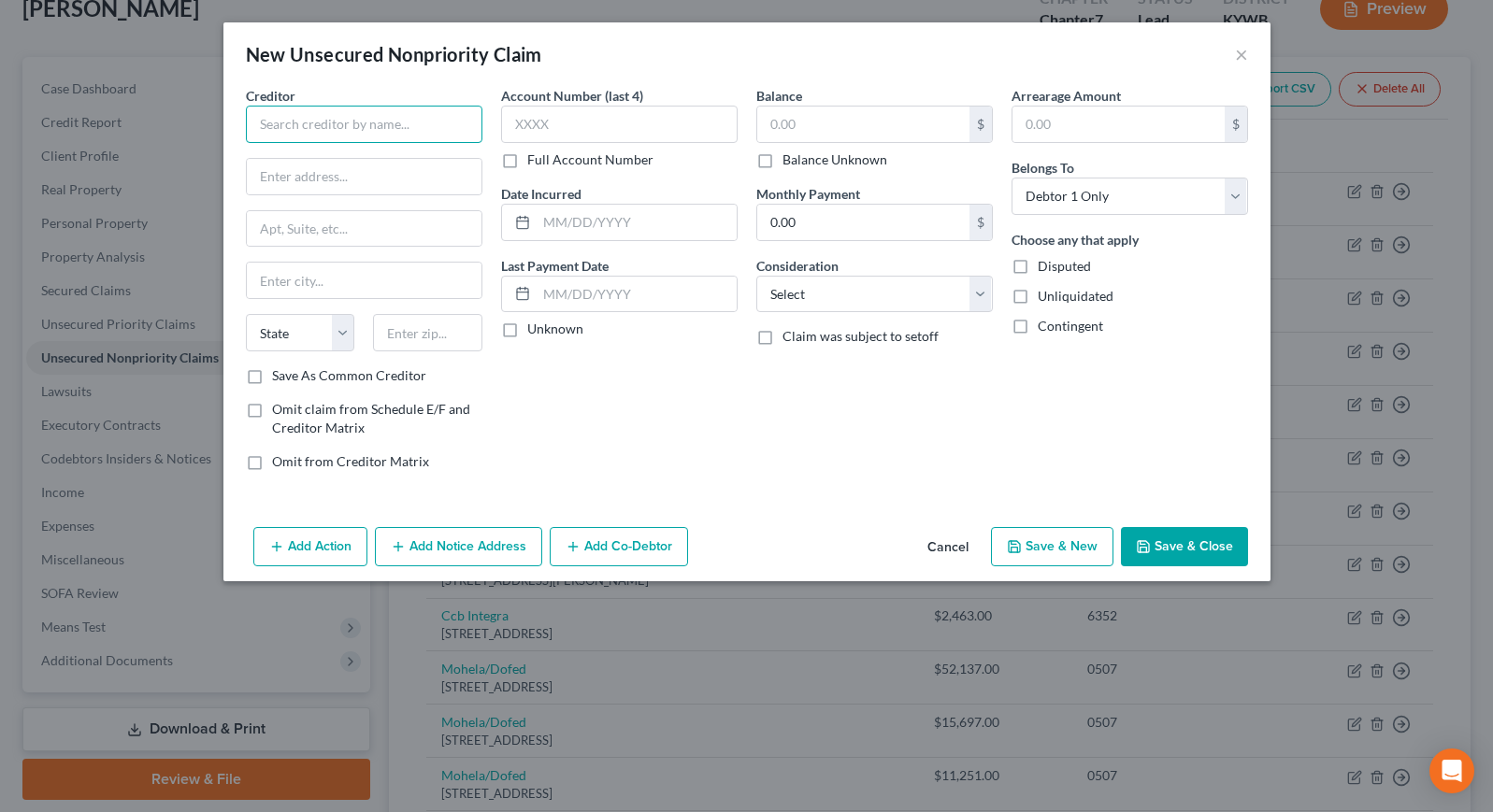
click at [386, 128] on input "text" at bounding box center [364, 125] width 236 height 38
type input "Amicus Lending"
type input "[STREET_ADDRESS][PERSON_NAME]"
type input "Chico"
select select "4"
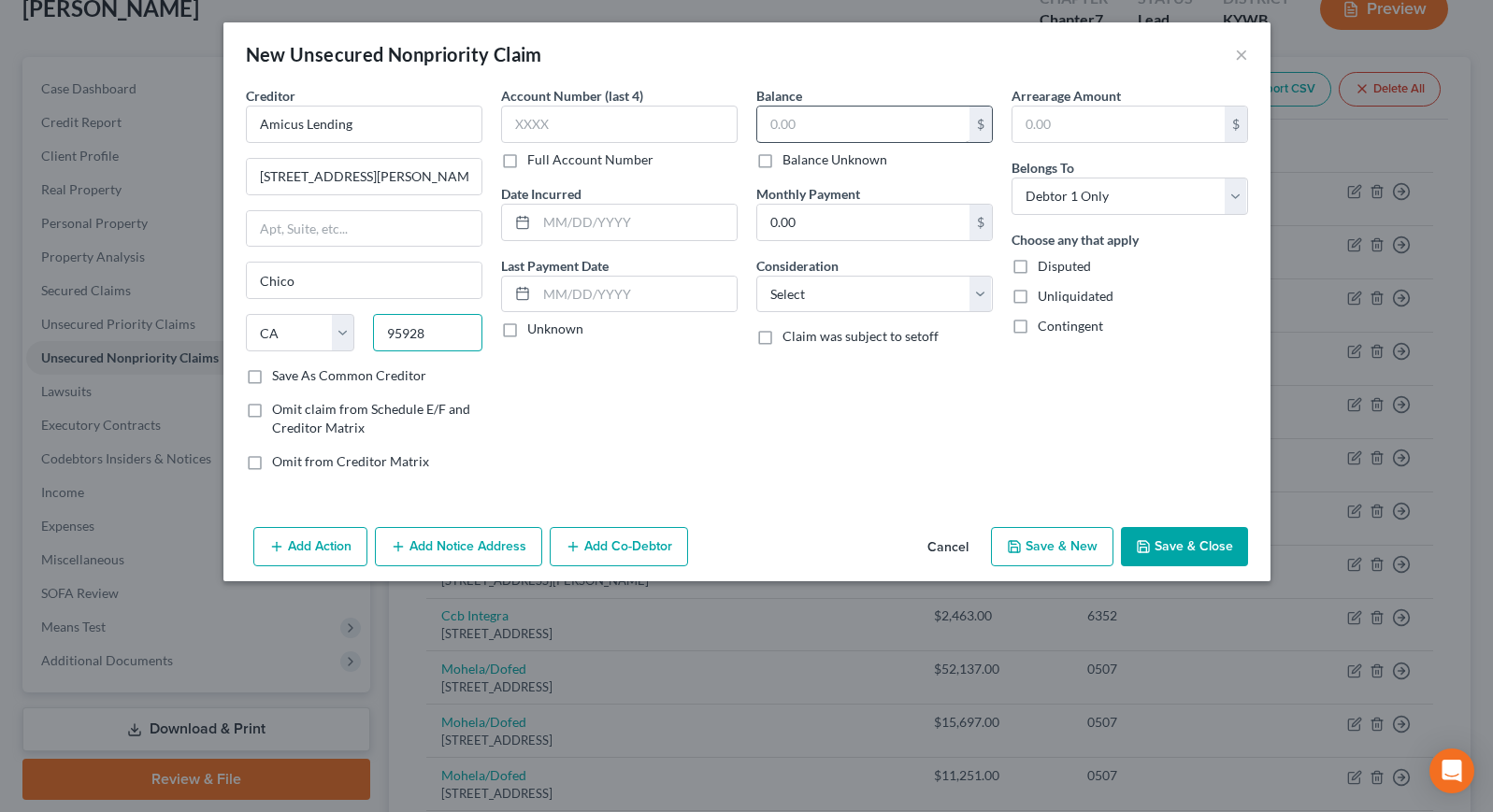
type input "95928"
click at [876, 125] on input "text" at bounding box center [863, 125] width 212 height 36
type input "692.36"
click at [1202, 545] on button "Save & Close" at bounding box center [1185, 546] width 128 height 39
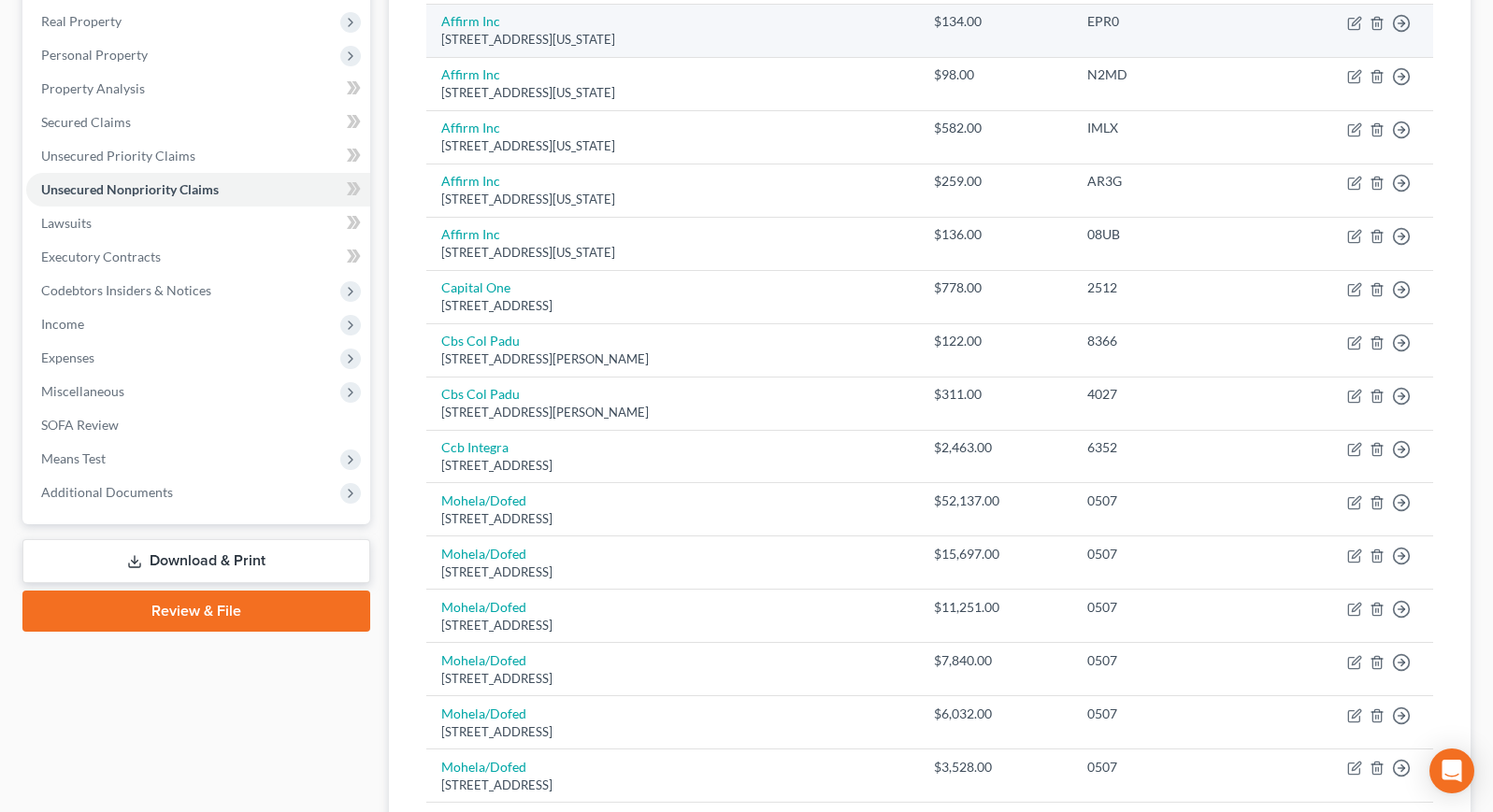
scroll to position [323, 0]
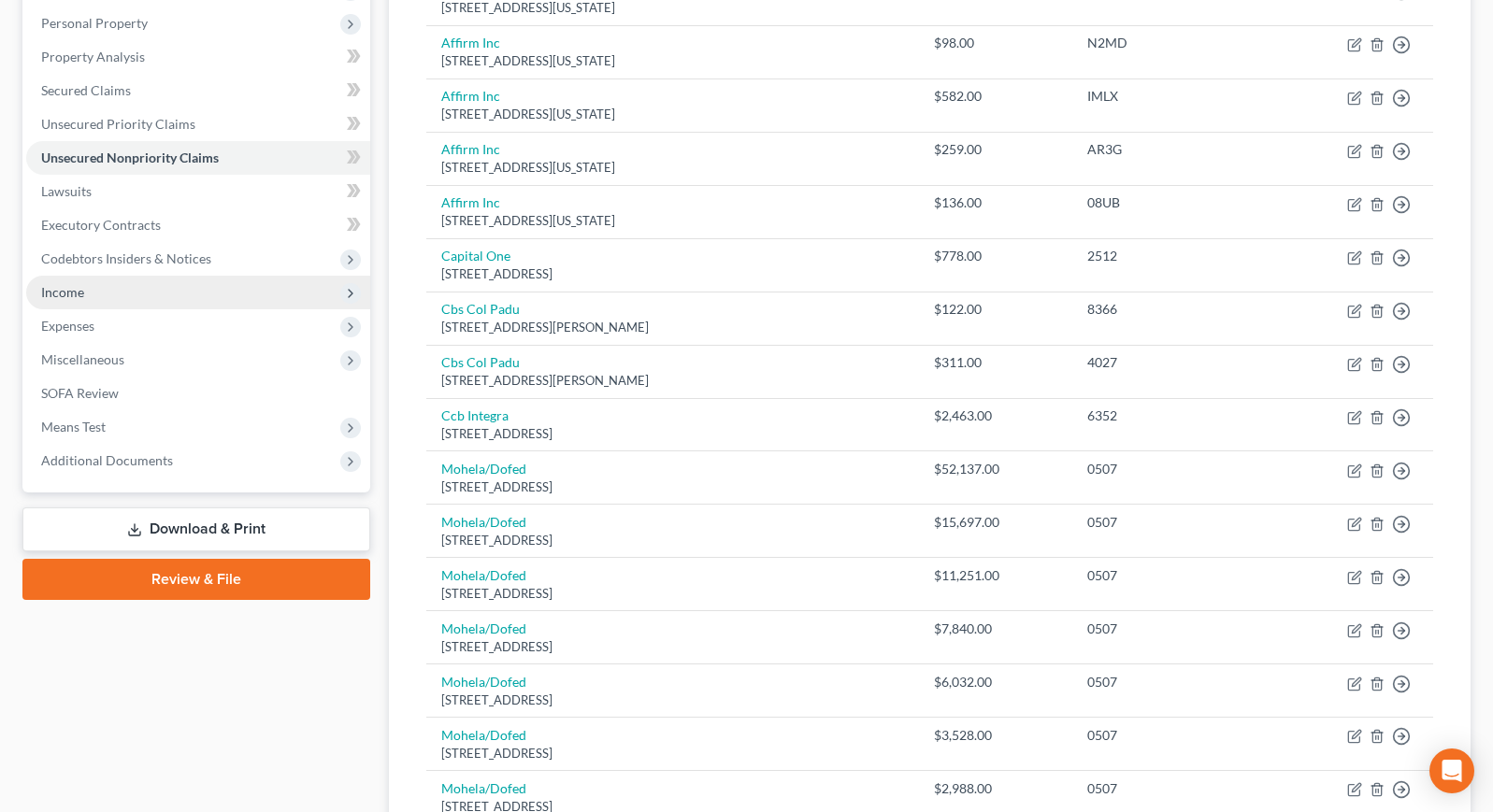
click at [129, 294] on span "Income" at bounding box center [197, 293] width 344 height 34
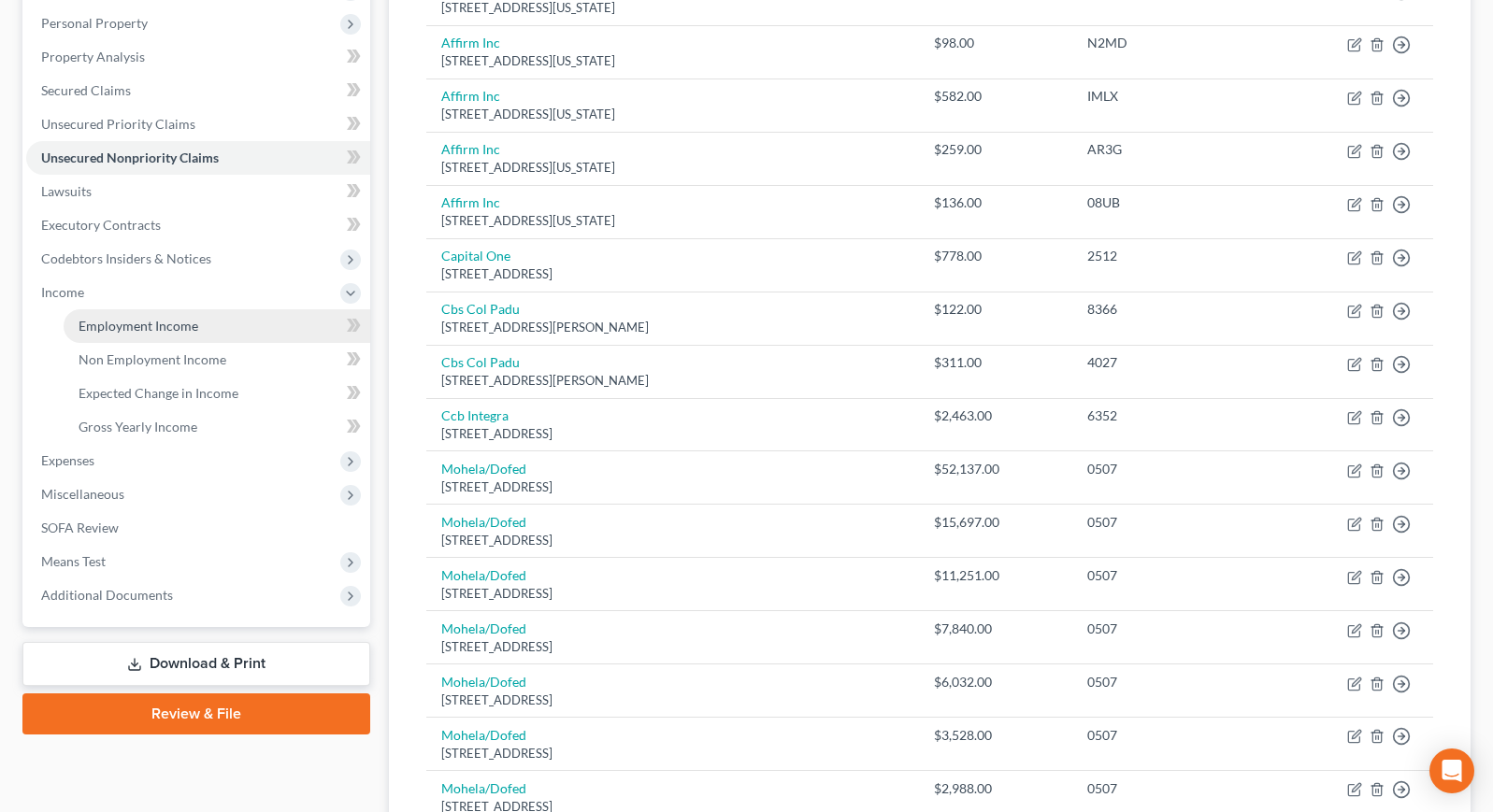
click at [137, 324] on span "Employment Income" at bounding box center [139, 326] width 120 height 16
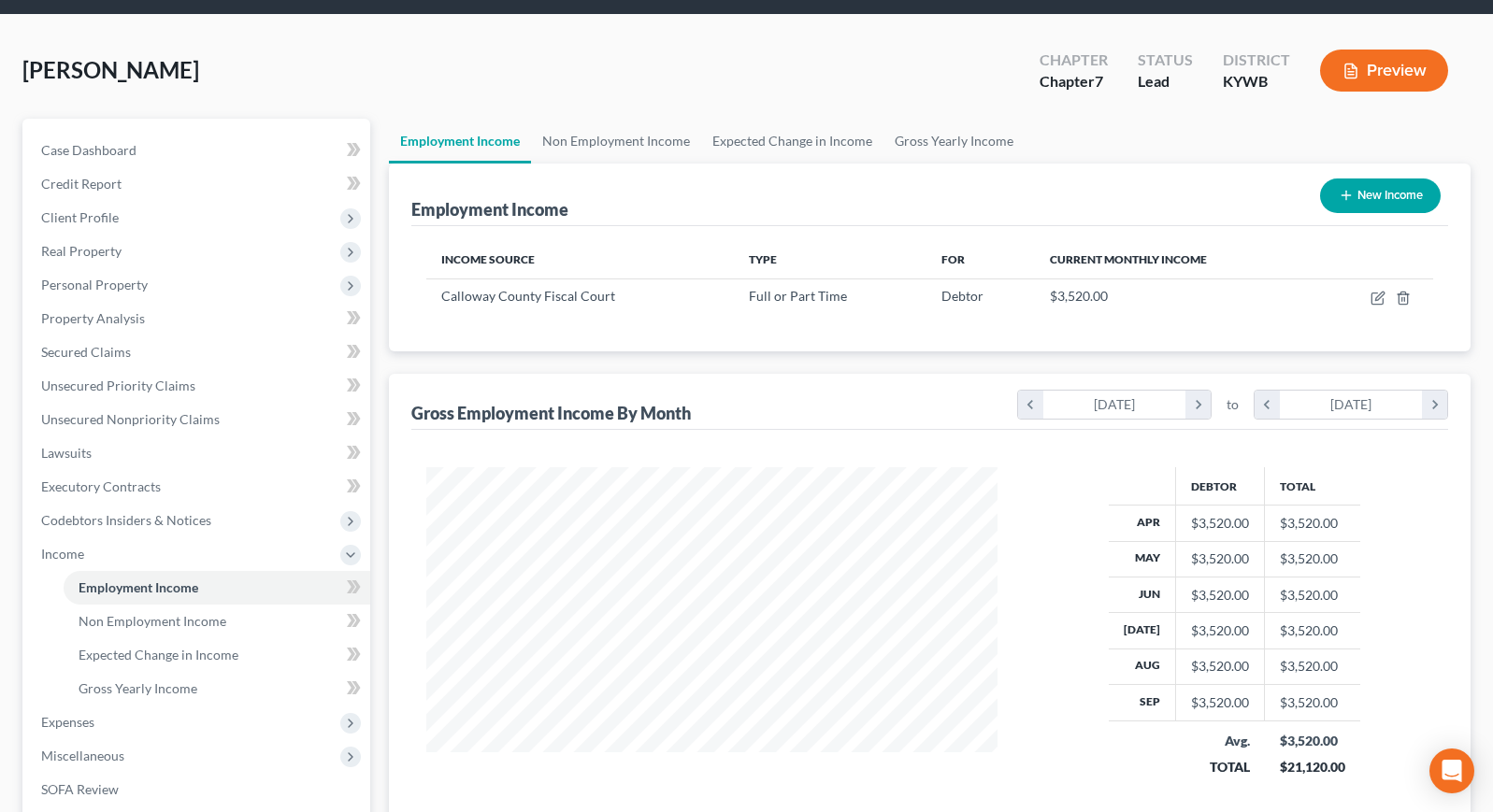
scroll to position [62, 0]
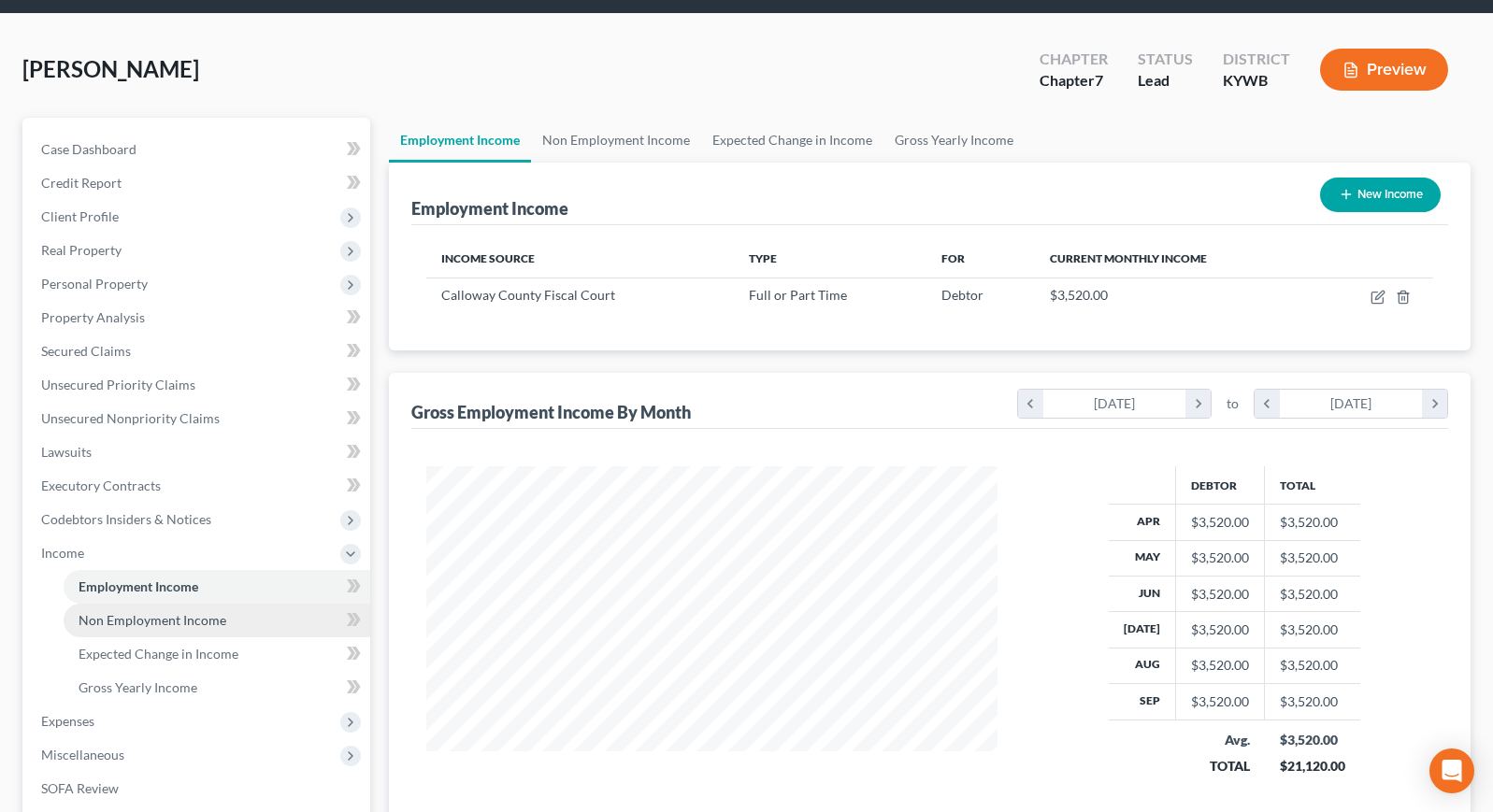
click at [219, 609] on link "Non Employment Income" at bounding box center [217, 621] width 307 height 34
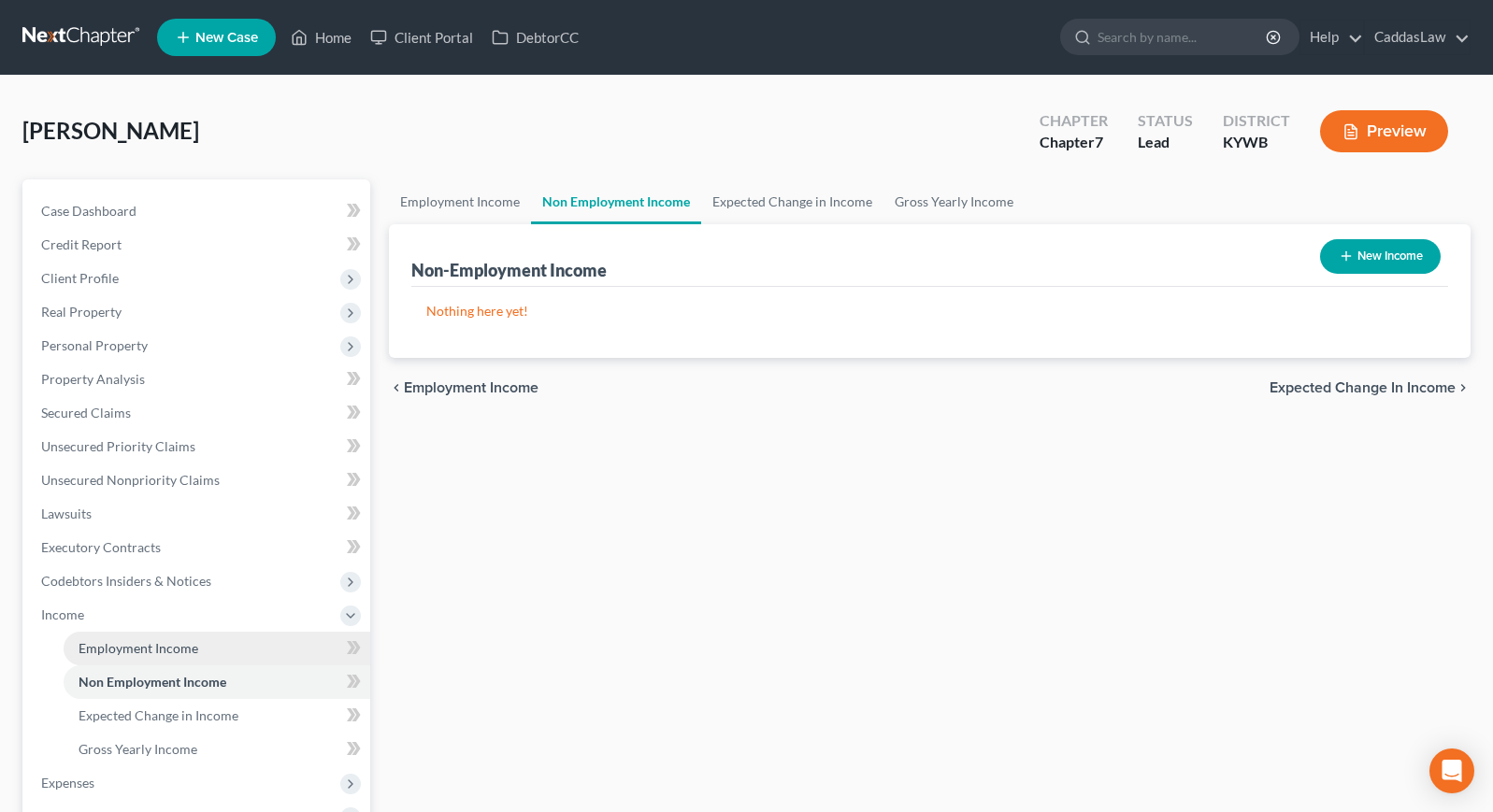
click at [138, 648] on span "Employment Income" at bounding box center [139, 649] width 120 height 16
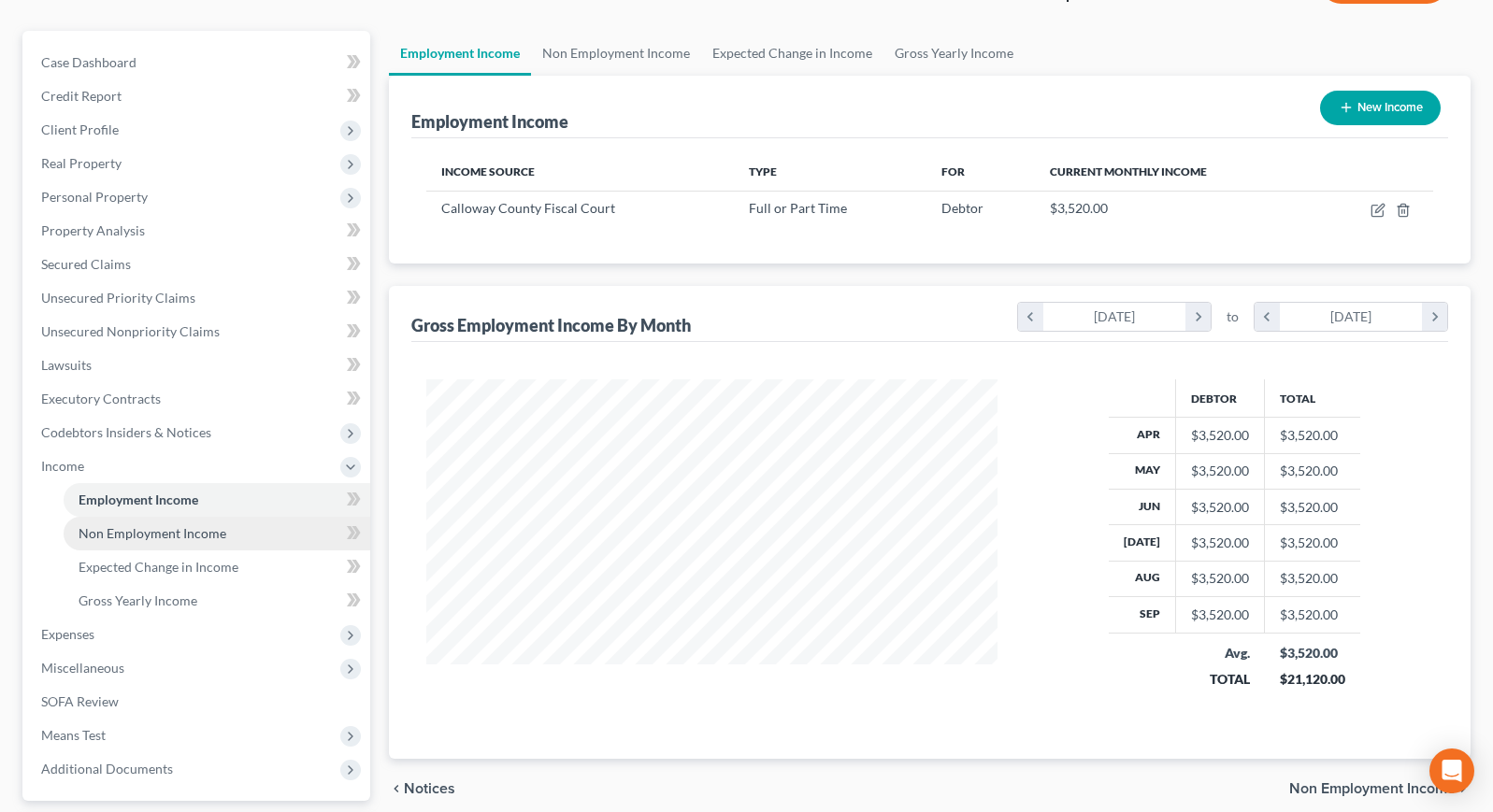
scroll to position [303, 0]
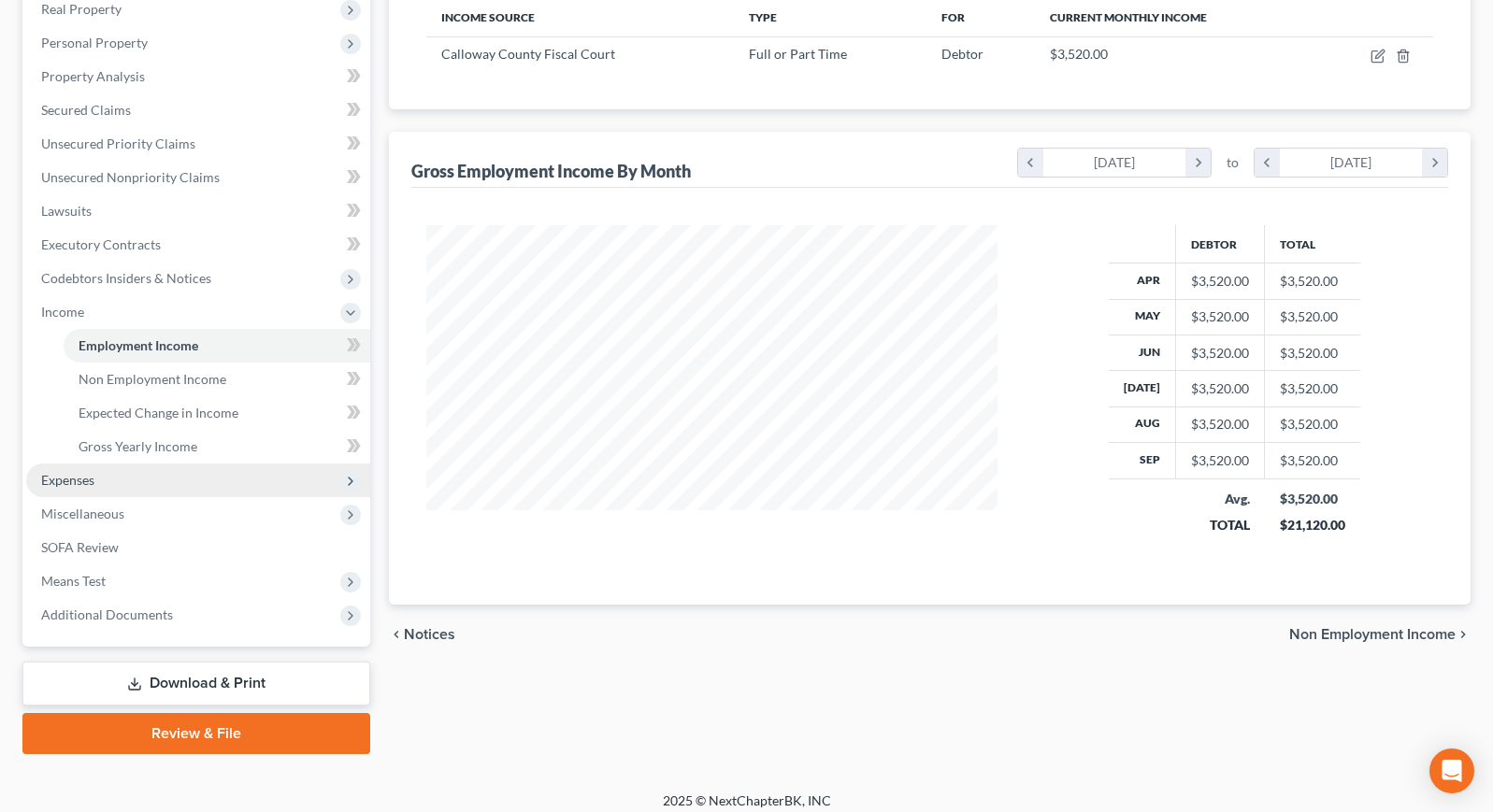
click at [105, 471] on span "Expenses" at bounding box center [197, 480] width 344 height 34
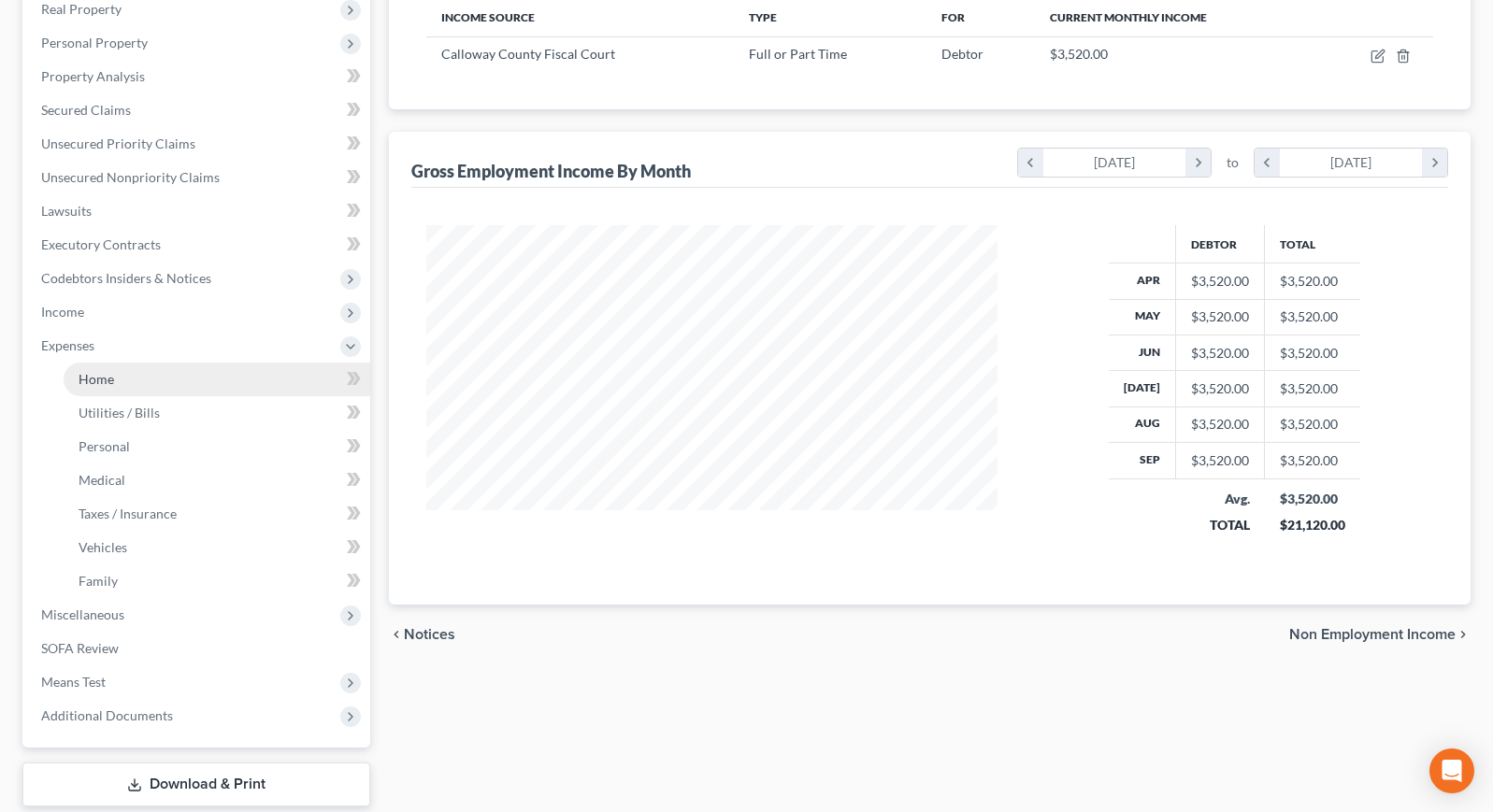
click at [134, 382] on link "Home" at bounding box center [217, 380] width 307 height 34
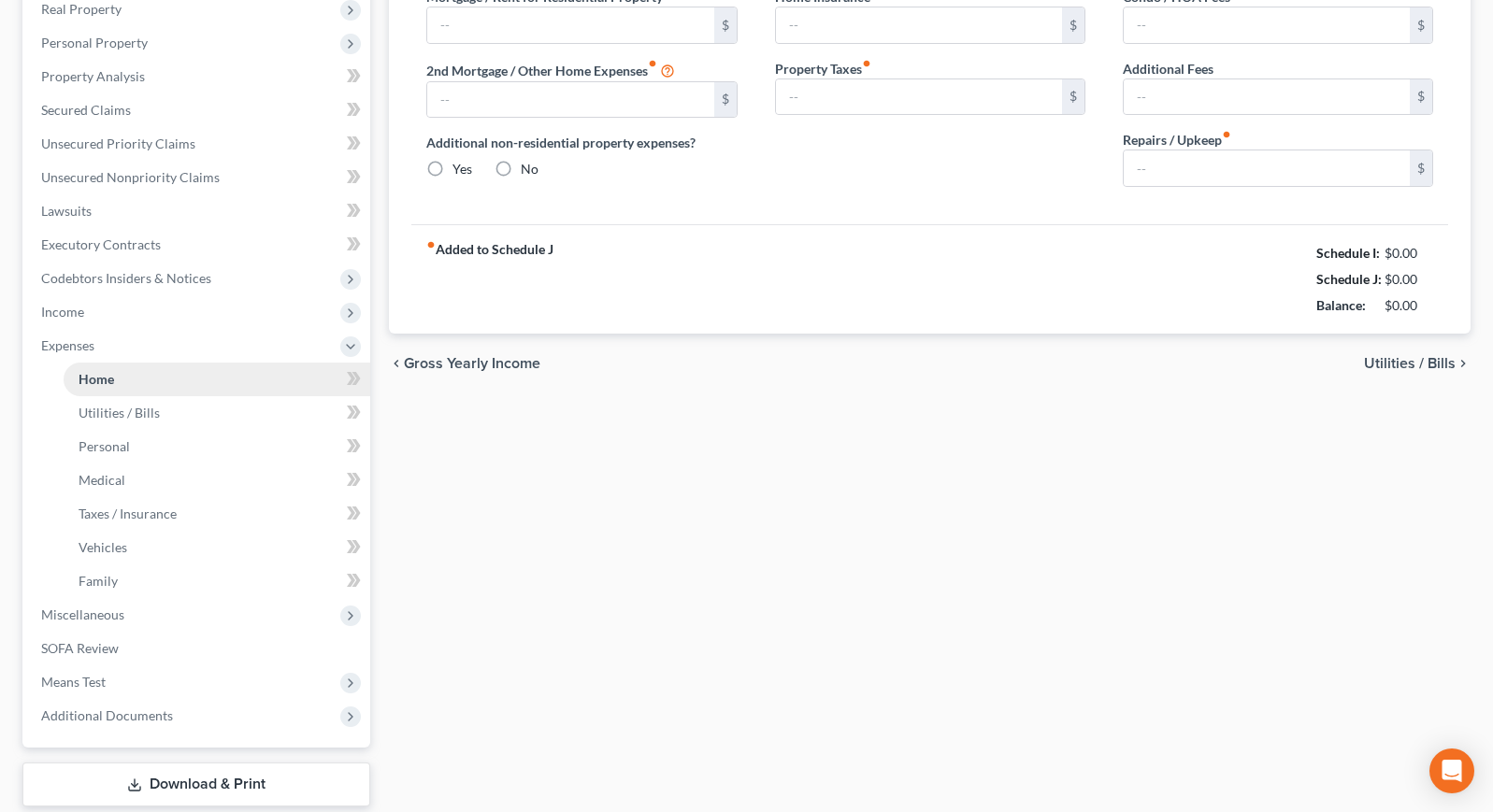
type input "0.00"
radio input "true"
type input "0.00"
type input "400.00"
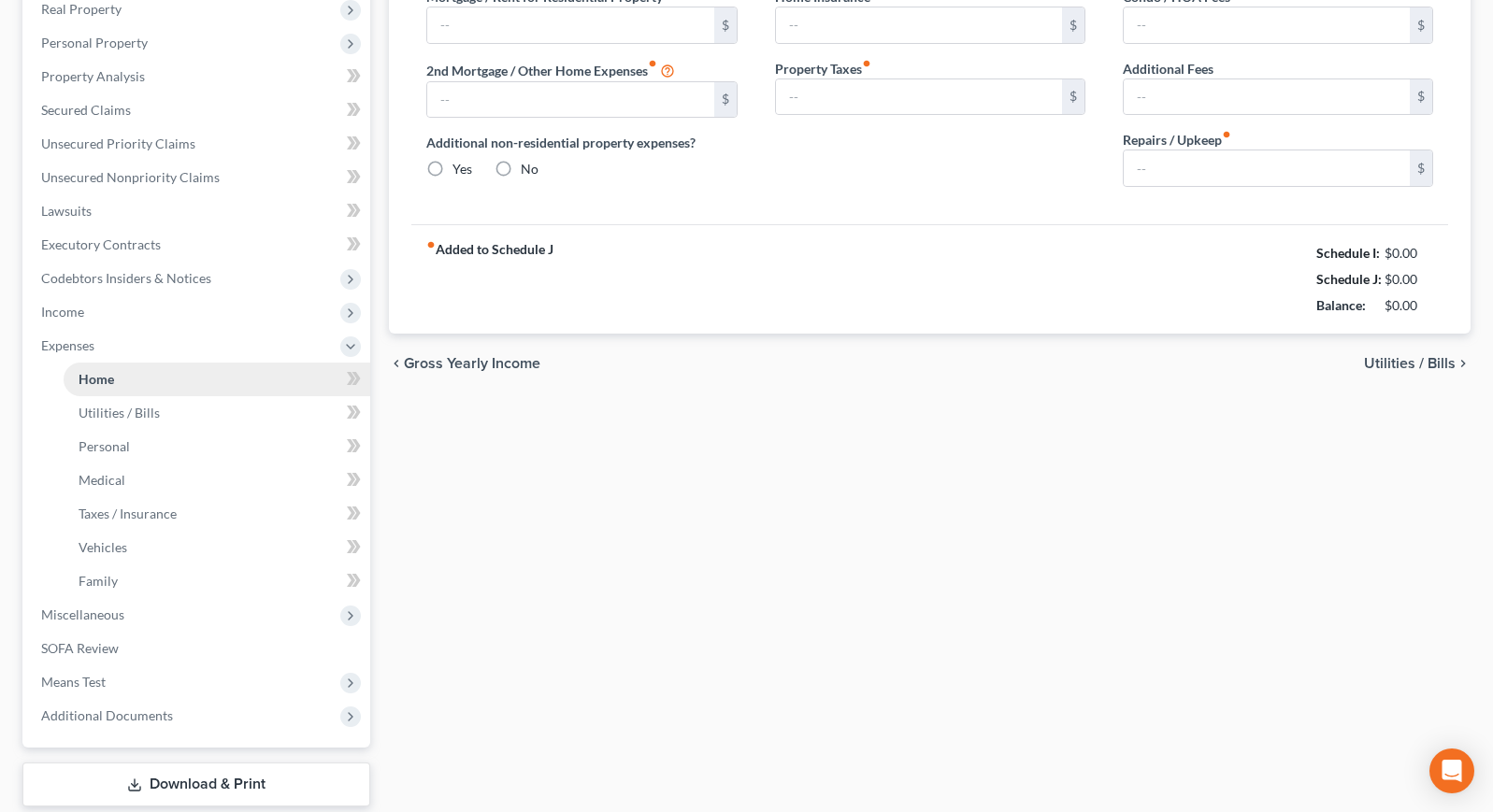
type input "0.00"
type input "300.00"
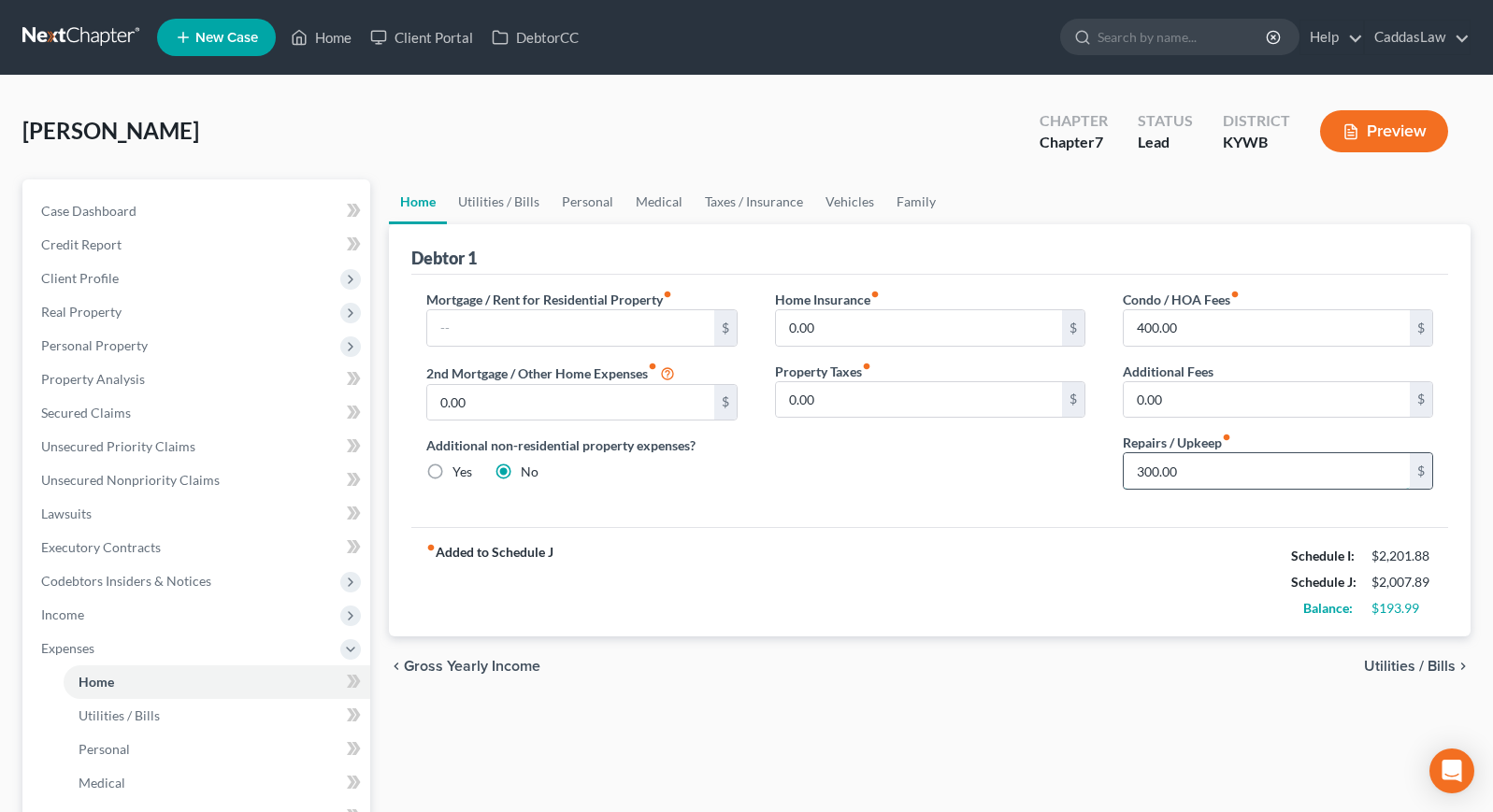
drag, startPoint x: 1211, startPoint y: 470, endPoint x: 1130, endPoint y: 470, distance: 81.0
click at [1130, 470] on input "300.00" at bounding box center [1266, 471] width 286 height 36
click at [1192, 326] on input "400.00" at bounding box center [1266, 328] width 286 height 36
click at [1190, 326] on input "400.00" at bounding box center [1266, 328] width 286 height 36
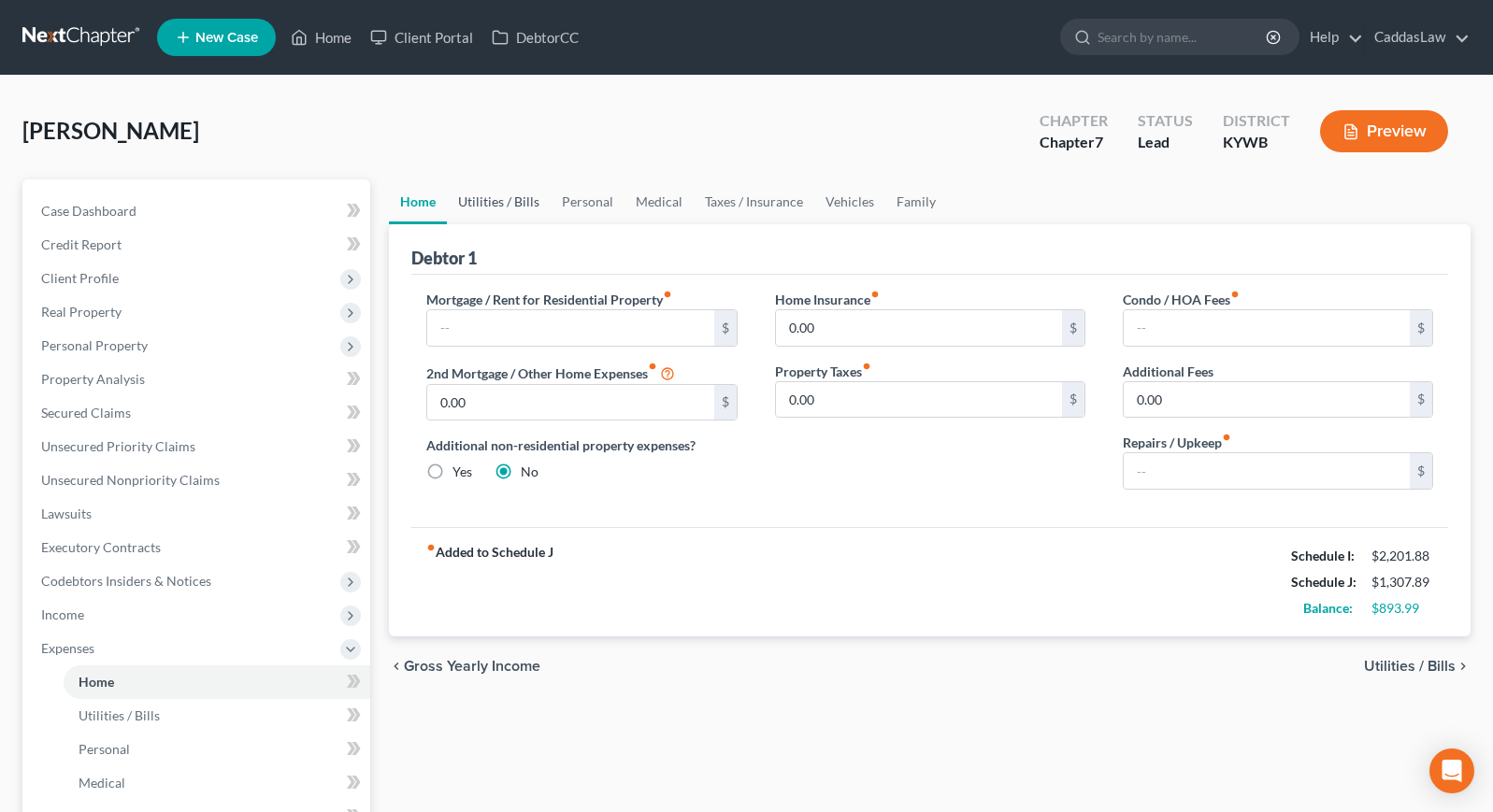
click at [488, 207] on link "Utilities / Bills" at bounding box center [498, 201] width 104 height 45
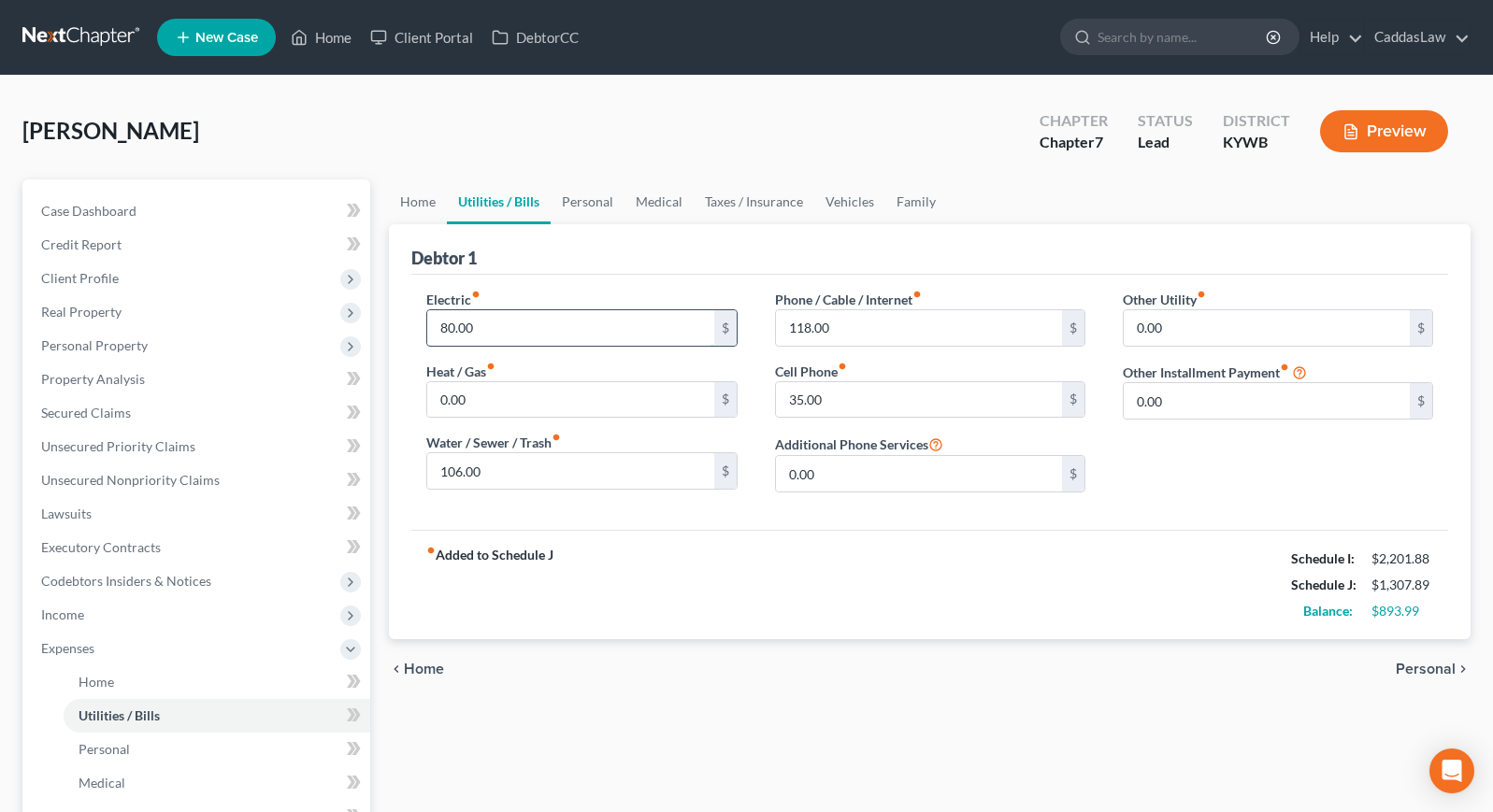
click at [442, 328] on input "80.00" at bounding box center [570, 328] width 286 height 36
click at [505, 323] on input "280.00" at bounding box center [570, 328] width 286 height 36
type input "335.00"
click at [576, 196] on link "Personal" at bounding box center [587, 201] width 74 height 45
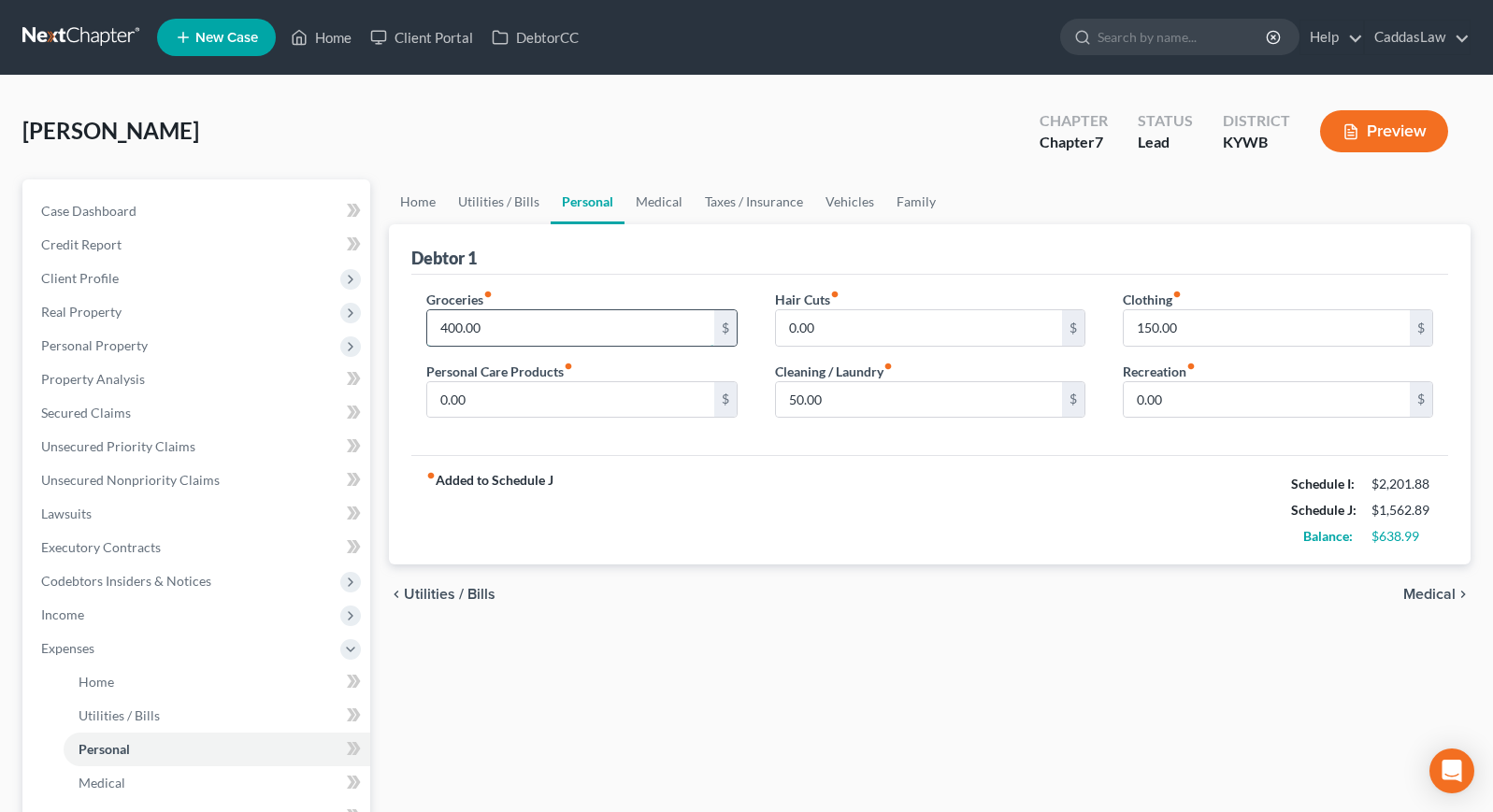
click at [445, 329] on input "400.00" at bounding box center [570, 328] width 286 height 36
type input "600.00"
click at [665, 204] on link "Medical" at bounding box center [659, 201] width 69 height 45
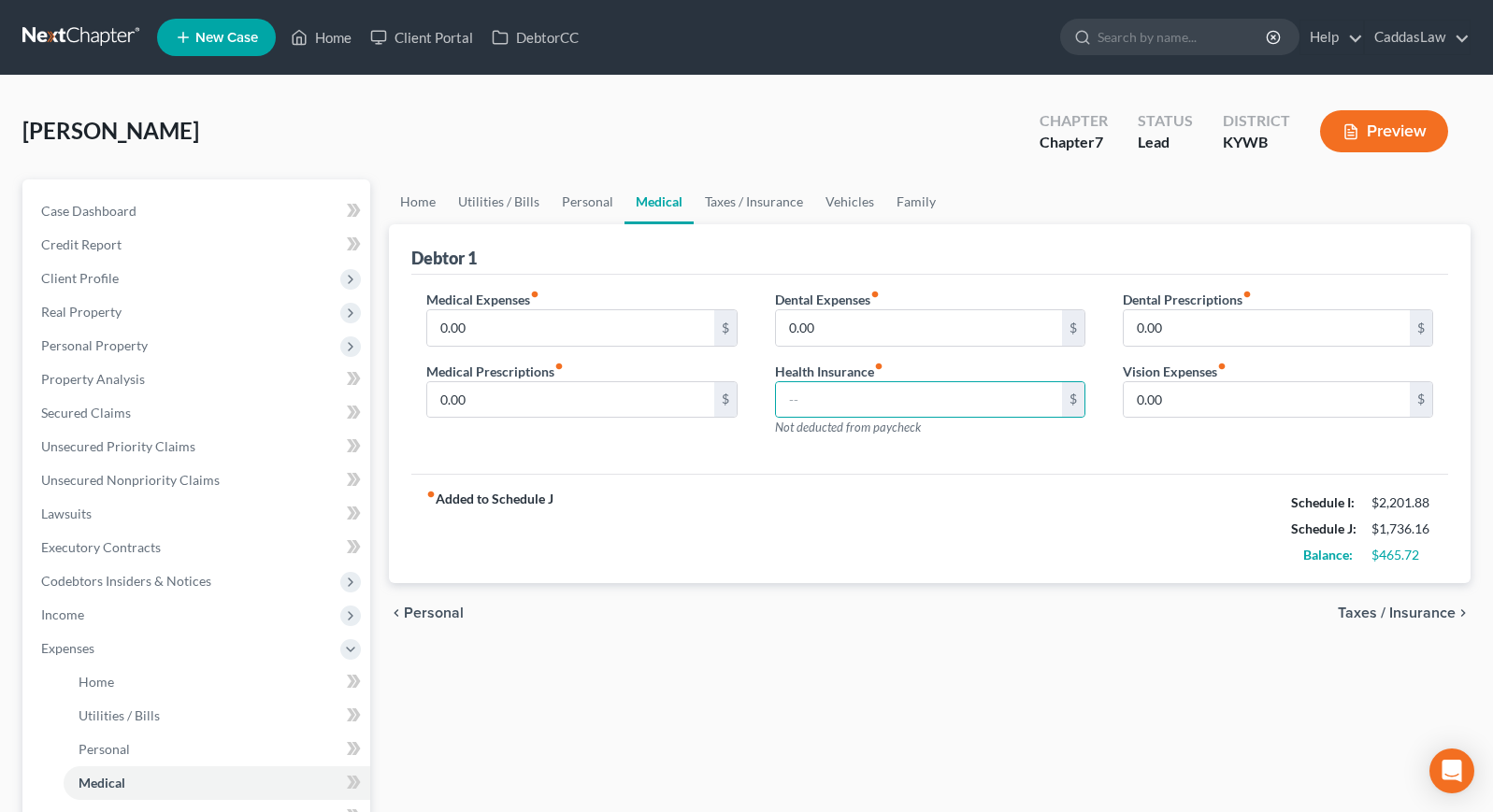
click at [605, 496] on div "fiber_manual_record Added to Schedule J Schedule I: $2,201.88 Schedule J: $1,73…" at bounding box center [930, 529] width 1037 height 110
click at [773, 186] on link "Taxes / Insurance" at bounding box center [753, 201] width 121 height 45
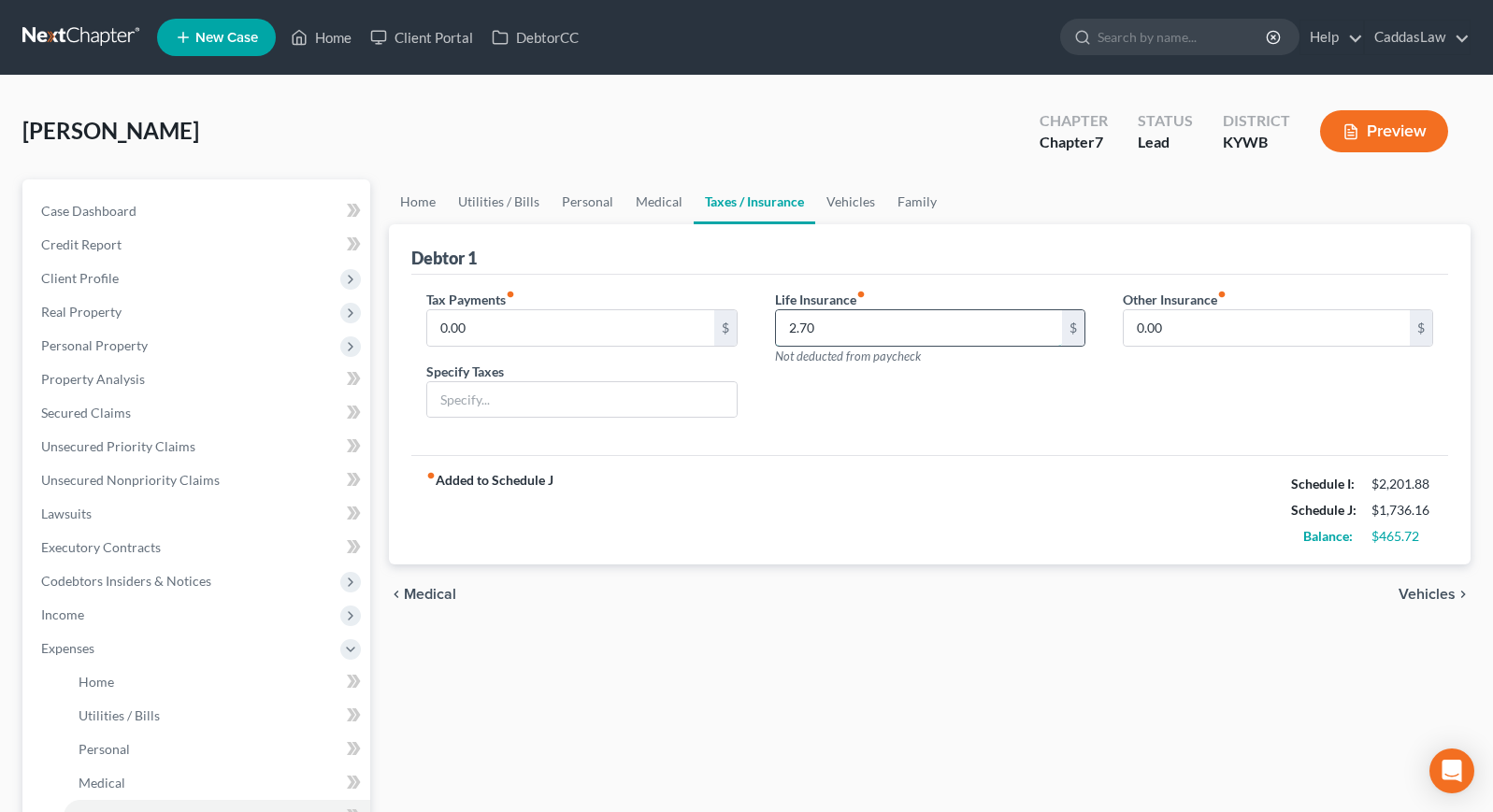
click at [822, 331] on input "2.70" at bounding box center [919, 328] width 286 height 36
click at [863, 205] on link "Vehicles" at bounding box center [850, 201] width 71 height 45
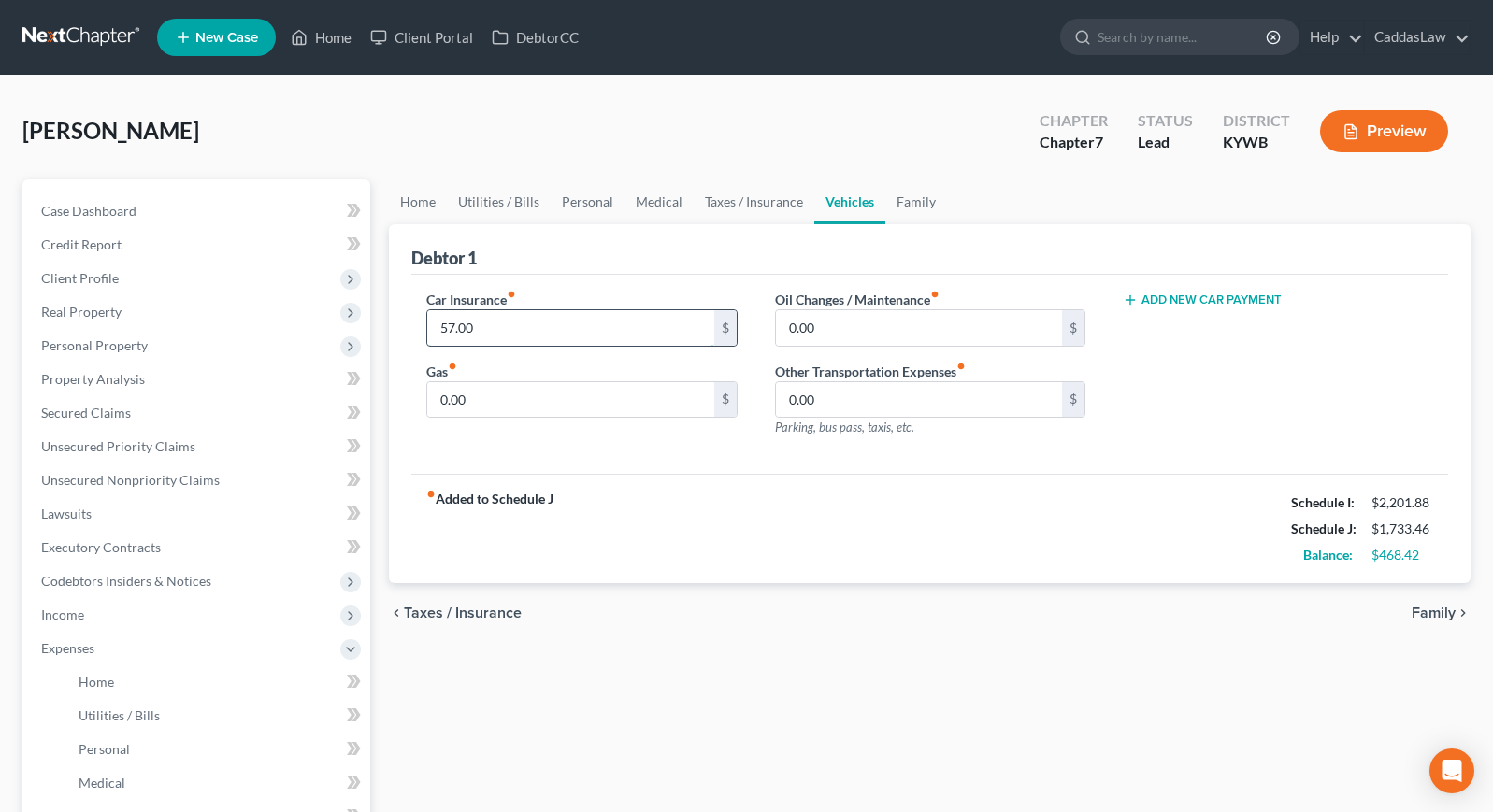
click at [505, 327] on input "57.00" at bounding box center [570, 328] width 286 height 36
click at [525, 406] on input "0.00" at bounding box center [570, 401] width 286 height 36
click at [498, 401] on input "0.00" at bounding box center [570, 401] width 286 height 36
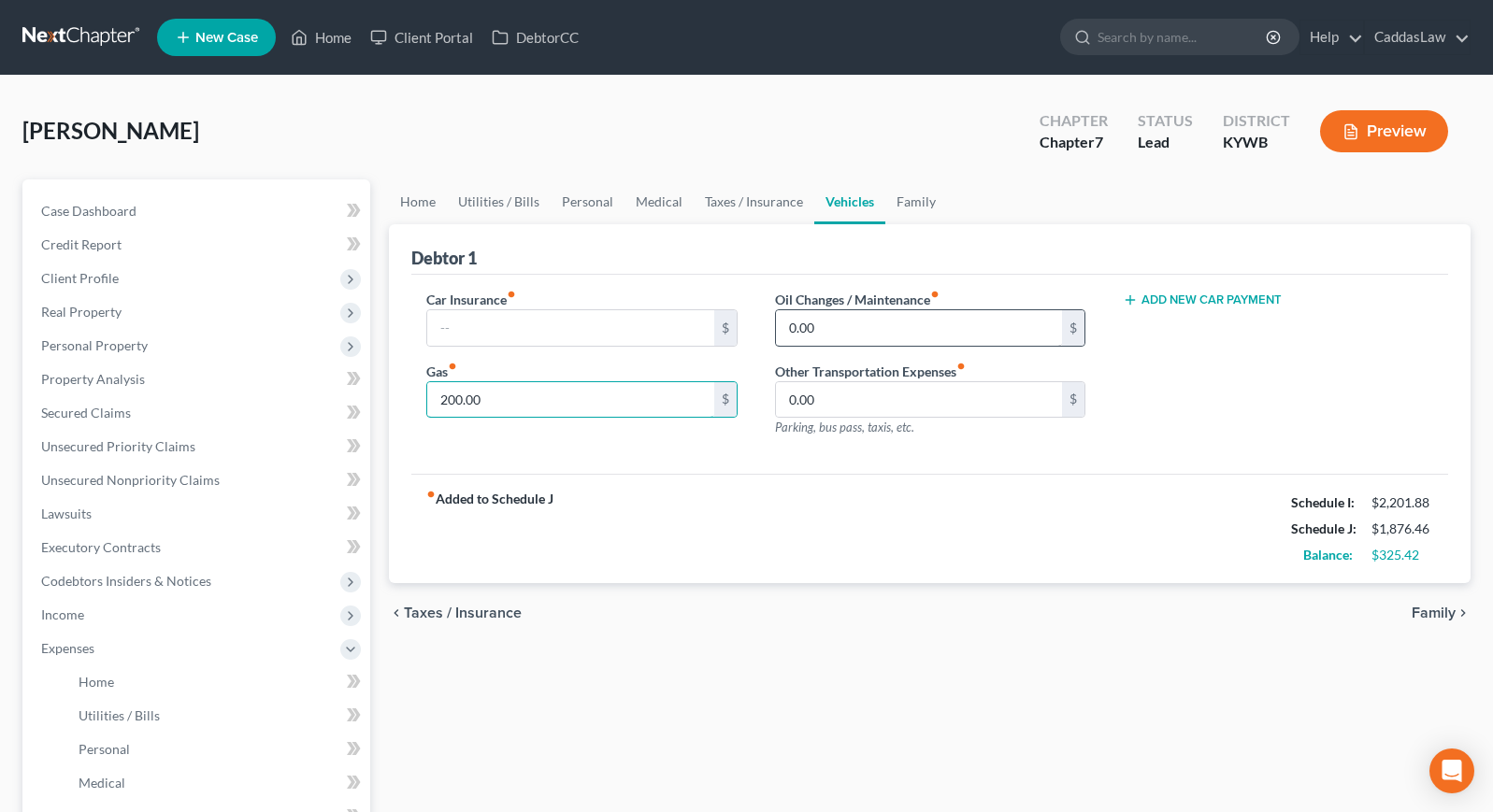
type input "200.00"
click at [788, 323] on input "0.00" at bounding box center [919, 328] width 286 height 36
type input "20.00"
click at [912, 215] on link "Family" at bounding box center [916, 201] width 62 height 45
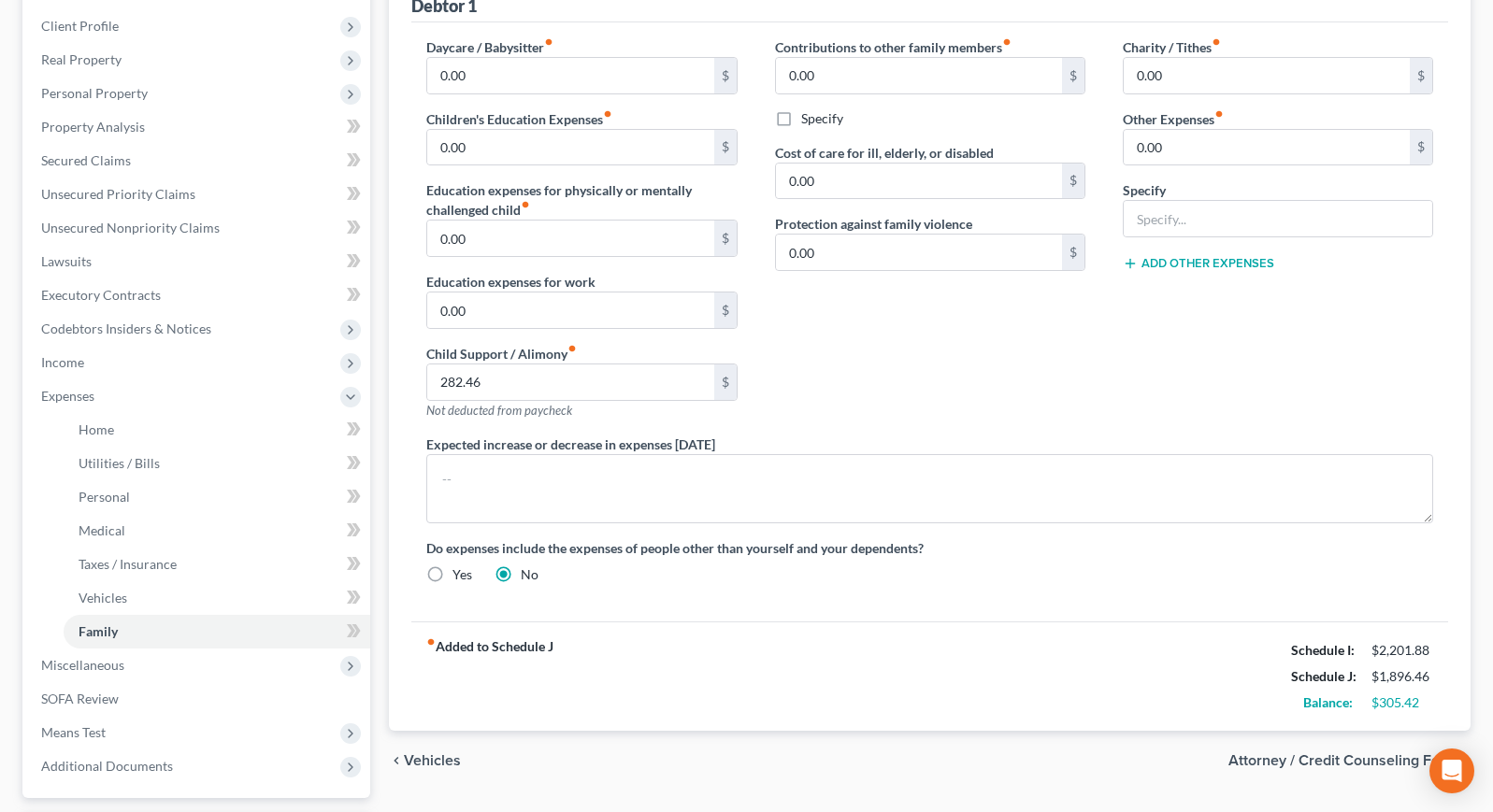
scroll to position [313, 0]
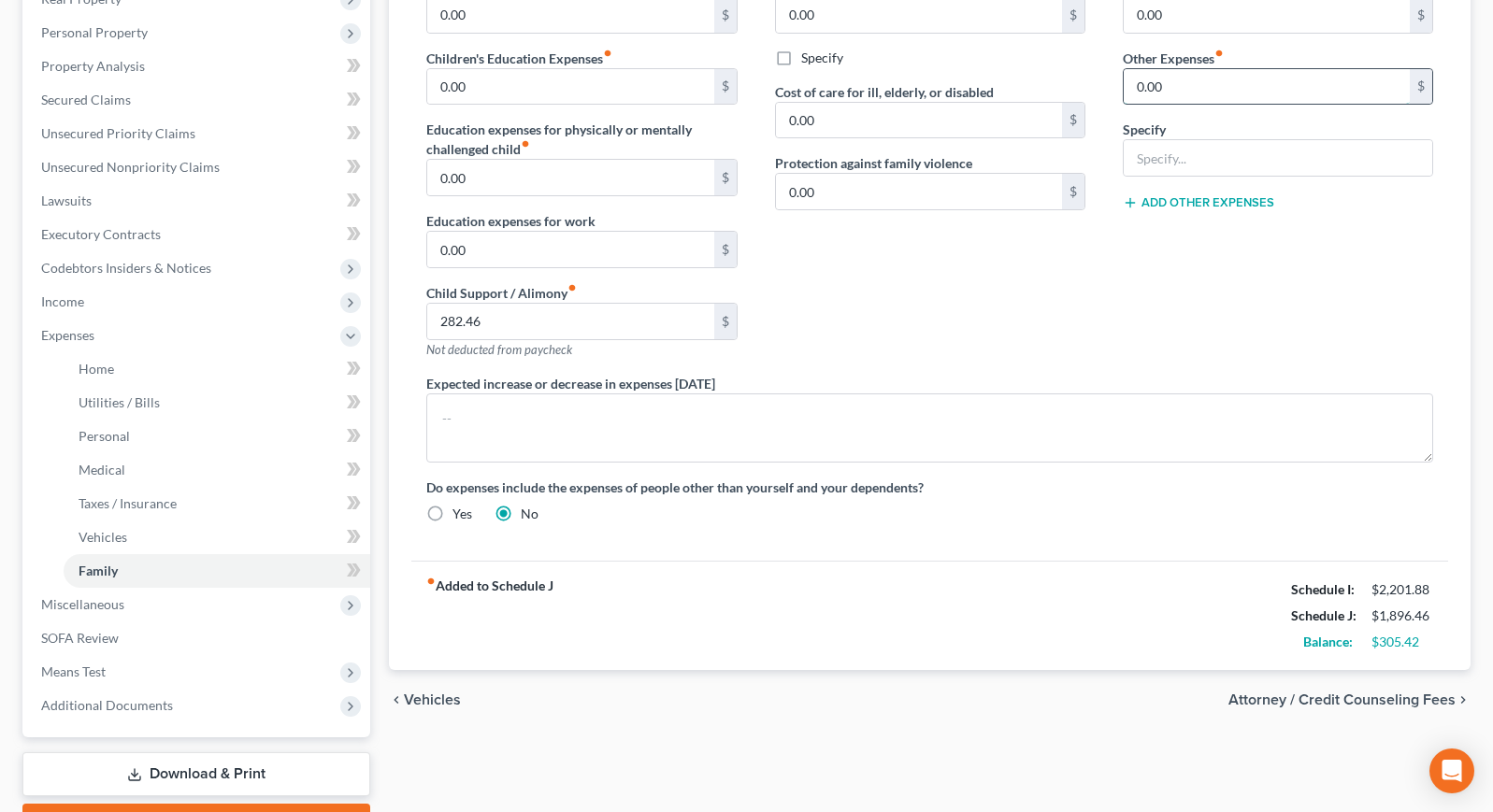
click at [1199, 82] on input "0.00" at bounding box center [1266, 87] width 286 height 36
type input "100.00"
click at [1159, 168] on input "text" at bounding box center [1278, 158] width 309 height 36
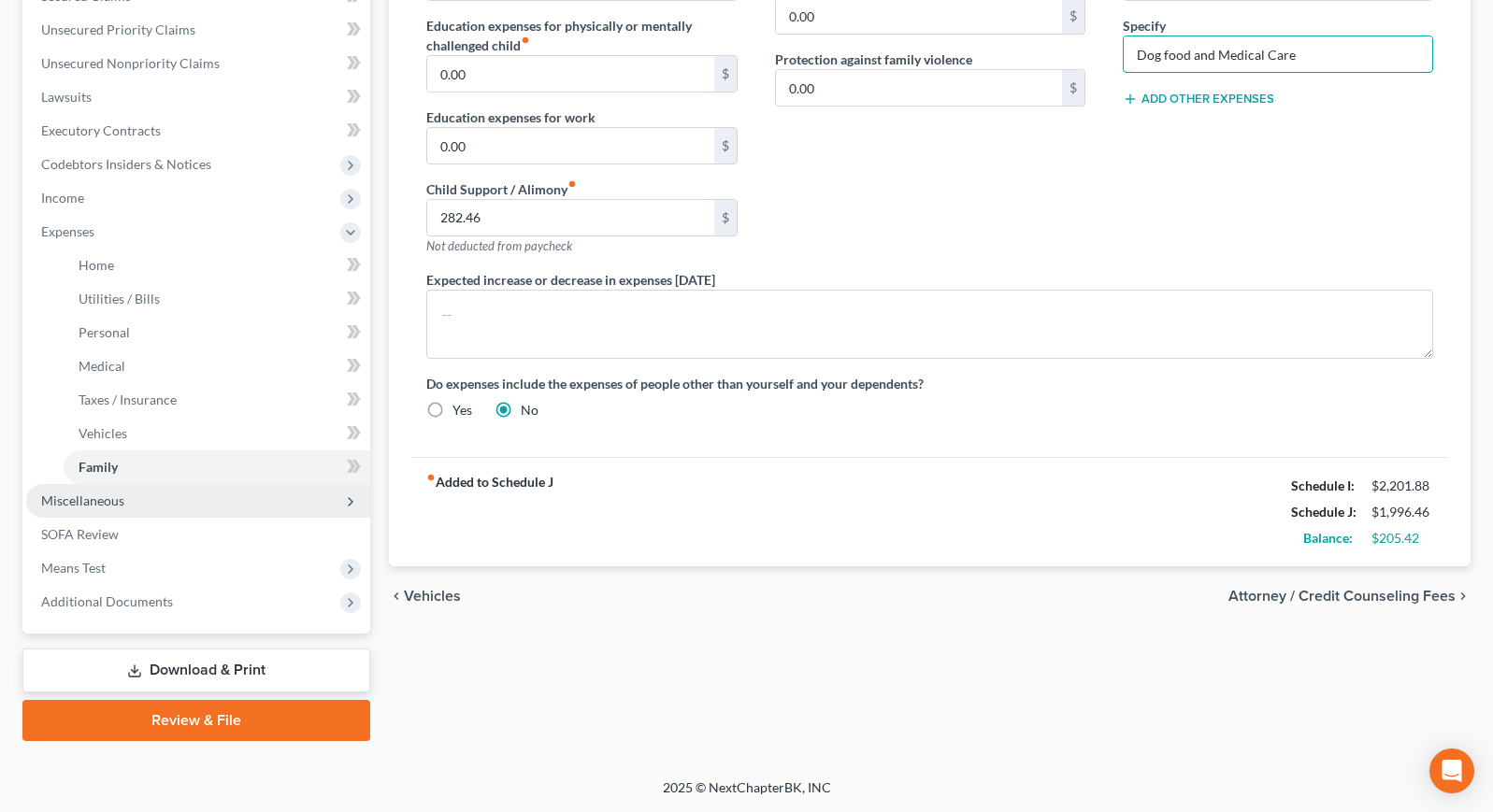
type input "Dog food and Medical Care"
click at [142, 511] on span "Miscellaneous" at bounding box center [197, 501] width 344 height 34
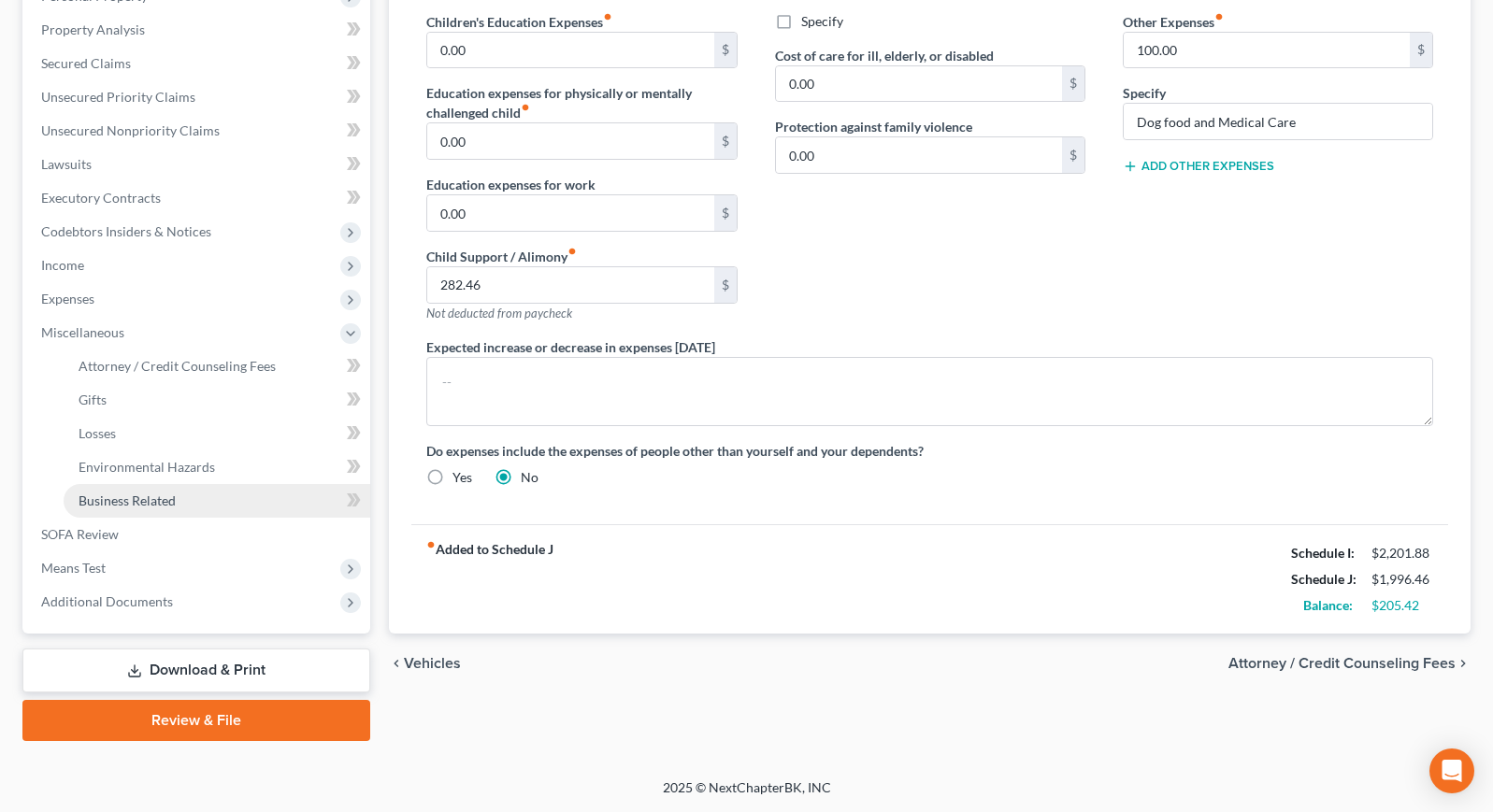
scroll to position [350, 0]
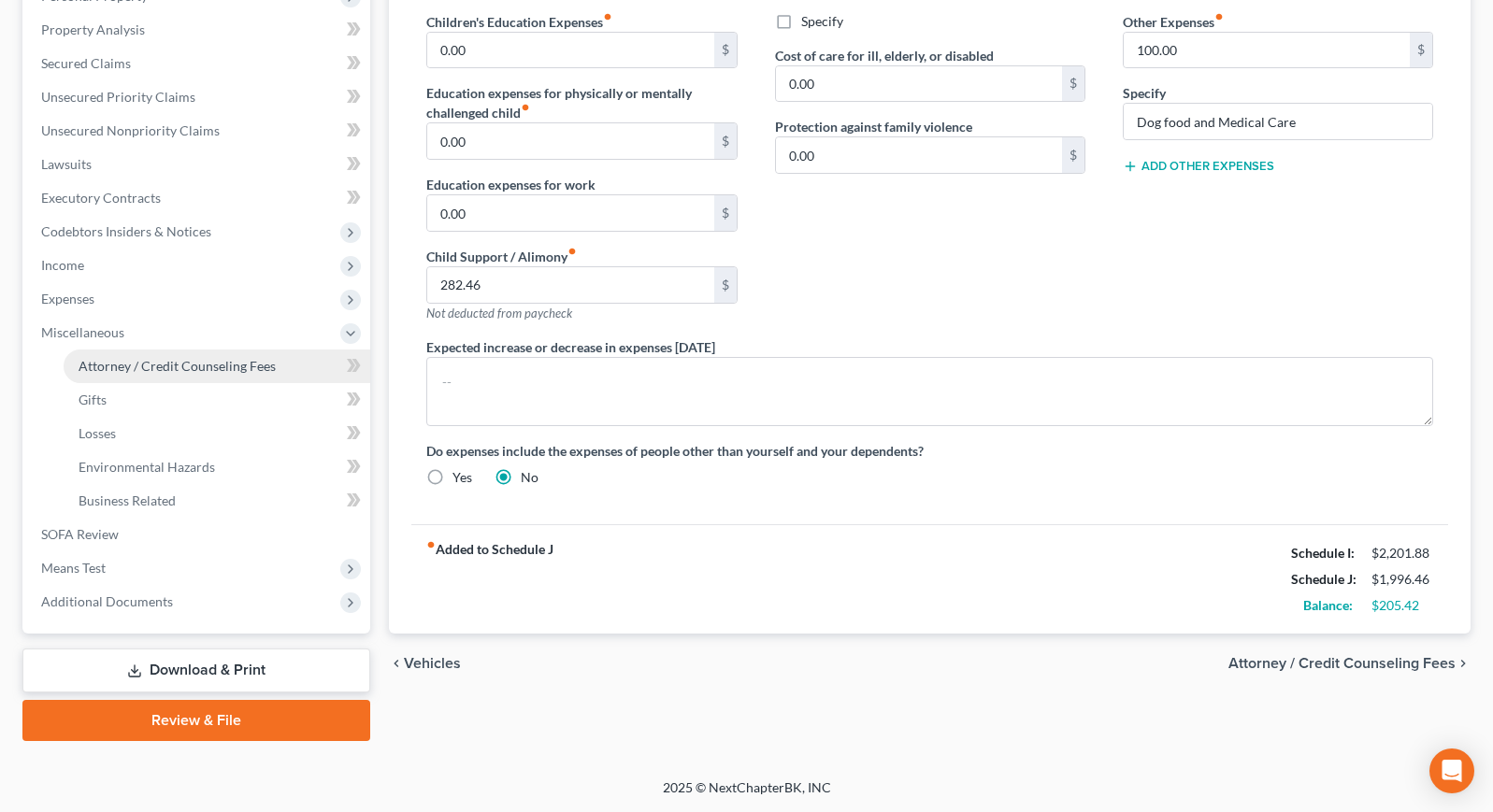
click at [177, 363] on span "Attorney / Credit Counseling Fees" at bounding box center [177, 366] width 197 height 16
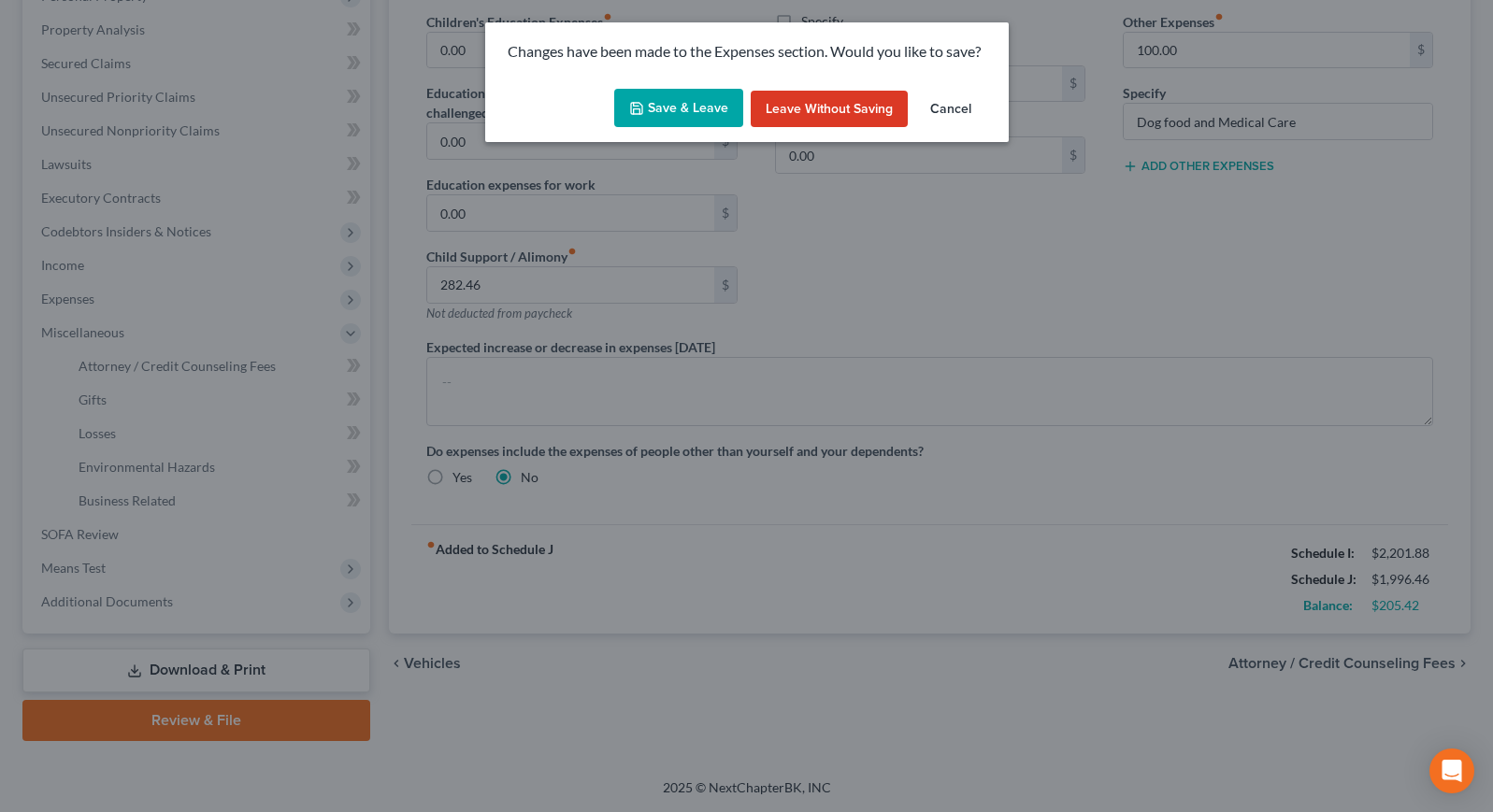
click at [695, 99] on button "Save & Leave" at bounding box center [678, 108] width 129 height 39
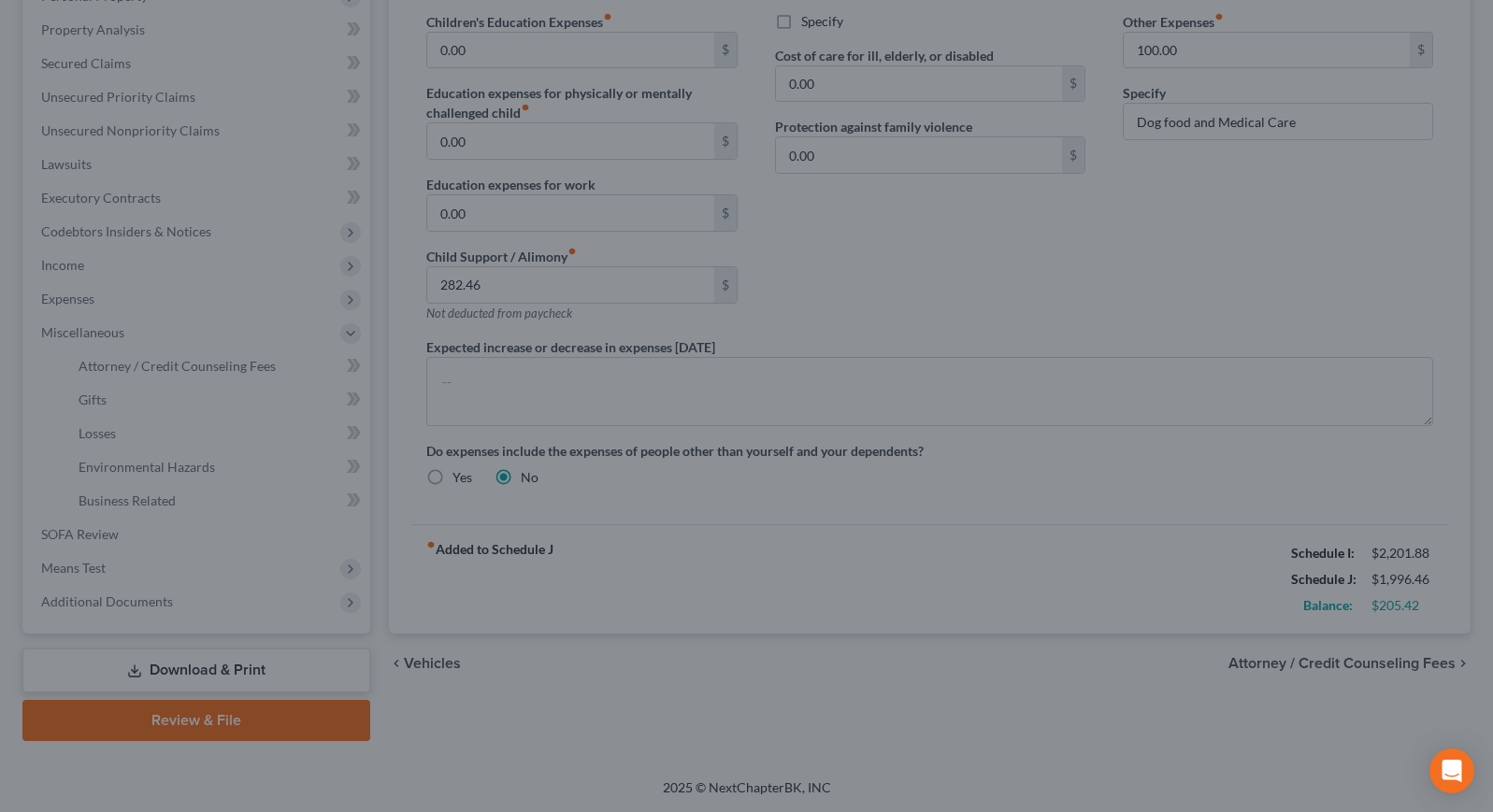
select select "1"
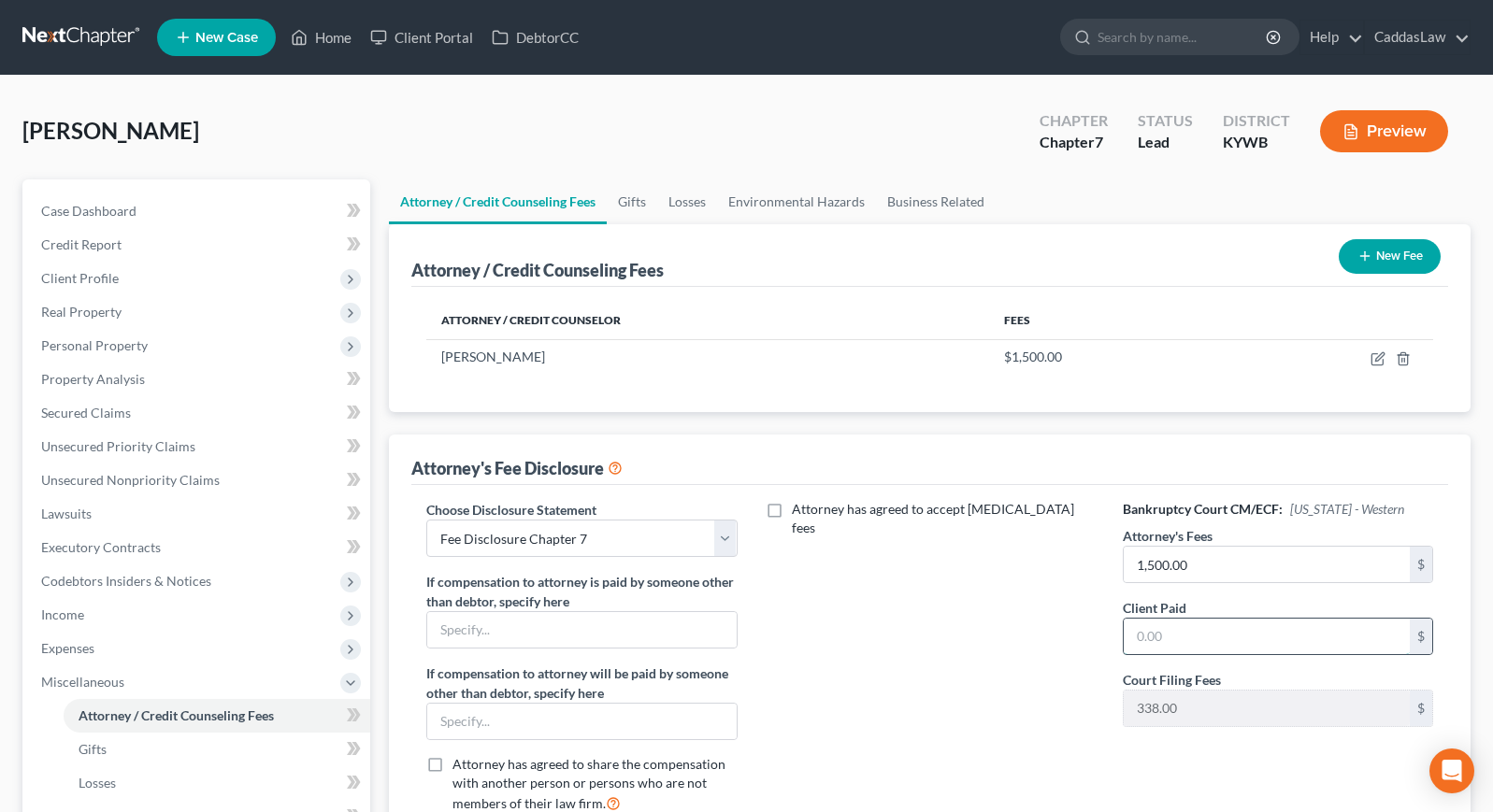
click at [1198, 634] on input "text" at bounding box center [1266, 637] width 286 height 36
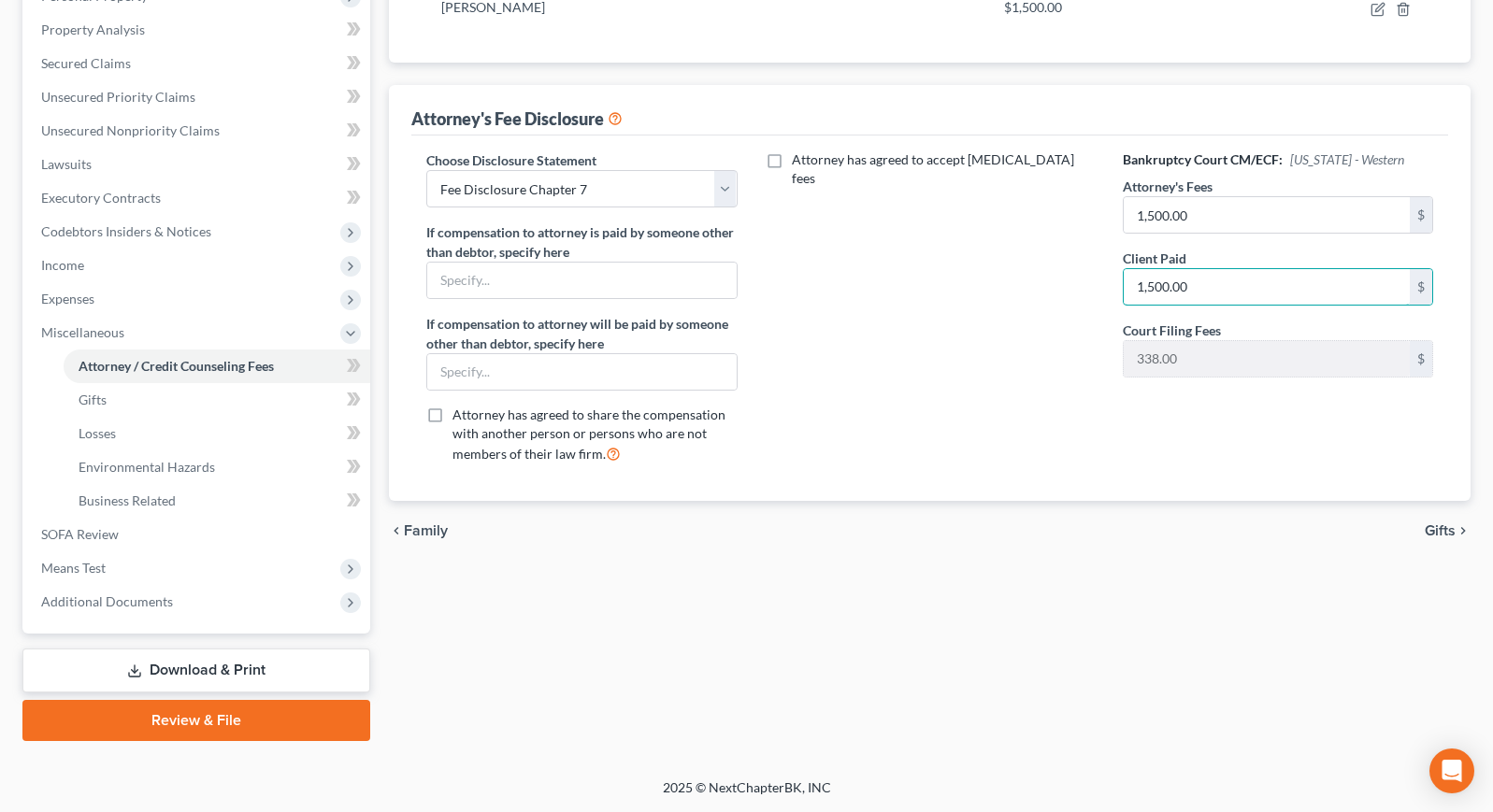
scroll to position [350, 0]
type input "1,500.00"
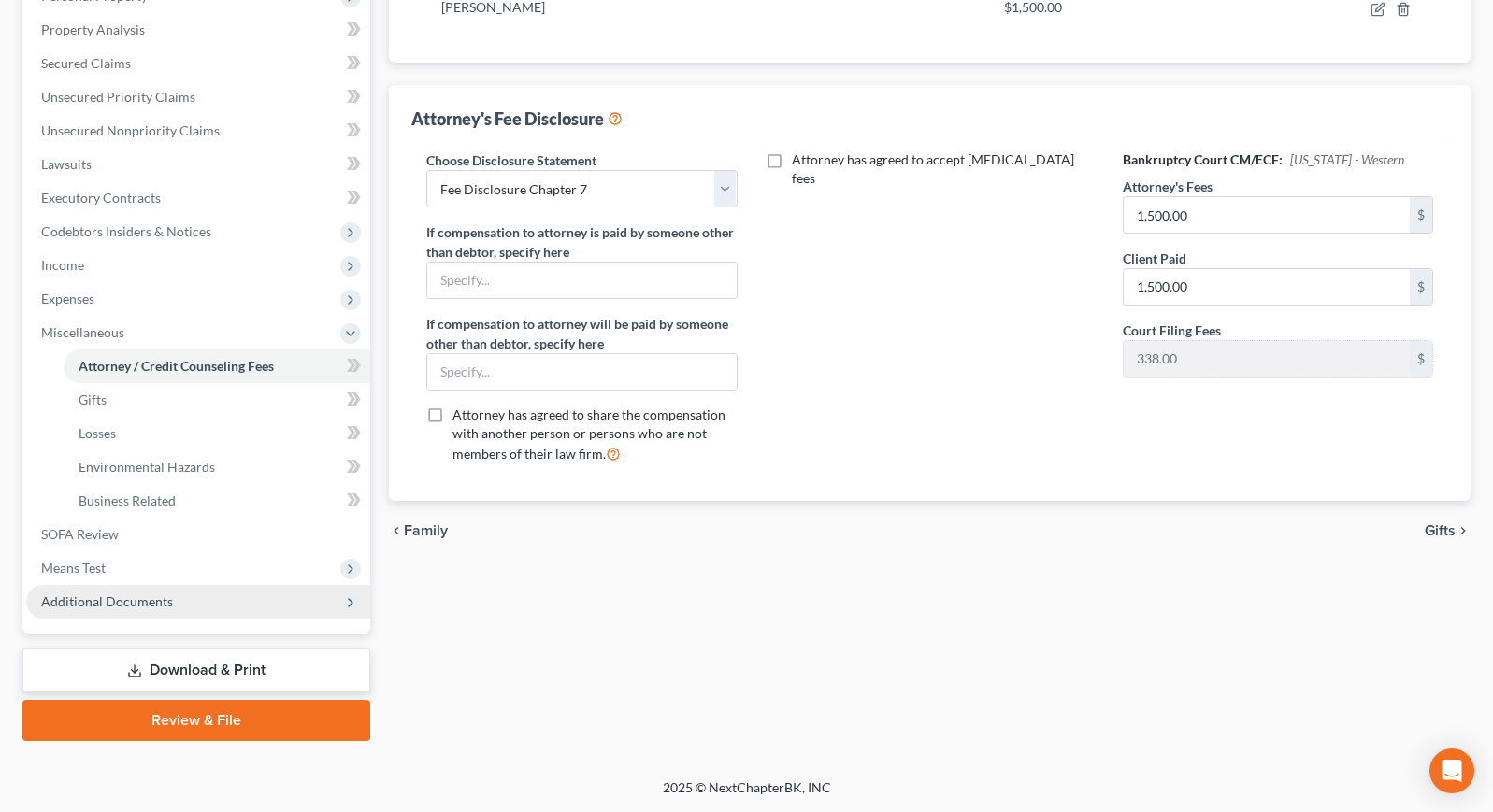
click at [167, 607] on span "Additional Documents" at bounding box center [107, 602] width 132 height 16
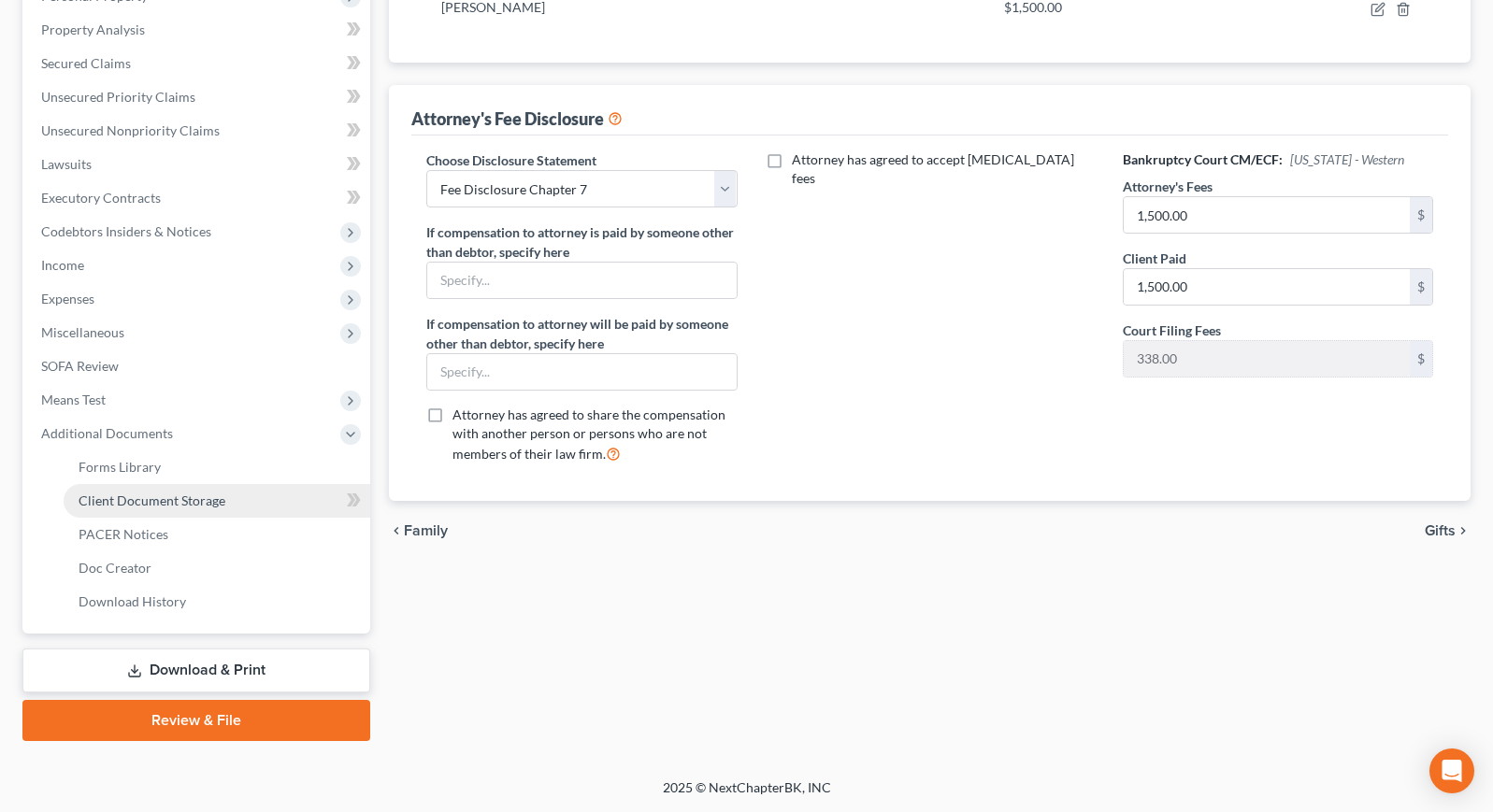
click at [215, 514] on link "Client Document Storage" at bounding box center [217, 501] width 307 height 34
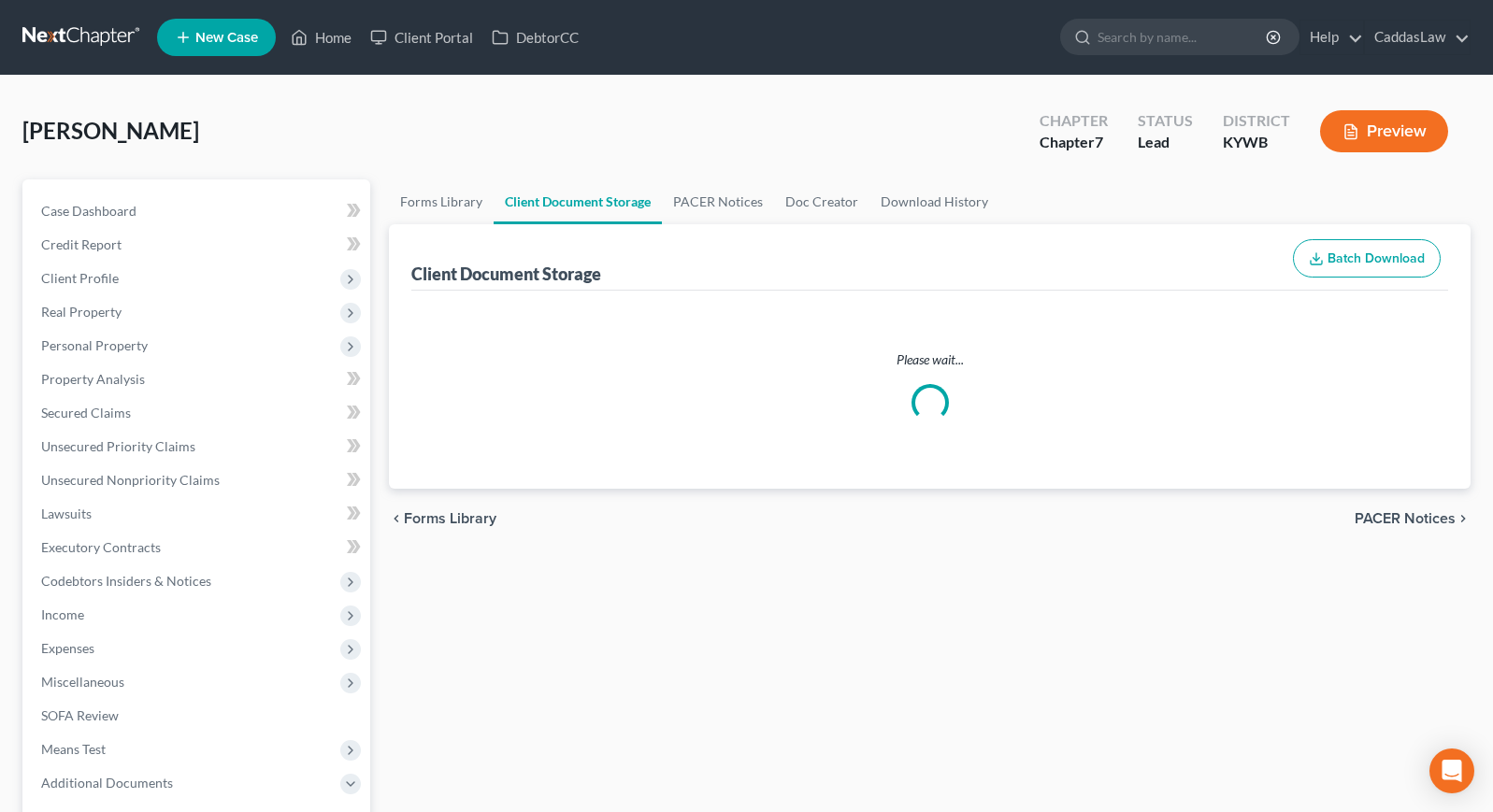
select select "7"
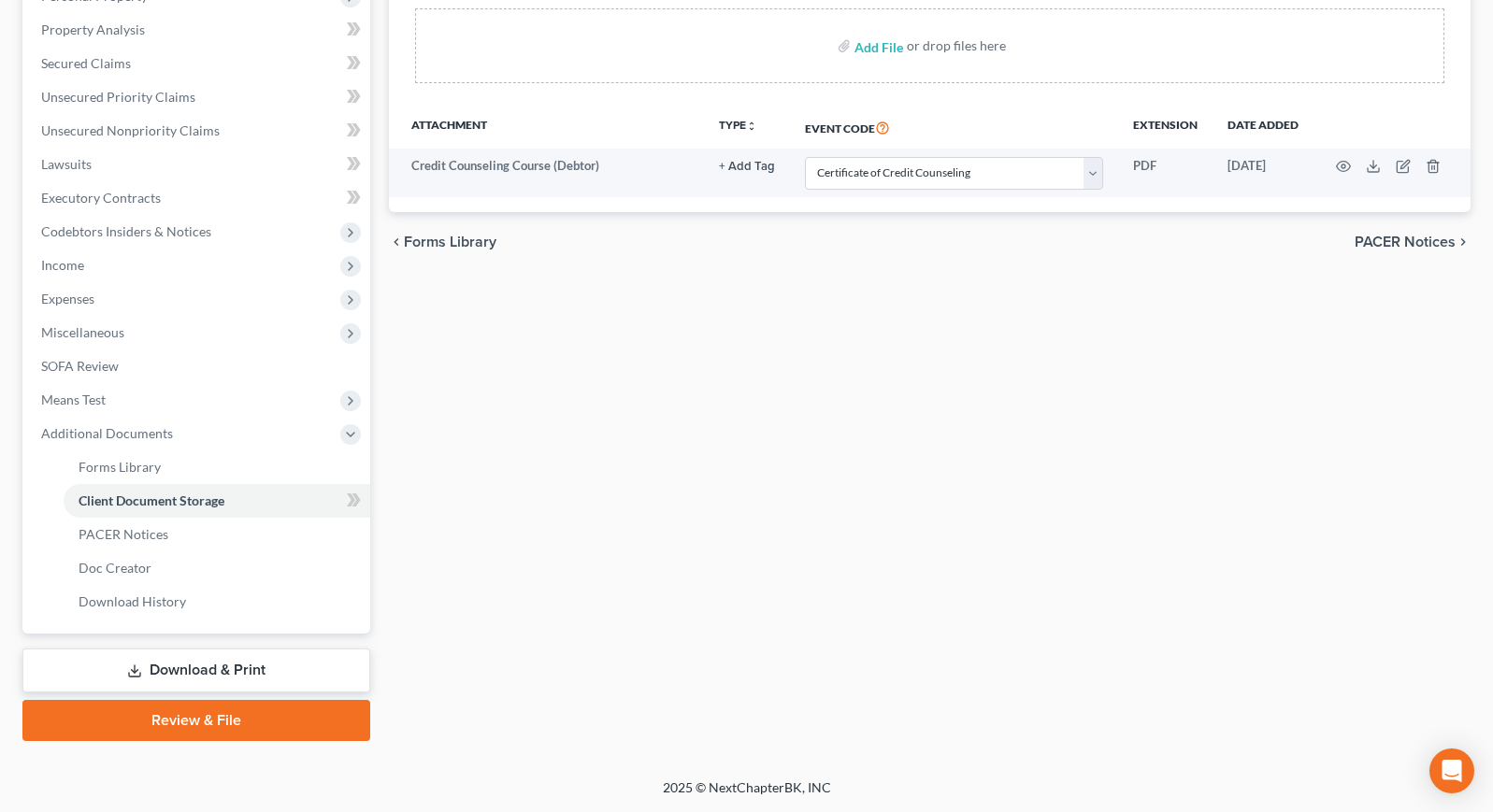
scroll to position [350, 0]
click at [244, 724] on link "Review & File" at bounding box center [196, 720] width 348 height 41
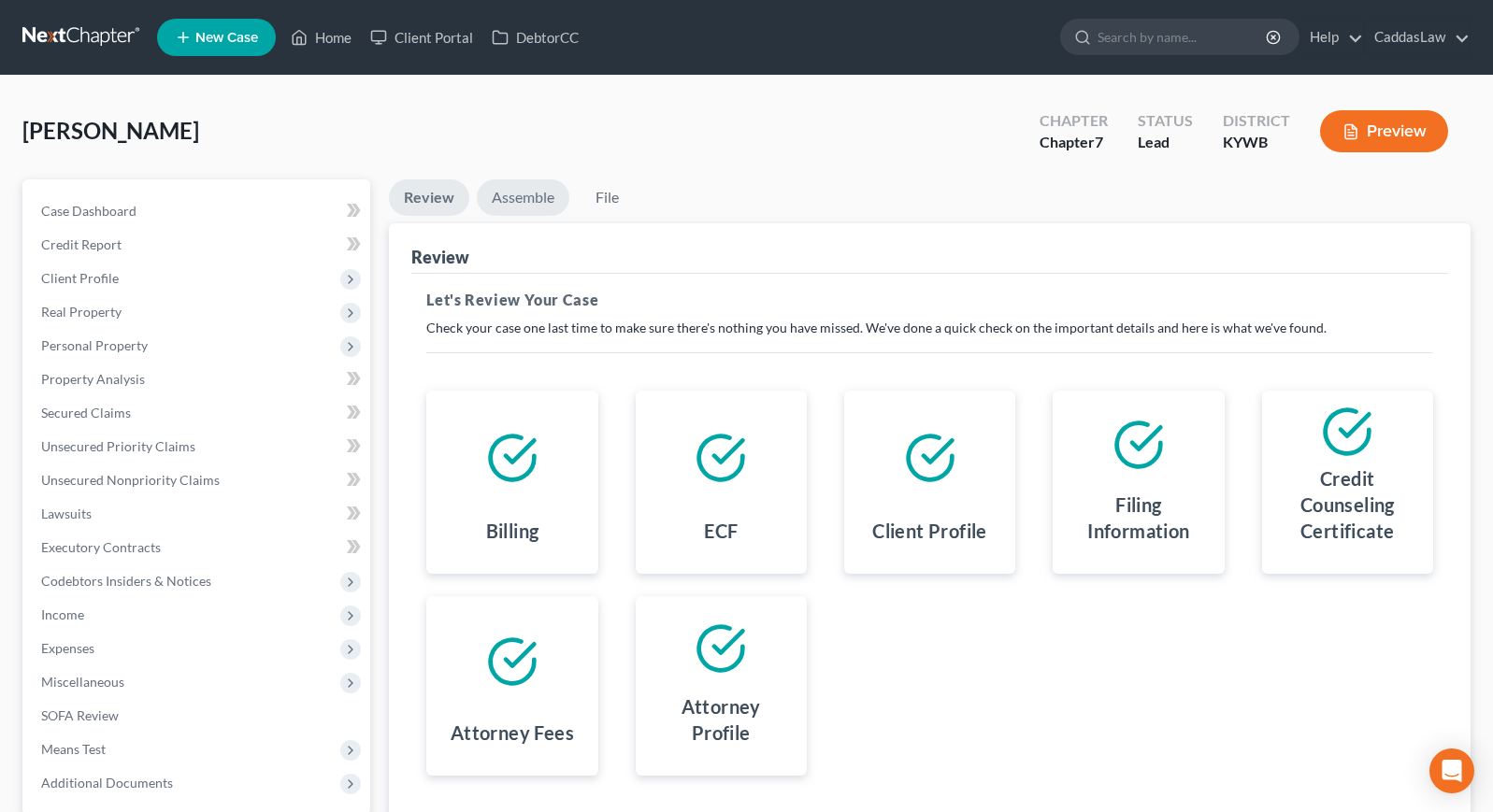
click at [514, 201] on link "Assemble" at bounding box center [522, 197] width 93 height 37
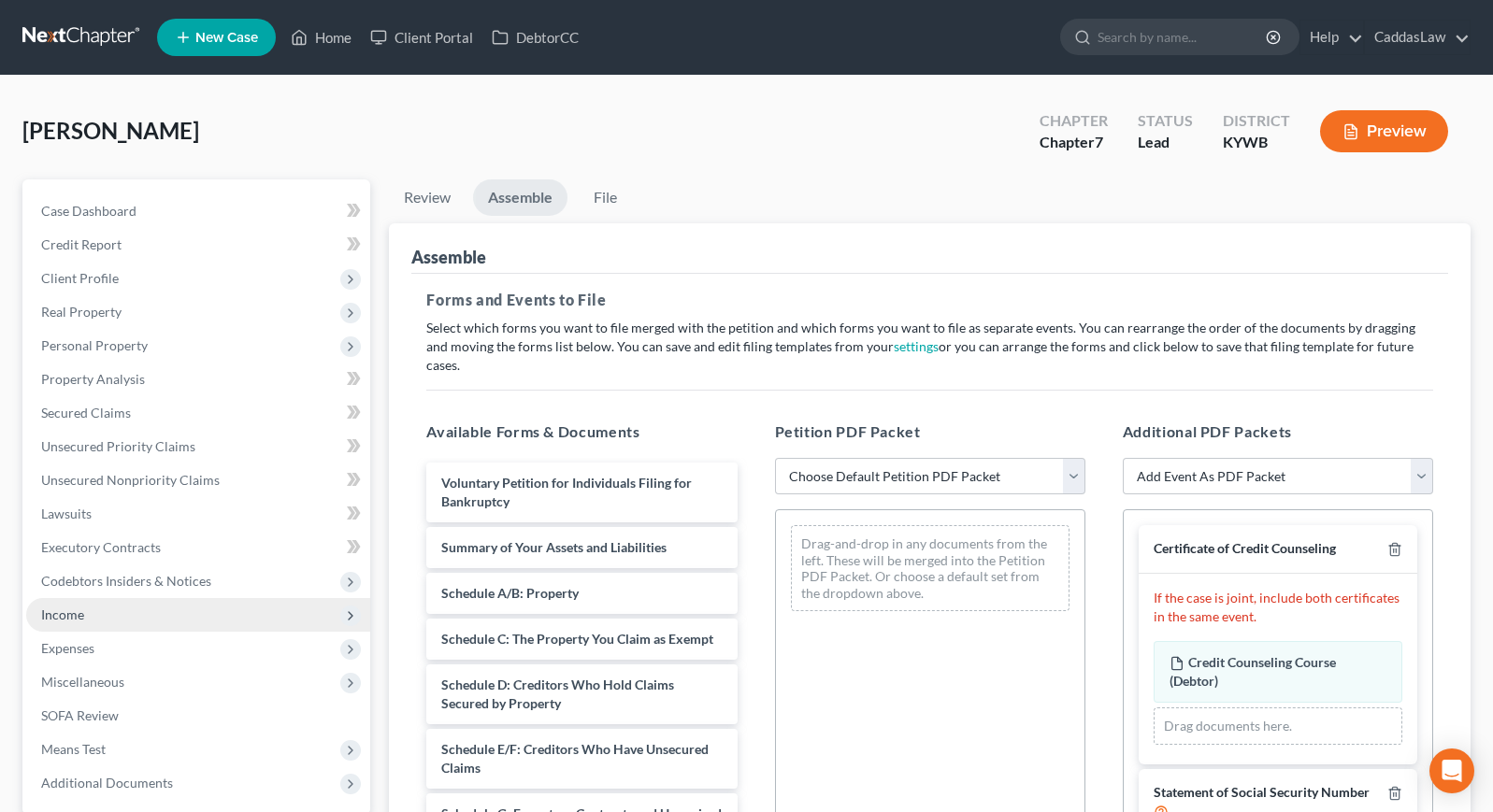
click at [82, 602] on span "Income" at bounding box center [197, 615] width 344 height 34
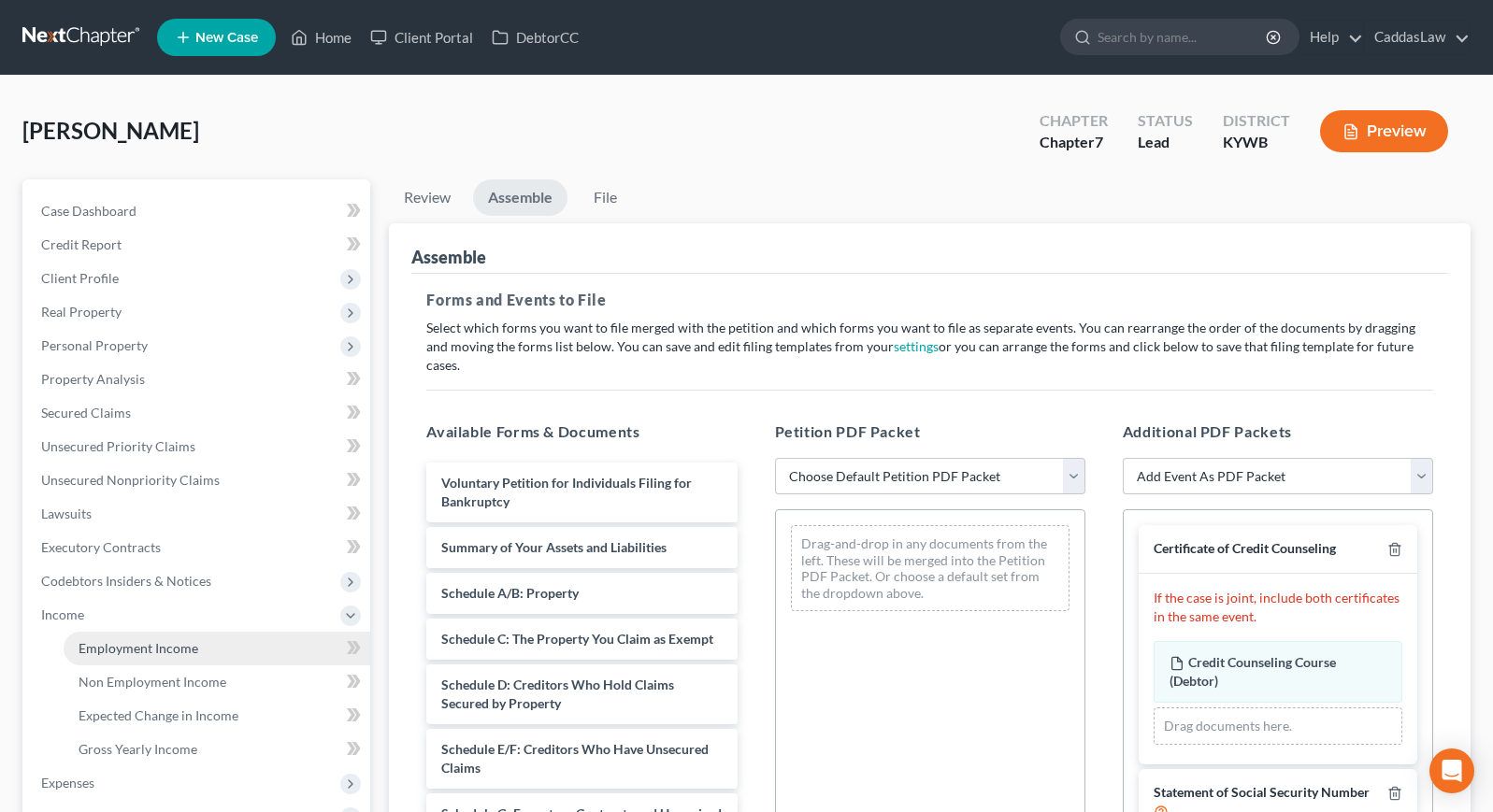
click at [117, 639] on link "Employment Income" at bounding box center [217, 649] width 307 height 34
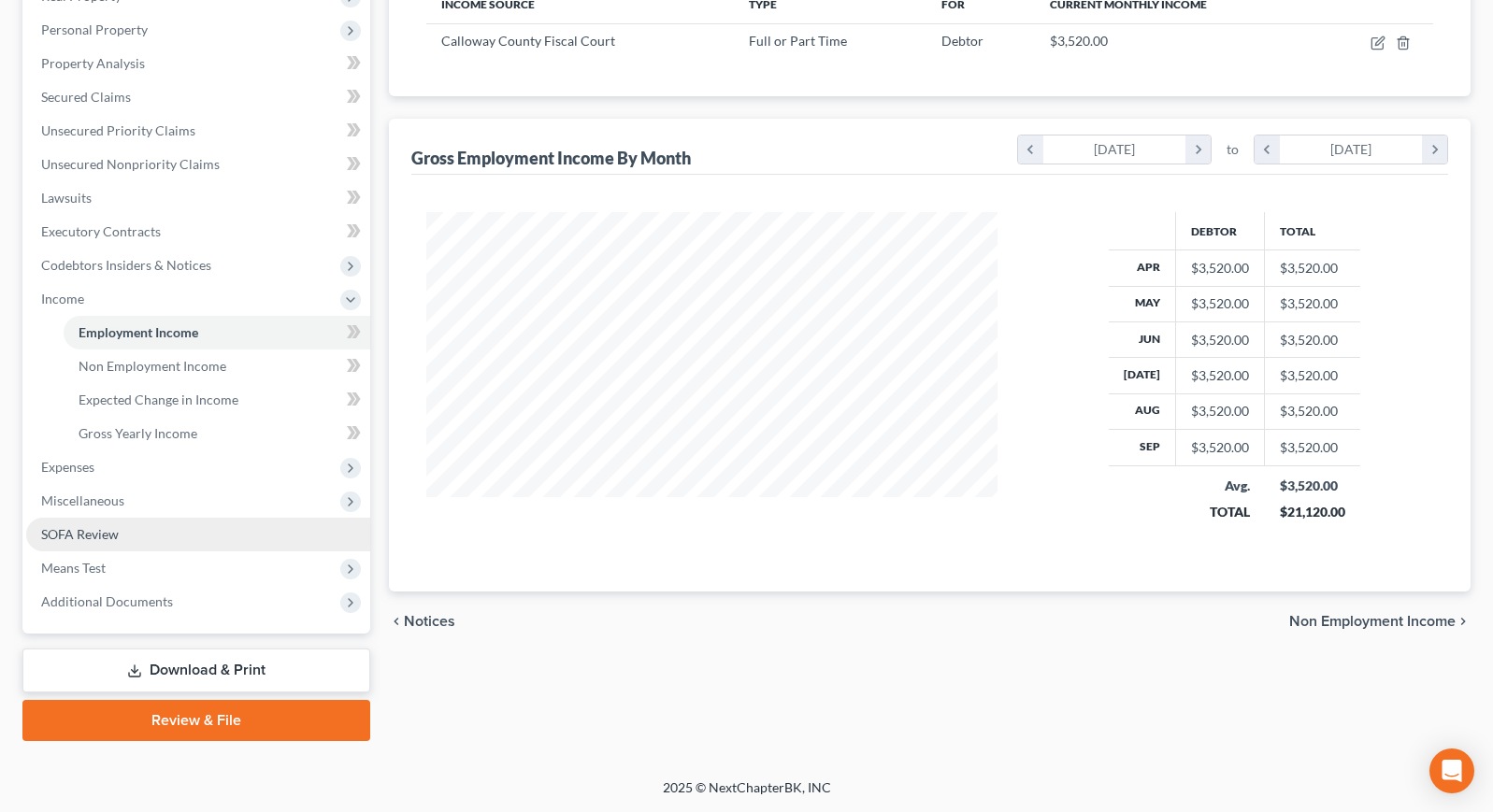
scroll to position [316, 0]
click at [183, 711] on link "Review & File" at bounding box center [196, 720] width 348 height 41
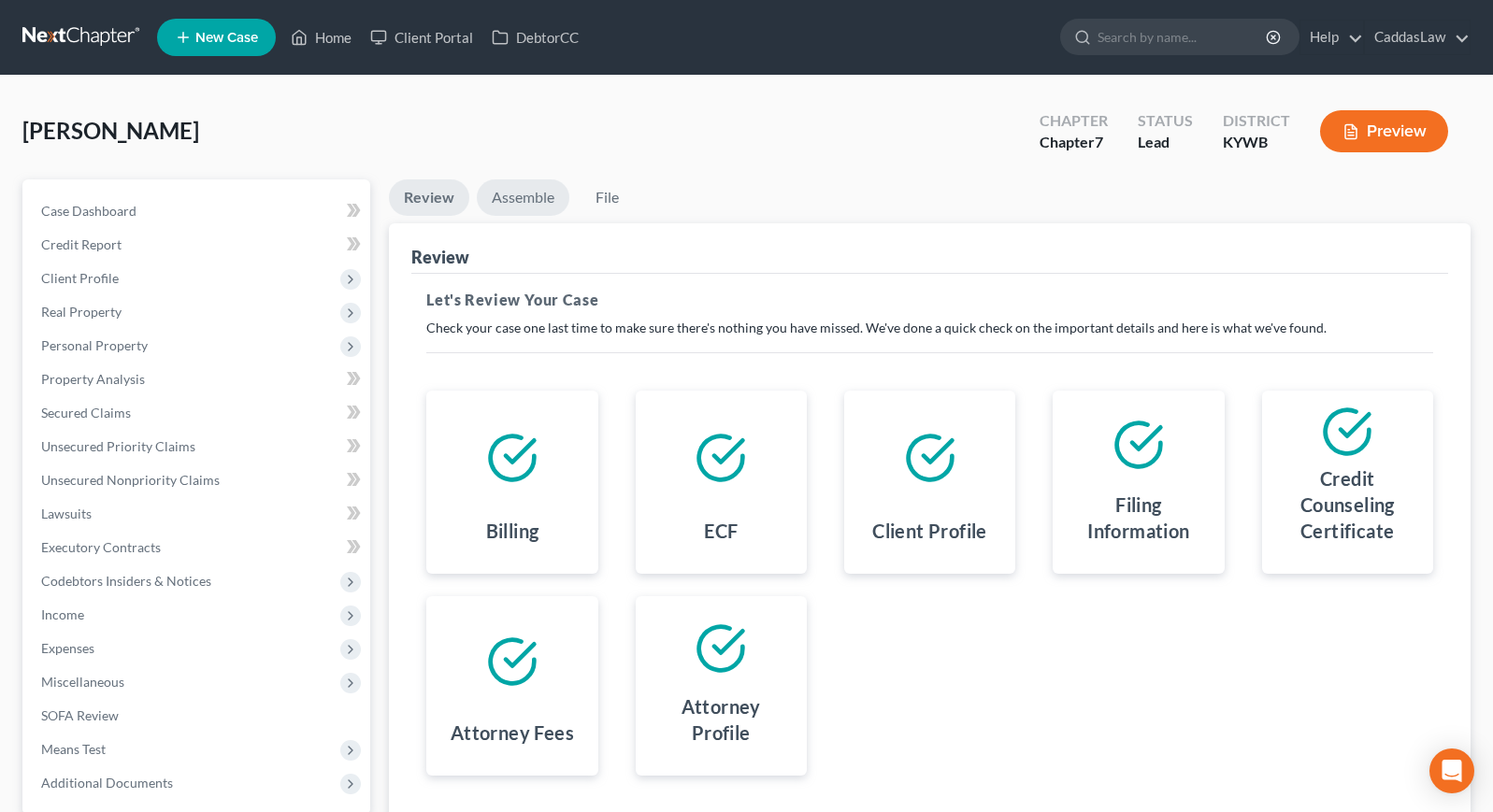
click at [528, 209] on link "Assemble" at bounding box center [522, 197] width 93 height 37
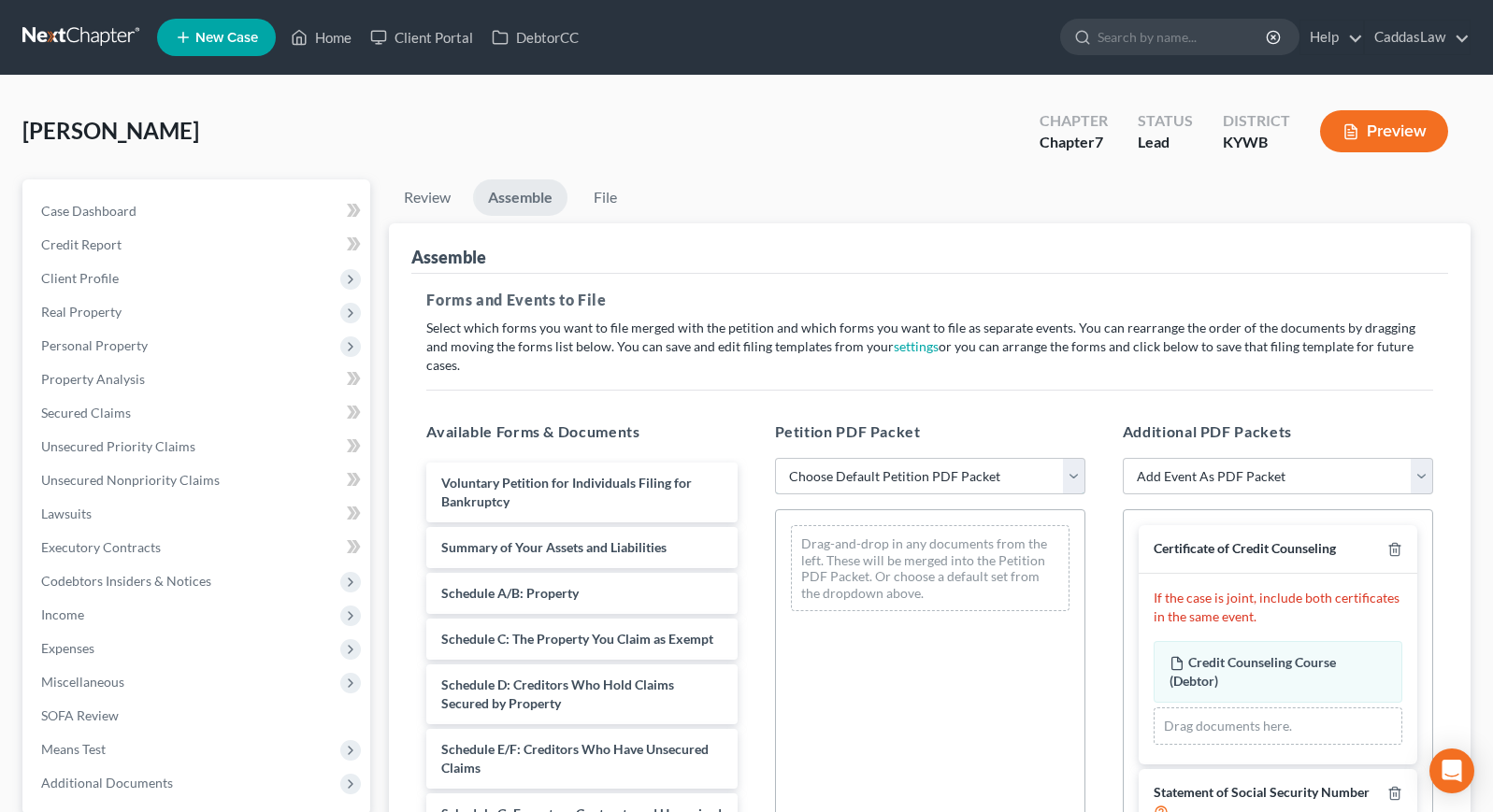
select select "2"
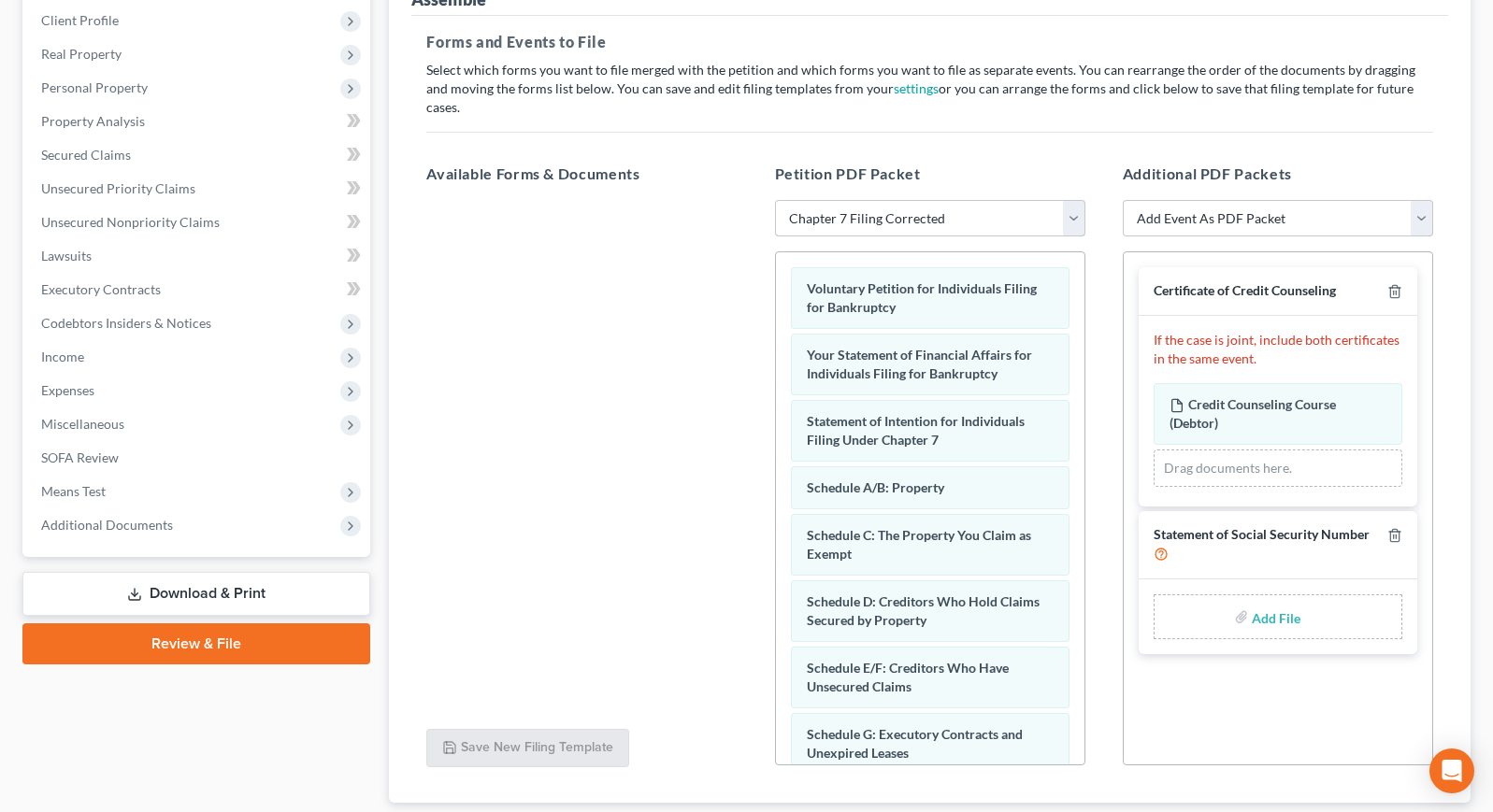
scroll to position [333, 0]
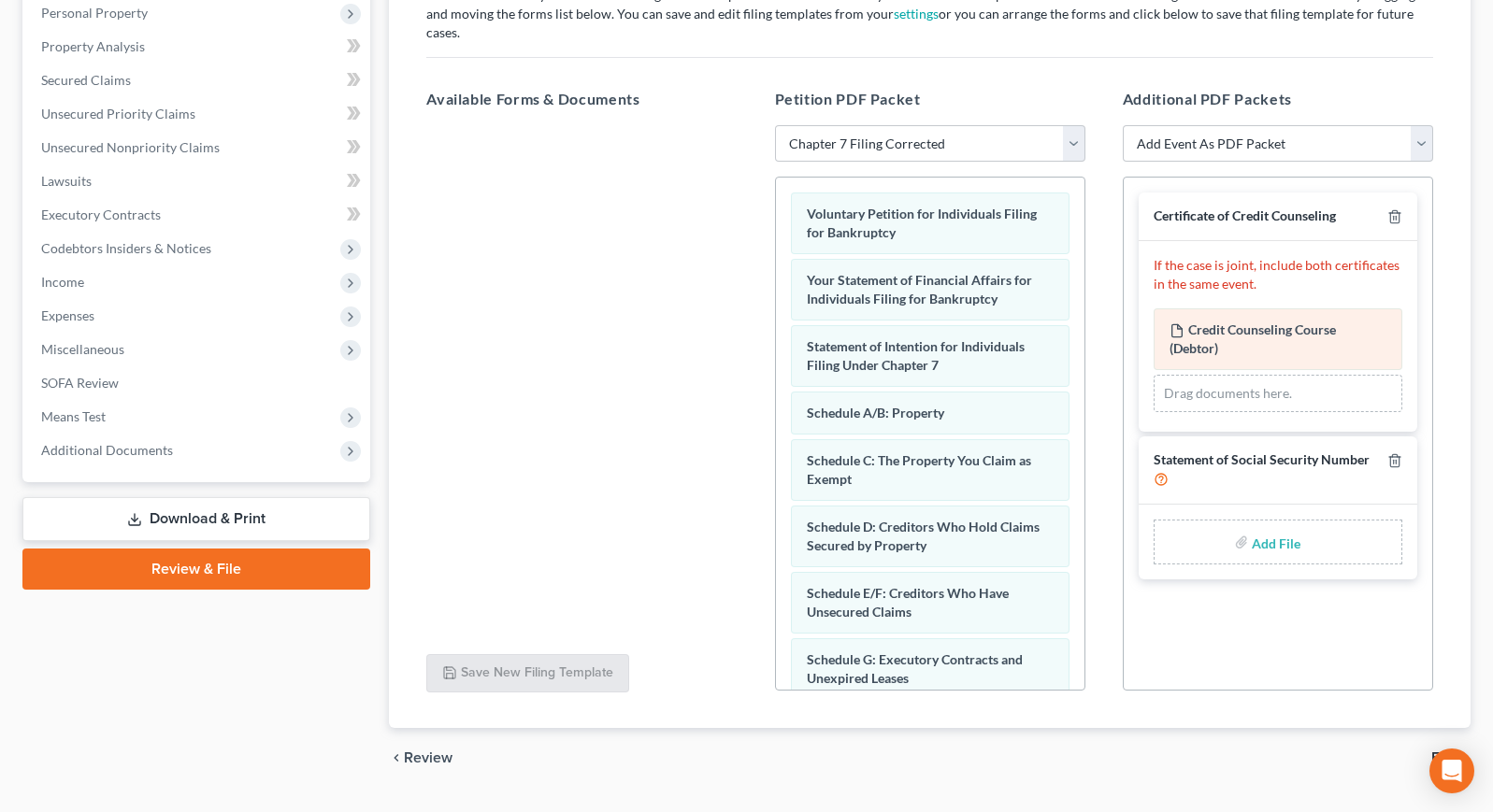
click at [1222, 319] on div "Credit Counseling Course (Debtor) Amended Credit Counseling Course (Debtor)" at bounding box center [1277, 340] width 248 height 62
click at [1185, 310] on div "Credit Counseling Course (Debtor) Amended Credit Counseling Course (Debtor)" at bounding box center [1277, 340] width 248 height 62
click at [1306, 529] on div "Add File" at bounding box center [1277, 542] width 248 height 45
click at [1284, 525] on input "file" at bounding box center [1274, 542] width 45 height 34
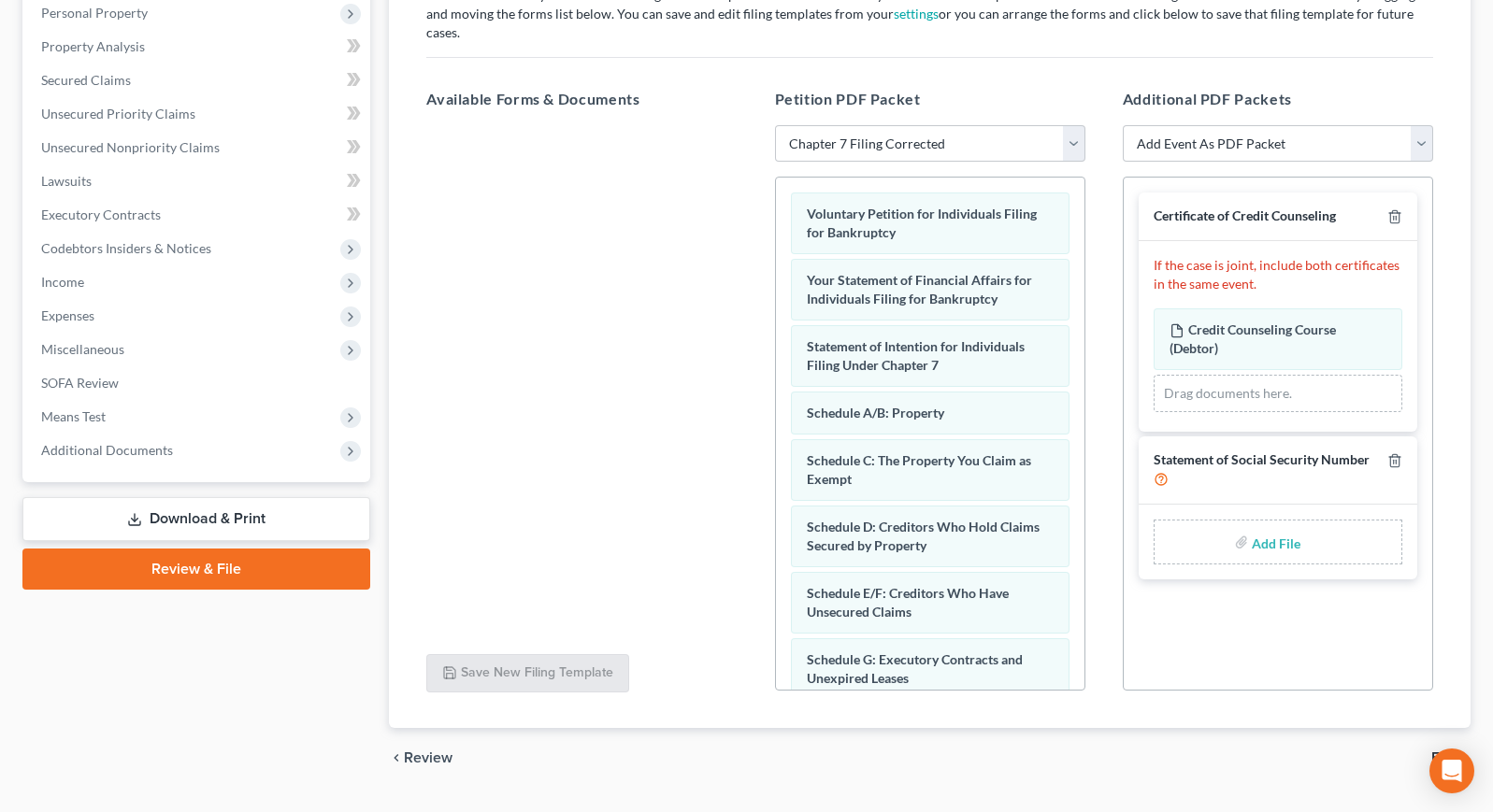
type input "C:\fakepath\form_b121-89.pdf"
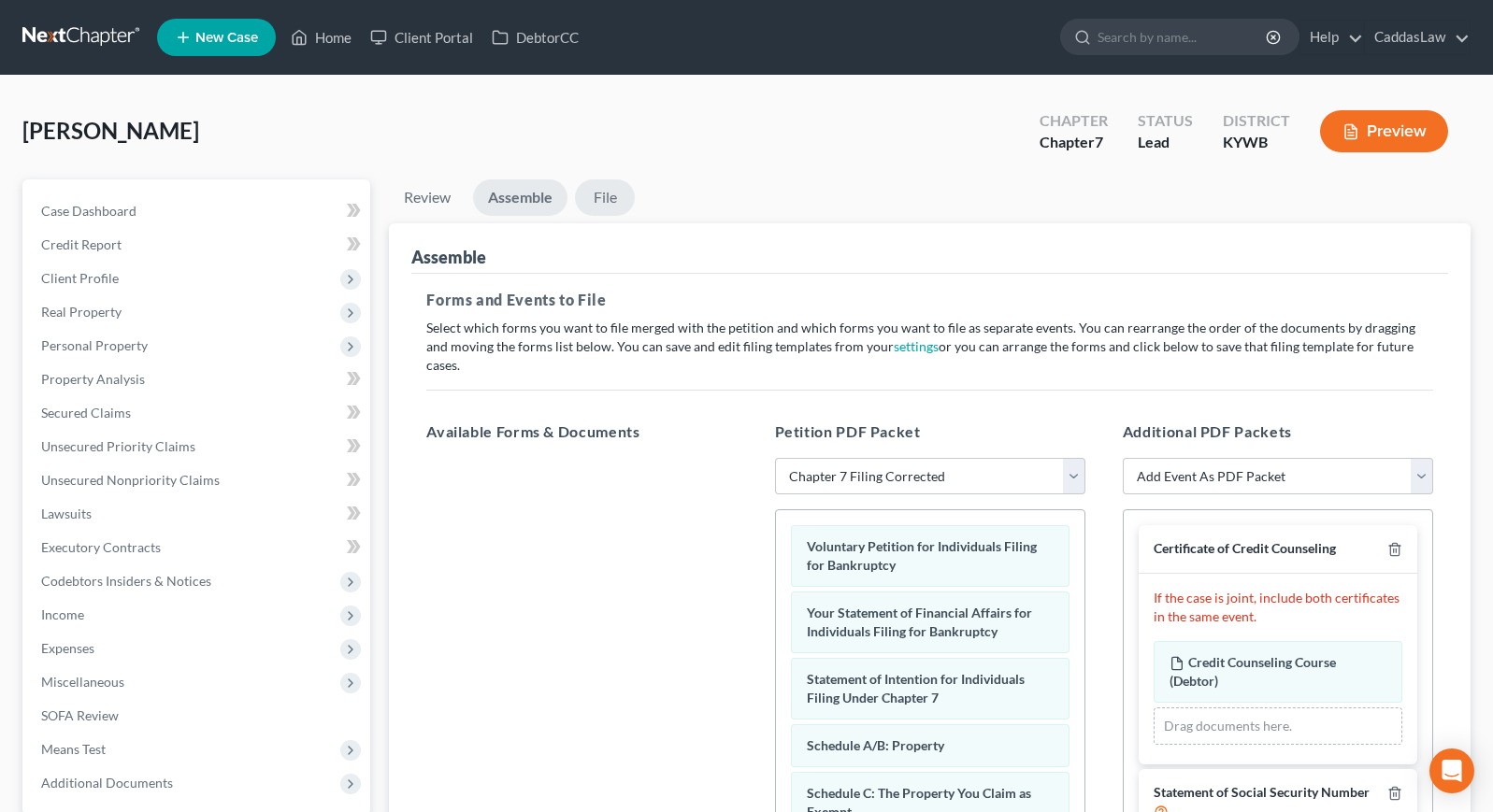
scroll to position [0, 0]
click at [605, 197] on link "File" at bounding box center [605, 197] width 60 height 37
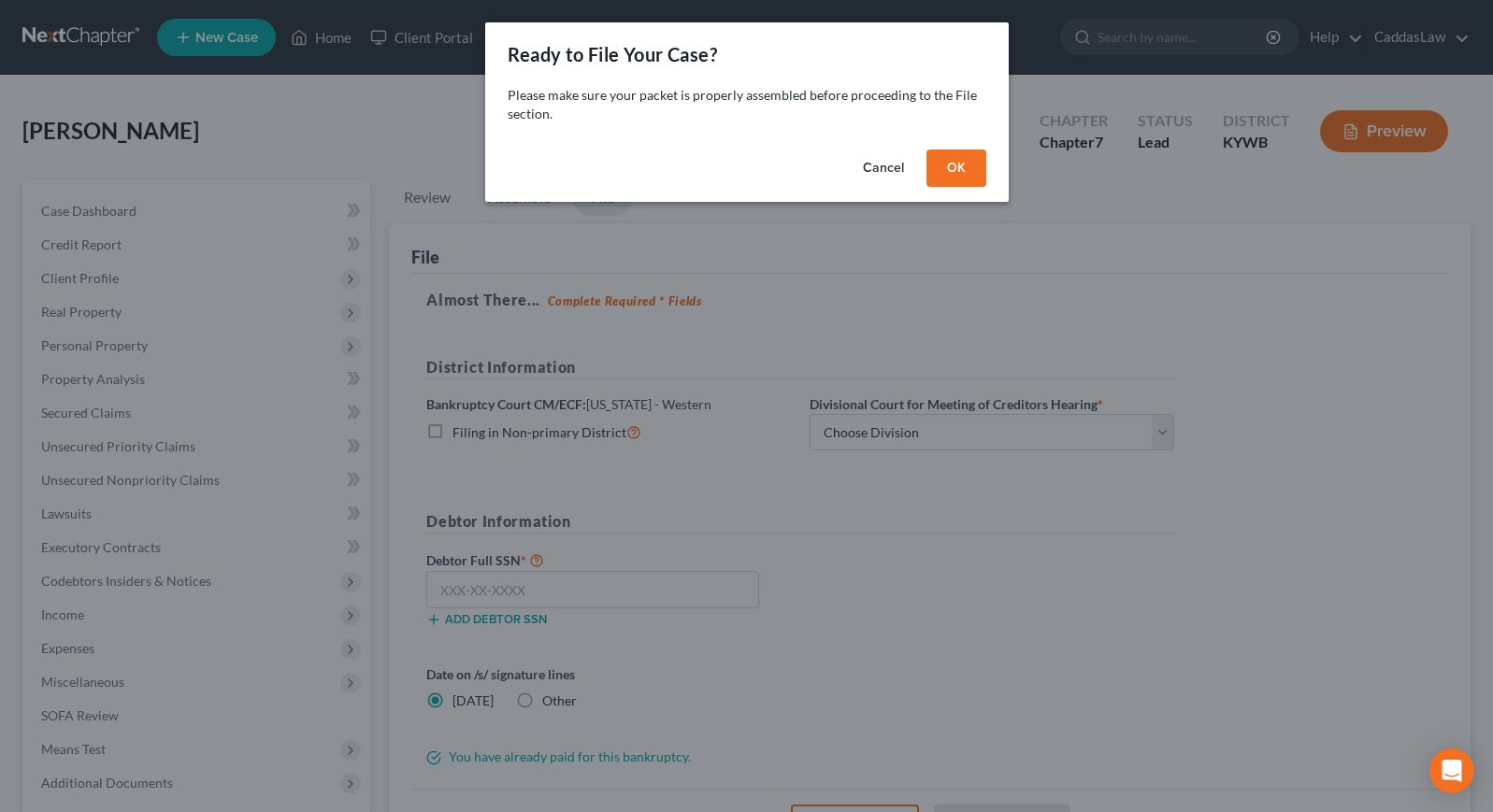
click at [976, 175] on button "OK" at bounding box center [957, 168] width 60 height 38
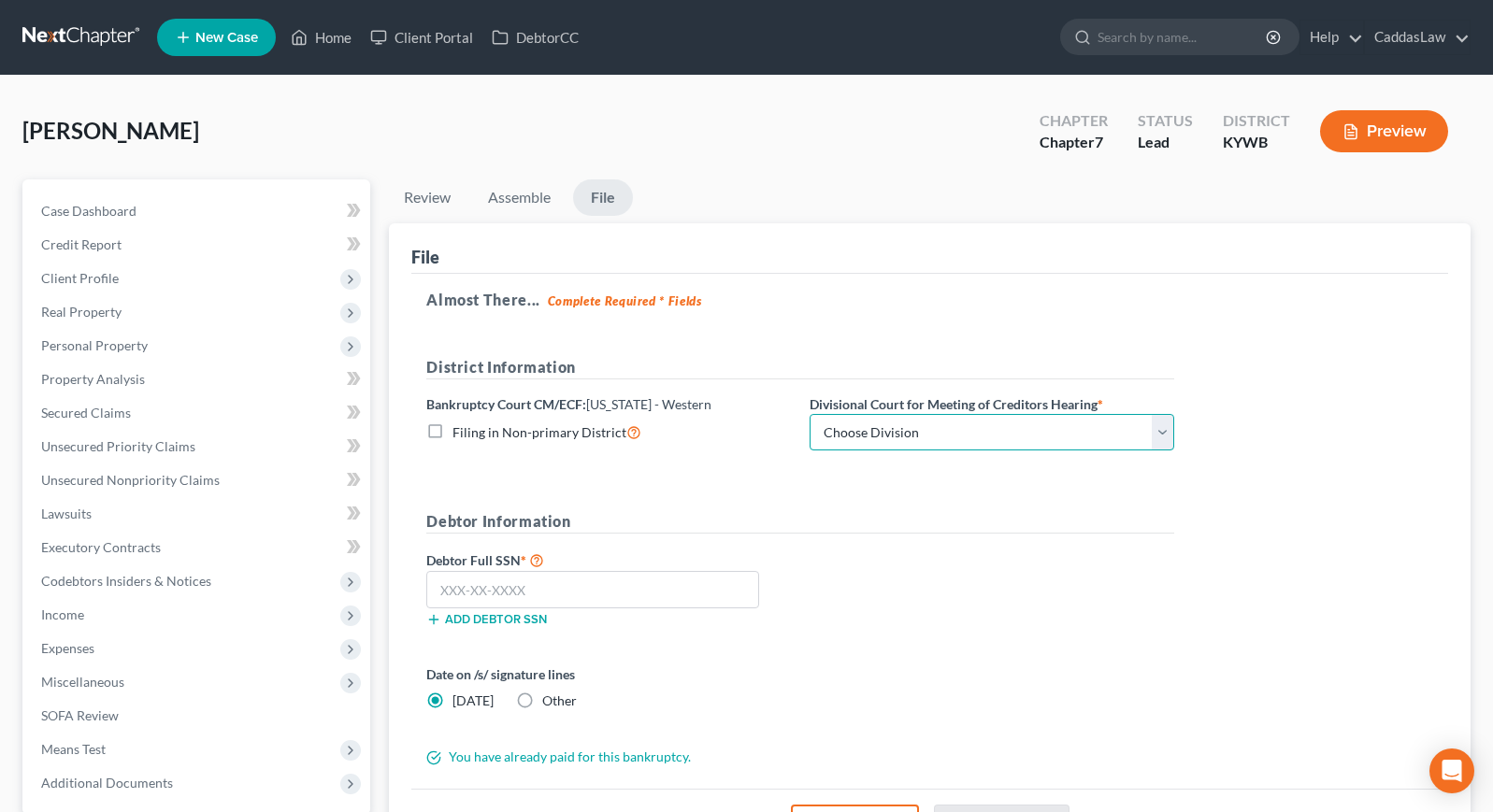
select select "3"
click at [548, 594] on input "text" at bounding box center [593, 590] width 333 height 38
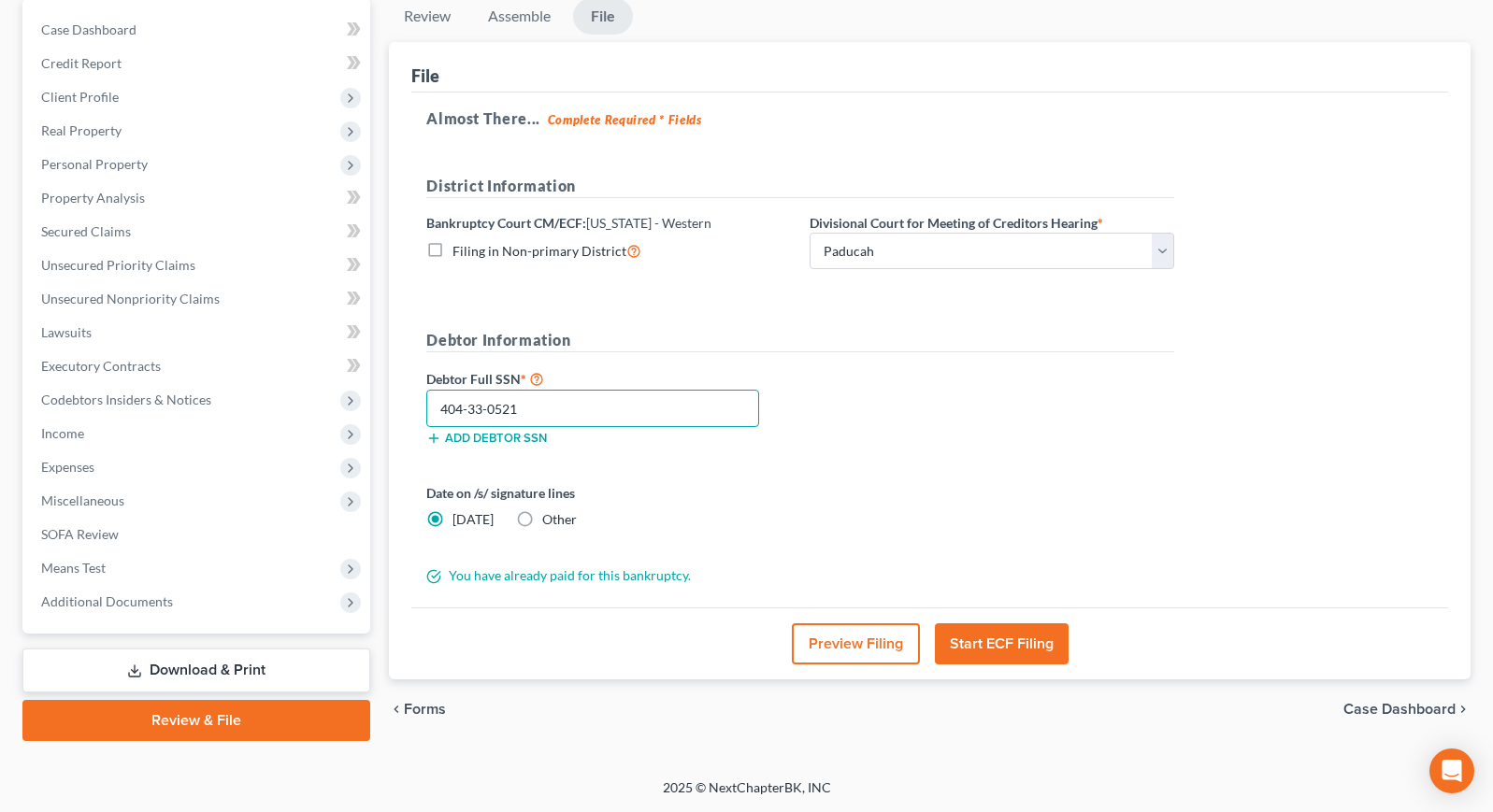
scroll to position [181, 0]
type input "404-33-0521"
click at [1005, 646] on button "Start ECF Filing" at bounding box center [1002, 644] width 134 height 41
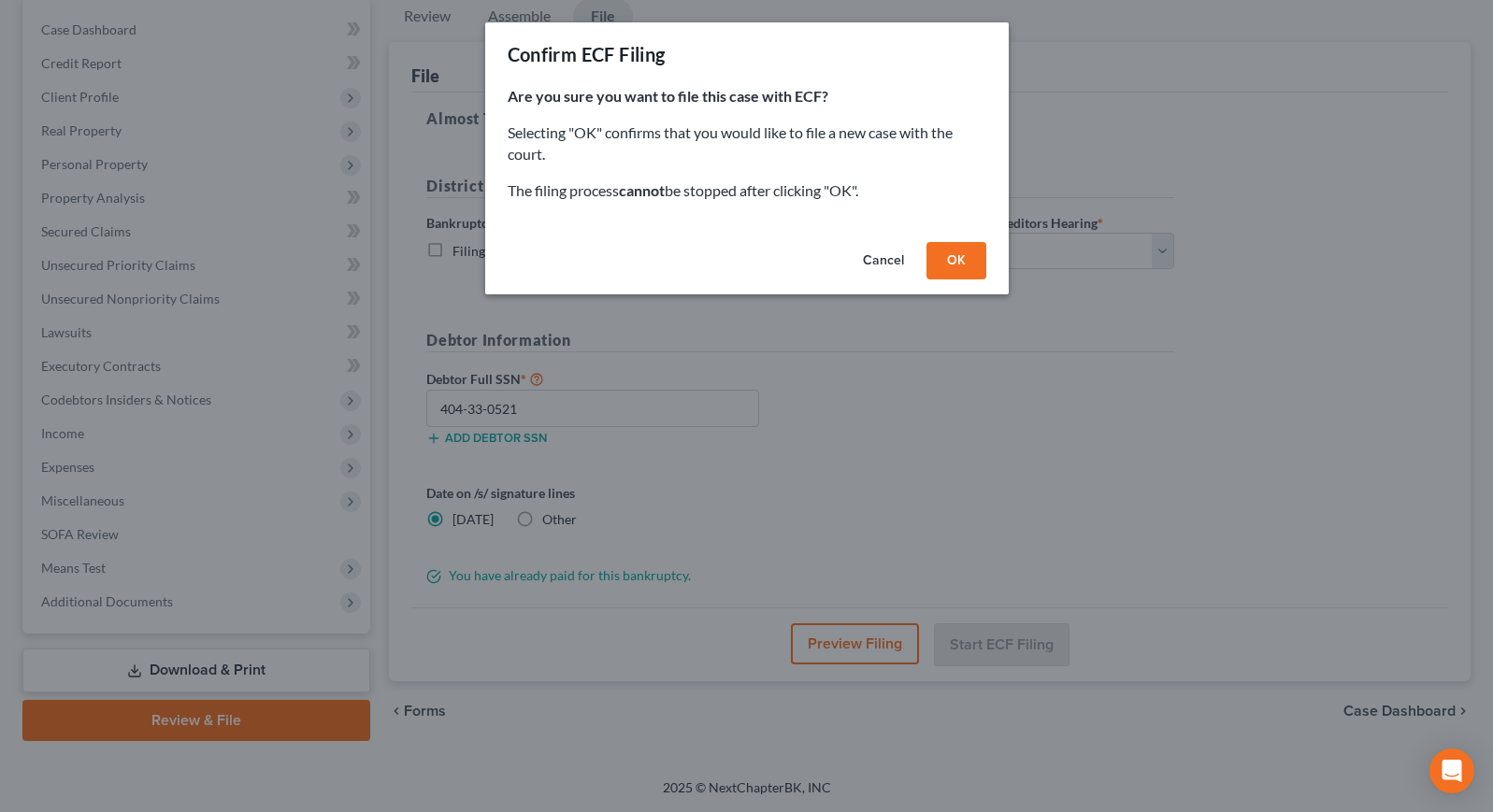
click at [967, 261] on button "OK" at bounding box center [957, 261] width 60 height 38
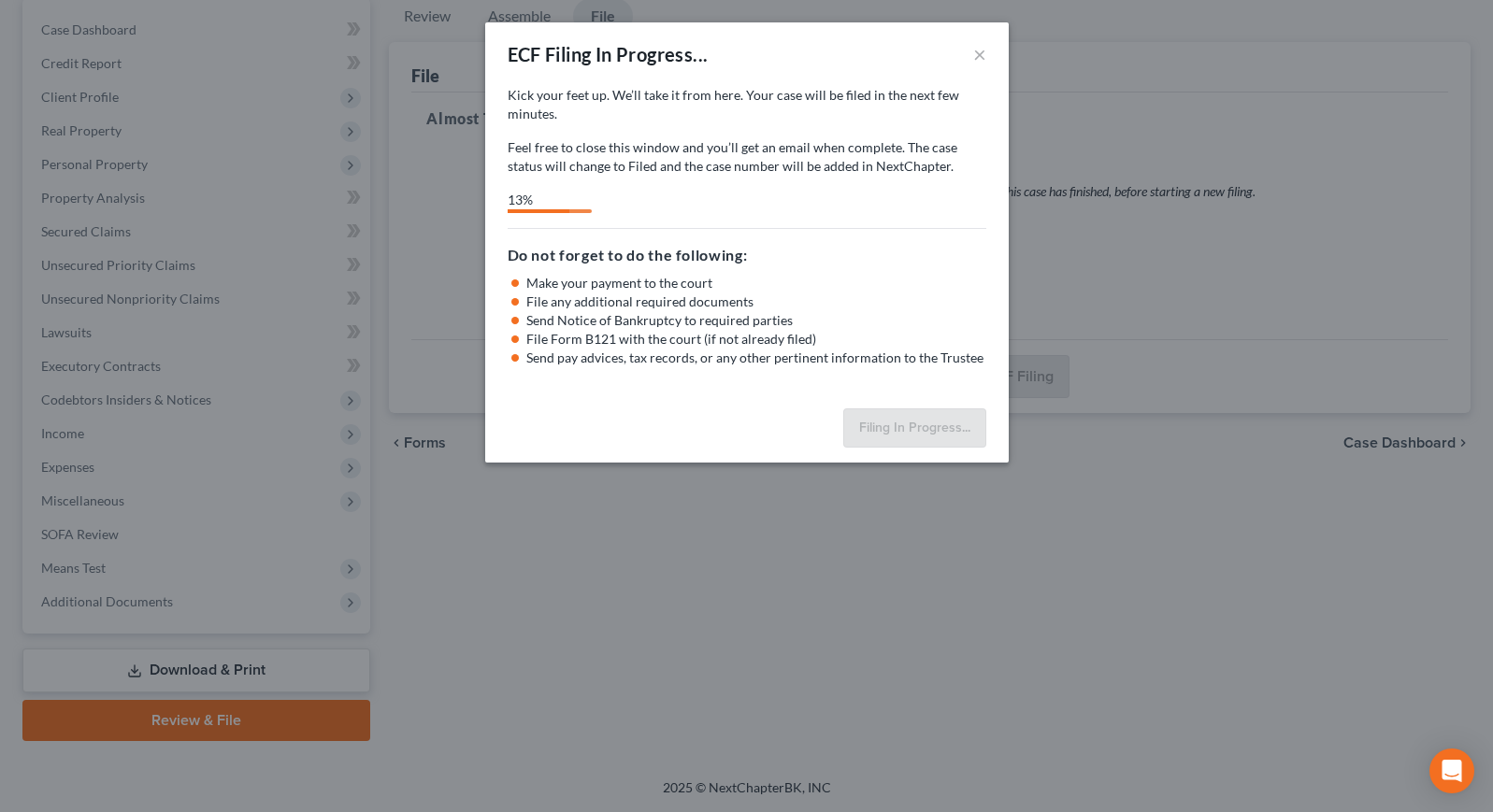
select select "3"
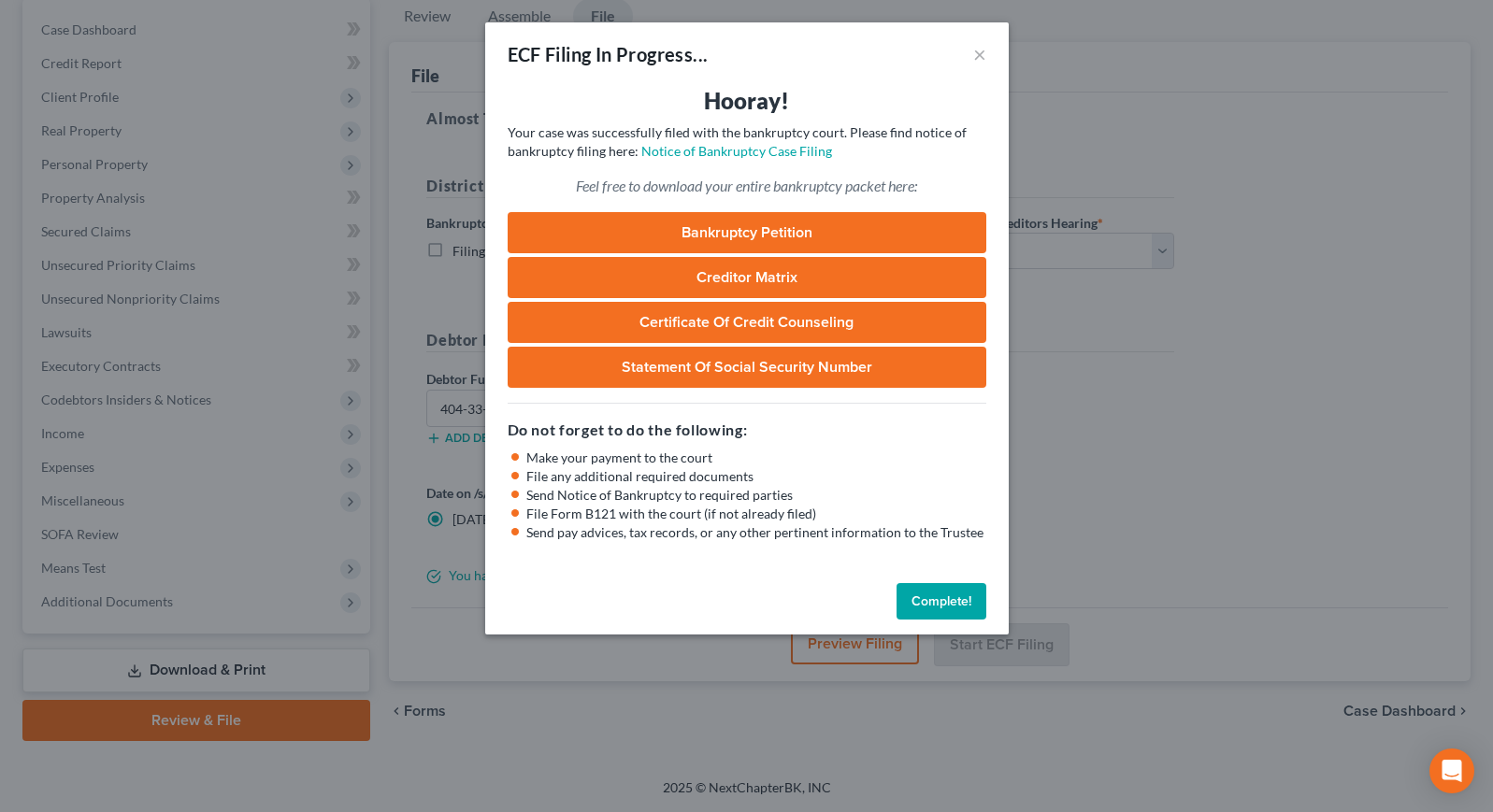
click at [930, 603] on button "Complete!" at bounding box center [942, 602] width 90 height 38
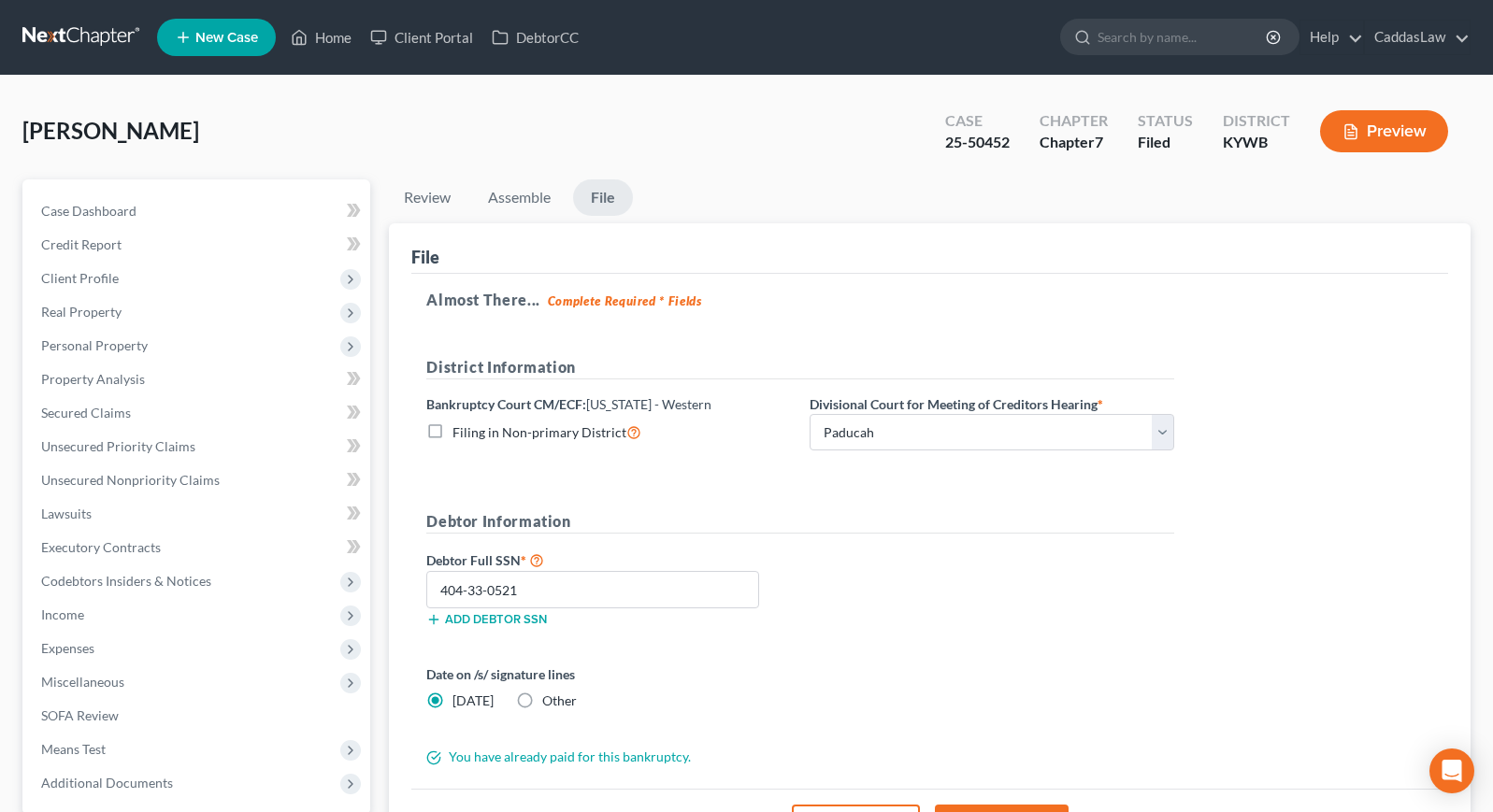
scroll to position [0, 0]
